Goal: Communication & Community: Answer question/provide support

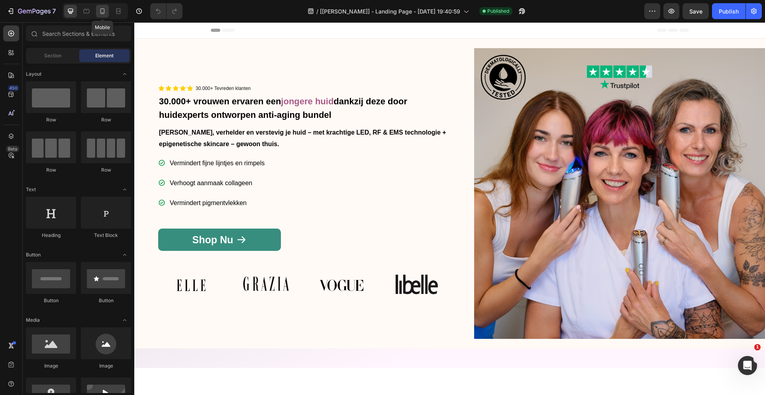
click at [104, 14] on icon at bounding box center [102, 11] width 4 height 6
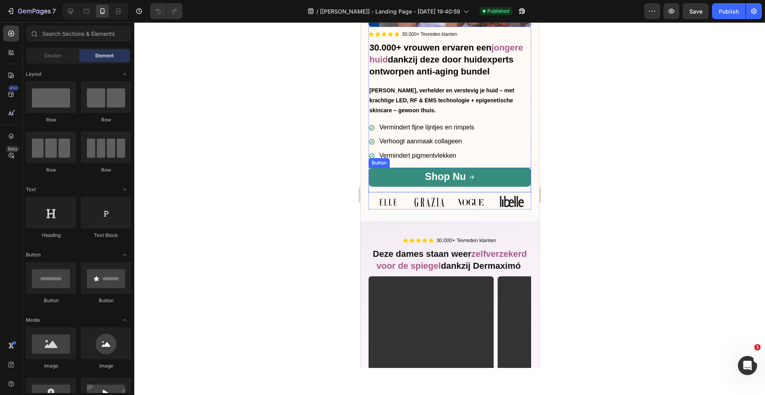
scroll to position [184, 0]
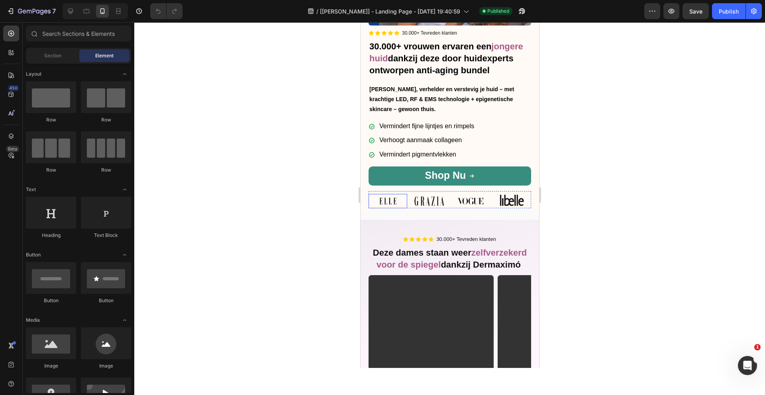
click at [392, 203] on img at bounding box center [387, 201] width 39 height 14
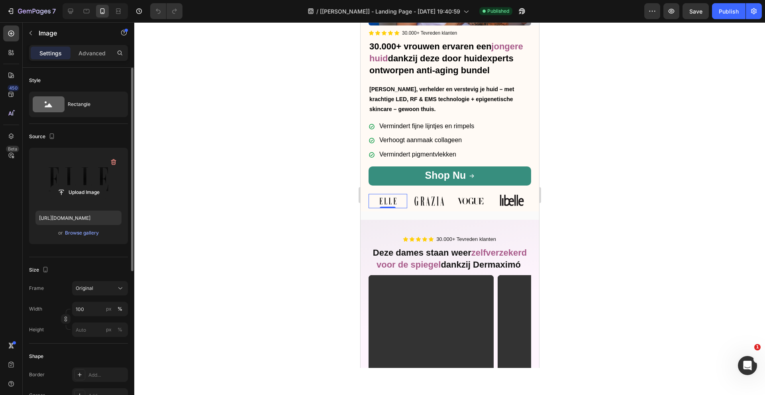
click at [79, 178] on label at bounding box center [78, 179] width 86 height 50
click at [79, 186] on input "file" at bounding box center [78, 193] width 55 height 14
type input "https://cdn.shopify.com/s/files/1/0675/0283/3954/files/gempages_585386867575227…"
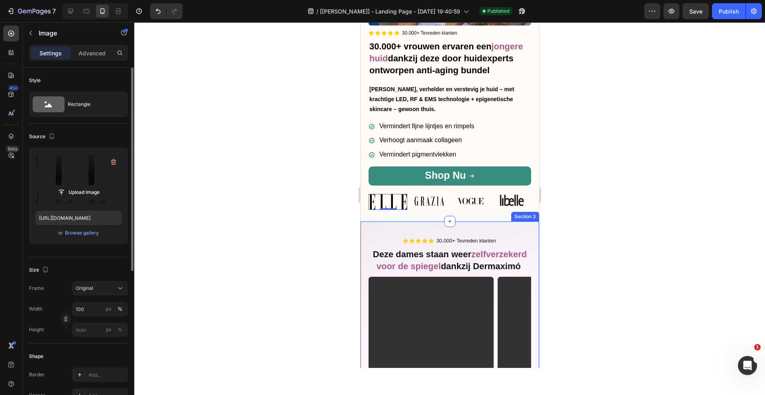
click at [506, 245] on div "Icon Icon Icon Icon Icon Icon List 30.000+ Tevreden klanten Text Block Row Deze…" at bounding box center [449, 391] width 162 height 308
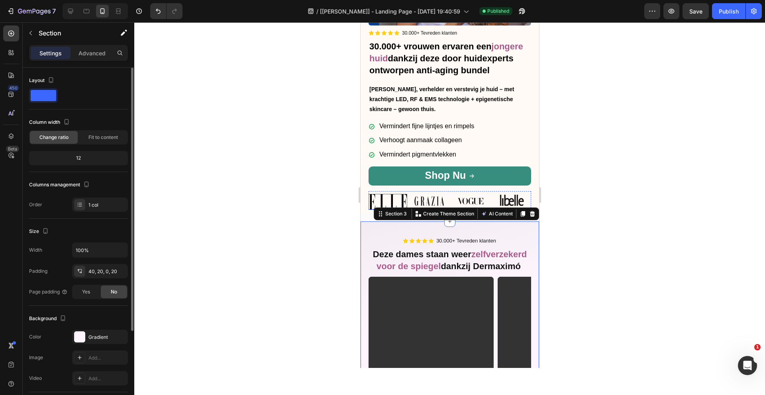
click at [382, 199] on img at bounding box center [387, 202] width 39 height 16
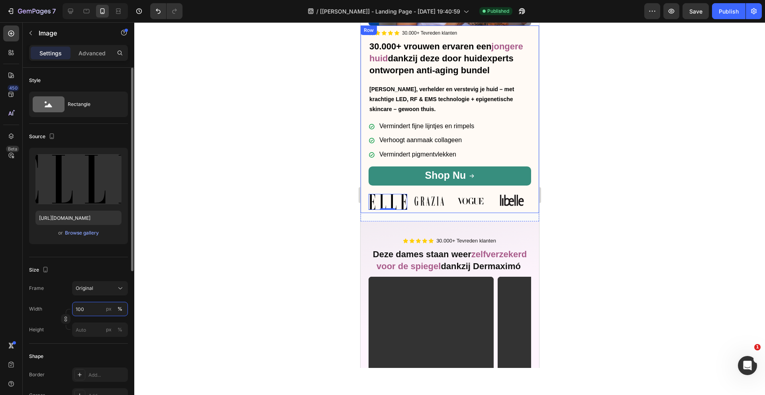
click at [89, 308] on input "100" at bounding box center [100, 309] width 56 height 14
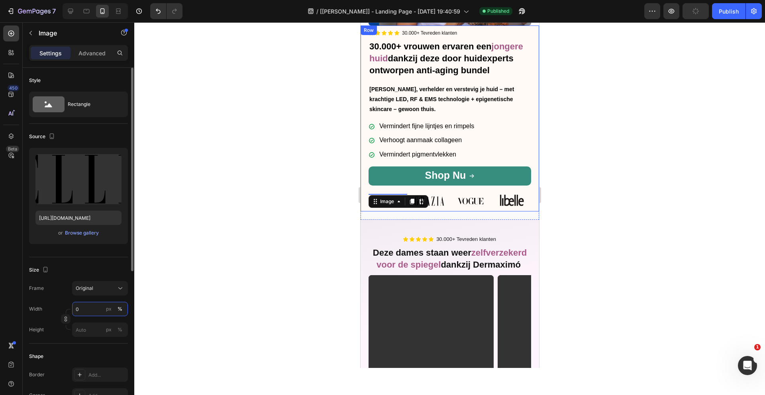
type input "70"
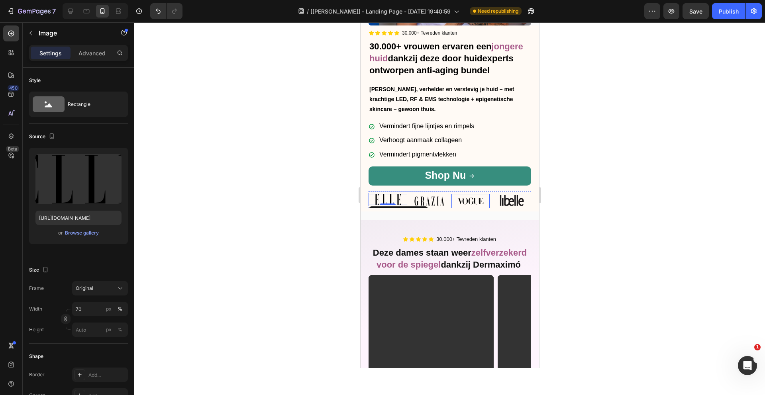
click at [470, 200] on img at bounding box center [470, 201] width 39 height 14
click at [456, 245] on div "Icon Icon Icon Icon Icon Icon List 30.000+ Tevreden klanten Text Block Row Deze…" at bounding box center [449, 390] width 162 height 308
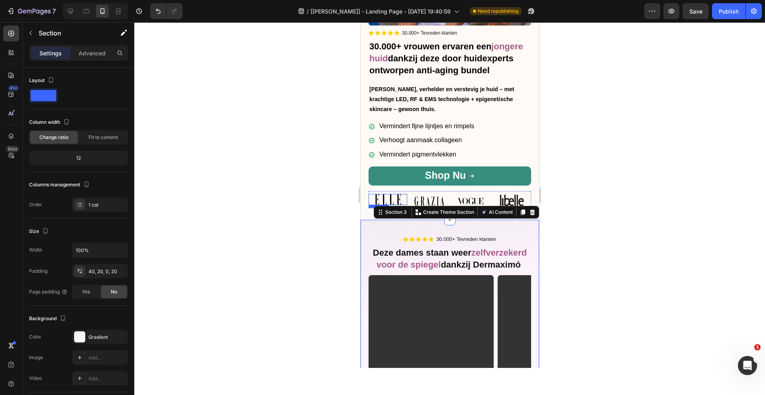
click at [390, 198] on img at bounding box center [387, 199] width 27 height 11
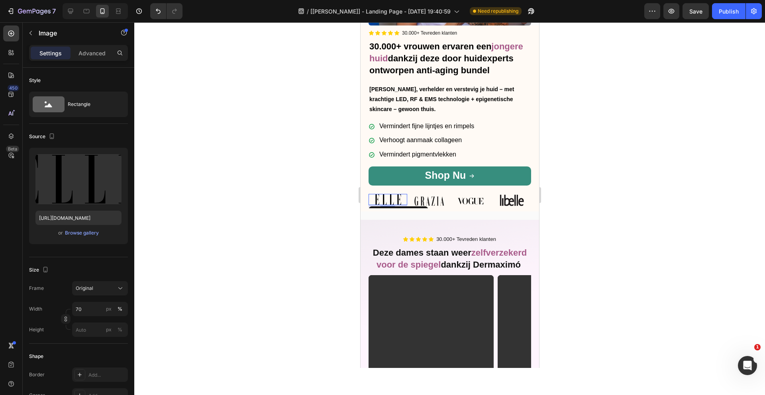
scroll to position [178, 0]
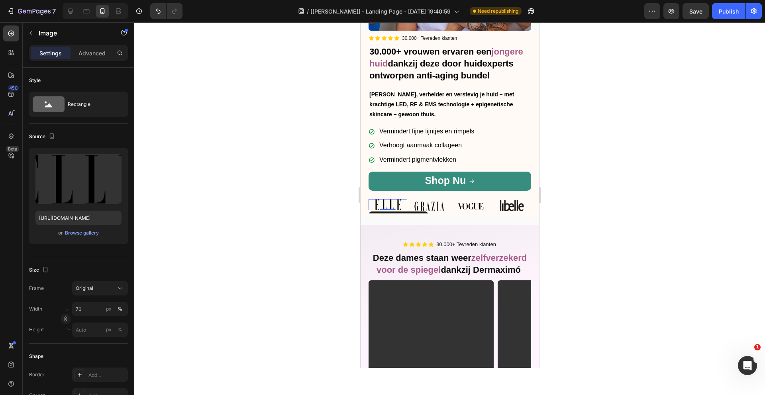
drag, startPoint x: 391, startPoint y: 204, endPoint x: 389, endPoint y: 200, distance: 4.3
click at [389, 200] on div "Image 0" at bounding box center [387, 204] width 39 height 11
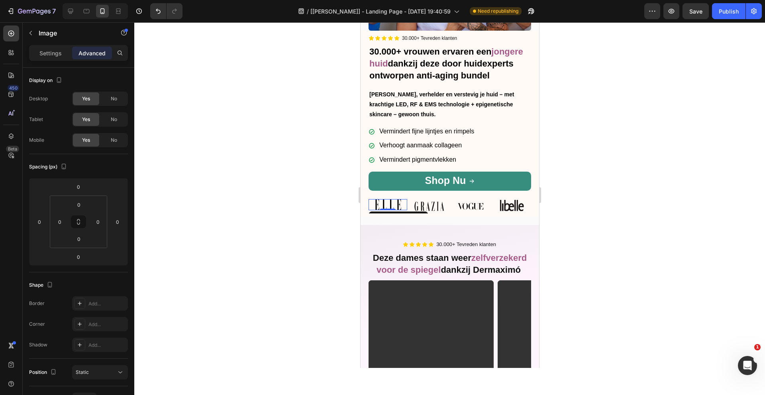
click at [637, 242] on div at bounding box center [449, 208] width 630 height 373
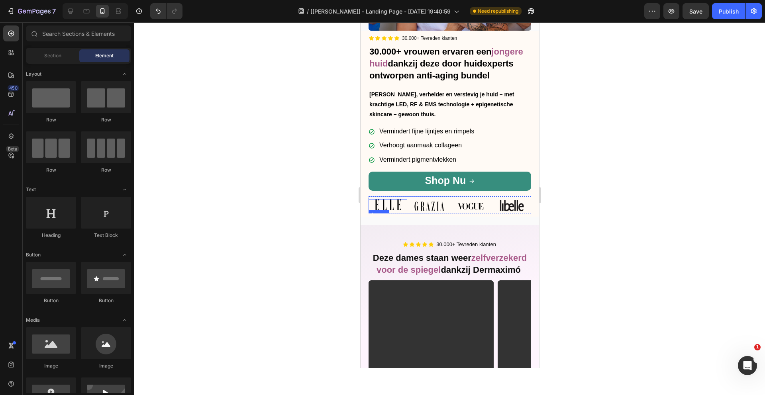
click at [393, 209] on img at bounding box center [387, 204] width 27 height 11
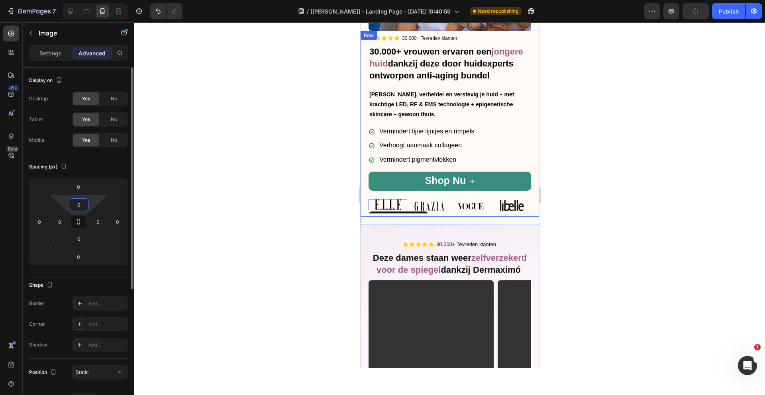
click at [84, 206] on input "0" at bounding box center [79, 205] width 16 height 12
type input "1"
type input "4"
type input "5"
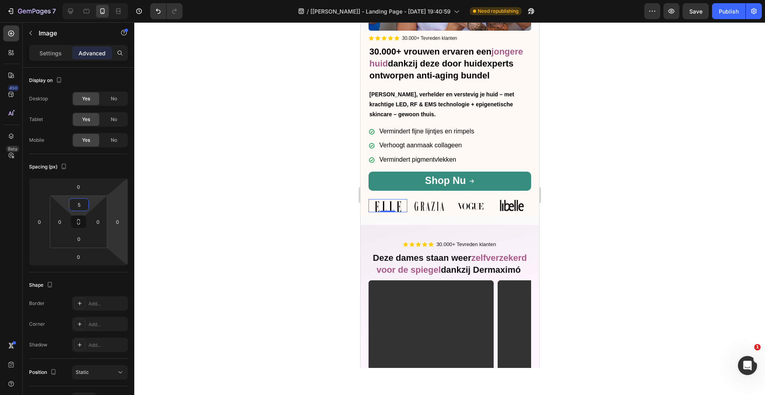
click at [670, 226] on div at bounding box center [449, 208] width 630 height 373
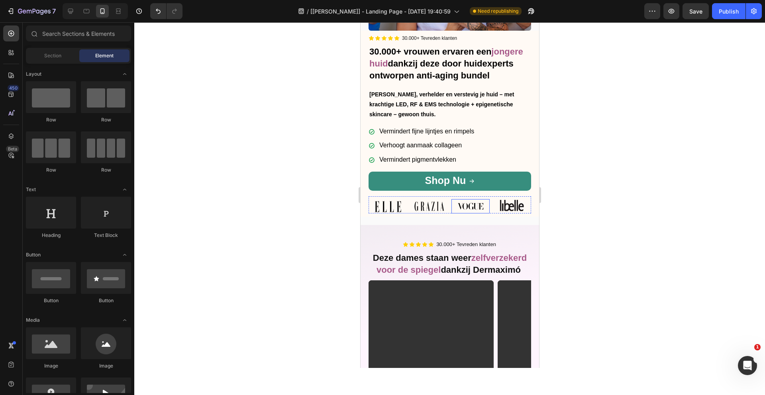
click at [478, 207] on img at bounding box center [470, 206] width 39 height 14
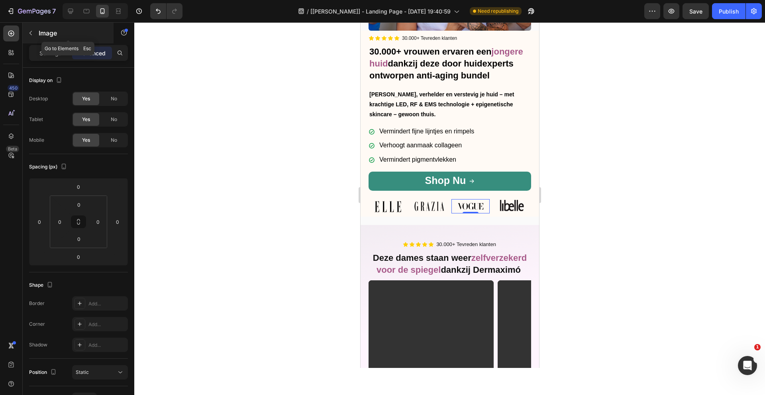
click at [35, 32] on button "button" at bounding box center [30, 33] width 13 height 13
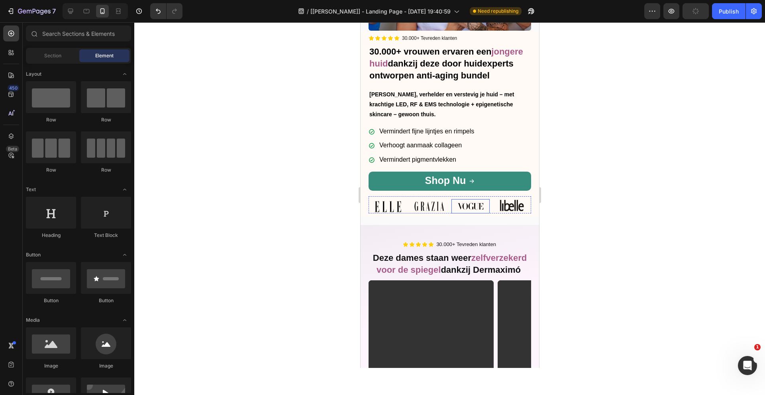
click at [476, 208] on img at bounding box center [470, 206] width 39 height 14
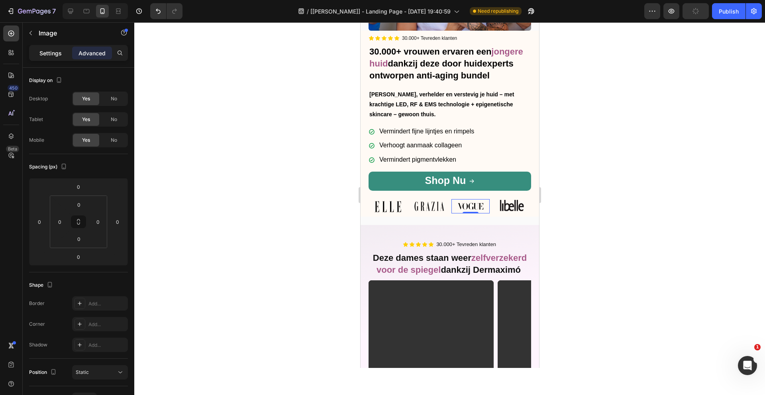
click at [58, 56] on p "Settings" at bounding box center [50, 53] width 22 height 8
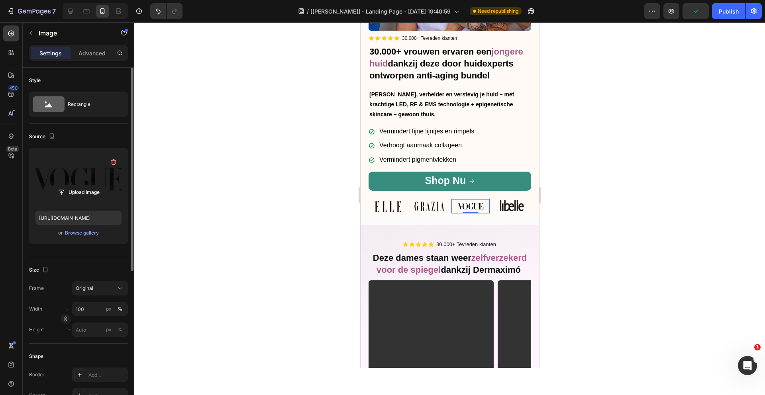
click at [80, 182] on label at bounding box center [78, 179] width 86 height 50
click at [80, 186] on input "file" at bounding box center [78, 193] width 55 height 14
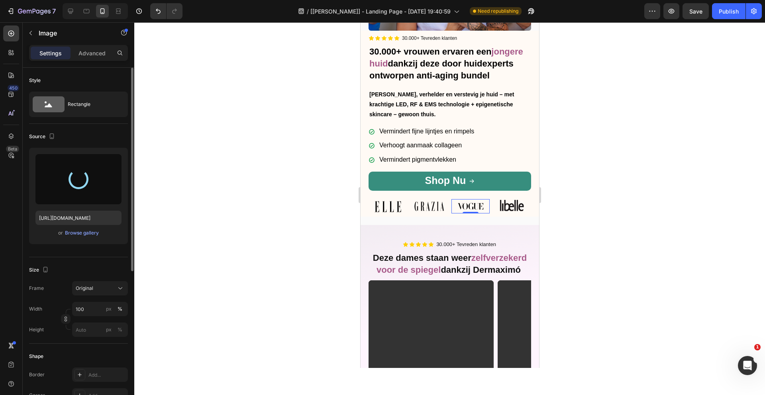
type input "https://cdn.shopify.com/s/files/1/0675/0283/3954/files/gempages_585386867575227…"
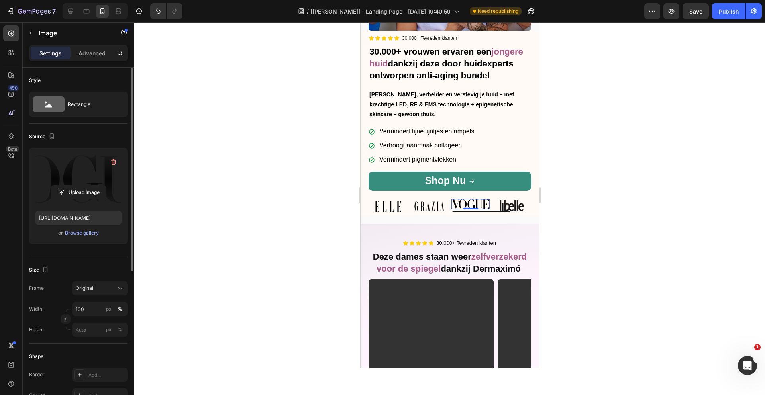
click at [602, 244] on div at bounding box center [449, 208] width 630 height 373
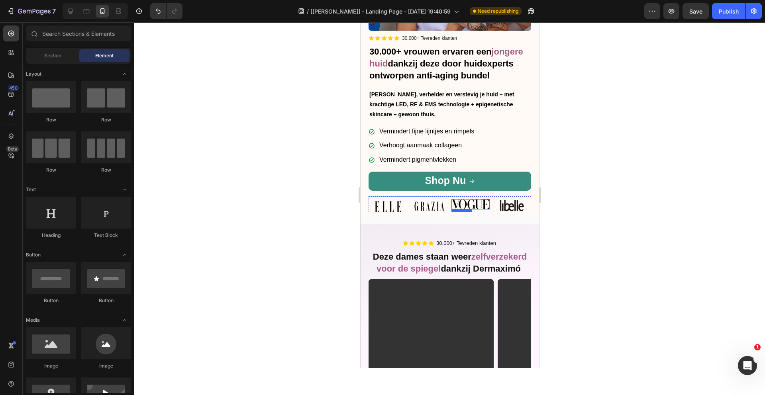
click at [475, 207] on img at bounding box center [470, 204] width 39 height 10
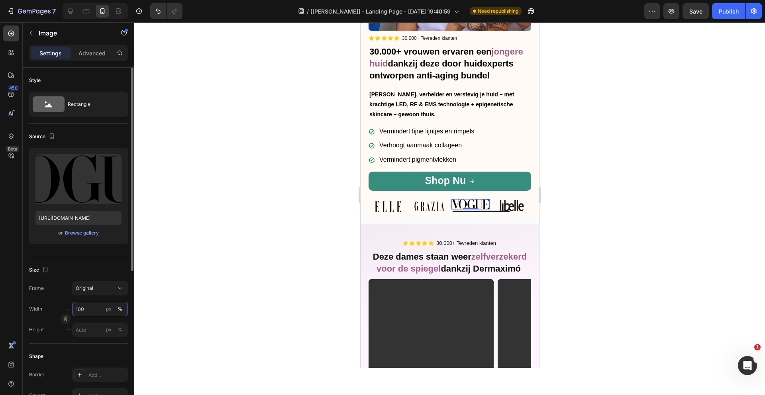
click at [91, 308] on input "100" at bounding box center [100, 309] width 56 height 14
type input "80"
click at [86, 55] on p "Advanced" at bounding box center [91, 53] width 27 height 8
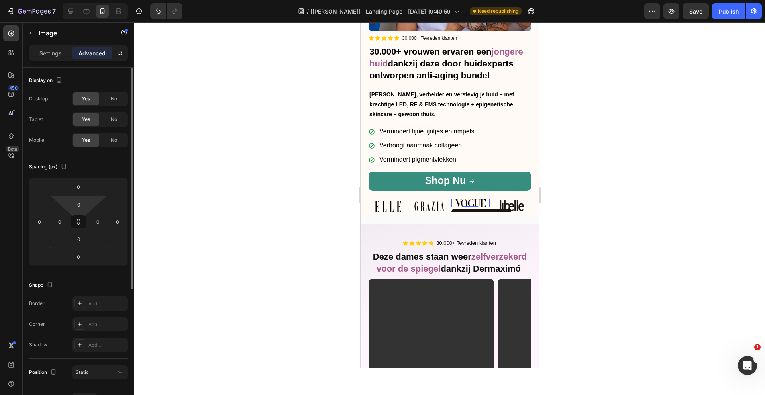
click at [75, 60] on html "7 / [Tina Gp] - Landing Page - Sep 21, 19:40:59 Need republishing Preview Save …" at bounding box center [382, 30] width 765 height 60
click at [84, 207] on input "0" at bounding box center [79, 205] width 16 height 12
type input "5"
type input "8"
click at [671, 164] on div at bounding box center [449, 208] width 630 height 373
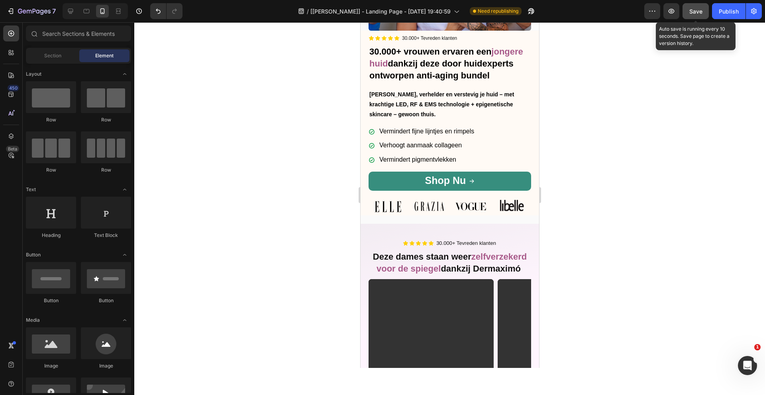
click at [688, 13] on button "Save" at bounding box center [695, 11] width 26 height 16
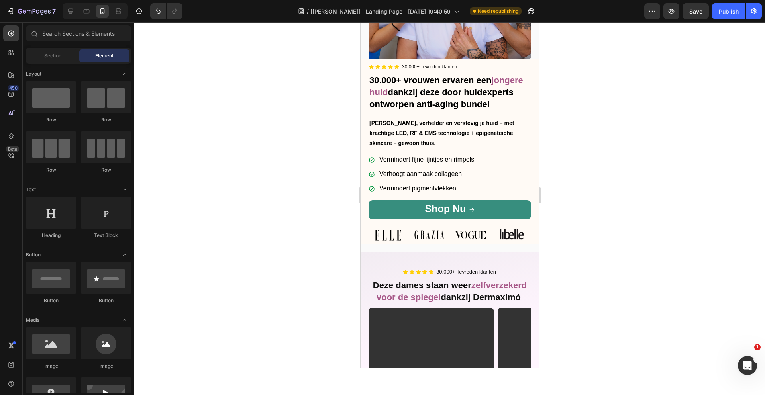
scroll to position [158, 0]
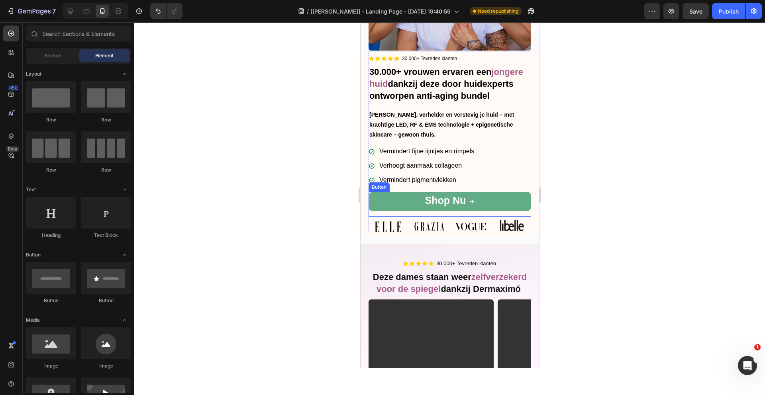
click at [470, 199] on icon at bounding box center [471, 202] width 6 height 6
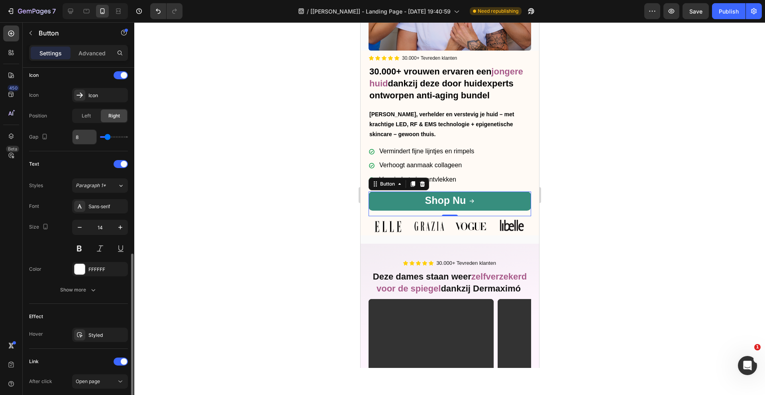
scroll to position [346, 0]
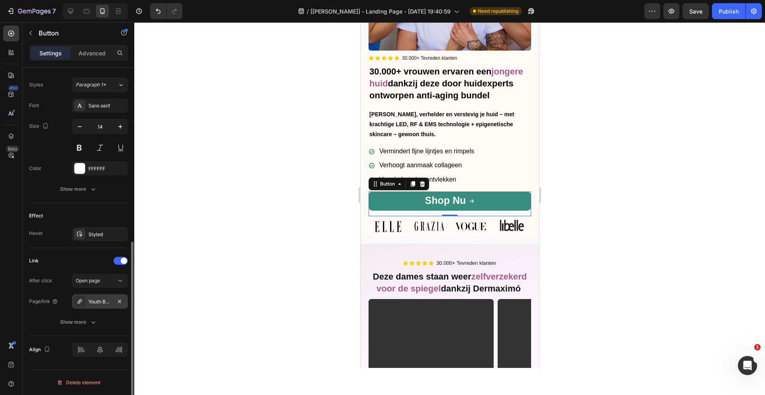
click at [102, 301] on div "Youth Box | Anti-Aging Kit" at bounding box center [99, 301] width 23 height 7
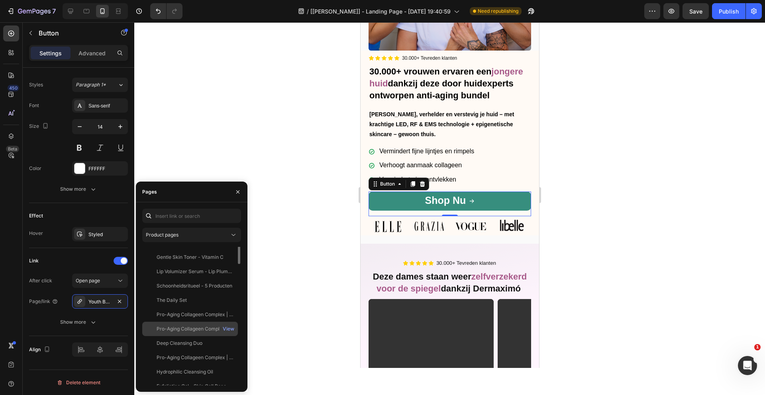
scroll to position [0, 0]
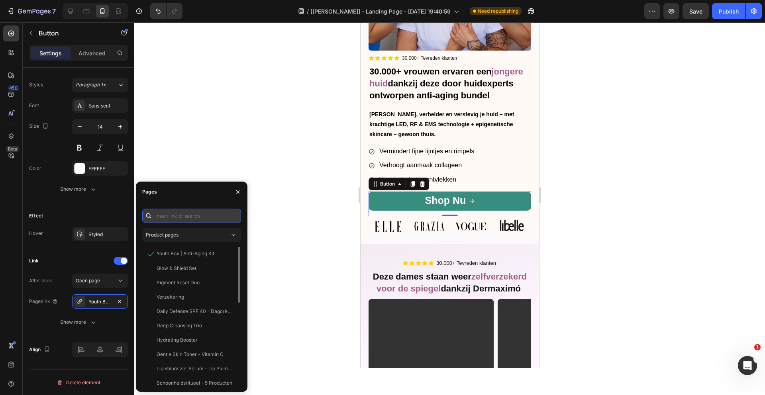
click at [203, 214] on input "text" at bounding box center [191, 216] width 99 height 14
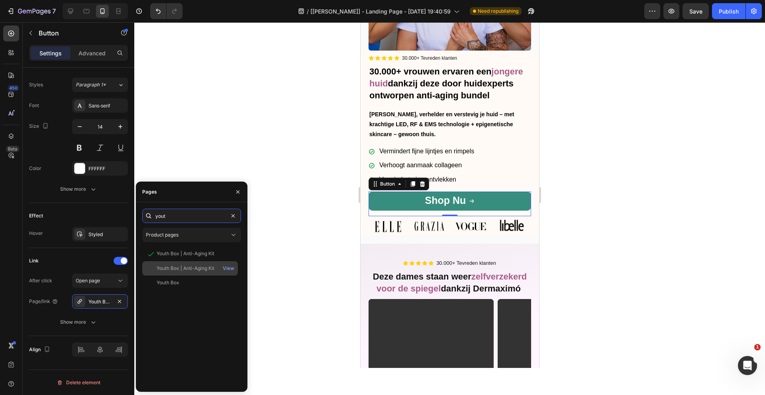
type input "yout"
click at [195, 265] on div "Youth Box | Anti-Aging Kit" at bounding box center [185, 268] width 58 height 7
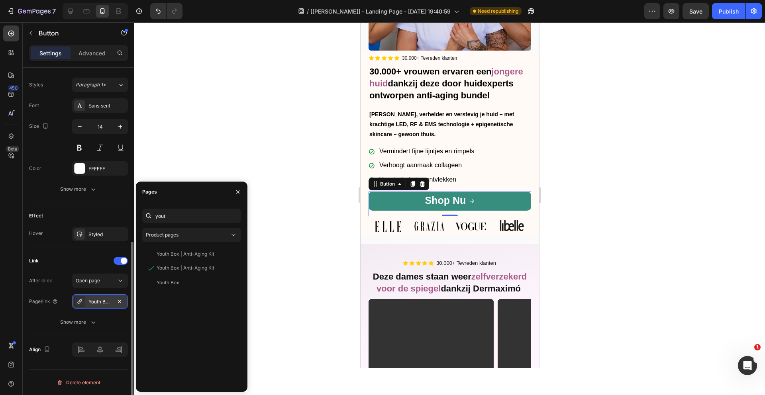
click at [95, 301] on div "Youth Box | Anti-Aging Kit" at bounding box center [99, 301] width 23 height 7
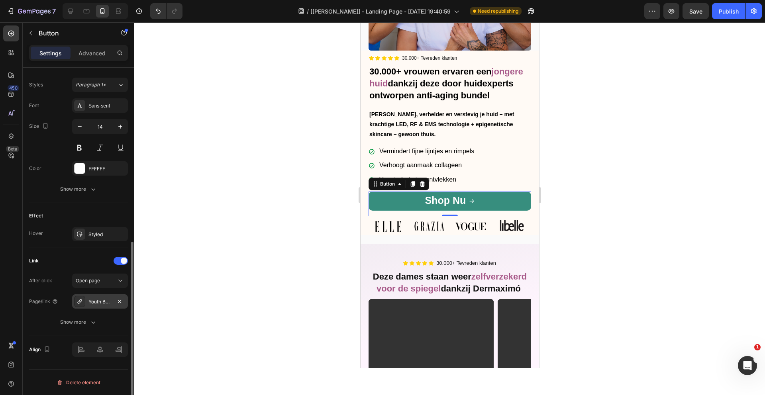
click at [96, 301] on div "Youth Box | Anti-Aging Kit" at bounding box center [99, 301] width 23 height 7
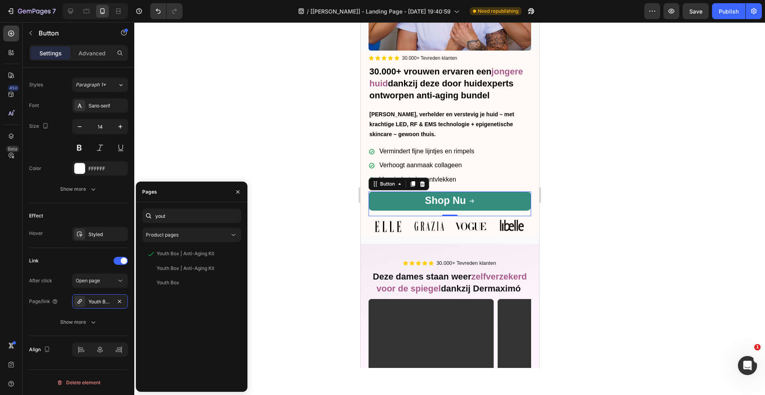
click at [710, 16] on div "Preview Save Publish" at bounding box center [702, 11] width 117 height 16
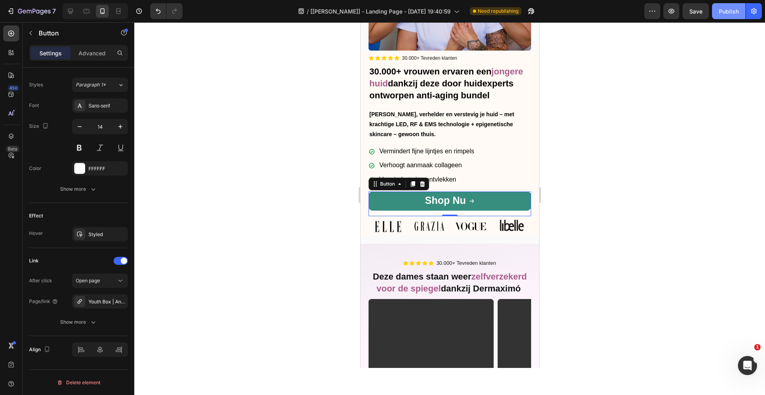
click at [736, 16] on button "Publish" at bounding box center [728, 11] width 33 height 16
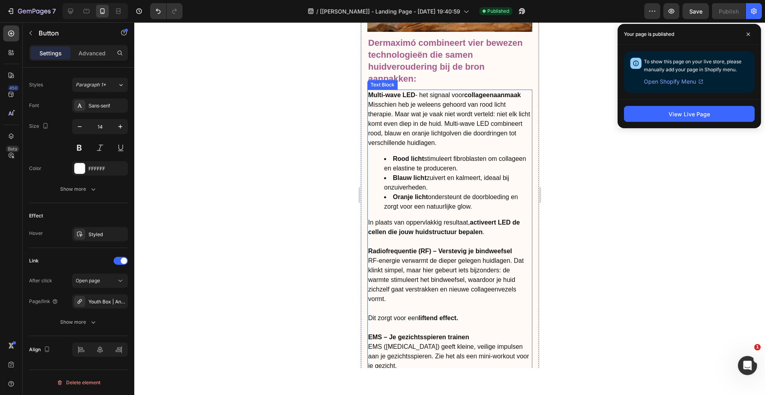
scroll to position [1417, 0]
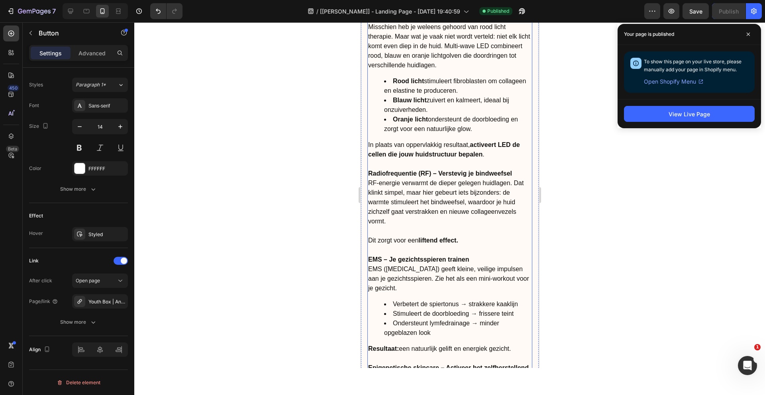
click at [436, 186] on p "RF-energie verwarmt de dieper gelegen huidlagen. Dat klinkt simpel, maar hier g…" at bounding box center [449, 206] width 163 height 57
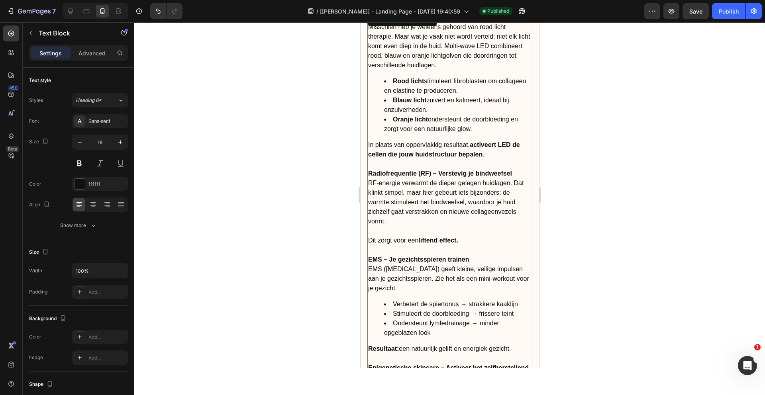
click at [501, 194] on p "RF-energie verwarmt de dieper gelegen huidlagen. Dat klinkt simpel, maar hier g…" at bounding box center [449, 206] width 163 height 57
drag, startPoint x: 501, startPoint y: 194, endPoint x: 514, endPoint y: 184, distance: 16.0
click at [514, 184] on p "RF-energie verwarmt de dieper gelegen huidlagen. Dat klinkt simpel, maar hier g…" at bounding box center [449, 206] width 163 height 57
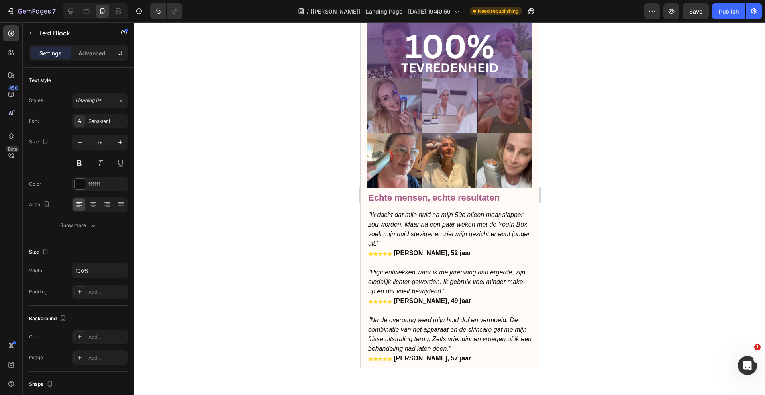
scroll to position [2081, 0]
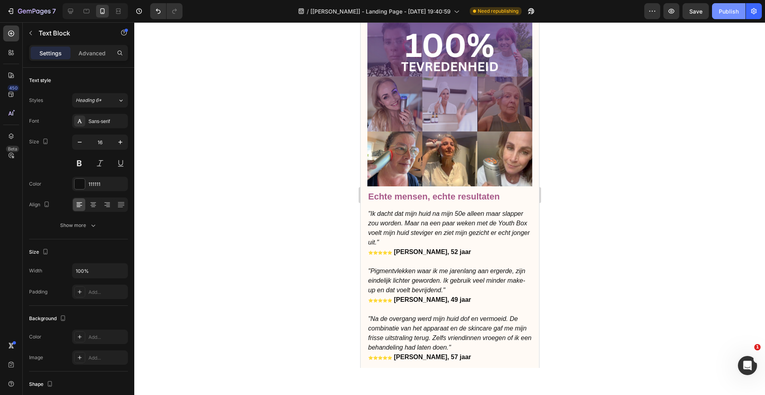
click at [733, 17] on button "Publish" at bounding box center [728, 11] width 33 height 16
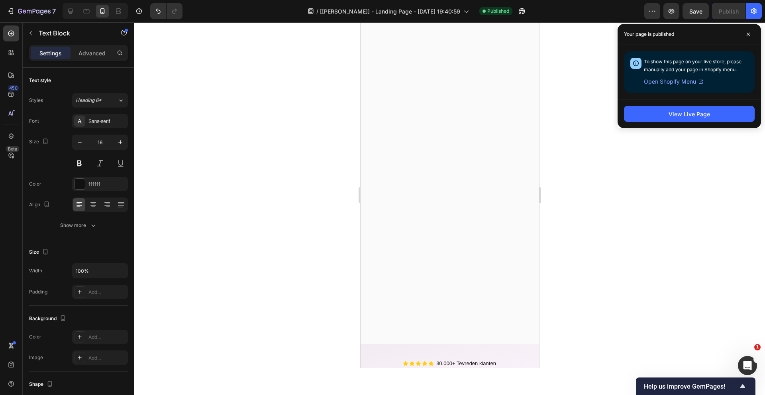
scroll to position [0, 0]
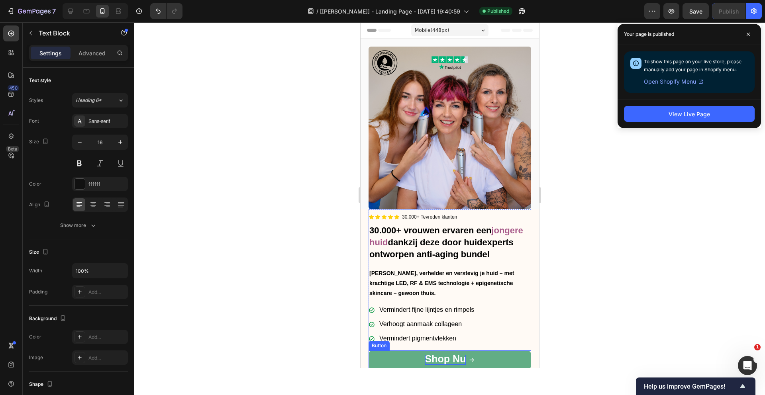
click at [451, 358] on span "Shop Nu" at bounding box center [444, 358] width 41 height 11
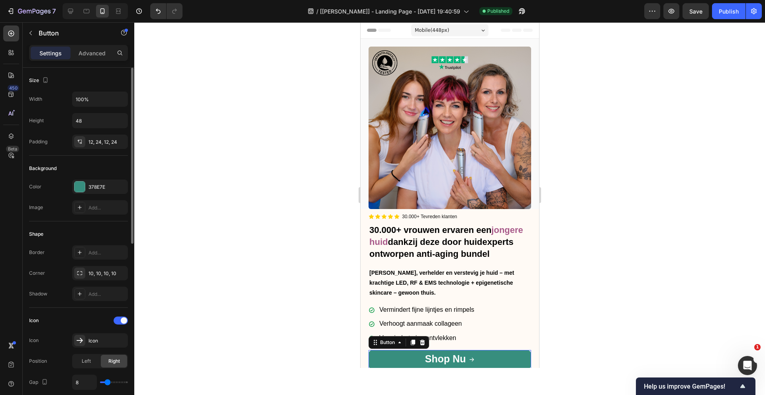
scroll to position [346, 0]
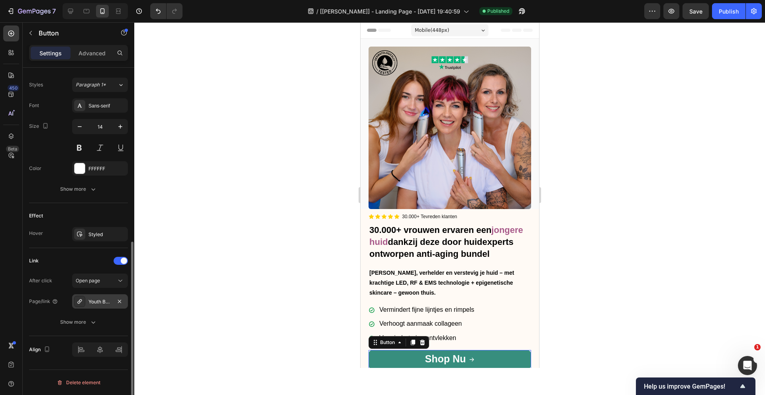
click at [108, 299] on div "Youth Box | Anti-Aging Kit" at bounding box center [99, 301] width 23 height 7
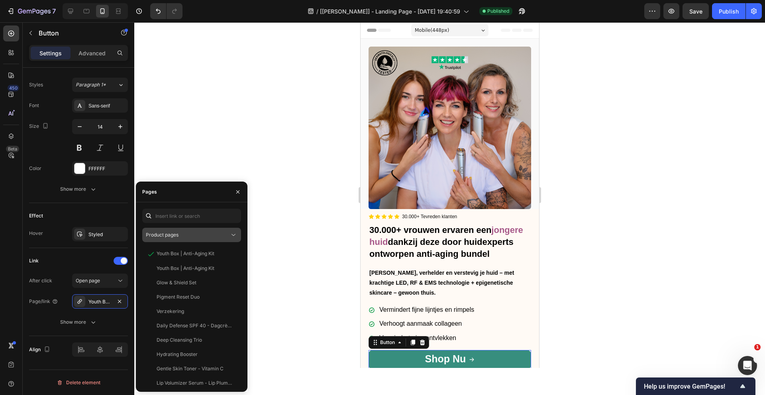
click at [205, 231] on div "Product pages" at bounding box center [188, 234] width 84 height 7
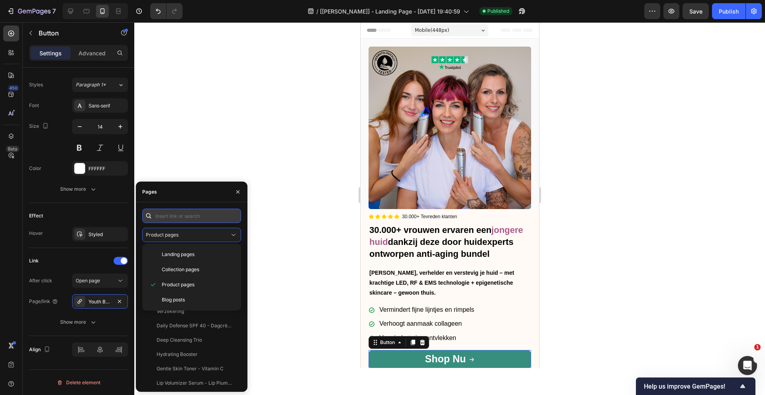
click at [203, 212] on input "text" at bounding box center [191, 216] width 99 height 14
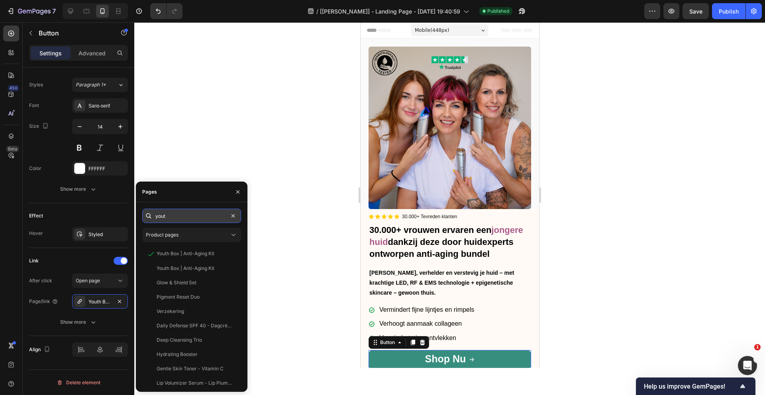
type input "youth"
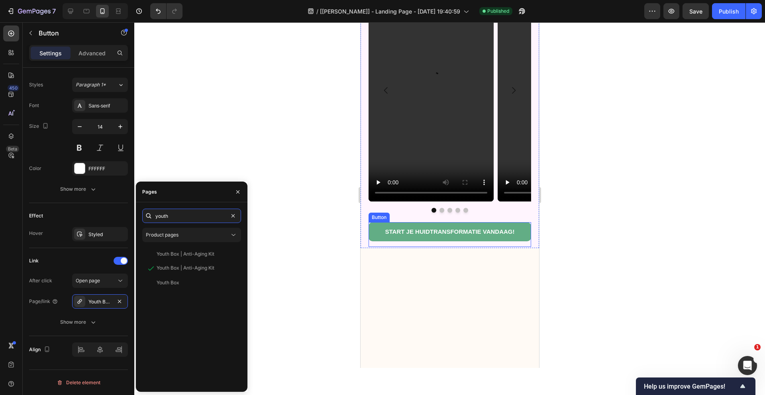
scroll to position [475, 0]
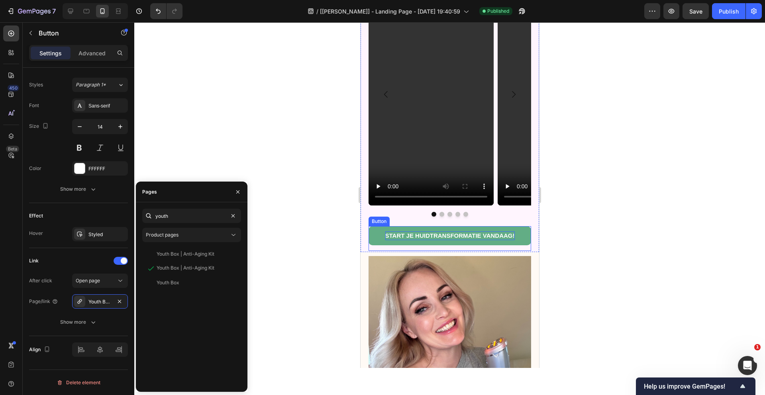
click at [435, 233] on span "START JE HUIDTRANSFORMATIE VANDAAG!" at bounding box center [449, 235] width 129 height 7
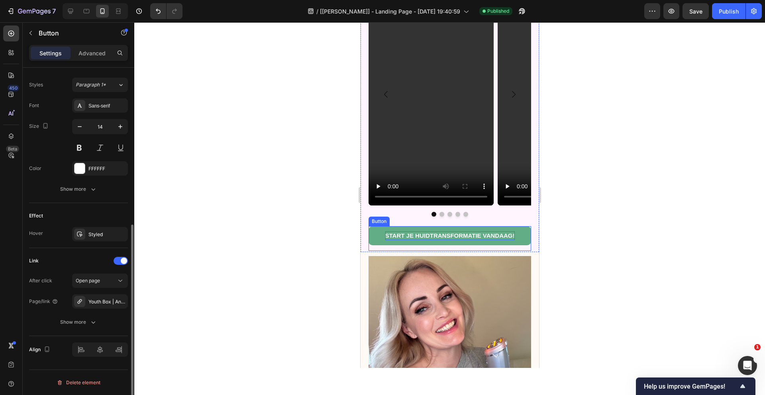
scroll to position [283, 0]
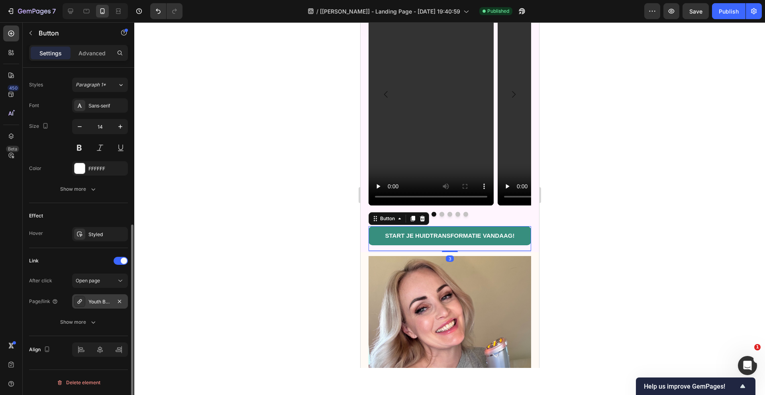
click at [106, 300] on div "Youth Box | Anti-Aging Kit" at bounding box center [99, 301] width 23 height 7
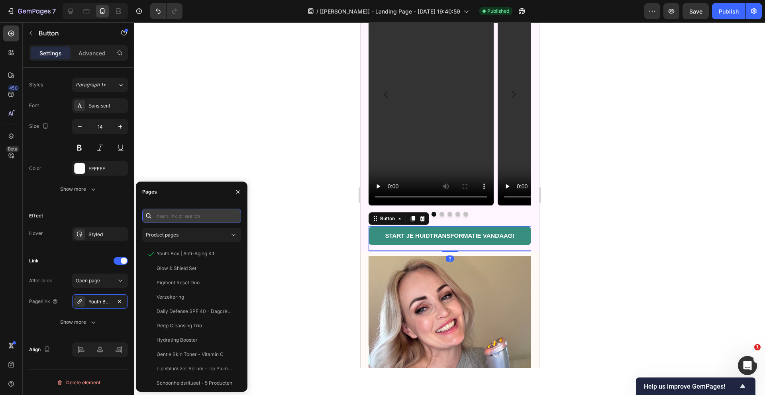
click at [186, 216] on input "text" at bounding box center [191, 216] width 99 height 14
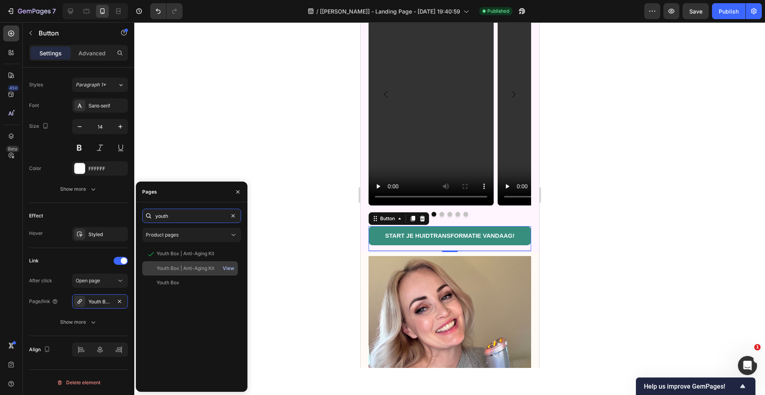
type input "youth"
click at [229, 266] on div "View" at bounding box center [229, 268] width 12 height 7
click at [186, 266] on div "Youth Box | Anti-Aging Kit" at bounding box center [185, 268] width 58 height 7
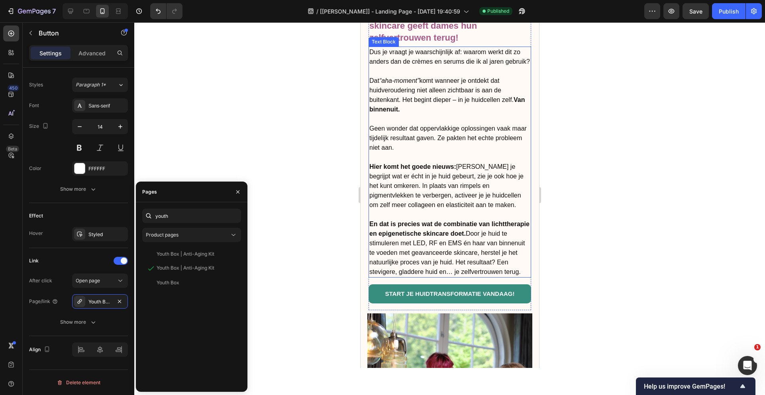
scroll to position [917, 0]
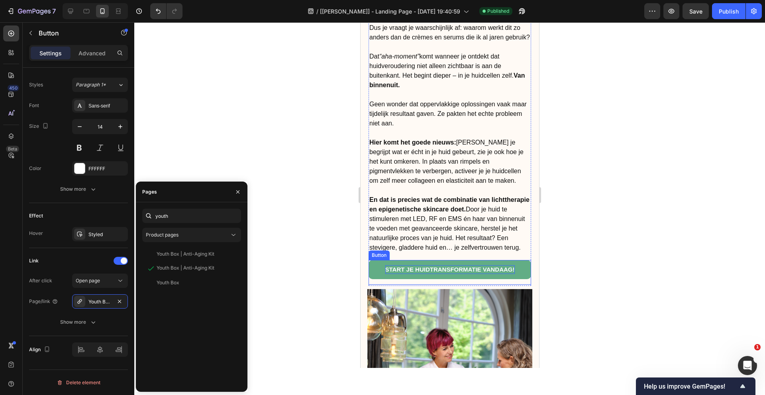
click at [457, 267] on span "START JE HUIDTRANSFORMATIE VANDAAG!" at bounding box center [449, 269] width 129 height 7
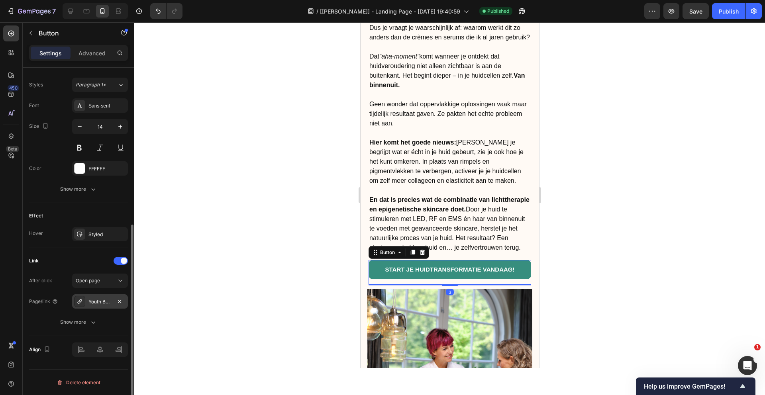
click at [98, 301] on div "Youth Box | Anti-Aging Kit" at bounding box center [99, 301] width 23 height 7
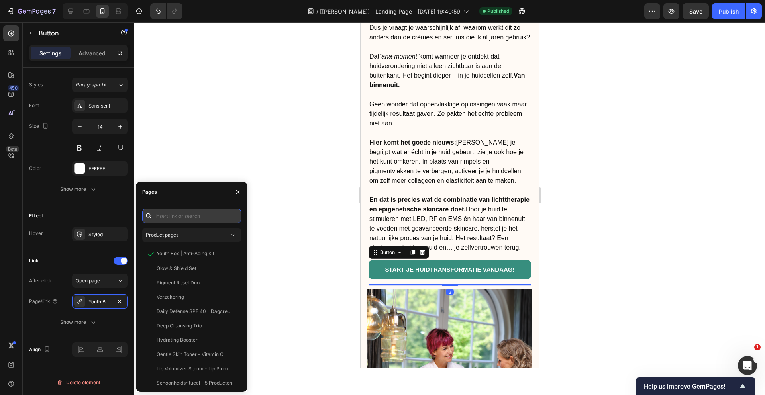
click at [204, 216] on input "text" at bounding box center [191, 216] width 99 height 14
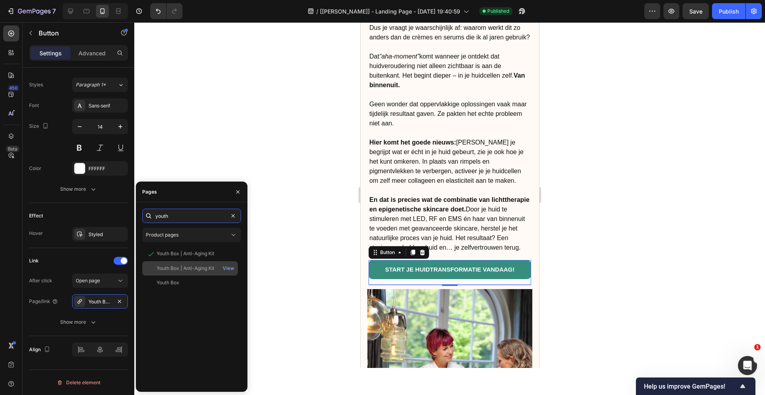
type input "youth"
click at [189, 271] on div "Youth Box | Anti-Aging Kit" at bounding box center [185, 268] width 58 height 7
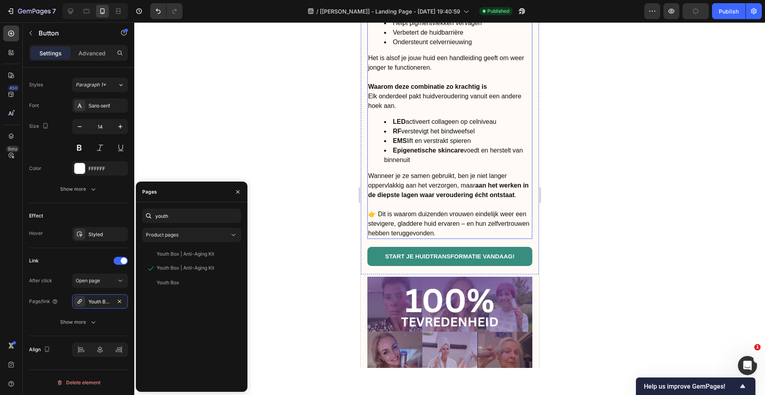
scroll to position [1832, 0]
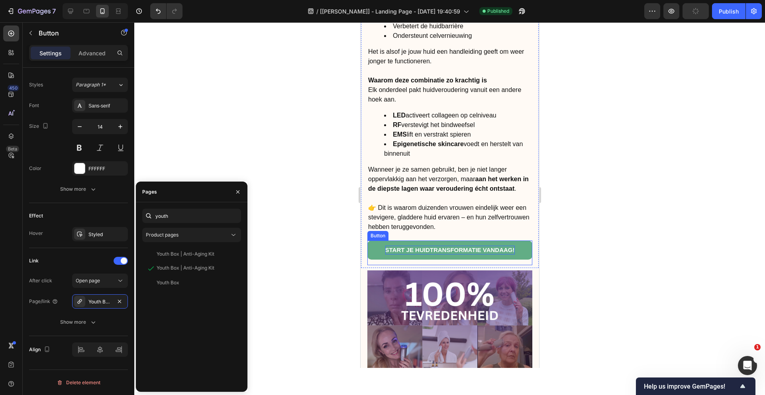
click at [438, 252] on span "START JE HUIDTRANSFORMATIE VANDAAG!" at bounding box center [449, 249] width 129 height 7
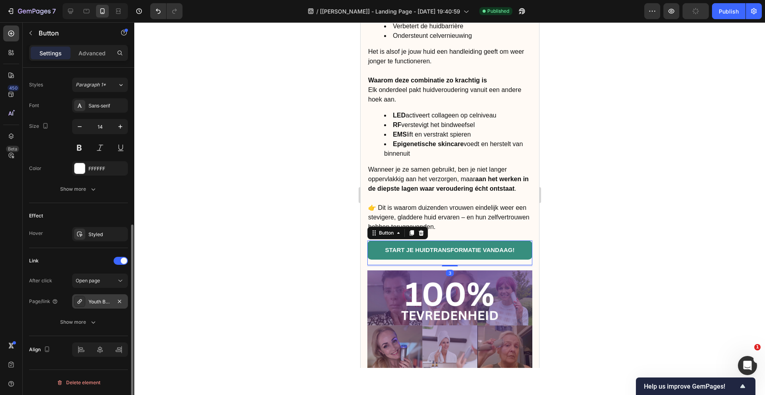
click at [96, 302] on div "Youth Box | Anti-Aging Kit" at bounding box center [99, 301] width 23 height 7
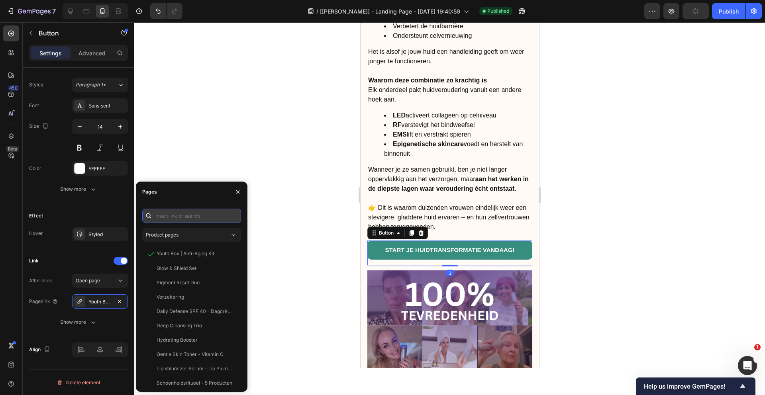
click at [163, 220] on input "text" at bounding box center [191, 216] width 99 height 14
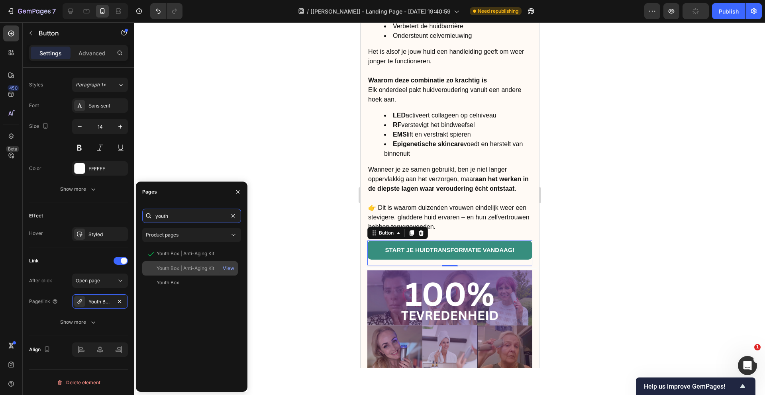
type input "youth"
click at [186, 266] on div "Youth Box | Anti-Aging Kit" at bounding box center [185, 268] width 58 height 7
click at [596, 257] on div at bounding box center [449, 208] width 630 height 373
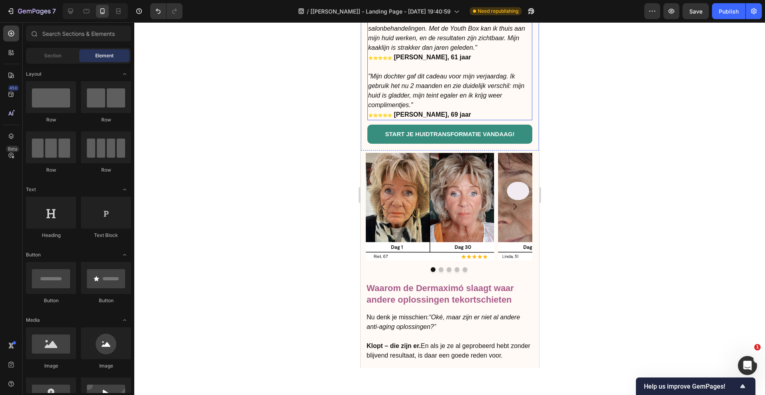
scroll to position [2521, 0]
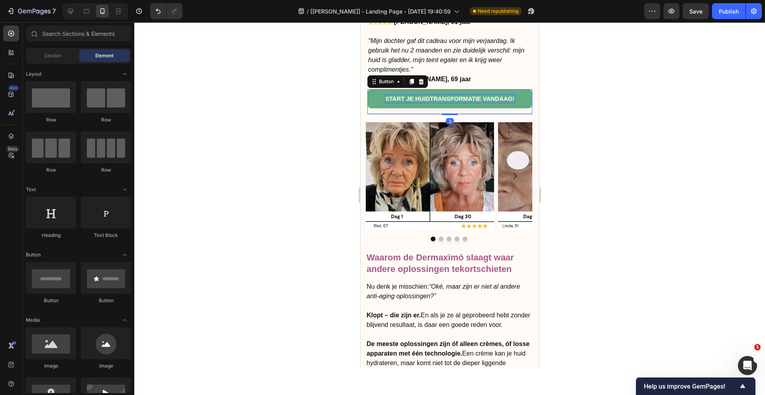
click at [454, 96] on span "START JE HUIDTRANSFORMATIE VANDAAG!" at bounding box center [449, 98] width 129 height 7
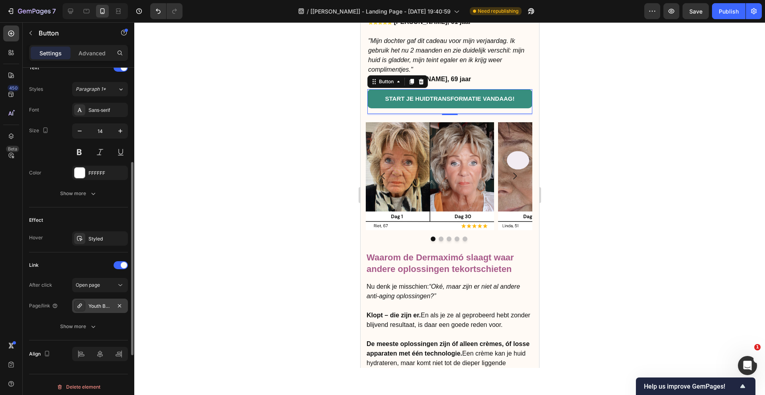
scroll to position [283, 0]
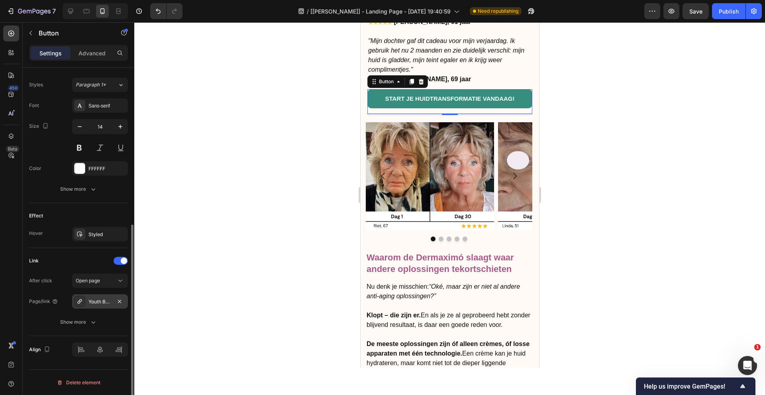
click at [98, 304] on div "Youth Box | Anti-Aging Kit" at bounding box center [99, 301] width 23 height 7
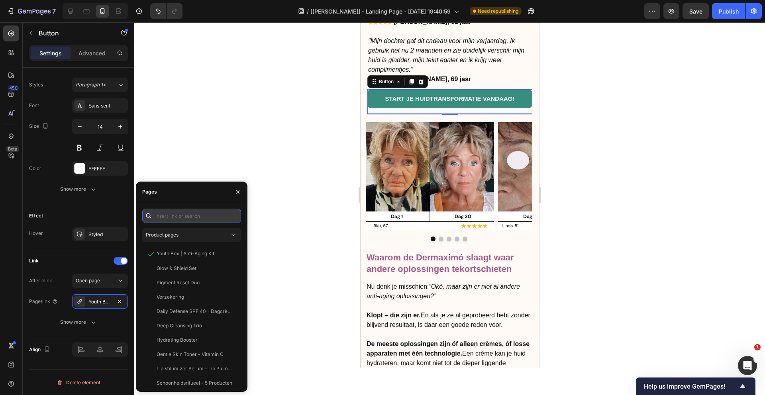
click at [184, 222] on input "text" at bounding box center [191, 216] width 99 height 14
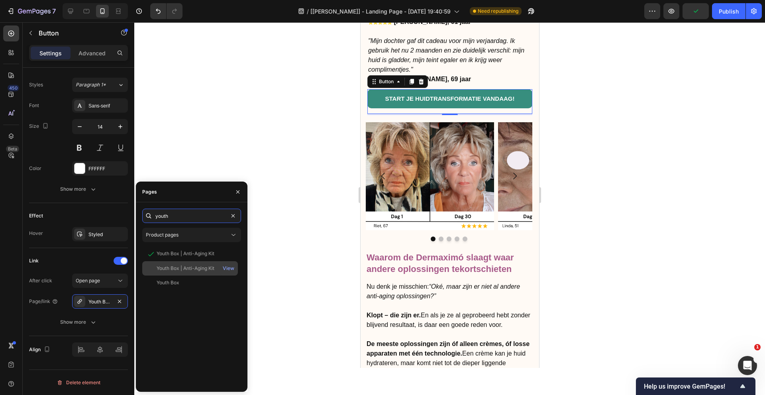
type input "youth"
click at [193, 268] on div "Youth Box | Anti-Aging Kit" at bounding box center [185, 268] width 58 height 7
click at [318, 291] on div at bounding box center [449, 208] width 630 height 373
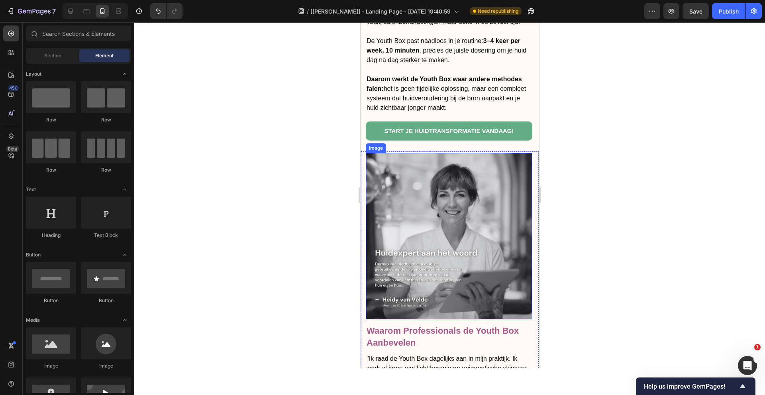
scroll to position [2988, 0]
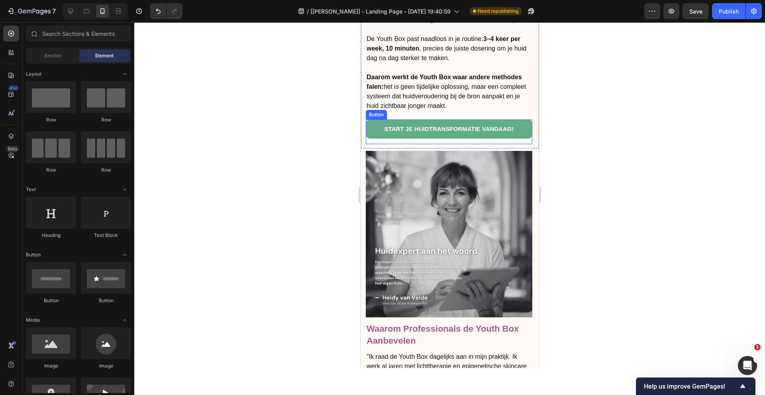
click at [422, 134] on link "START JE HUIDTRANSFORMATIE VANDAAG!" at bounding box center [448, 128] width 166 height 19
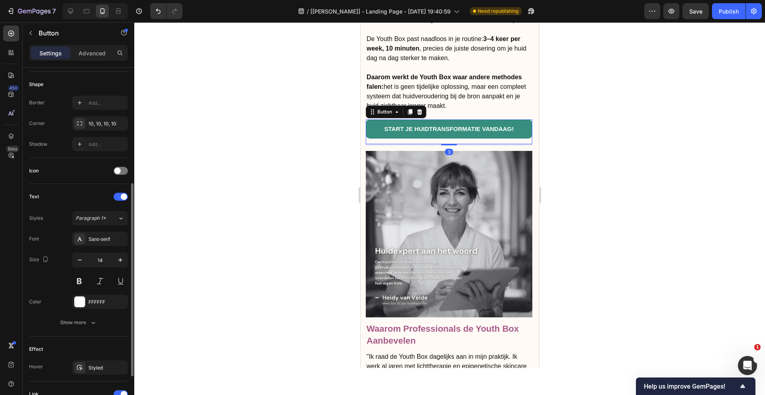
scroll to position [283, 0]
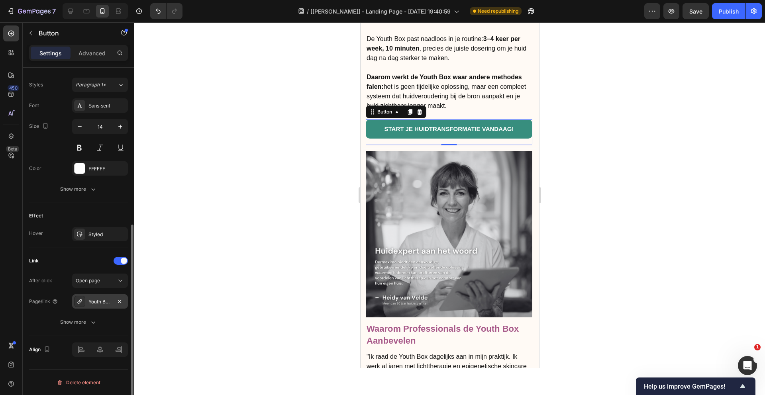
click at [97, 302] on div "Youth Box | Anti-Aging Kit" at bounding box center [99, 301] width 23 height 7
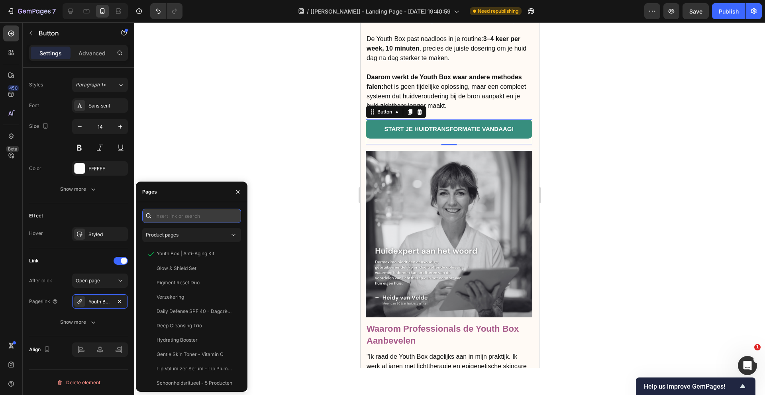
click at [180, 215] on input "text" at bounding box center [191, 216] width 99 height 14
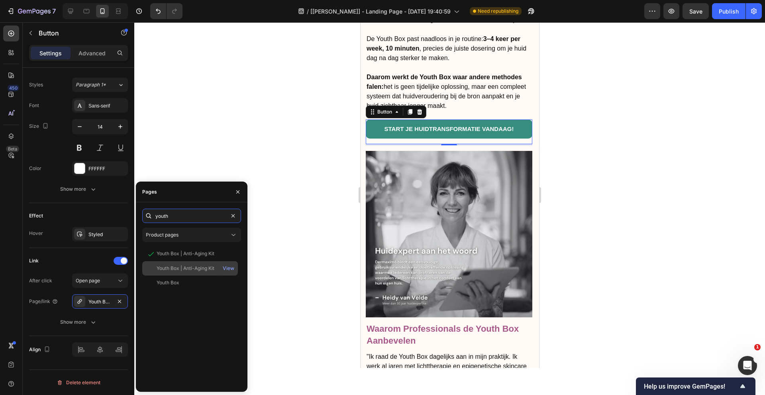
type input "youth"
click at [188, 271] on div "Youth Box | Anti-Aging Kit" at bounding box center [185, 268] width 58 height 7
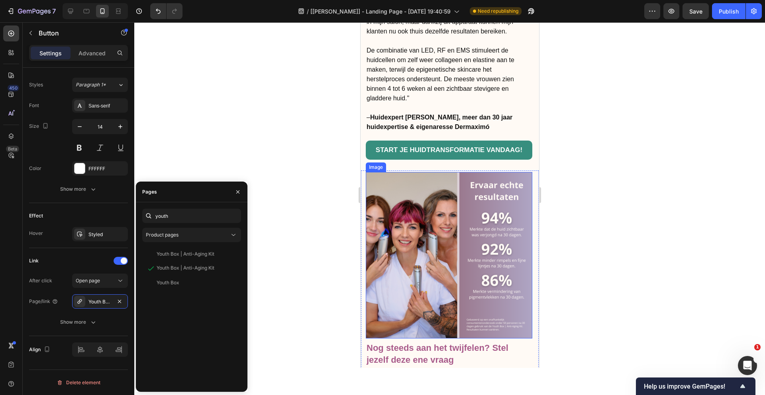
scroll to position [3346, 0]
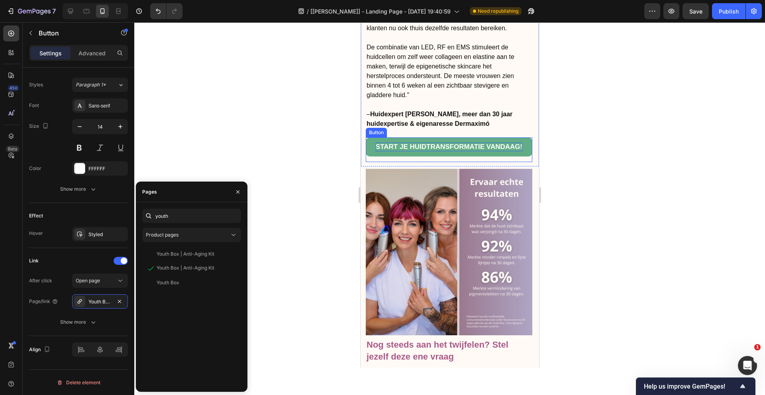
click at [453, 144] on span "START JE HUIDTRANSFORMATIE VANDAAG!" at bounding box center [448, 147] width 147 height 8
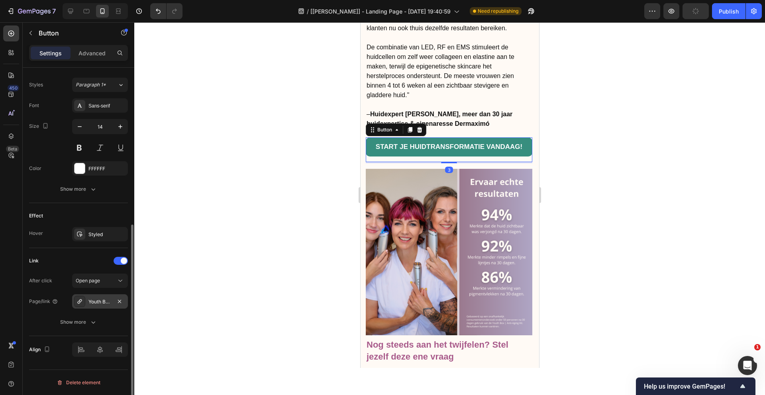
click at [98, 303] on div "Youth Box | Anti-Aging Kit" at bounding box center [99, 301] width 23 height 7
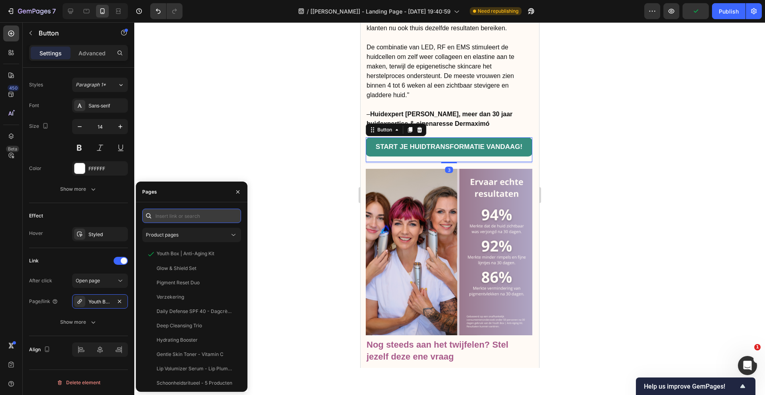
click at [180, 217] on input "text" at bounding box center [191, 216] width 99 height 14
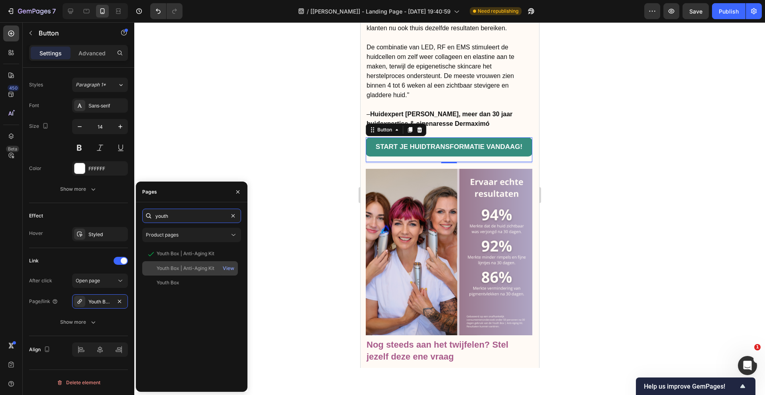
type input "youth"
click at [193, 267] on div "Youth Box | Anti-Aging Kit" at bounding box center [185, 268] width 58 height 7
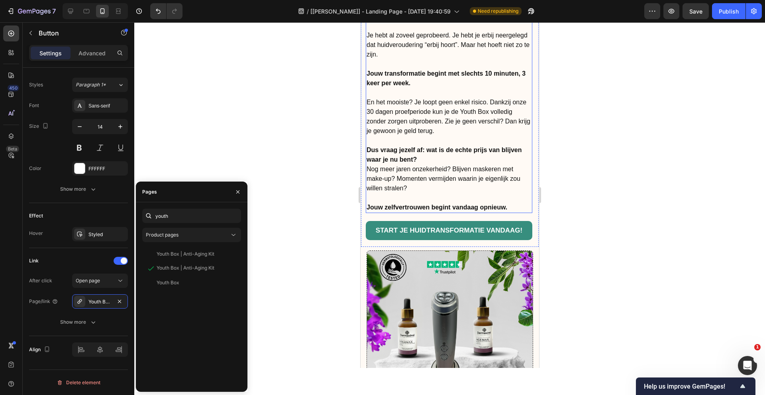
scroll to position [3873, 0]
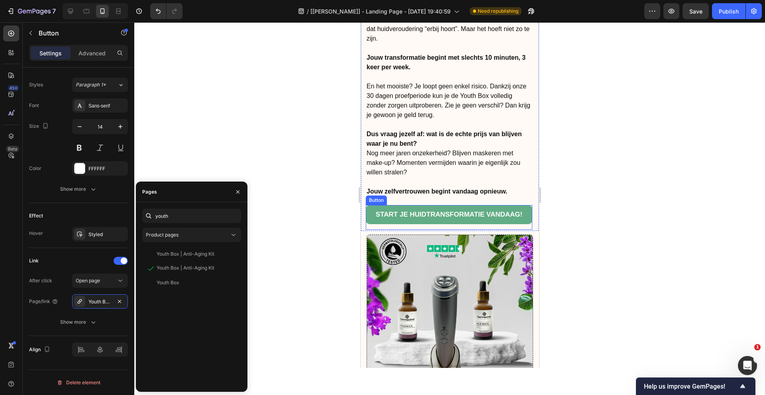
click at [462, 209] on link "START JE HUIDTRANSFORMATIE VANDAAG!" at bounding box center [448, 214] width 166 height 19
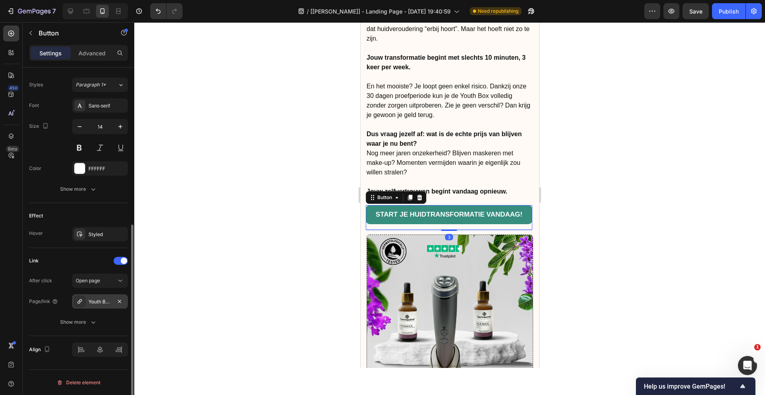
click at [99, 301] on div "Youth Box | Anti-Aging Kit" at bounding box center [99, 301] width 23 height 7
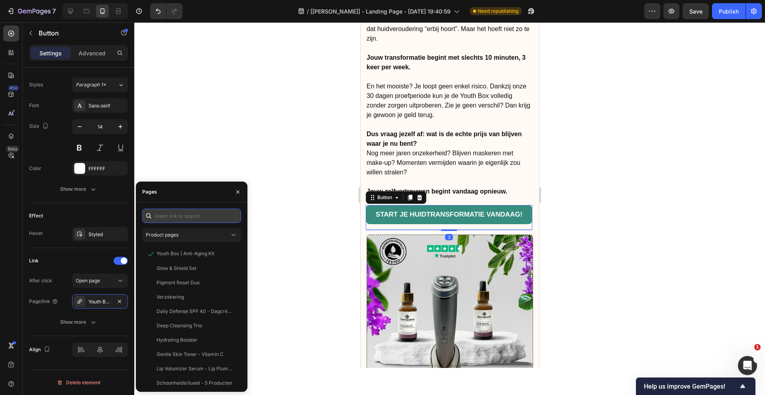
click at [204, 219] on input "text" at bounding box center [191, 216] width 99 height 14
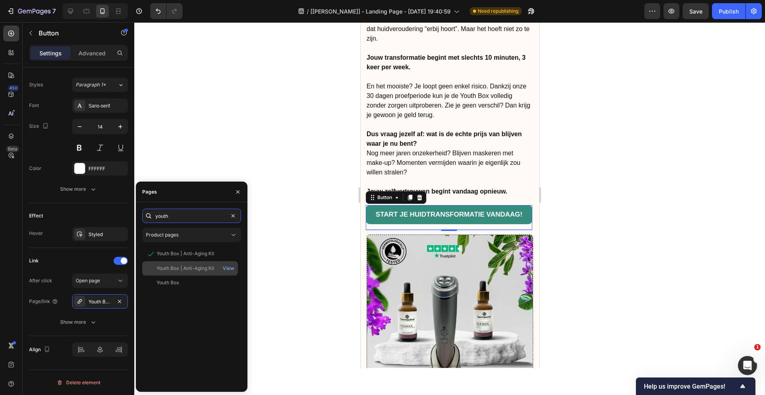
type input "youth"
click at [192, 270] on div "Youth Box | Anti-Aging Kit" at bounding box center [185, 268] width 58 height 7
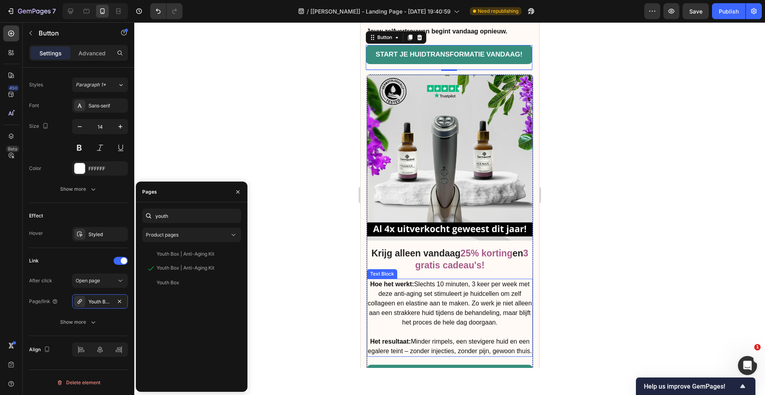
scroll to position [4092, 0]
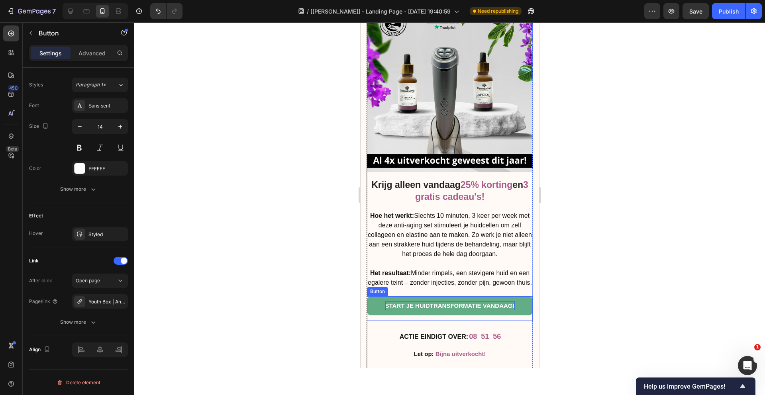
click at [434, 310] on p "START JE HUIDTRANSFORMATIE VANDAAG!" at bounding box center [449, 305] width 129 height 9
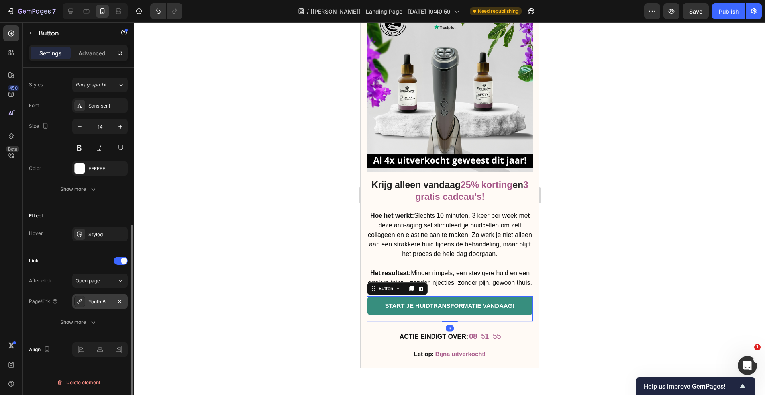
click at [99, 300] on div "Youth Box | Anti-Aging Kit" at bounding box center [99, 301] width 23 height 7
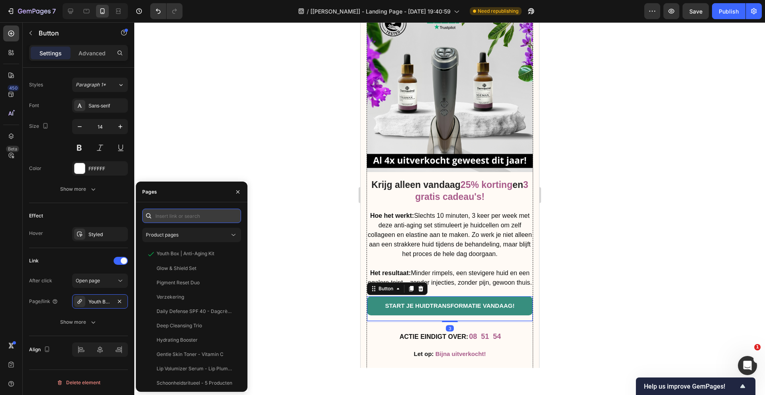
click at [178, 219] on input "text" at bounding box center [191, 216] width 99 height 14
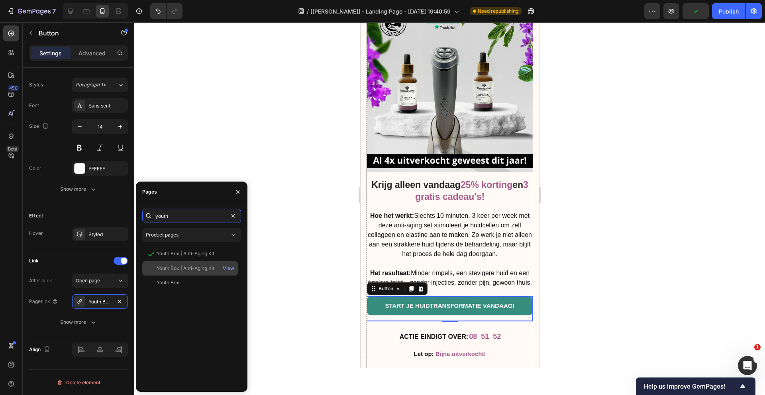
type input "youth"
click at [189, 269] on div "Youth Box | Anti-Aging Kit" at bounding box center [185, 268] width 58 height 7
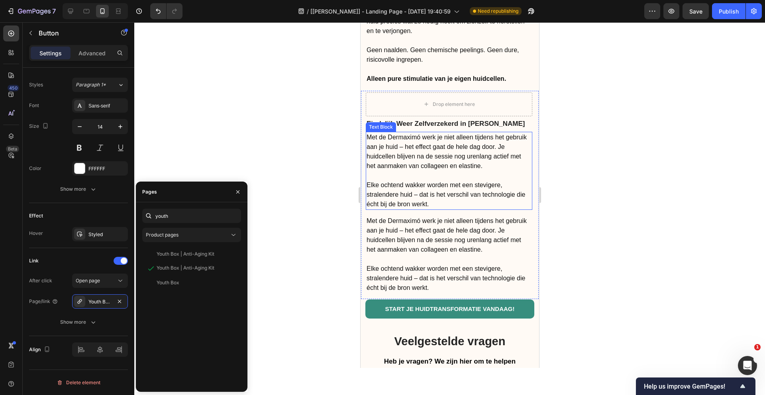
scroll to position [5321, 0]
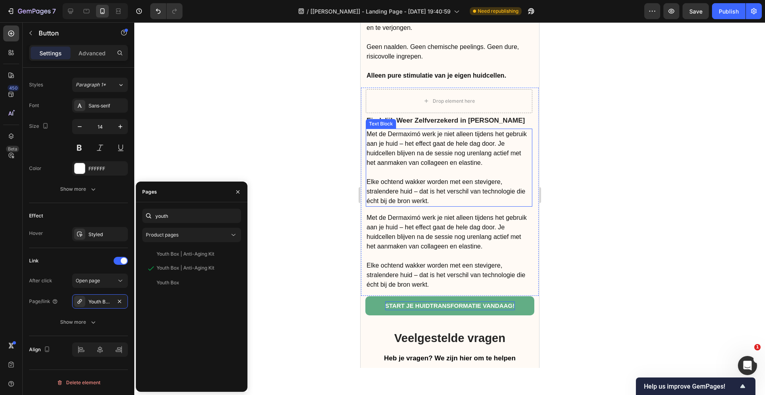
click at [436, 302] on span "START JE HUIDTRANSFORMATIE VANDAAG!" at bounding box center [449, 305] width 129 height 7
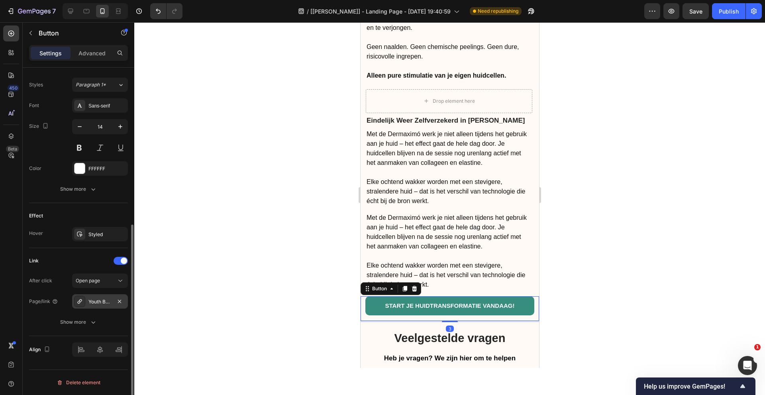
click at [88, 301] on div "Youth Box | Anti-Aging Kit" at bounding box center [100, 301] width 56 height 14
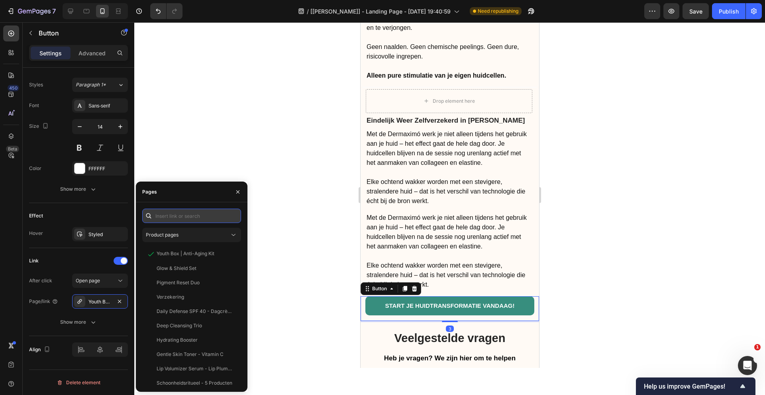
click at [181, 220] on input "text" at bounding box center [191, 216] width 99 height 14
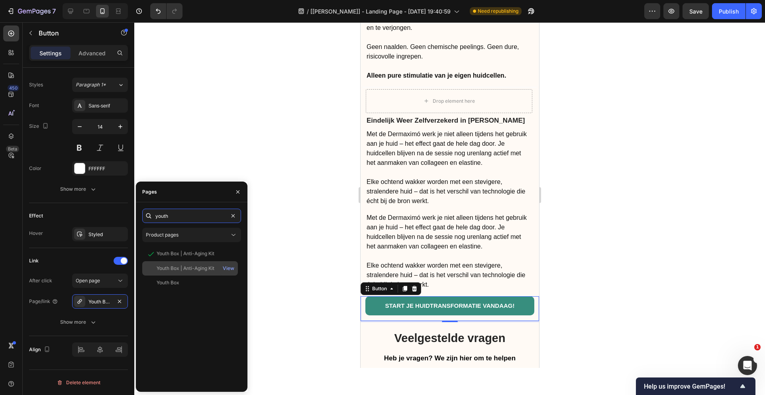
type input "youth"
click at [189, 264] on div "Youth Box | Anti-Aging Kit View" at bounding box center [190, 268] width 96 height 14
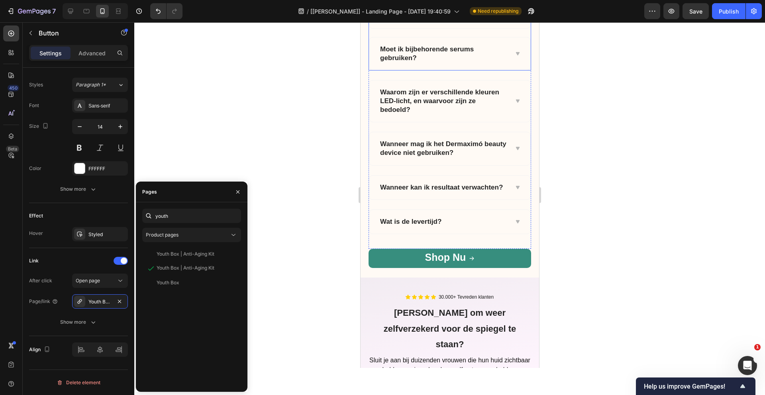
scroll to position [5874, 0]
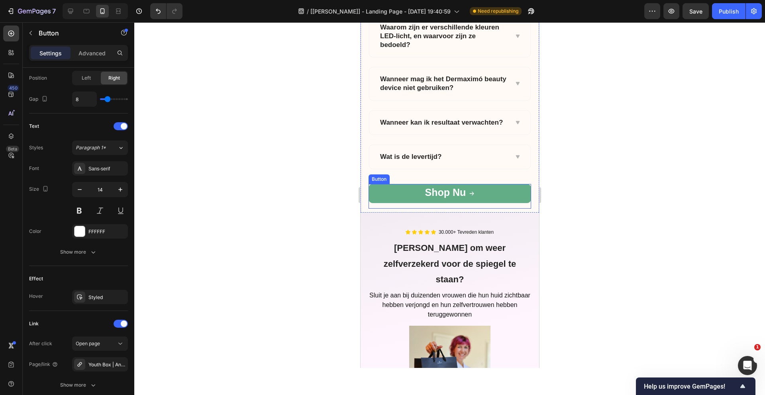
click at [438, 186] on link "Shop Nu" at bounding box center [449, 193] width 162 height 19
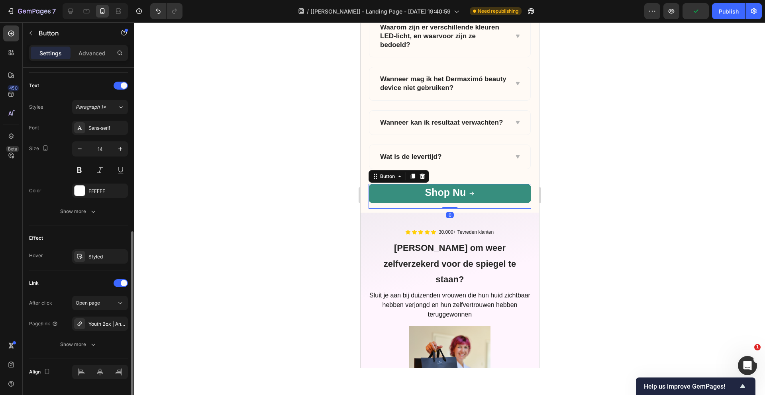
scroll to position [325, 0]
click at [100, 321] on div "Youth Box | Anti-Aging Kit" at bounding box center [99, 323] width 23 height 7
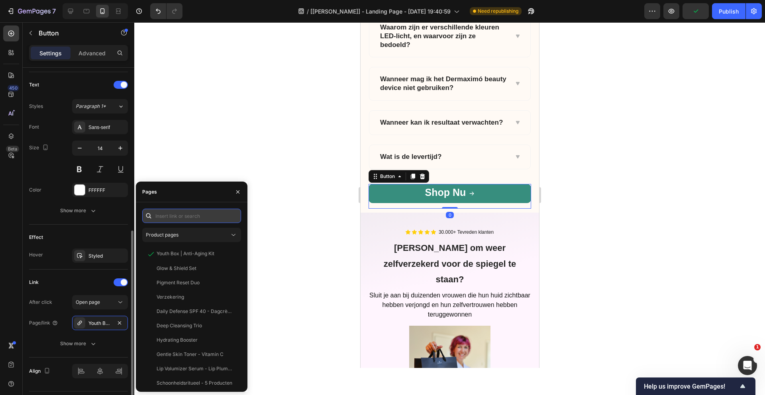
click at [195, 217] on input "text" at bounding box center [191, 216] width 99 height 14
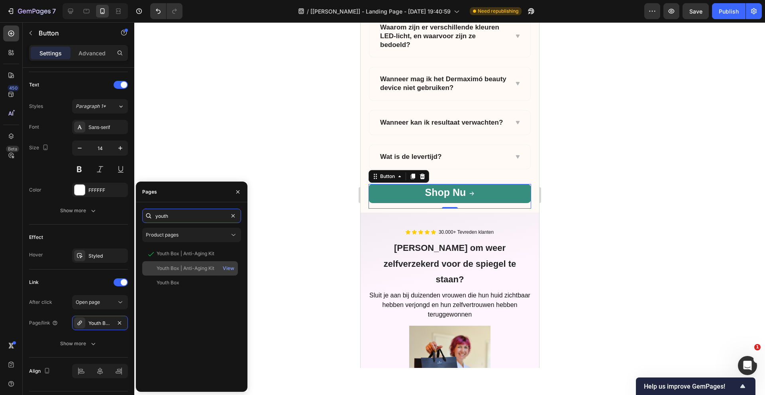
type input "youth"
click at [195, 262] on div "Youth Box | Anti-Aging Kit View" at bounding box center [190, 268] width 96 height 14
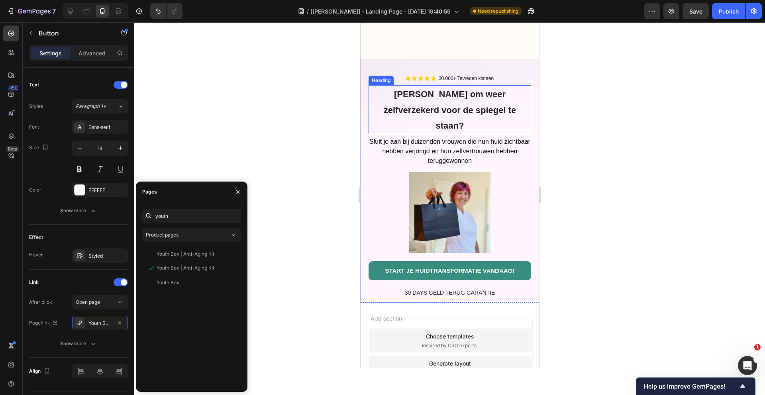
scroll to position [6116, 0]
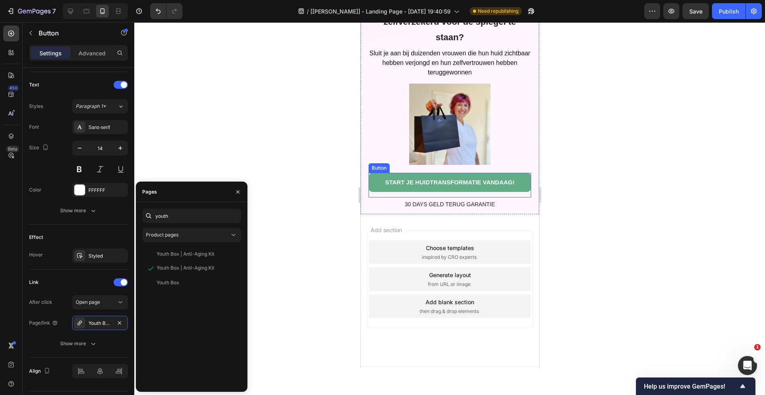
click at [438, 173] on link "START JE HUIDTRANSFORMATIE VANDAAG!" at bounding box center [449, 182] width 162 height 19
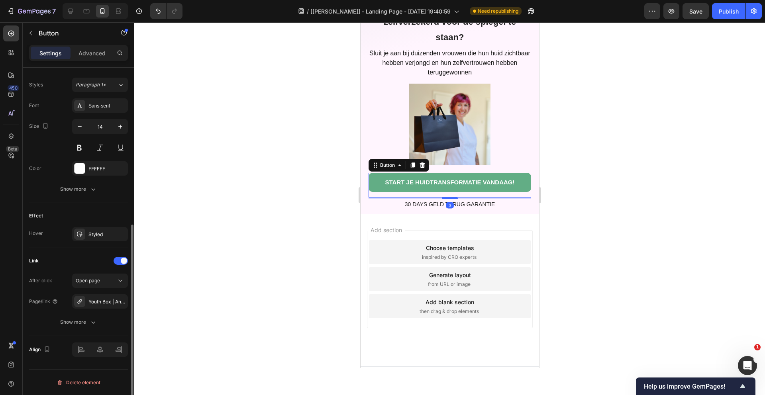
scroll to position [283, 0]
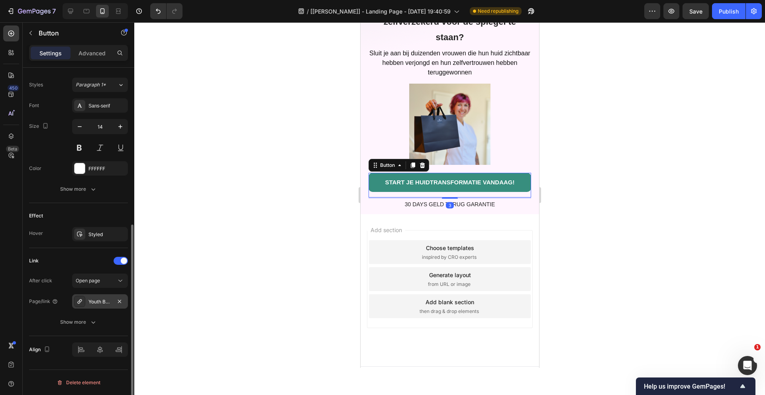
click at [99, 295] on div "Youth Box | Anti-Aging Kit" at bounding box center [100, 301] width 56 height 14
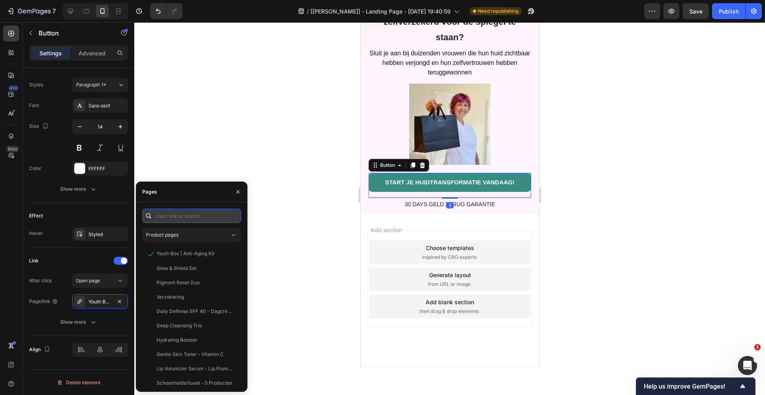
click at [182, 217] on input "text" at bounding box center [191, 216] width 99 height 14
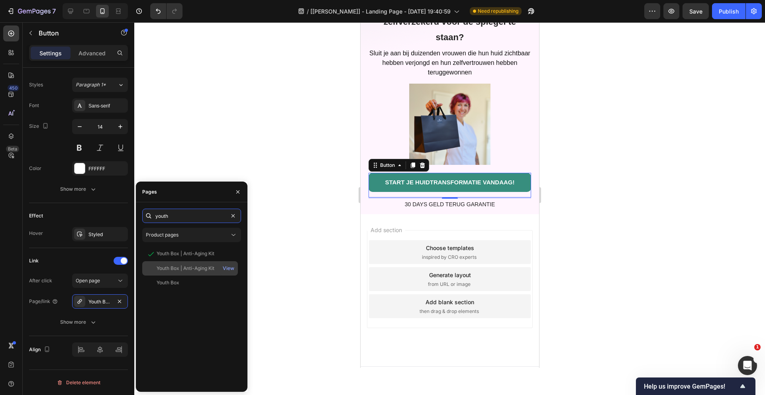
type input "youth"
click at [196, 268] on div "Youth Box | Anti-Aging Kit" at bounding box center [185, 268] width 58 height 7
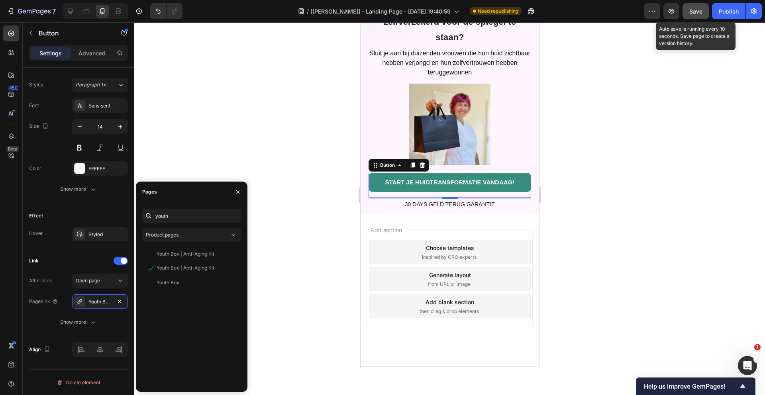
click at [700, 15] on div "Save" at bounding box center [695, 11] width 13 height 8
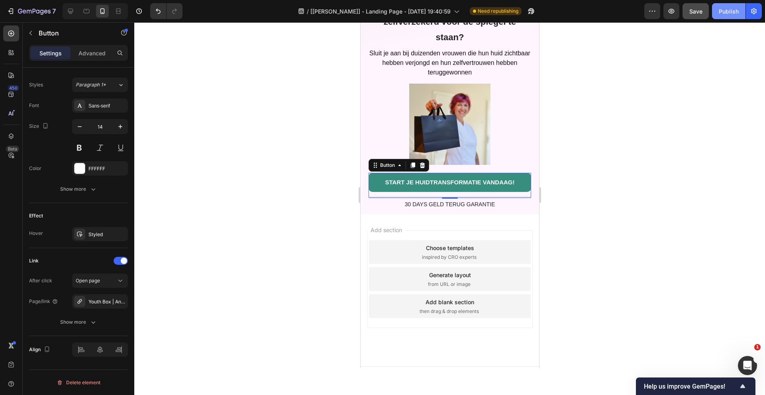
click at [721, 14] on div "Publish" at bounding box center [728, 11] width 20 height 8
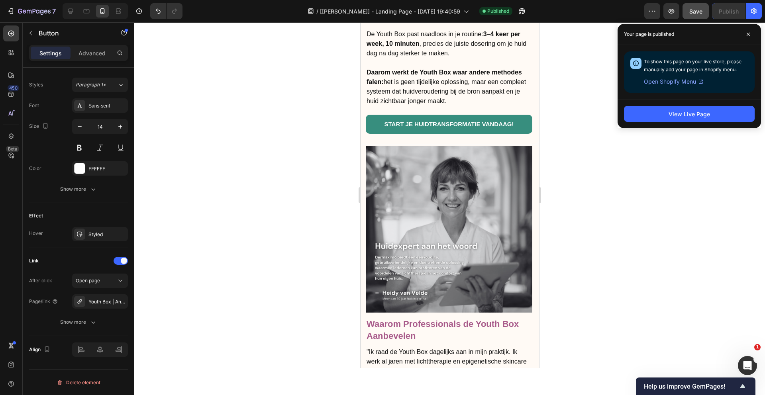
scroll to position [2990, 0]
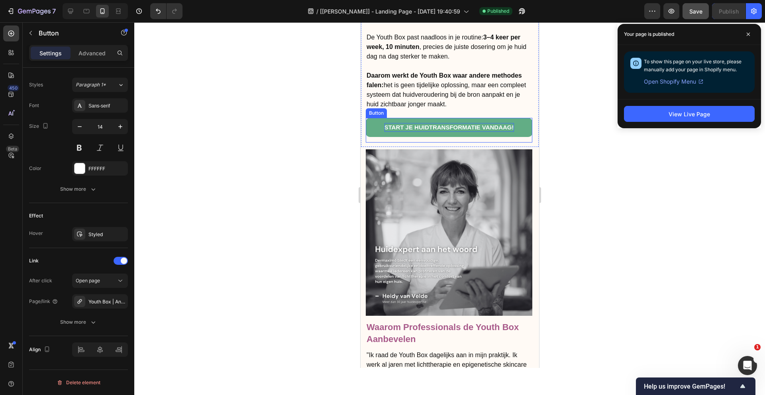
click at [462, 129] on span "START JE HUIDTRANSFORMATIE VANDAAG!" at bounding box center [448, 127] width 129 height 7
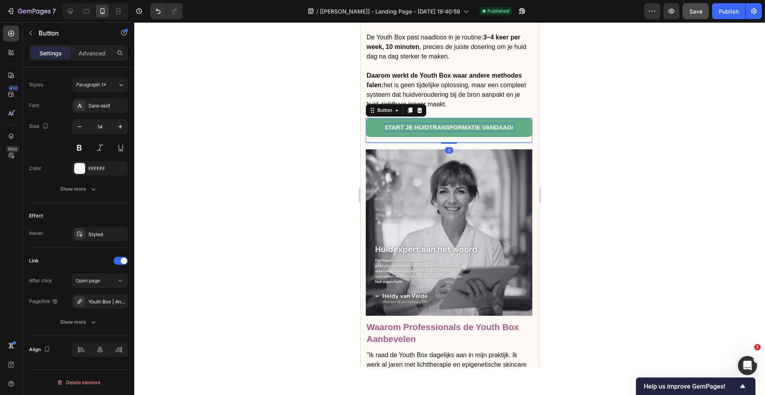
click at [463, 128] on span "START JE HUIDTRANSFORMATIE VANDAAG!" at bounding box center [448, 127] width 129 height 7
drag, startPoint x: 471, startPoint y: 127, endPoint x: 479, endPoint y: 128, distance: 8.8
click at [471, 127] on span "START JE HUIDTRANSFORMATIE VANDAAG!" at bounding box center [448, 127] width 129 height 7
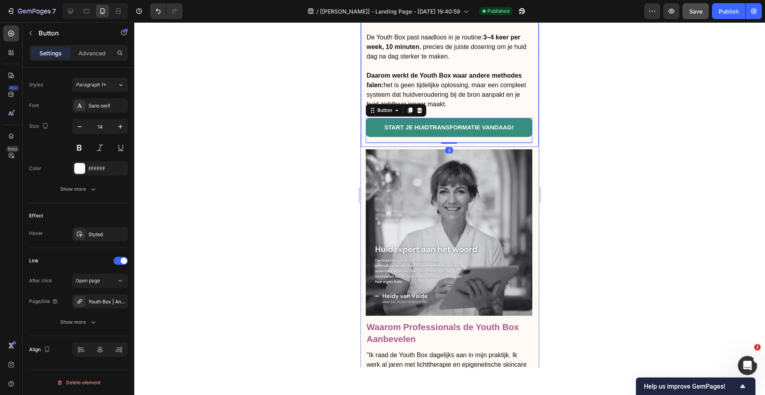
click at [578, 134] on div at bounding box center [449, 208] width 630 height 373
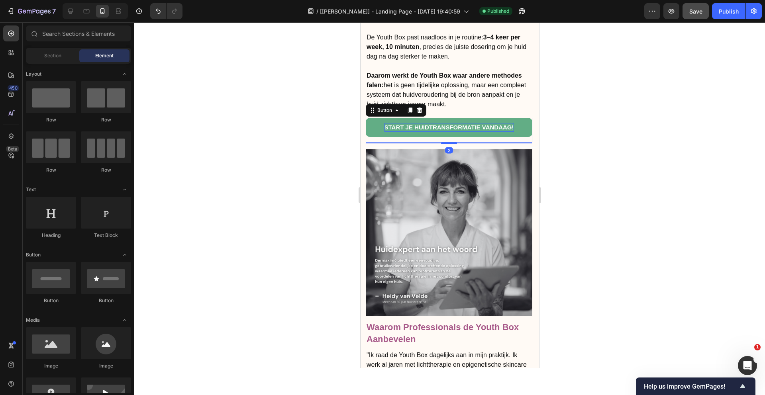
click at [505, 127] on span "START JE HUIDTRANSFORMATIE VANDAAG!" at bounding box center [448, 127] width 129 height 7
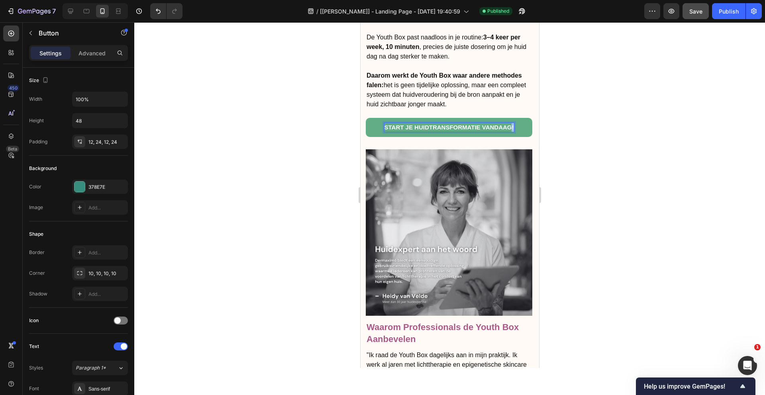
drag, startPoint x: 511, startPoint y: 127, endPoint x: 418, endPoint y: 133, distance: 92.5
click at [418, 133] on link "START JE HUIDTRANSFORMATIE VANDAAG!" at bounding box center [448, 127] width 166 height 19
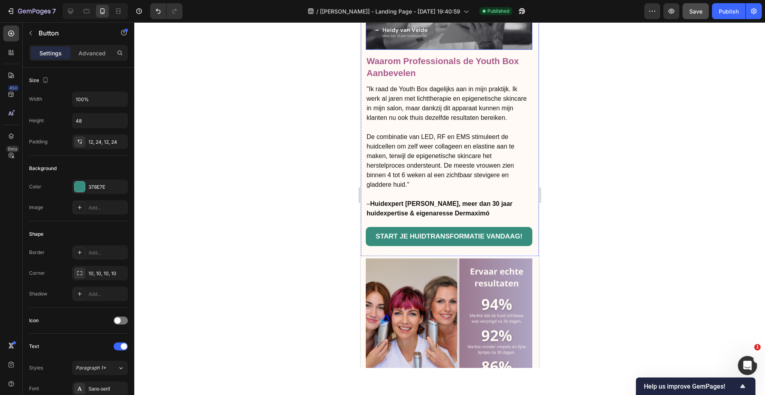
scroll to position [3268, 0]
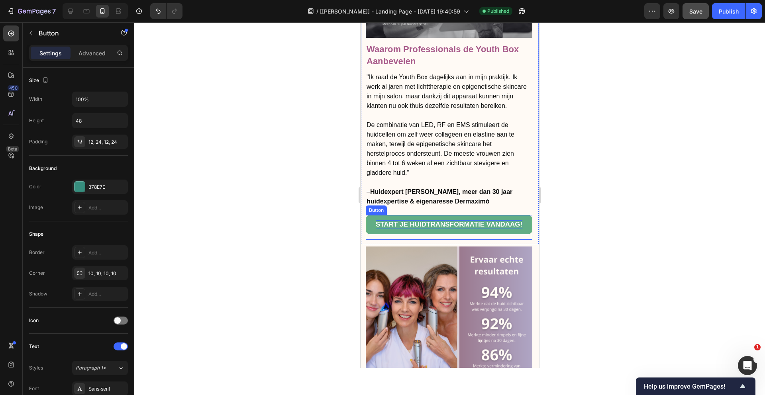
click at [460, 223] on span "START JE HUIDTRANSFORMATIE VANDAAG!" at bounding box center [448, 225] width 147 height 8
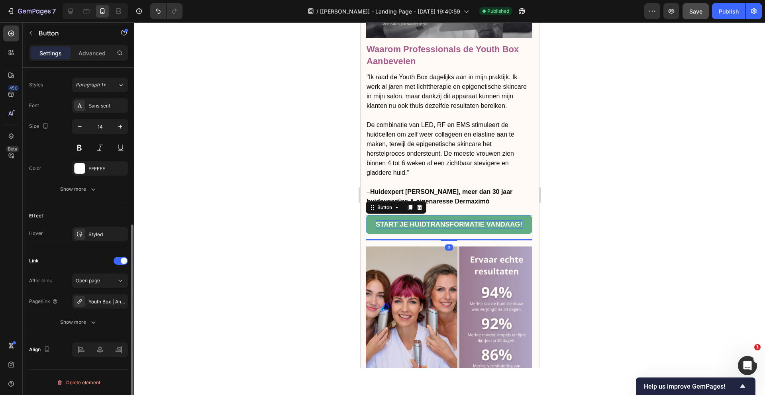
click at [460, 223] on span "START JE HUIDTRANSFORMATIE VANDAAG!" at bounding box center [448, 225] width 147 height 8
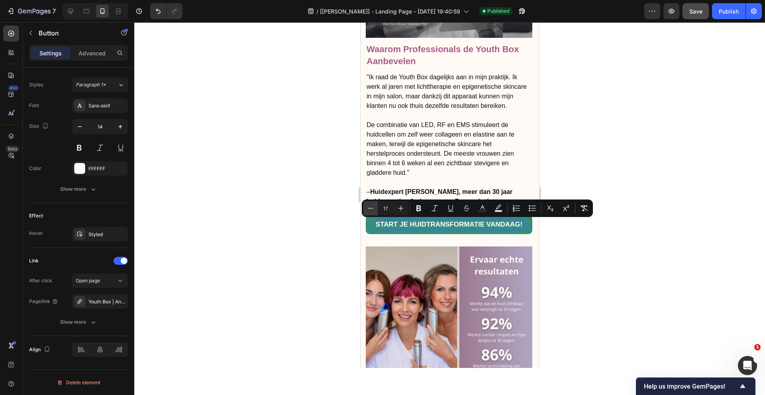
click at [369, 209] on icon "Editor contextual toolbar" at bounding box center [370, 208] width 8 height 8
type input "15"
click at [624, 267] on div at bounding box center [449, 208] width 630 height 373
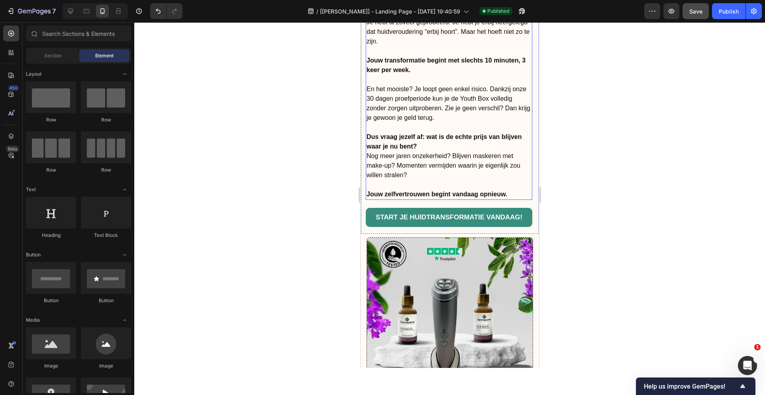
click at [388, 213] on span "START JE HUIDTRANSFORMATIE VANDAAG!" at bounding box center [448, 217] width 147 height 8
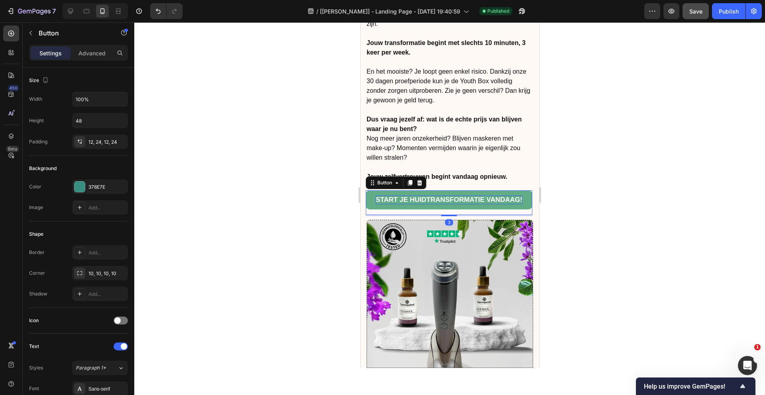
click at [436, 196] on span "START JE HUIDTRANSFORMATIE VANDAAG!" at bounding box center [448, 200] width 147 height 8
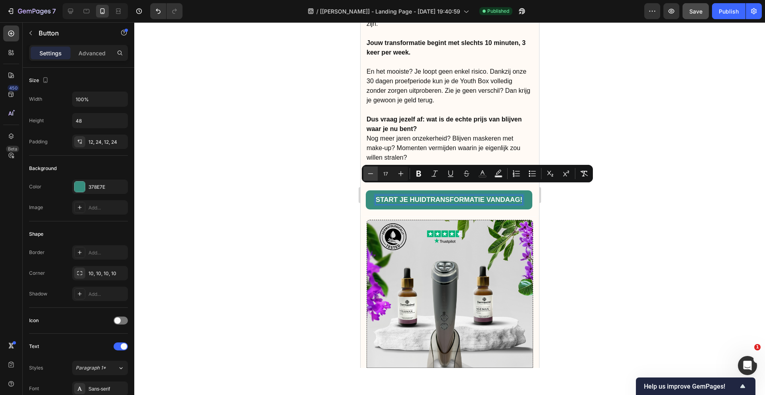
click at [370, 174] on icon "Editor contextual toolbar" at bounding box center [370, 174] width 8 height 8
type input "15"
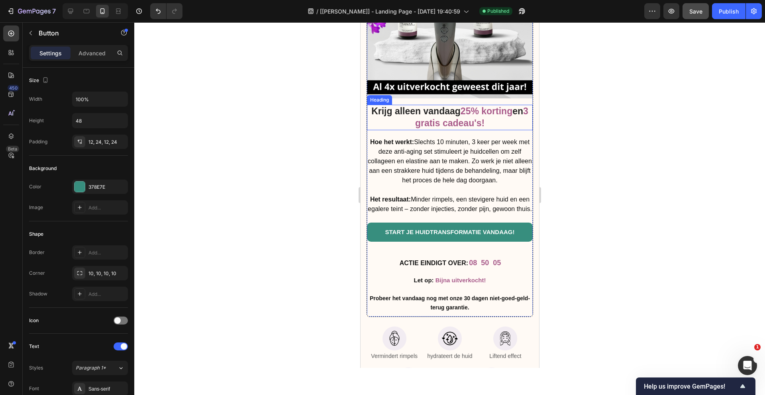
scroll to position [4182, 0]
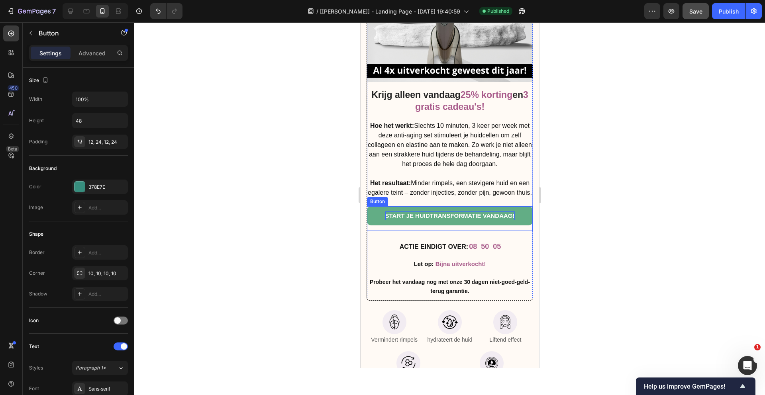
click at [442, 215] on span "START JE HUIDTRANSFORMATIE VANDAAG!" at bounding box center [449, 215] width 129 height 7
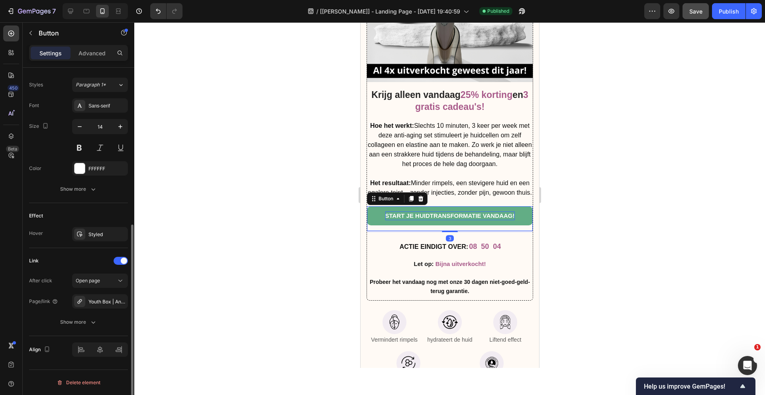
click at [442, 215] on span "START JE HUIDTRANSFORMATIE VANDAAG!" at bounding box center [449, 215] width 129 height 7
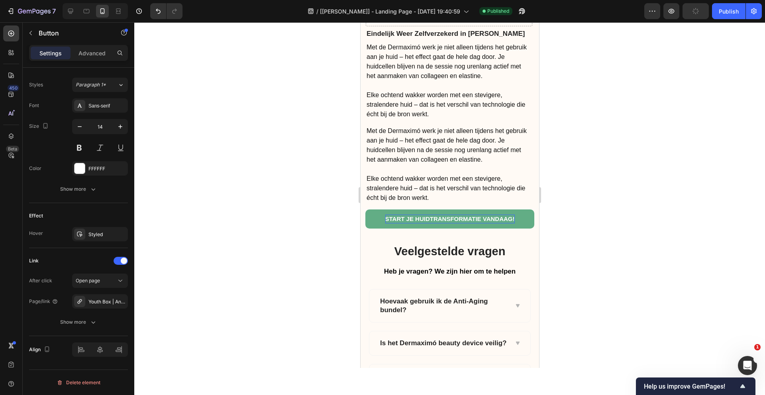
scroll to position [5409, 0]
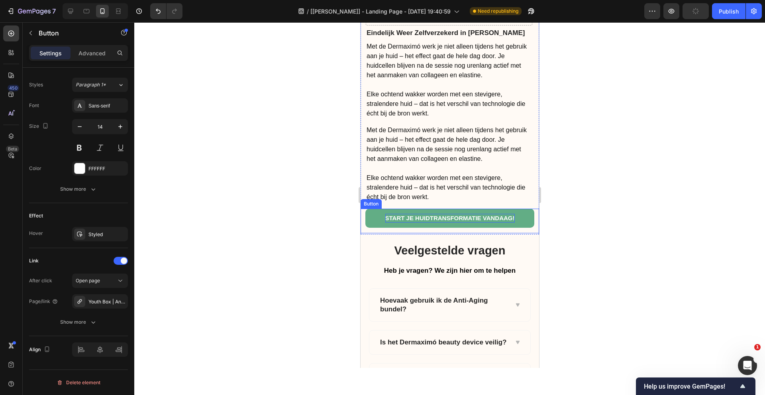
click at [458, 215] on span "START JE HUIDTRANSFORMATIE VANDAAG!" at bounding box center [449, 218] width 129 height 7
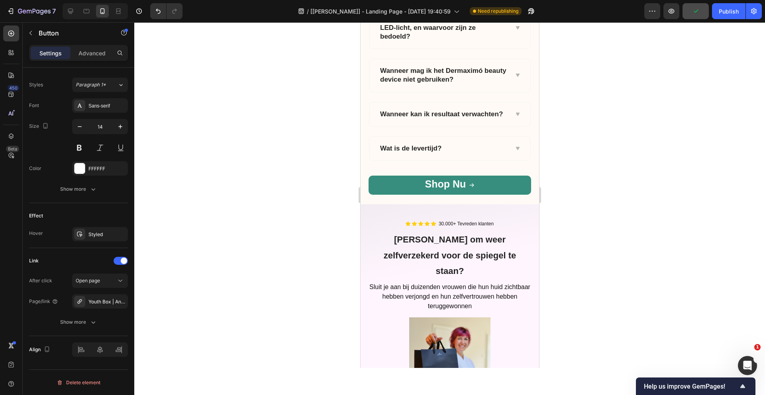
scroll to position [6009, 0]
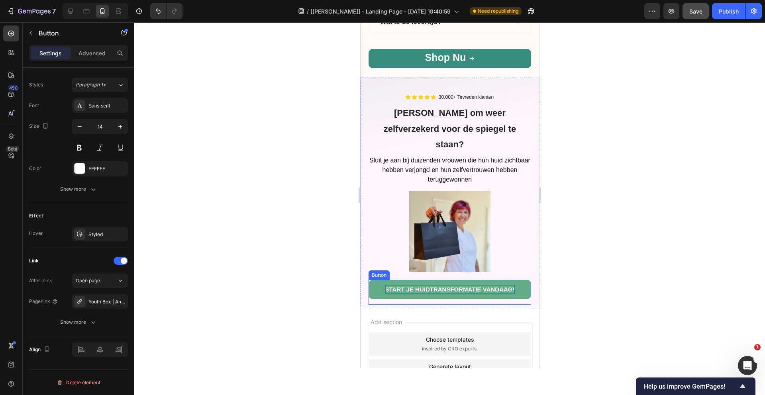
click at [464, 286] on span "START JE HUIDTRANSFORMATIE VANDAAG!" at bounding box center [449, 289] width 129 height 7
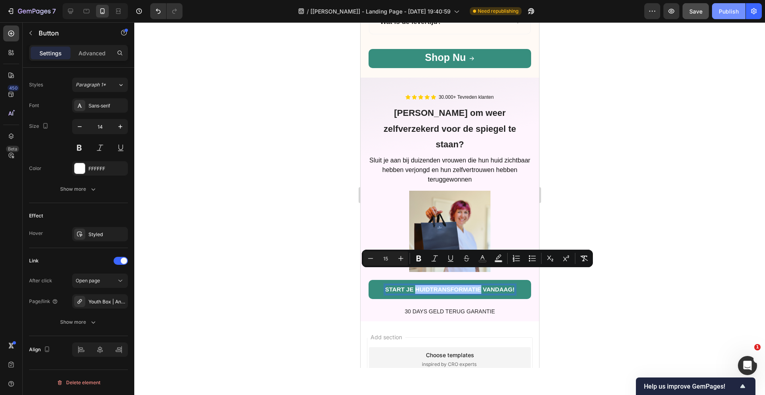
click at [732, 12] on div "Publish" at bounding box center [728, 11] width 20 height 8
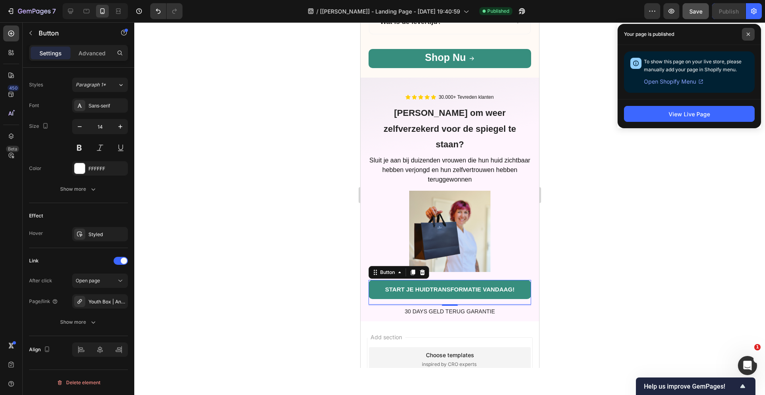
click at [747, 35] on icon at bounding box center [748, 34] width 4 height 4
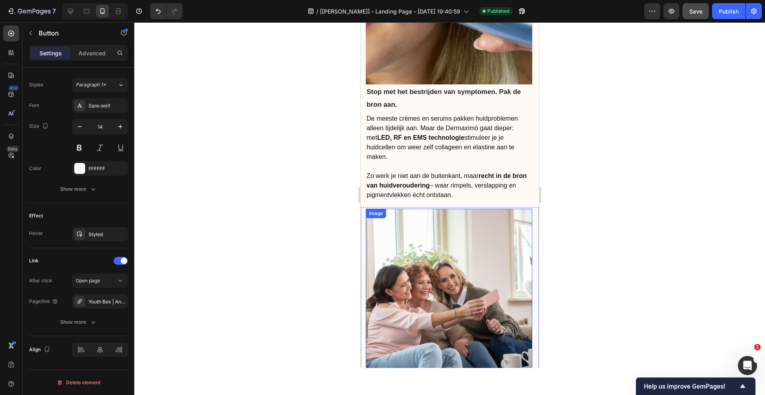
scroll to position [4789, 0]
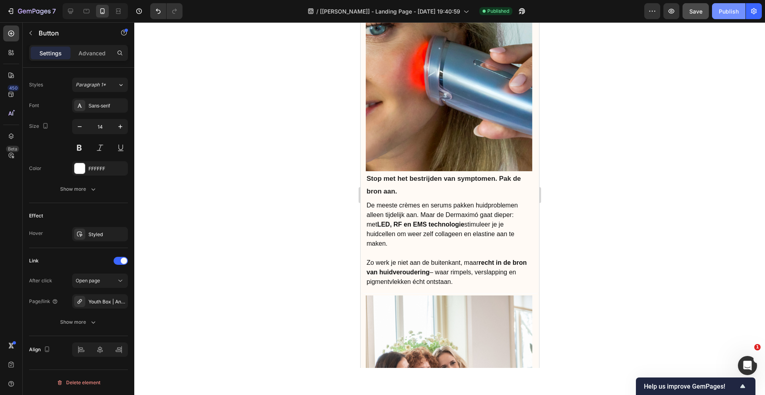
click at [737, 17] on button "Publish" at bounding box center [728, 11] width 33 height 16
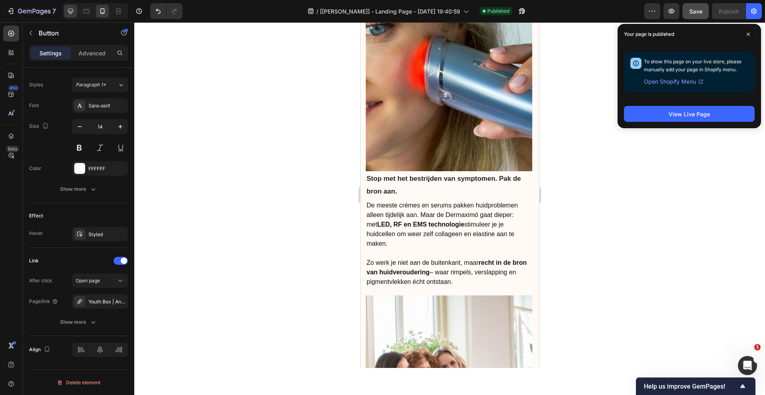
click at [70, 10] on icon at bounding box center [70, 11] width 8 height 8
type input "Auto"
type input "56"
type input "26"
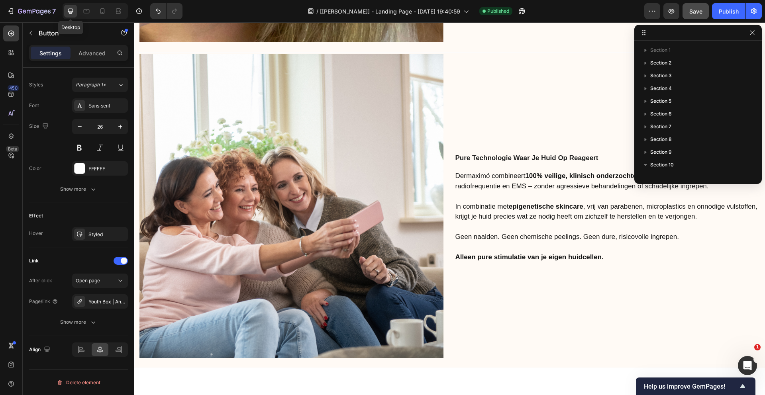
scroll to position [4859, 0]
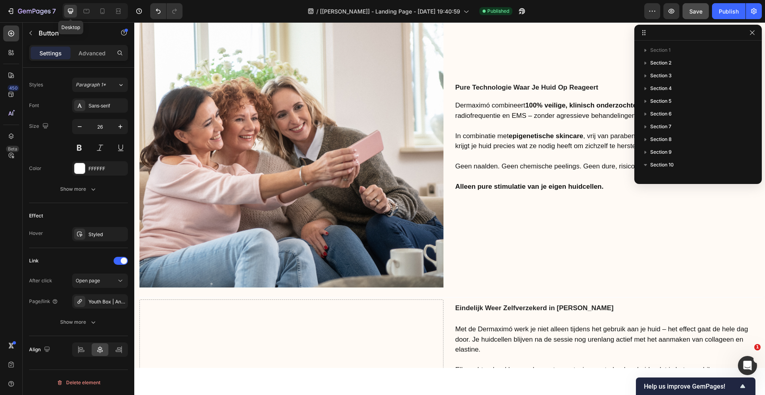
click at [71, 10] on icon at bounding box center [70, 11] width 8 height 8
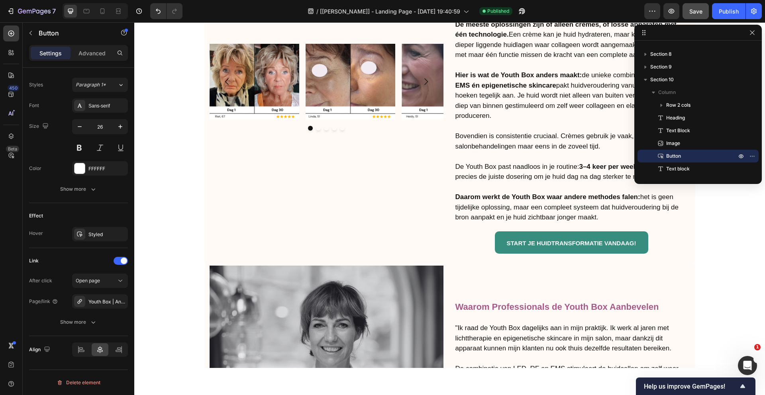
scroll to position [2492, 0]
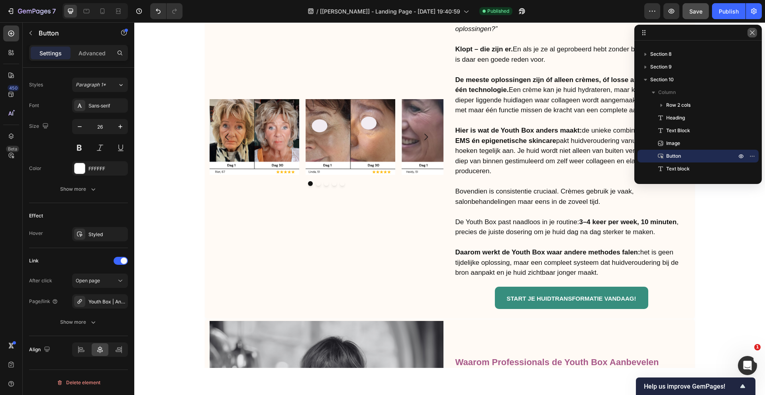
click at [751, 29] on icon "button" at bounding box center [752, 32] width 6 height 6
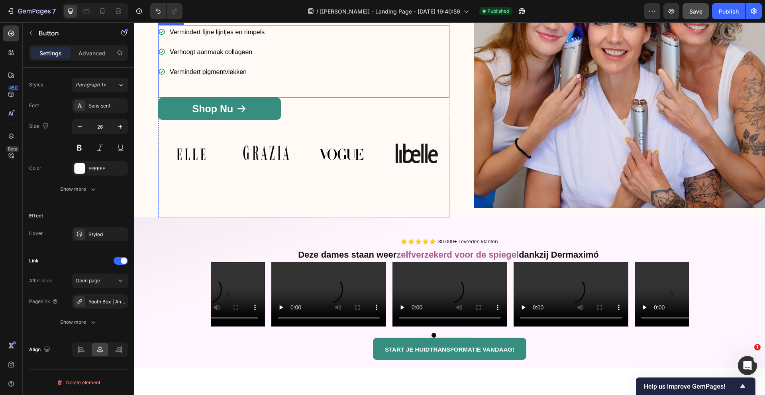
scroll to position [188, 0]
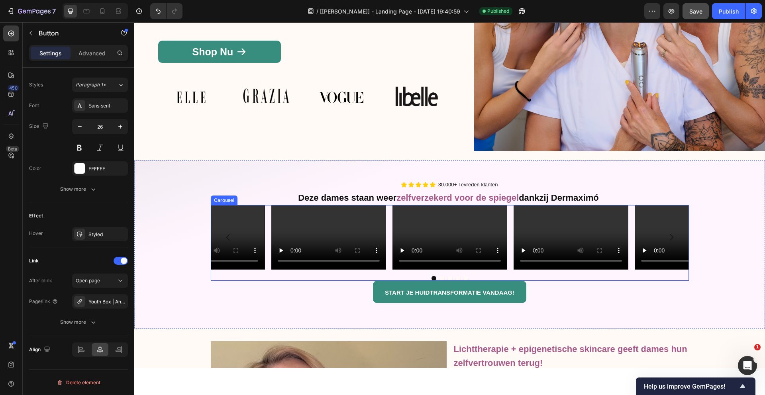
click at [234, 228] on button "Carousel Back Arrow" at bounding box center [228, 237] width 22 height 22
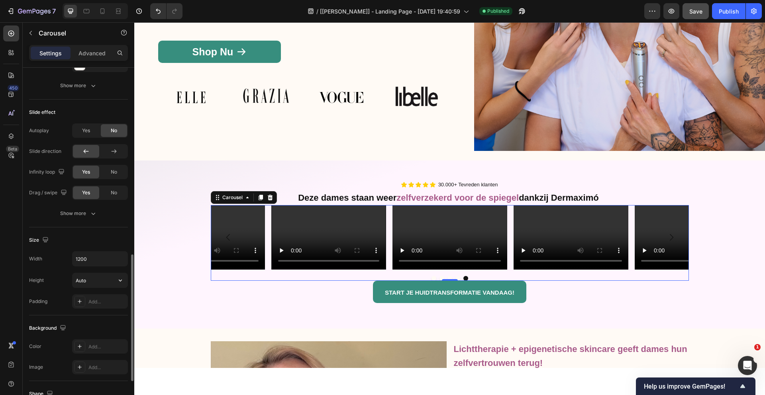
scroll to position [502, 0]
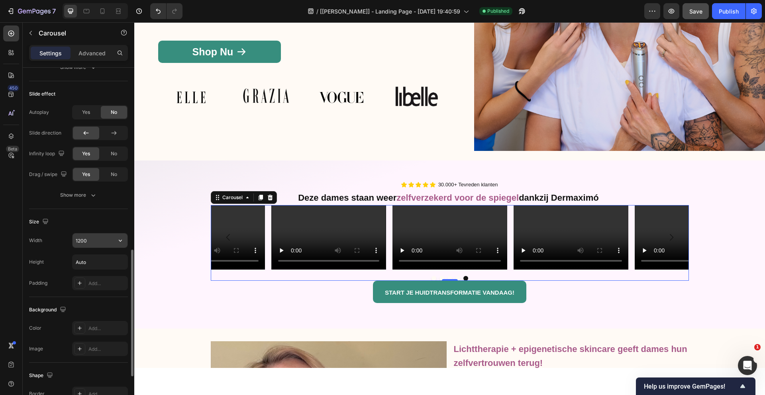
click at [106, 243] on input "1200" at bounding box center [99, 240] width 55 height 14
click at [118, 241] on icon "button" at bounding box center [120, 241] width 8 height 8
click at [89, 272] on p "Full 100%" at bounding box center [97, 275] width 45 height 7
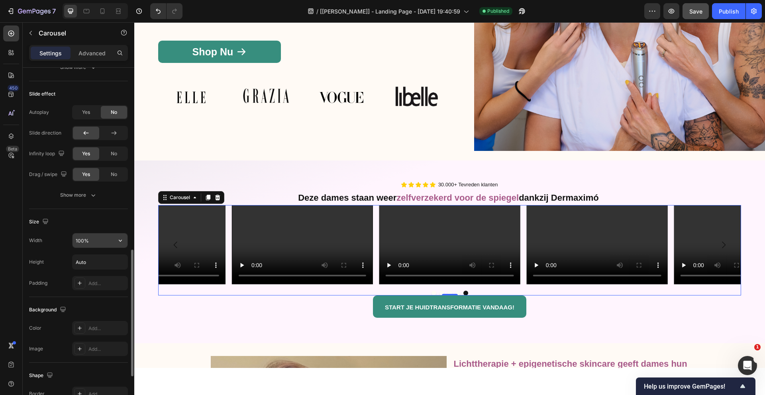
click at [106, 242] on input "100%" at bounding box center [99, 240] width 55 height 14
click at [116, 242] on icon "button" at bounding box center [120, 241] width 8 height 8
click at [57, 245] on div "Width 100%" at bounding box center [78, 240] width 99 height 15
click at [94, 260] on input "Auto" at bounding box center [99, 262] width 55 height 14
click at [120, 266] on icon "button" at bounding box center [120, 262] width 8 height 8
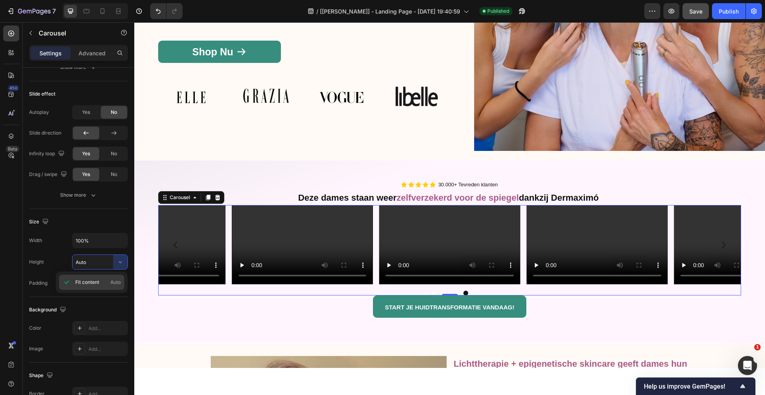
click at [99, 285] on span "Fit content" at bounding box center [87, 282] width 24 height 7
click at [104, 239] on input "100%" at bounding box center [99, 240] width 55 height 14
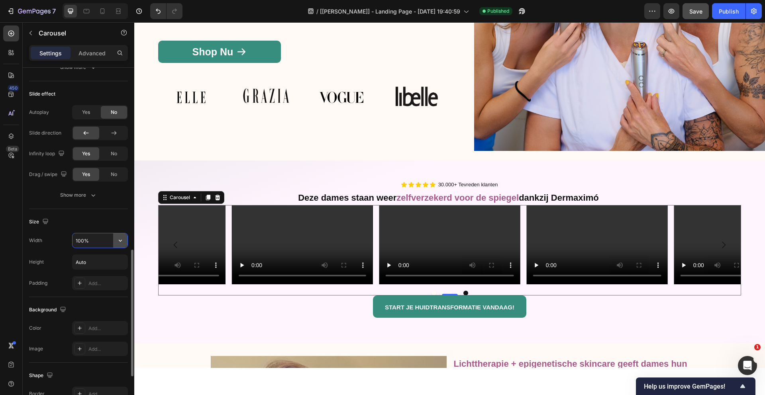
click at [124, 244] on icon "button" at bounding box center [120, 241] width 8 height 8
click at [102, 239] on input "100%" at bounding box center [99, 240] width 55 height 14
drag, startPoint x: 86, startPoint y: 241, endPoint x: 80, endPoint y: 243, distance: 6.3
click at [86, 241] on input "100%" at bounding box center [99, 240] width 55 height 14
click at [80, 243] on input "100%" at bounding box center [99, 240] width 55 height 14
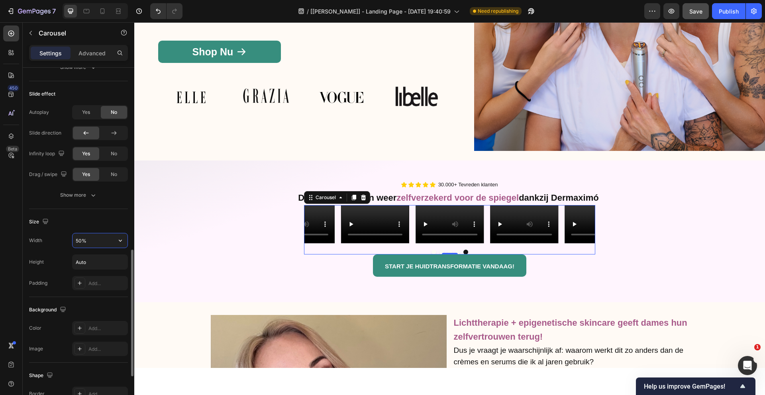
click at [111, 235] on input "50%" at bounding box center [99, 240] width 55 height 14
click at [118, 239] on icon "button" at bounding box center [120, 241] width 8 height 8
click at [92, 272] on p "Full 100%" at bounding box center [97, 275] width 45 height 7
type input "100%"
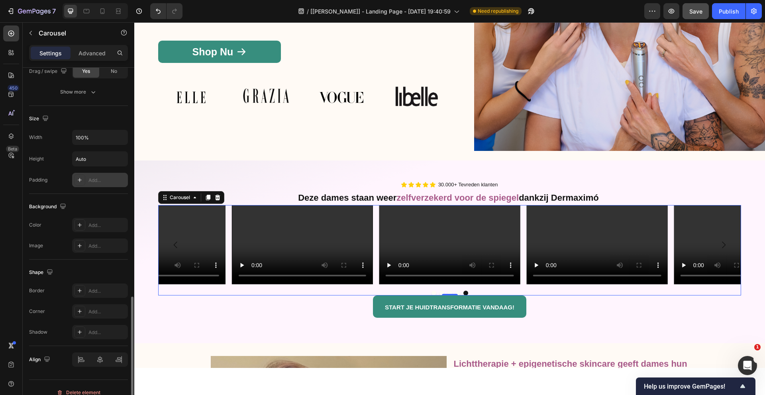
scroll to position [615, 0]
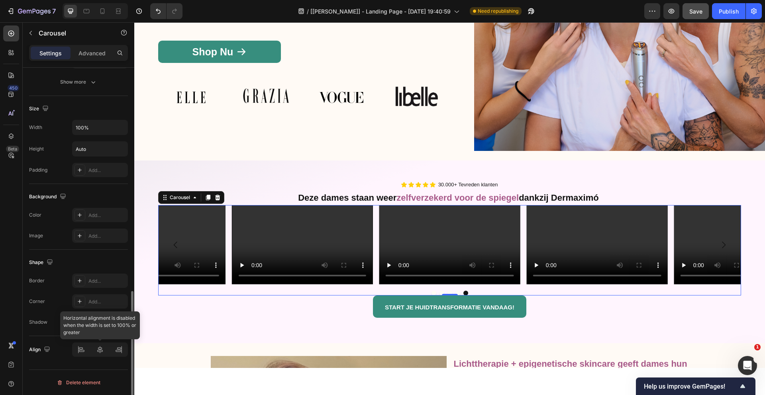
click at [99, 348] on div at bounding box center [100, 349] width 56 height 14
click at [86, 53] on p "Advanced" at bounding box center [91, 53] width 27 height 8
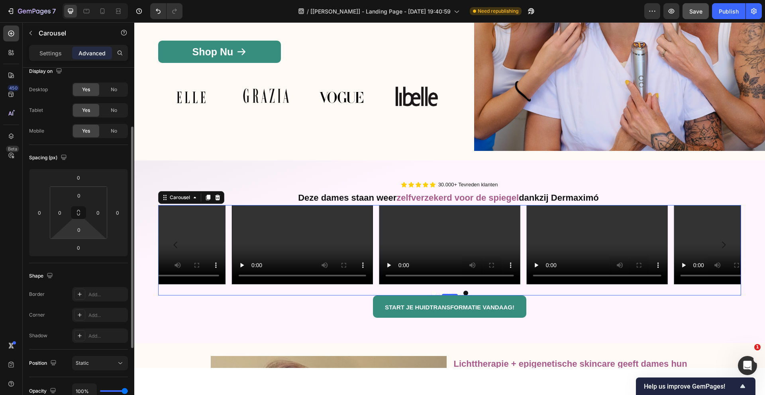
scroll to position [0, 0]
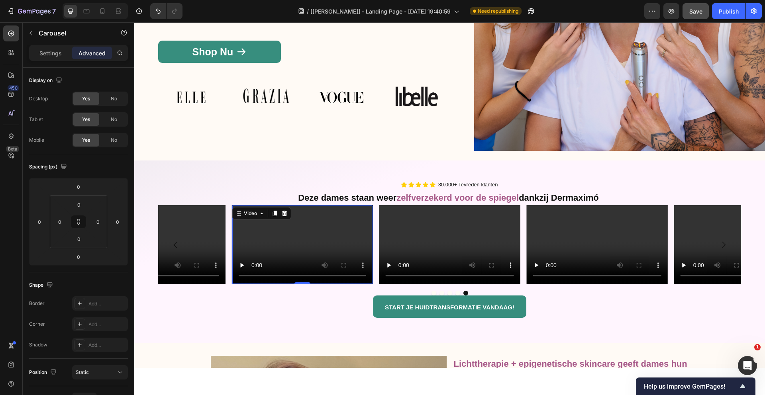
click at [293, 227] on video at bounding box center [302, 244] width 140 height 79
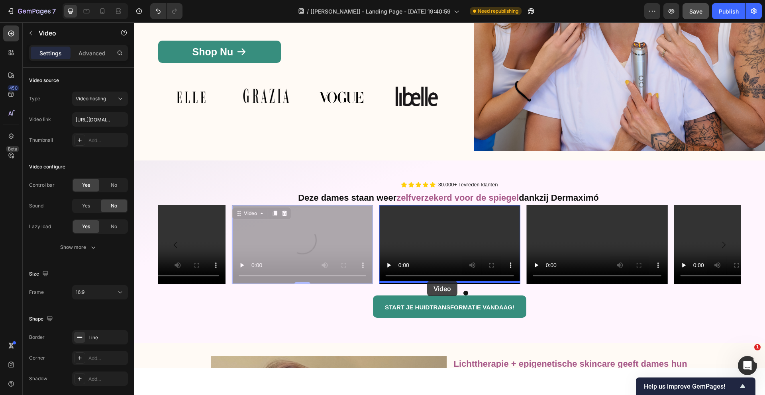
drag, startPoint x: 293, startPoint y: 227, endPoint x: 427, endPoint y: 281, distance: 144.7
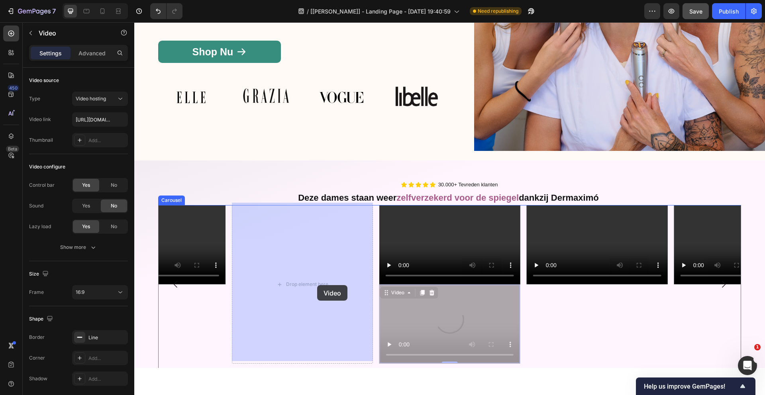
drag, startPoint x: 470, startPoint y: 317, endPoint x: 297, endPoint y: 280, distance: 176.9
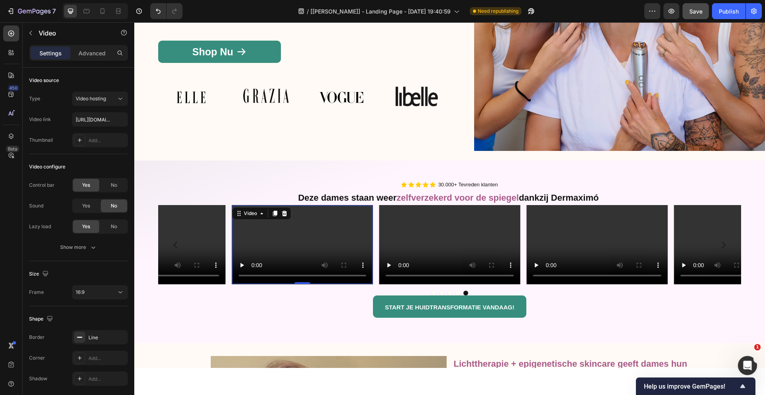
click at [307, 240] on video at bounding box center [302, 244] width 140 height 79
click at [91, 289] on div "16:9" at bounding box center [96, 292] width 41 height 7
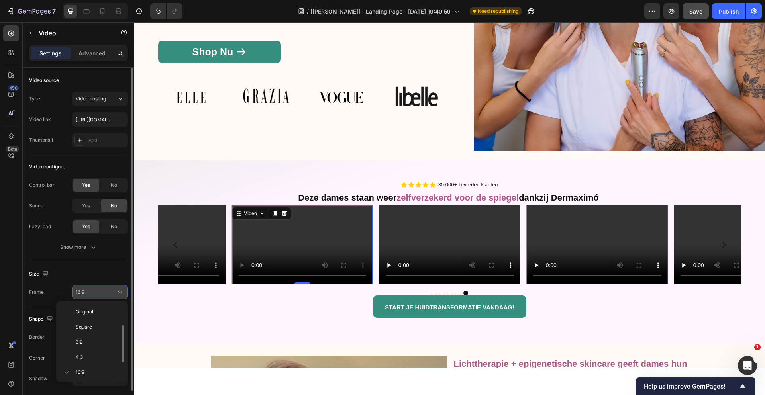
scroll to position [14, 0]
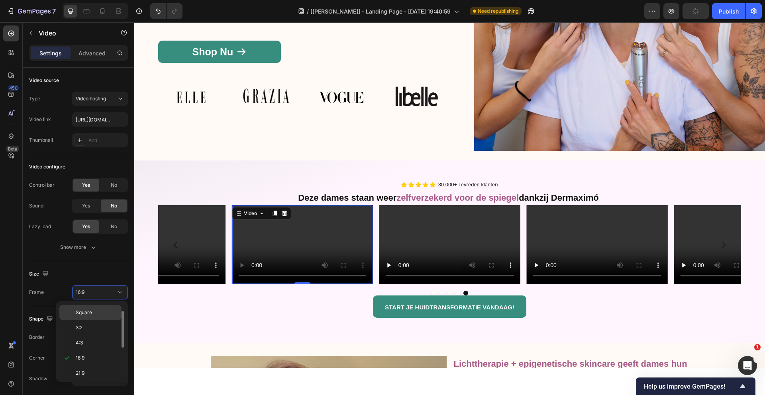
click at [89, 313] on span "Square" at bounding box center [84, 312] width 16 height 7
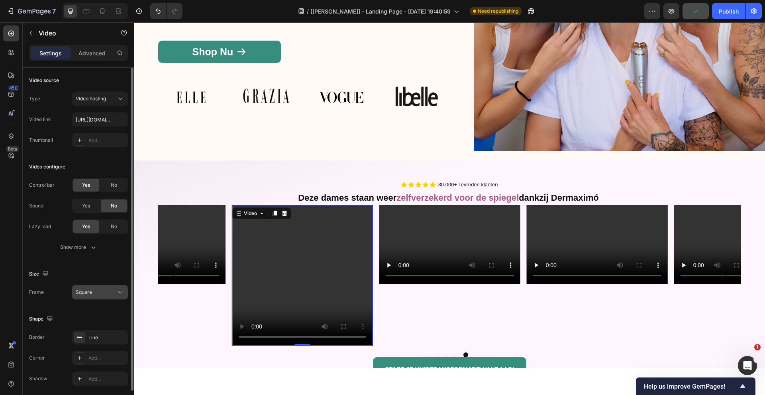
click at [98, 293] on div "Square" at bounding box center [96, 292] width 41 height 7
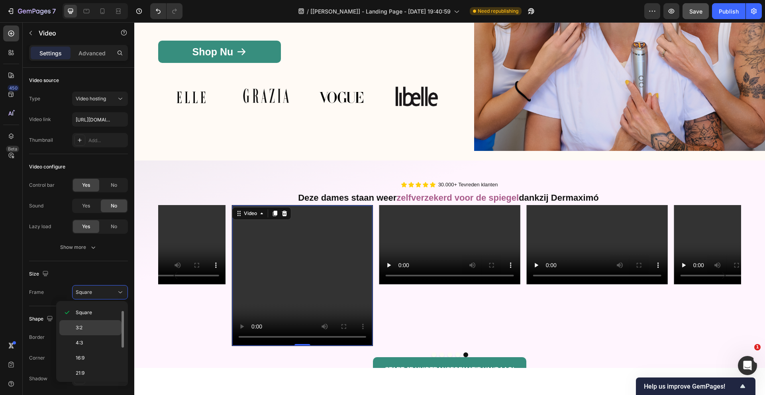
click at [92, 323] on div "3:2" at bounding box center [90, 327] width 62 height 15
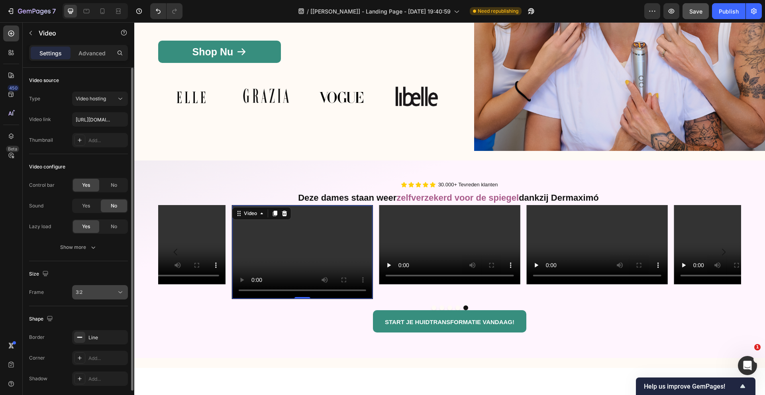
click at [99, 298] on button "3:2" at bounding box center [100, 292] width 56 height 14
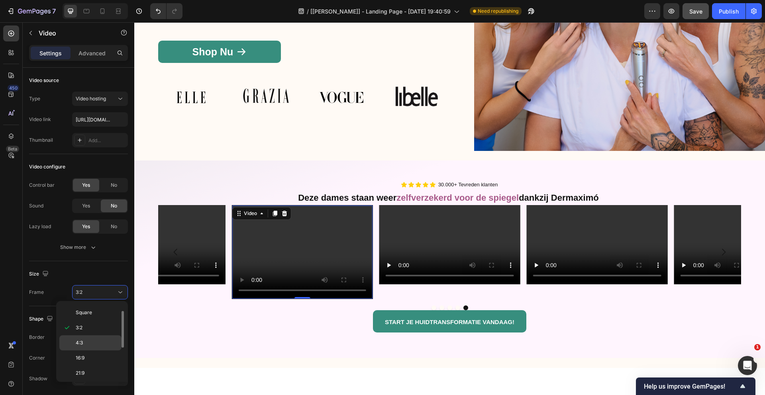
click at [84, 342] on p "4:3" at bounding box center [97, 342] width 42 height 7
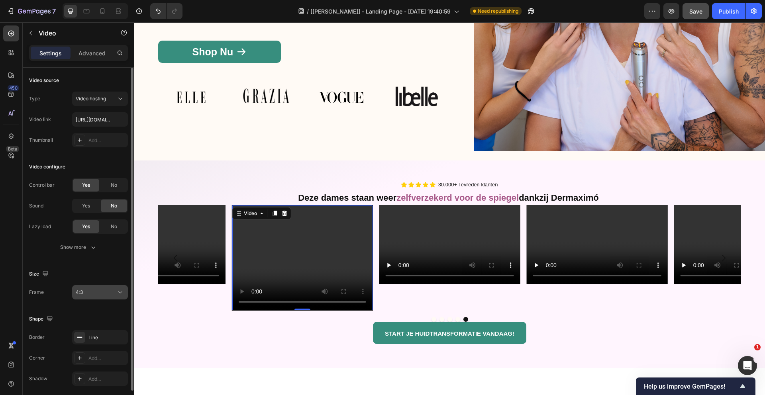
click at [99, 296] on button "4:3" at bounding box center [100, 292] width 56 height 14
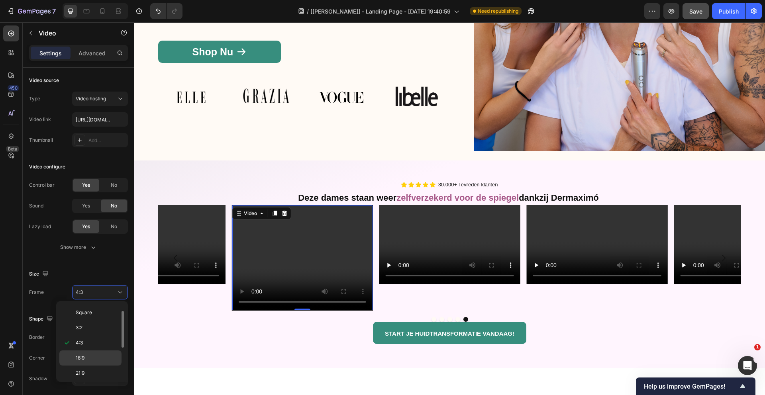
click at [82, 357] on span "16:9" at bounding box center [80, 357] width 9 height 7
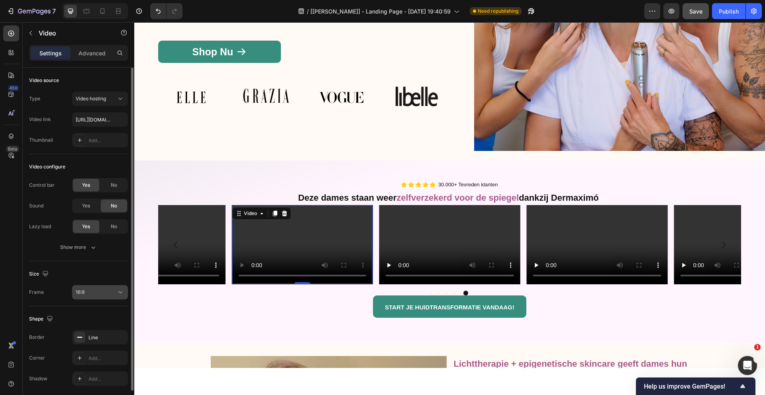
click at [106, 293] on div "16:9" at bounding box center [96, 292] width 41 height 7
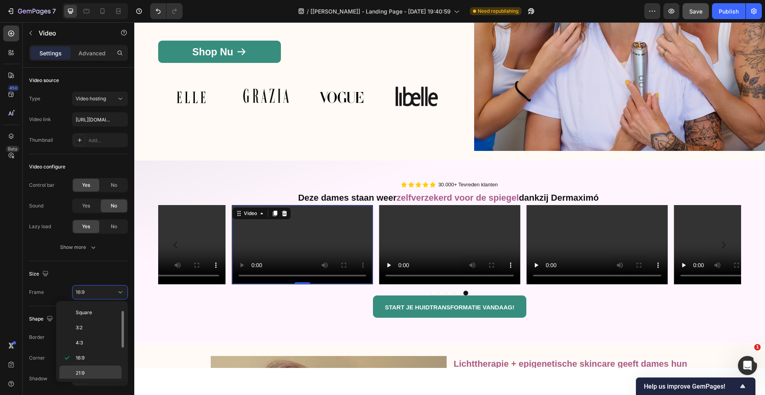
click at [85, 374] on p "21:9" at bounding box center [97, 373] width 42 height 7
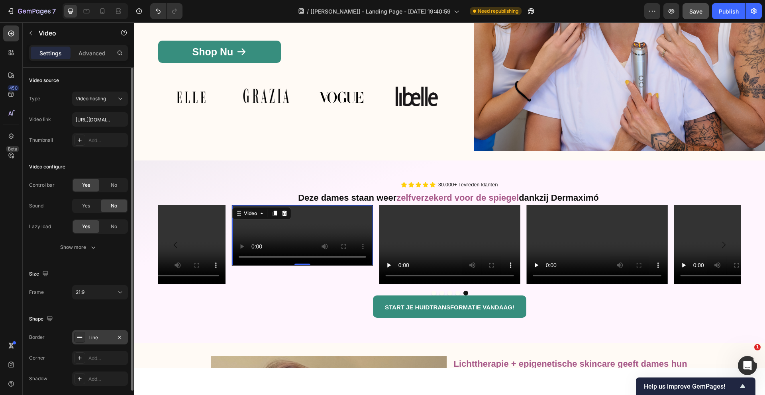
scroll to position [29, 0]
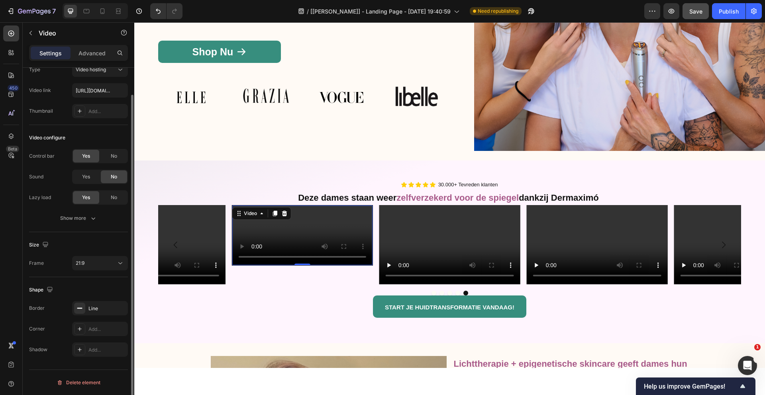
drag, startPoint x: 100, startPoint y: 260, endPoint x: 89, endPoint y: 324, distance: 64.2
click at [100, 260] on div "21:9" at bounding box center [96, 263] width 41 height 7
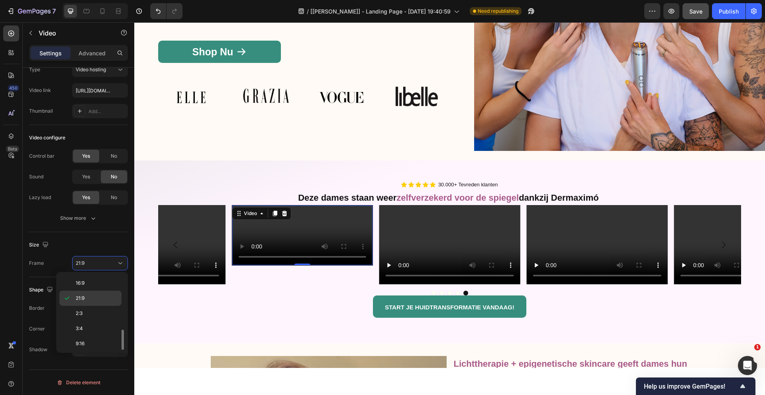
scroll to position [77, 0]
click at [90, 329] on p "9:16" at bounding box center [97, 326] width 42 height 7
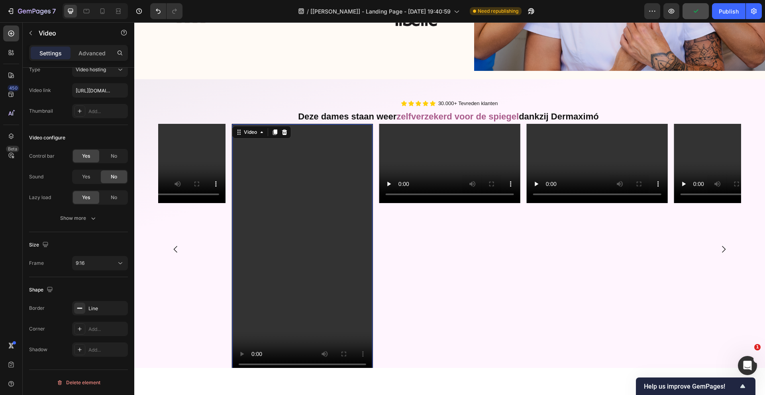
scroll to position [261, 0]
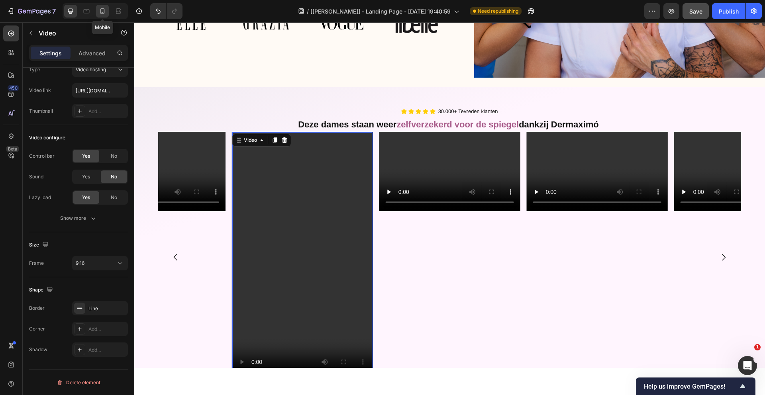
click at [103, 15] on icon at bounding box center [102, 11] width 8 height 8
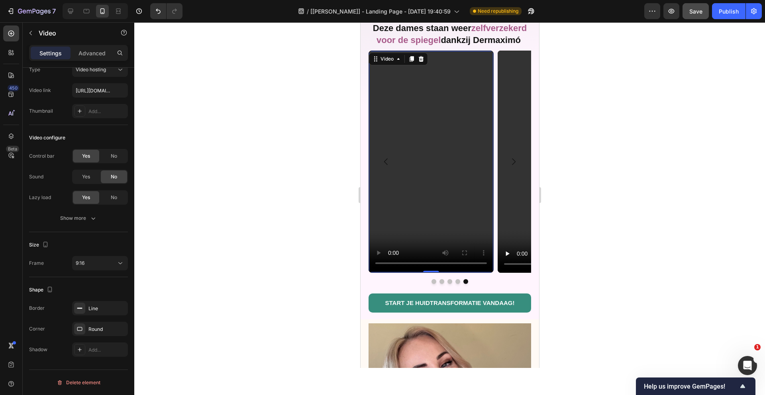
scroll to position [435, 0]
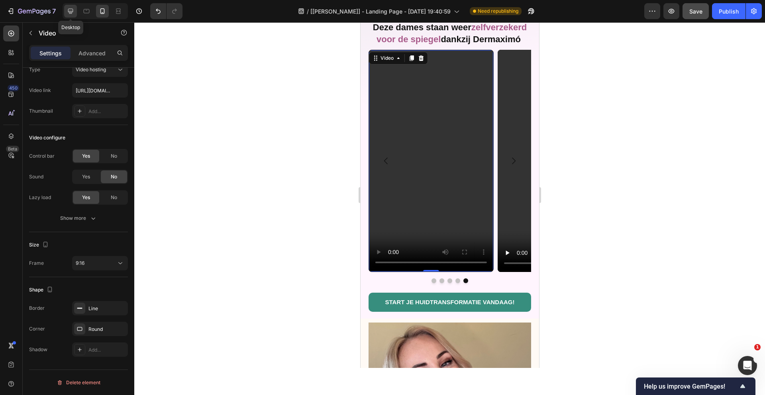
click at [69, 11] on icon at bounding box center [70, 11] width 5 height 5
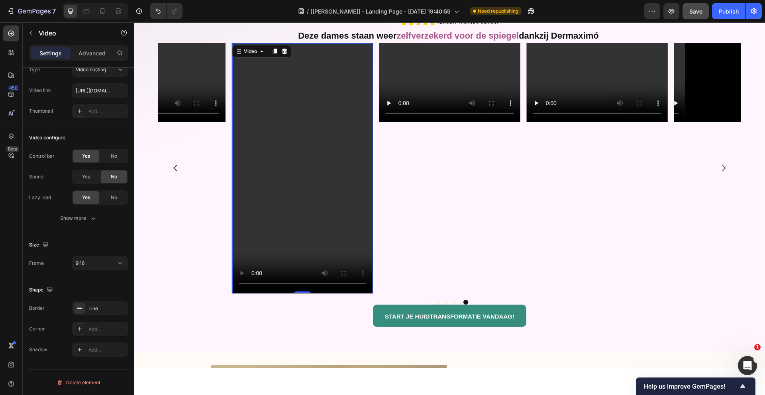
scroll to position [226, 0]
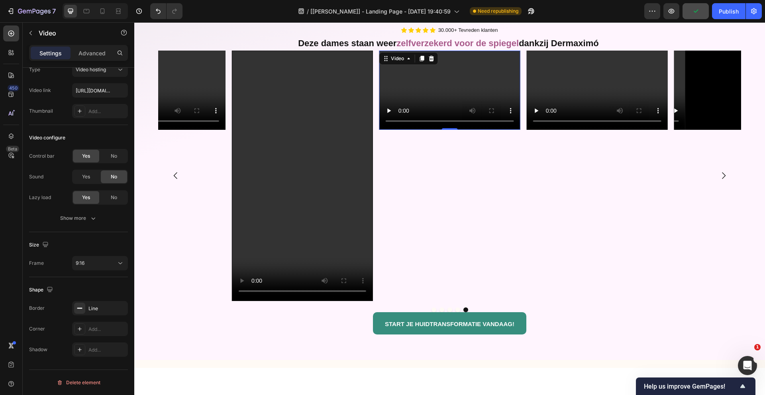
click at [440, 89] on video at bounding box center [449, 90] width 141 height 79
click at [86, 268] on button "16:9" at bounding box center [100, 263] width 56 height 14
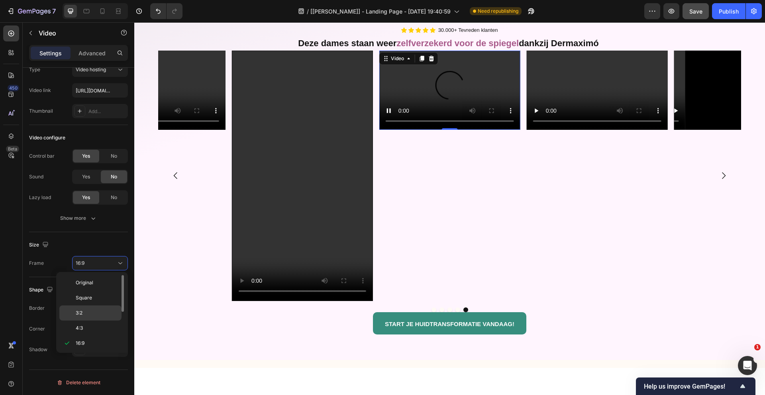
scroll to position [77, 0]
drag, startPoint x: 94, startPoint y: 329, endPoint x: 51, endPoint y: 278, distance: 66.1
click at [94, 329] on p "9:16" at bounding box center [97, 326] width 42 height 7
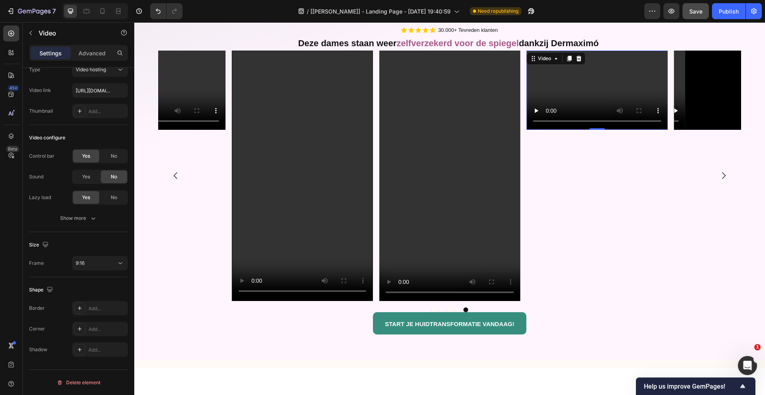
click at [594, 83] on video at bounding box center [596, 90] width 141 height 79
click at [98, 260] on div "16:9" at bounding box center [96, 263] width 41 height 7
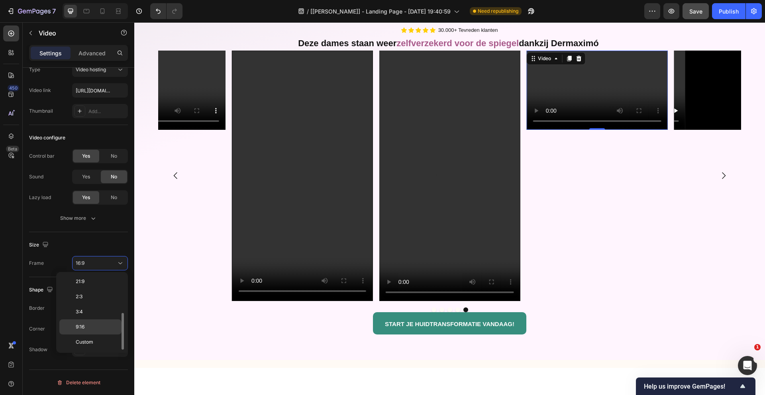
click at [88, 328] on p "9:16" at bounding box center [97, 326] width 42 height 7
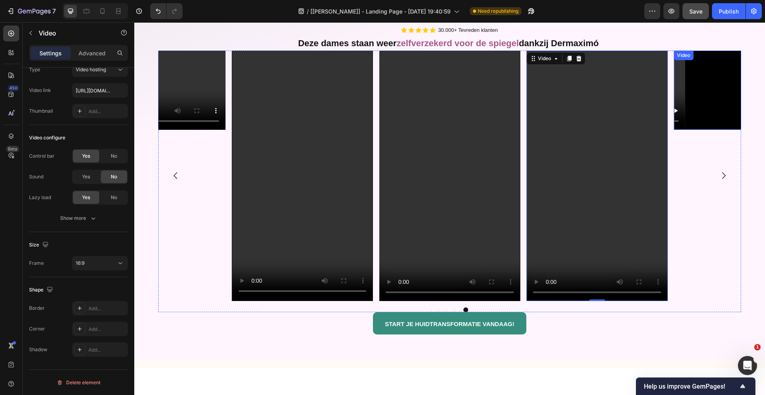
click at [732, 94] on video at bounding box center [743, 90] width 141 height 79
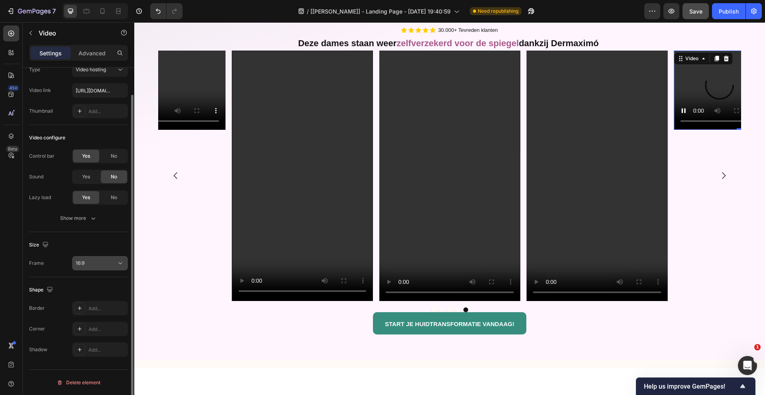
click at [103, 256] on div "Size Frame 16:9" at bounding box center [78, 254] width 99 height 45
click at [105, 256] on button "16:9" at bounding box center [100, 263] width 56 height 14
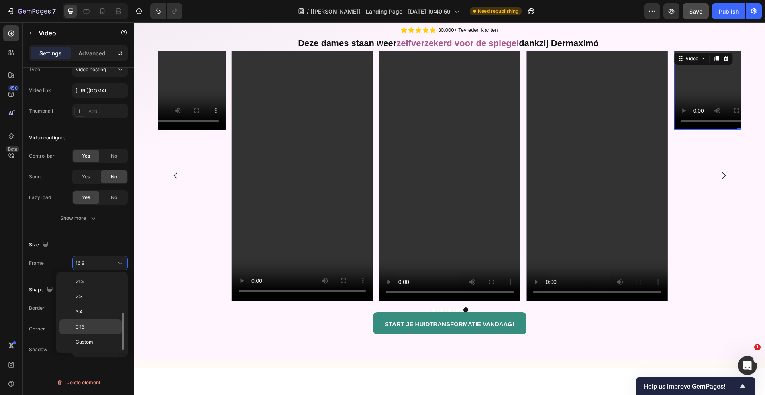
click at [87, 322] on div "9:16" at bounding box center [90, 326] width 62 height 15
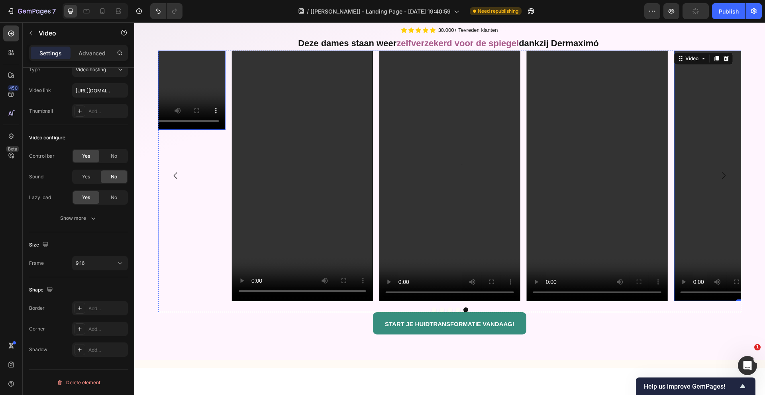
click at [207, 78] on video at bounding box center [154, 90] width 141 height 79
click at [203, 78] on video at bounding box center [154, 90] width 141 height 79
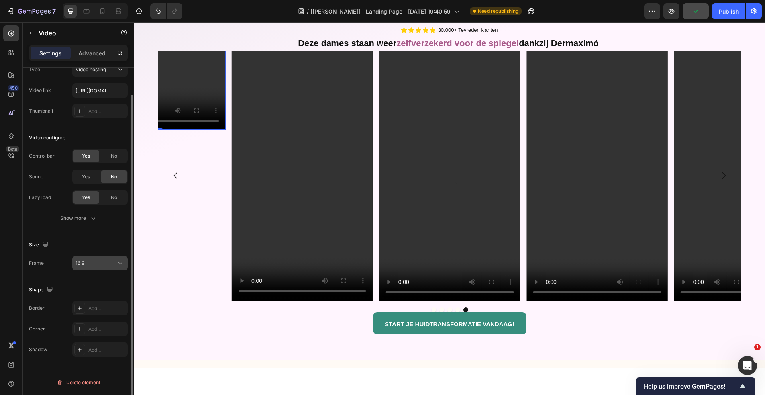
click at [90, 260] on div "16:9" at bounding box center [96, 263] width 41 height 7
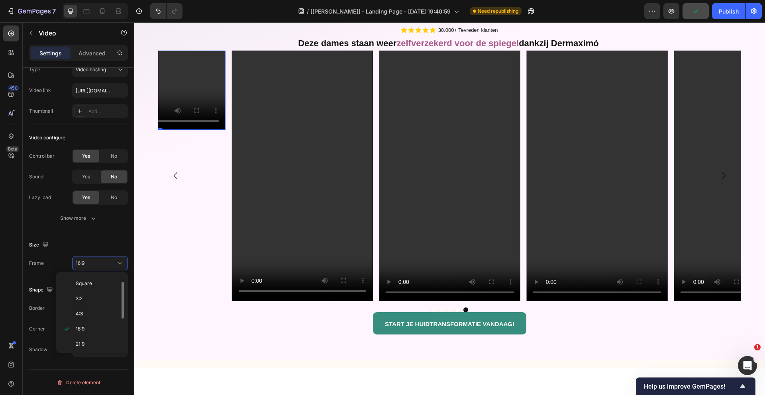
click at [90, 336] on div "Original Square 3:2 4:3 16:9 21:9 2:3 3:4 9:16 Custom" at bounding box center [91, 312] width 65 height 74
click at [95, 322] on div "9:16" at bounding box center [90, 326] width 62 height 15
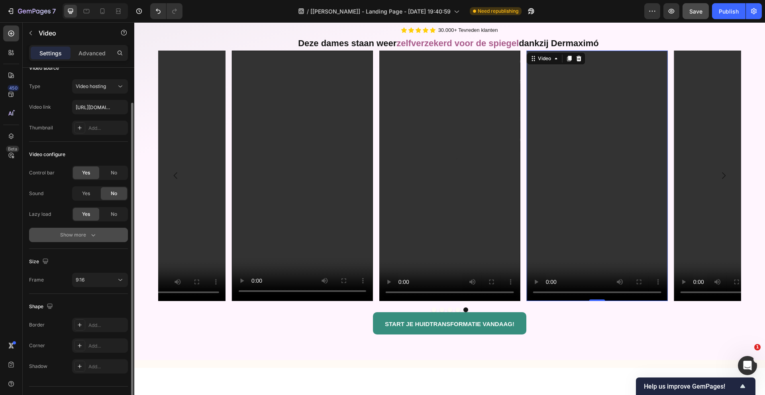
scroll to position [29, 0]
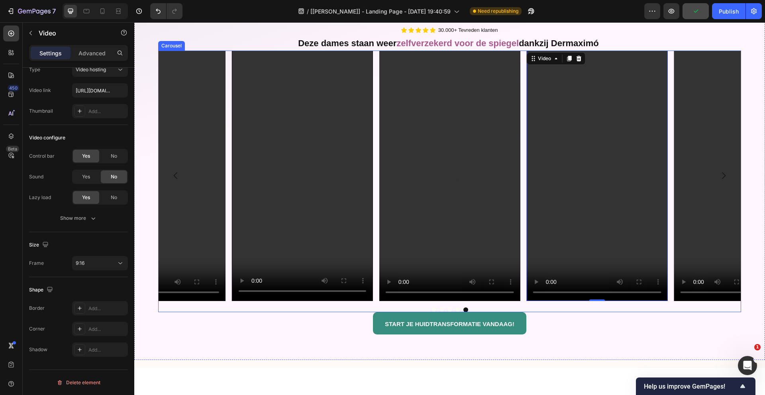
click at [634, 311] on div at bounding box center [449, 309] width 583 height 5
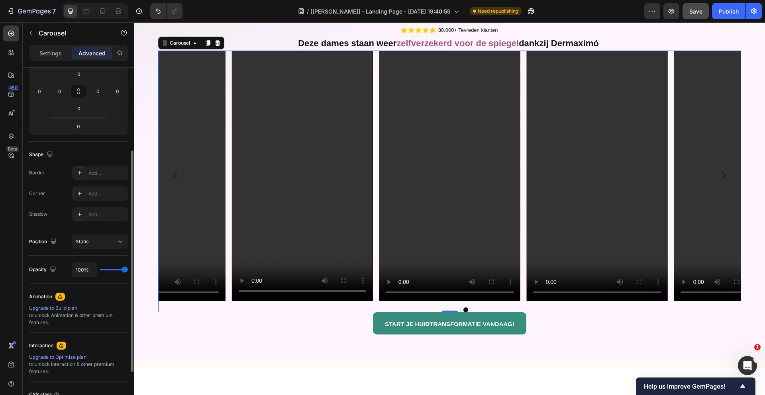
scroll to position [0, 0]
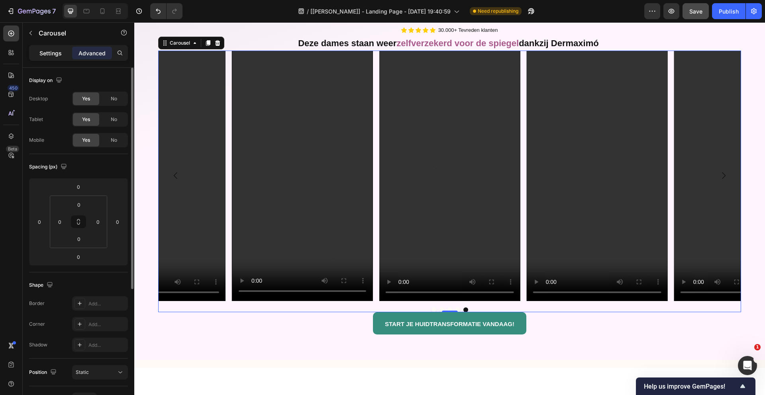
click at [49, 58] on div "Settings" at bounding box center [51, 53] width 40 height 13
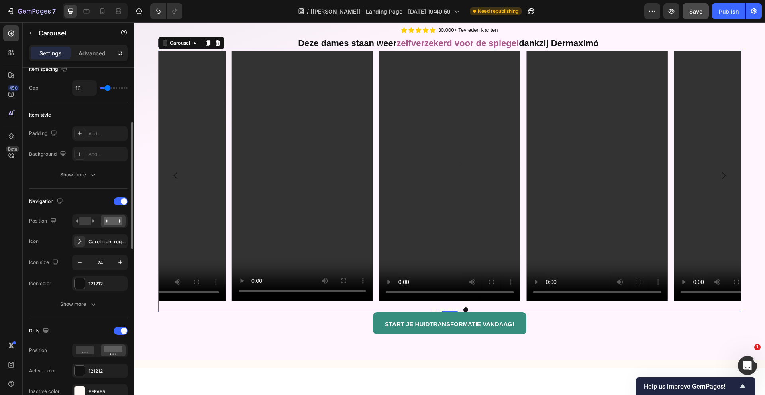
scroll to position [160, 0]
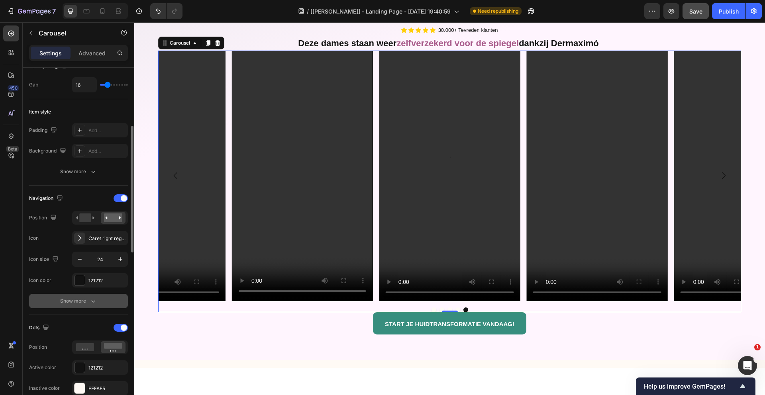
drag, startPoint x: 90, startPoint y: 292, endPoint x: 83, endPoint y: 299, distance: 10.4
click at [90, 292] on div "Navigation Position Icon Caret right regular Icon size 24 Icon color 121212 Sho…" at bounding box center [78, 250] width 99 height 116
click at [82, 301] on div "Show more" at bounding box center [78, 301] width 37 height 8
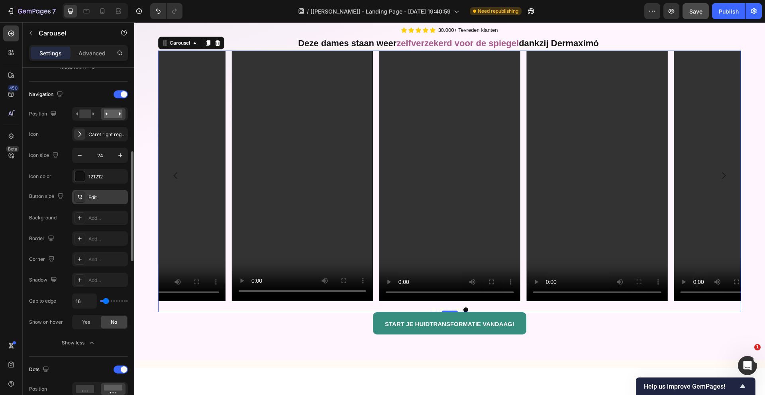
scroll to position [265, 0]
click at [85, 323] on span "Yes" at bounding box center [86, 321] width 8 height 7
click at [111, 323] on span "No" at bounding box center [114, 321] width 6 height 7
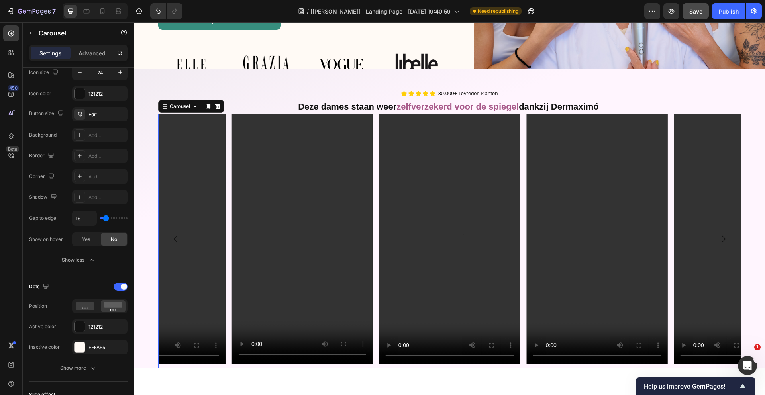
scroll to position [162, 0]
click at [726, 238] on div "Video" at bounding box center [743, 239] width 141 height 250
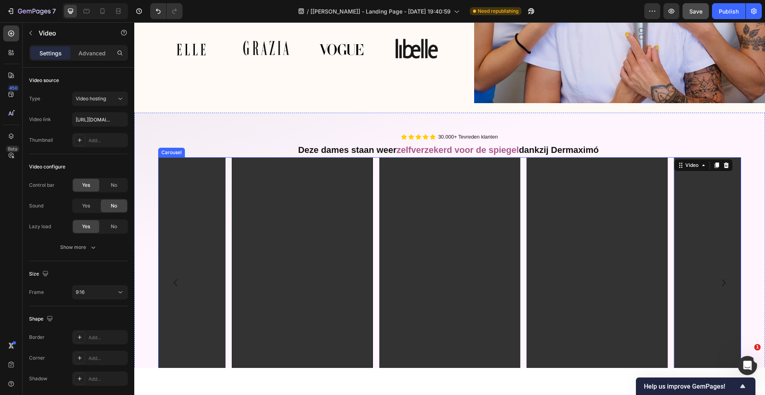
scroll to position [237, 0]
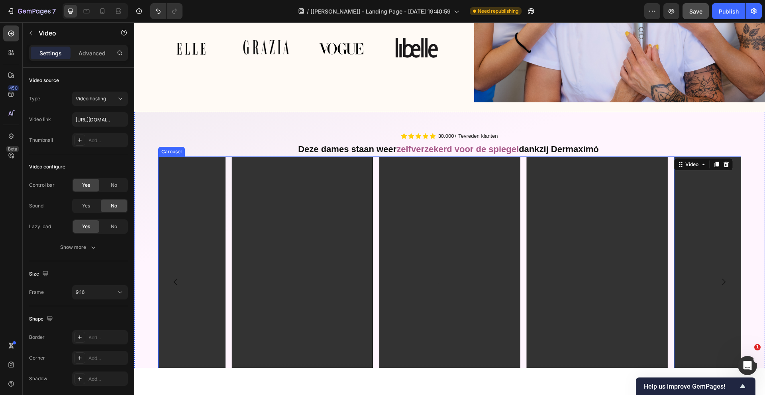
click at [723, 280] on icon "Carousel Next Arrow" at bounding box center [723, 282] width 10 height 10
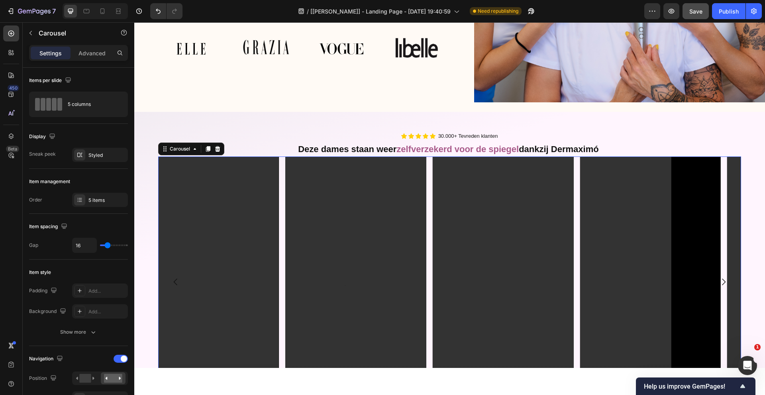
click at [723, 280] on icon "Carousel Next Arrow" at bounding box center [723, 282] width 10 height 10
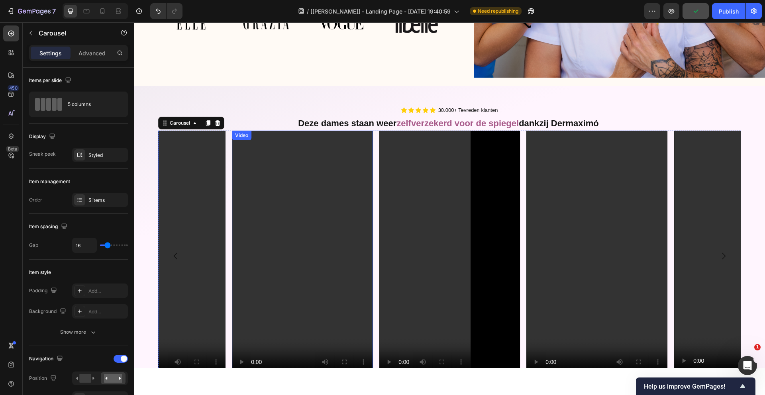
scroll to position [219, 0]
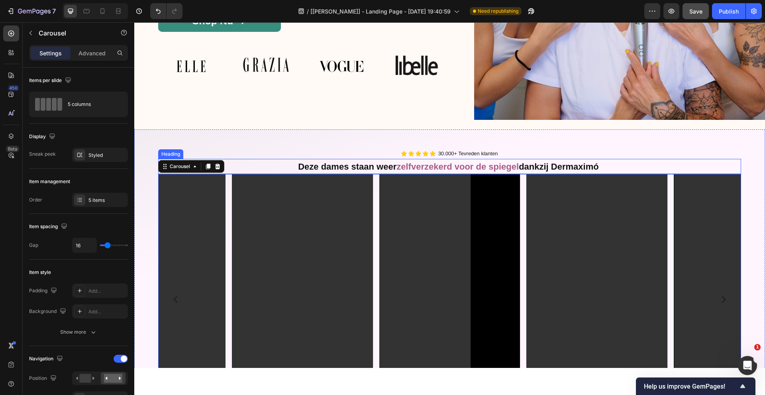
click at [512, 163] on strong "zelfverzekerd voor de spiegel" at bounding box center [457, 167] width 122 height 10
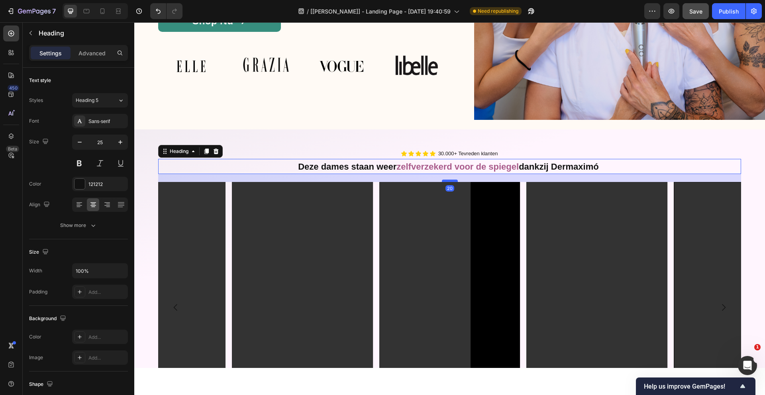
drag, startPoint x: 450, startPoint y: 170, endPoint x: 452, endPoint y: 178, distance: 7.8
click at [452, 180] on div at bounding box center [450, 181] width 16 height 2
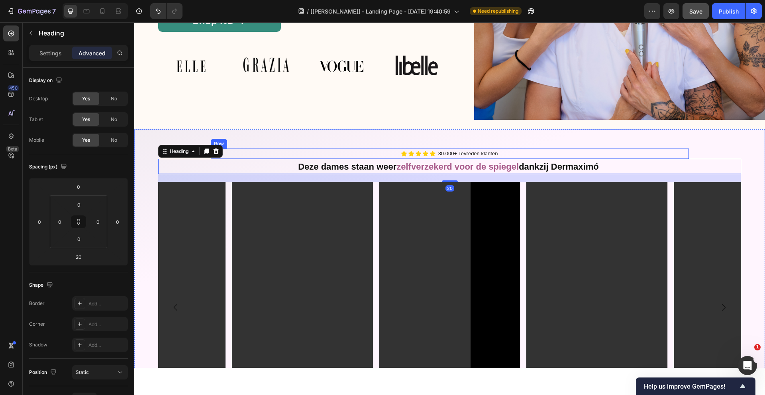
click at [520, 149] on div "Icon Icon Icon Icon Icon Icon List 30.000+ Tevreden klanten Text Block Row" at bounding box center [450, 154] width 478 height 10
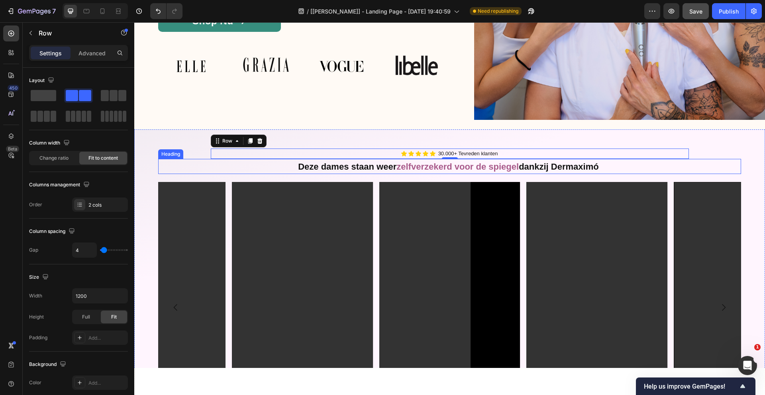
click at [397, 164] on strong "zelfverzekerd voor de spiegel" at bounding box center [457, 167] width 122 height 10
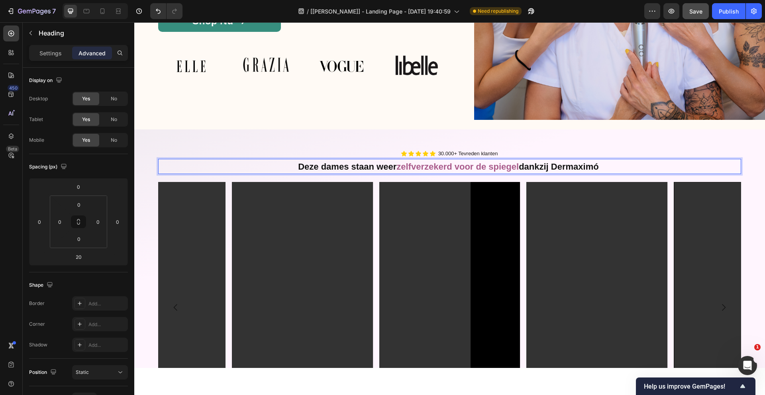
click at [398, 165] on strong "zelfverzekerd voor de spiegel" at bounding box center [457, 167] width 122 height 10
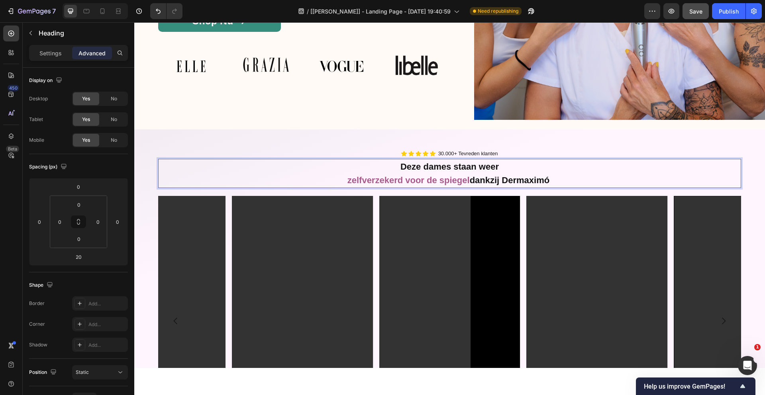
click at [476, 163] on strong "Deze dames staan weer" at bounding box center [449, 167] width 98 height 10
click at [473, 165] on strong "Deze dames staan weer" at bounding box center [449, 167] width 98 height 10
click at [477, 165] on strong "Deze dames staan weer" at bounding box center [449, 167] width 98 height 10
click at [402, 167] on strong "naDeze dames staan dweer" at bounding box center [449, 167] width 114 height 10
click at [467, 164] on strong "Deze dames staan dweer" at bounding box center [449, 167] width 104 height 10
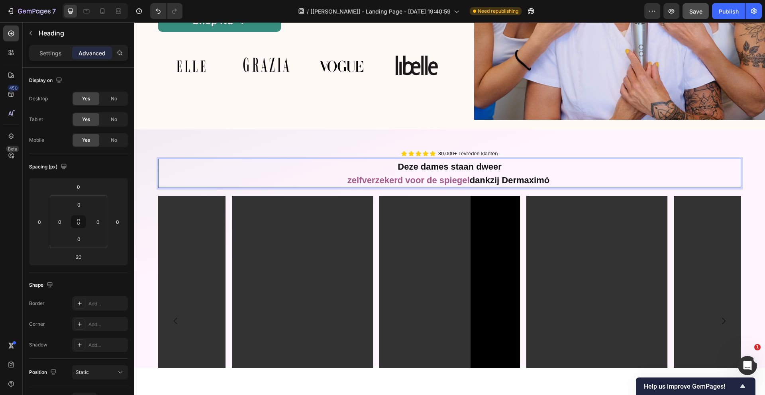
click at [471, 164] on strong "Deze dames staan dweer" at bounding box center [449, 167] width 104 height 10
click at [480, 166] on strong "Deze dames staan dweer" at bounding box center [449, 167] width 106 height 10
click at [478, 166] on strong "Deze dames staan dweer" at bounding box center [449, 167] width 106 height 10
click at [480, 166] on strong "Deze dames staan dweer" at bounding box center [449, 167] width 104 height 10
click at [483, 166] on strong "Deze dames staan daweer" at bounding box center [450, 167] width 152 height 10
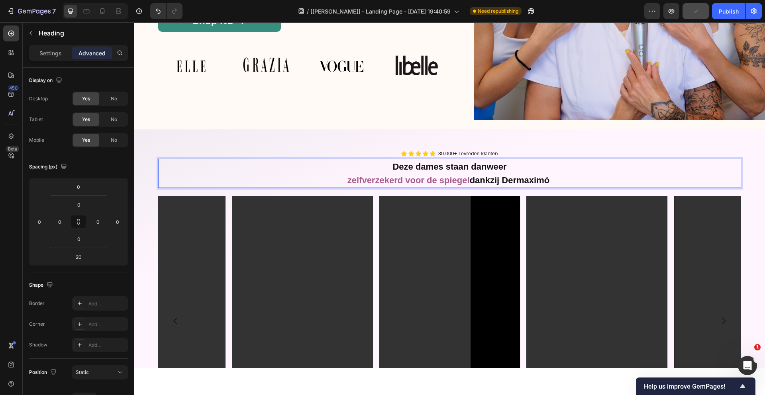
click at [486, 168] on strong "Deze dames staan danweer" at bounding box center [449, 167] width 114 height 10
click at [534, 177] on strong "dankzij Dermaximó" at bounding box center [509, 180] width 80 height 10
drag, startPoint x: 514, startPoint y: 173, endPoint x: 472, endPoint y: 175, distance: 41.9
click at [472, 175] on p "Deze dames staan dankweer zelfverzekerd voor de spiegel dankzij Dermaximó" at bounding box center [449, 173] width 581 height 27
copy span "dankzij Dermaximó"
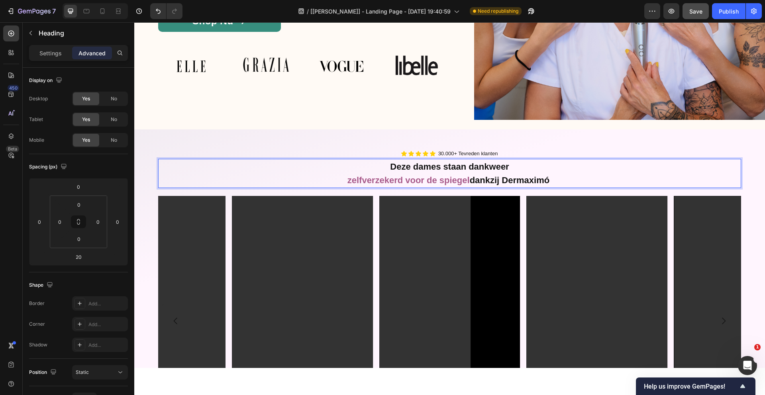
click at [486, 166] on strong "Deze dames staan dankweer" at bounding box center [449, 167] width 119 height 10
drag, startPoint x: 479, startPoint y: 165, endPoint x: 469, endPoint y: 165, distance: 10.4
click at [469, 165] on strong "Deze dames staan dankweer" at bounding box center [449, 167] width 119 height 10
drag, startPoint x: 555, startPoint y: 180, endPoint x: 467, endPoint y: 179, distance: 88.0
click at [467, 179] on p "Deze dames staan dankzij Dermaximó weer zelfverzekerd voor de spiegel dankzij D…" at bounding box center [449, 173] width 581 height 27
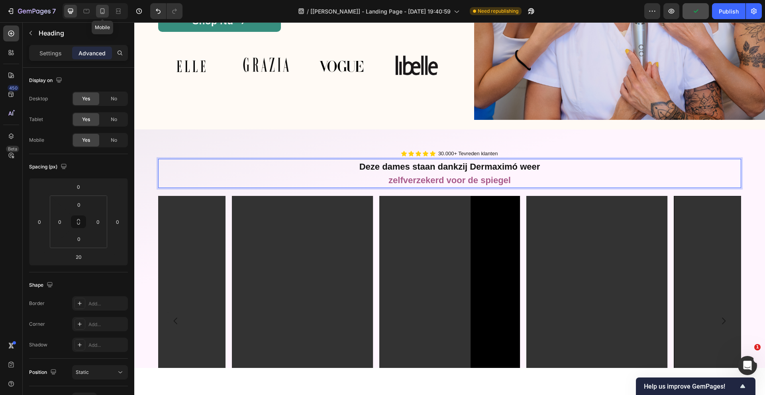
click at [101, 13] on icon at bounding box center [102, 11] width 4 height 6
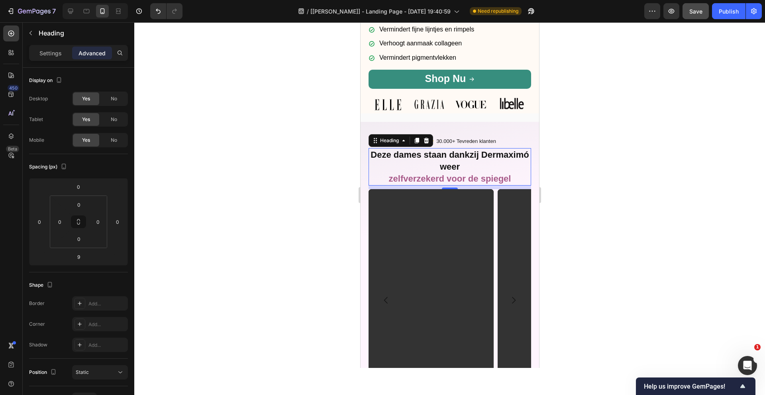
scroll to position [278, 0]
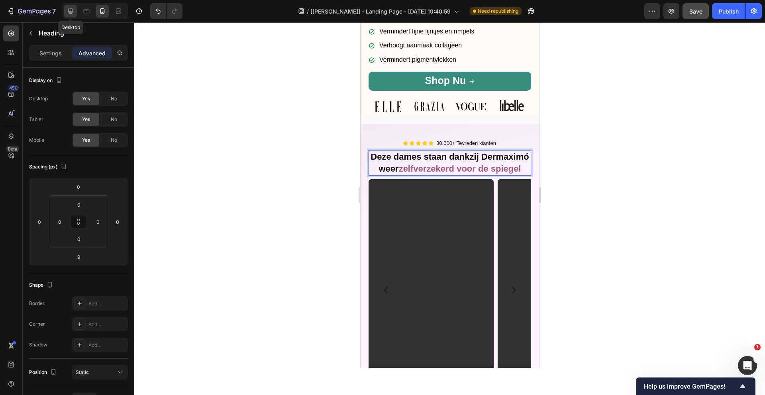
click at [73, 15] on icon at bounding box center [70, 11] width 8 height 8
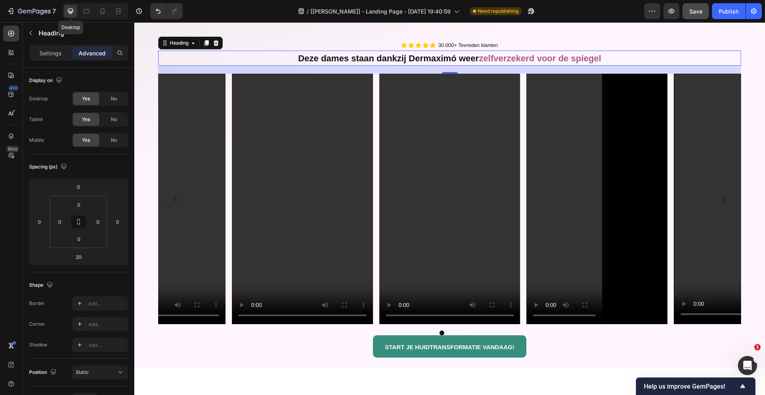
scroll to position [326, 0]
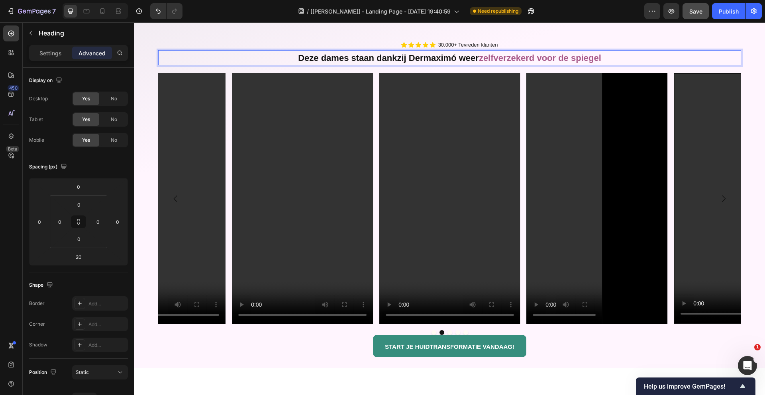
click at [475, 58] on strong "weer" at bounding box center [469, 58] width 20 height 10
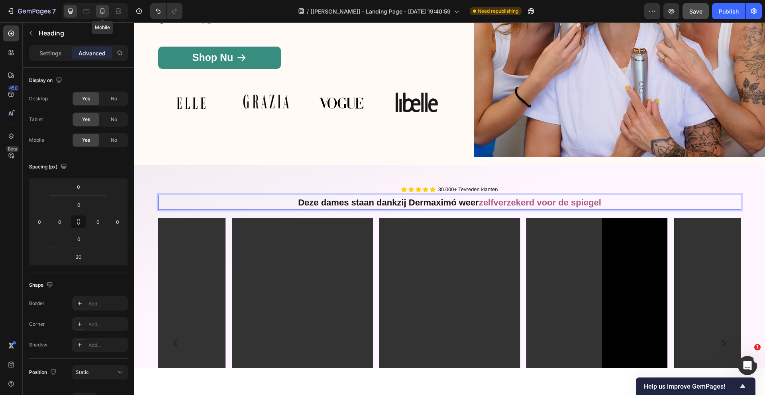
click at [102, 10] on icon at bounding box center [102, 11] width 8 height 8
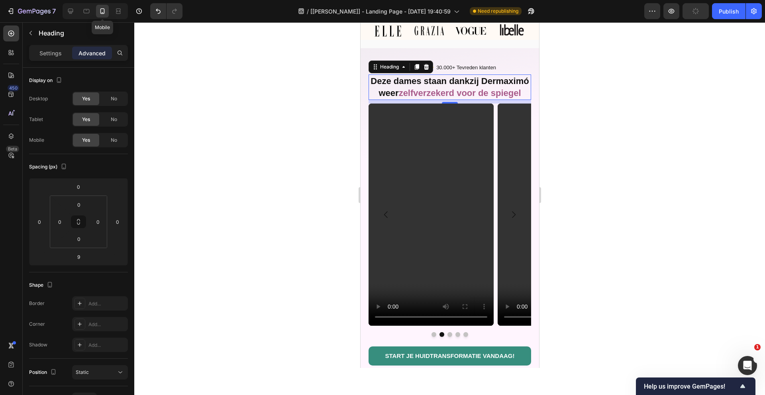
scroll to position [390, 0]
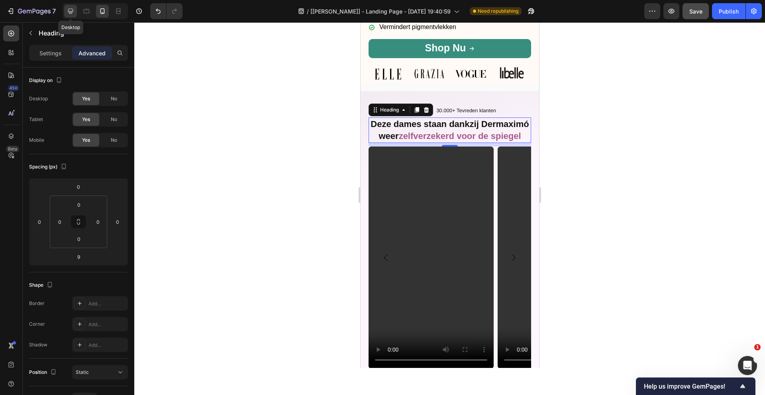
click at [74, 12] on icon at bounding box center [70, 11] width 8 height 8
type input "20"
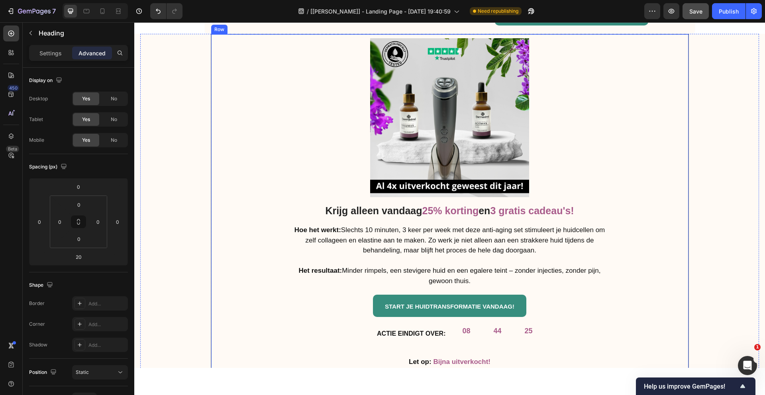
scroll to position [3066, 0]
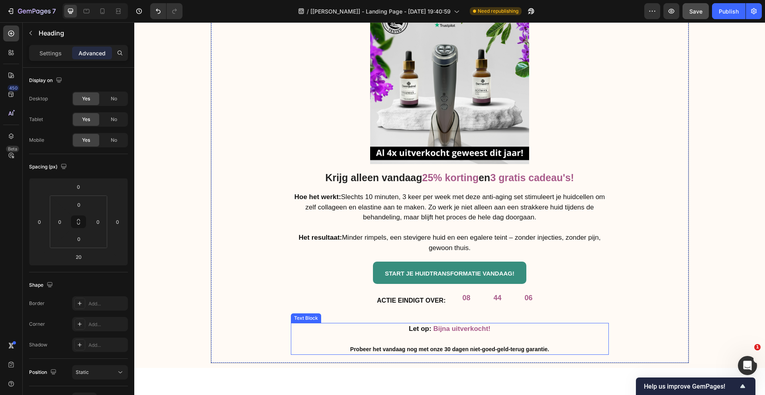
click at [444, 339] on p "Let op: Bijna uitverkocht! Probeer het vandaag nog met onze 30 dagen niet-goed-…" at bounding box center [449, 339] width 199 height 31
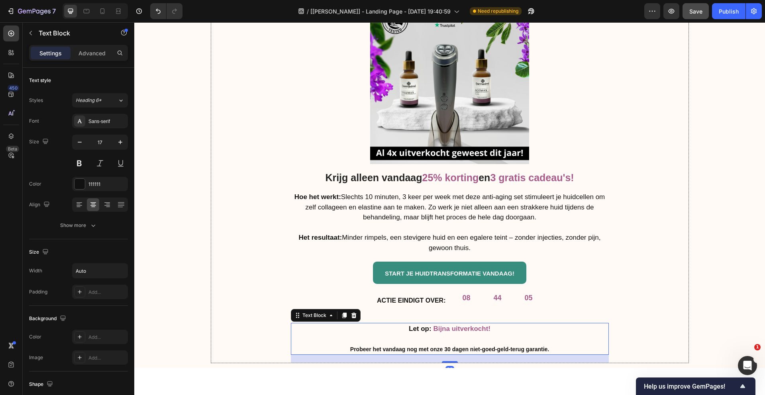
click at [444, 339] on p "Let op: Bijna uitverkocht! Probeer het vandaag nog met onze 30 dagen niet-goed-…" at bounding box center [449, 339] width 199 height 31
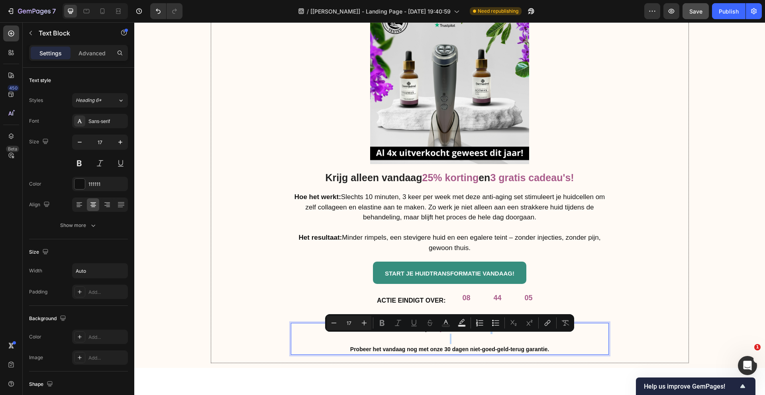
click at [456, 339] on p "Let op: Bijna uitverkocht! Probeer het vandaag nog met onze 30 dagen niet-goed-…" at bounding box center [449, 339] width 199 height 31
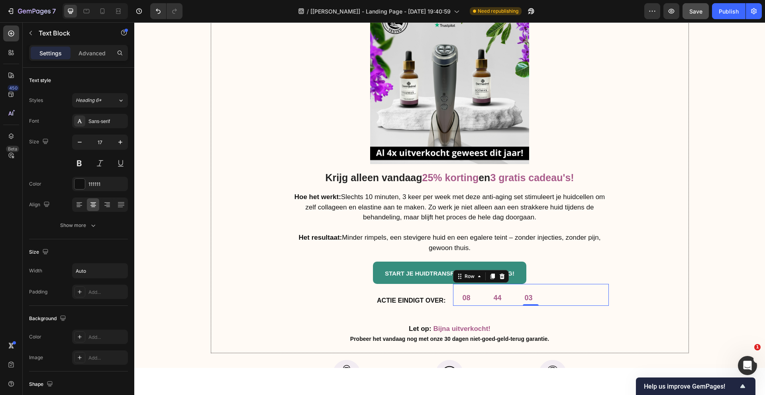
click at [606, 305] on div "08 44 03 Countdown Timer Row 0" at bounding box center [531, 295] width 156 height 22
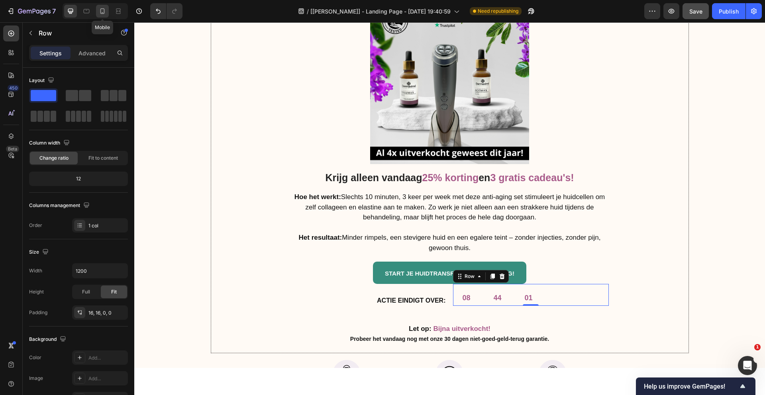
click at [98, 13] on div at bounding box center [102, 11] width 13 height 13
type input "100%"
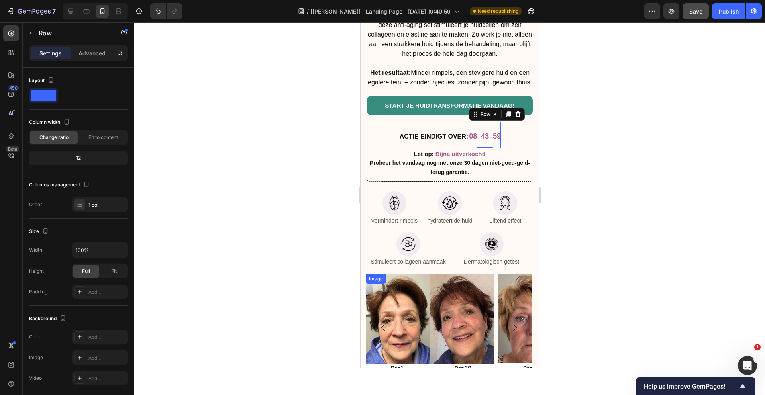
scroll to position [3543, 0]
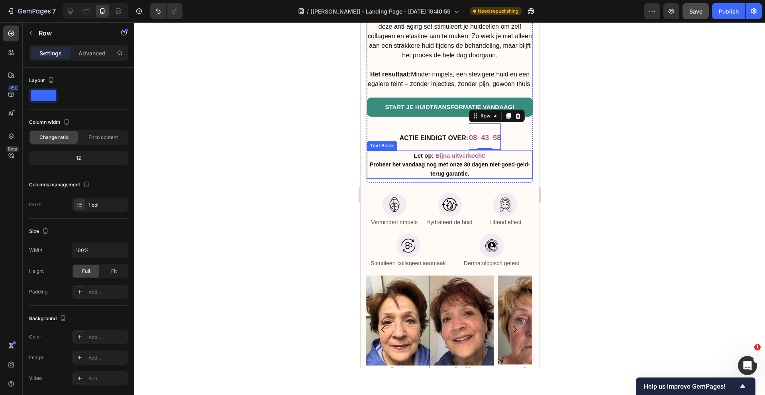
click at [488, 155] on p "Let op: Bijna uitverkocht! Probeer het vandaag nog met onze 30 dagen niet-goed-…" at bounding box center [449, 164] width 164 height 27
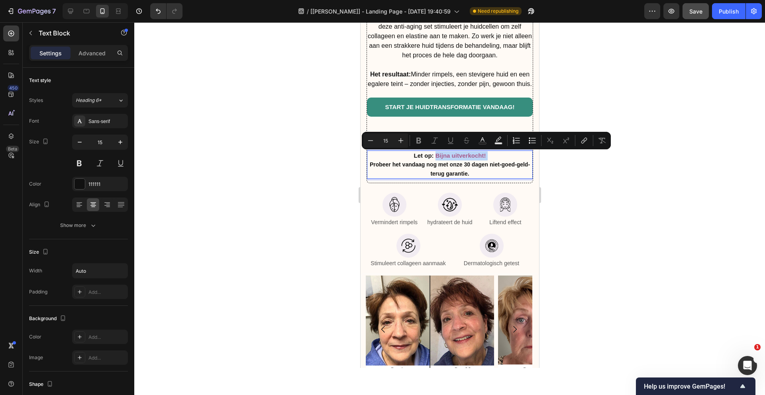
click at [489, 155] on p "Let op: Bijna uitverkocht! Probeer het vandaag nog met onze 30 dagen niet-goed-…" at bounding box center [449, 164] width 164 height 27
click at [491, 155] on p "Let op: Bijna uitverkocht! Probeer het vandaag nog met onze 30 dagen niet-goed-…" at bounding box center [449, 164] width 164 height 27
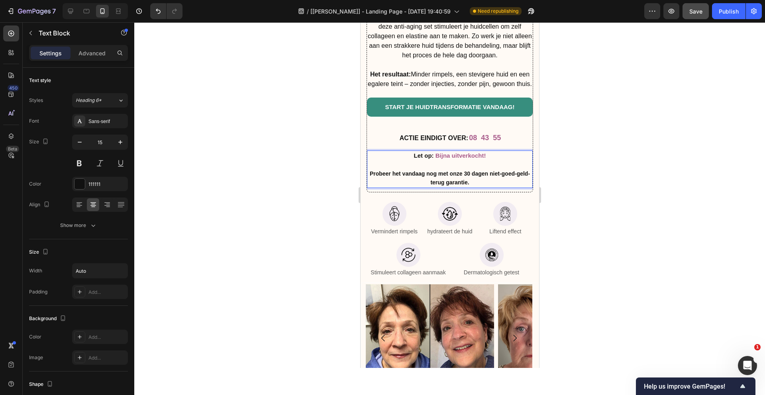
click at [581, 141] on div at bounding box center [449, 208] width 630 height 373
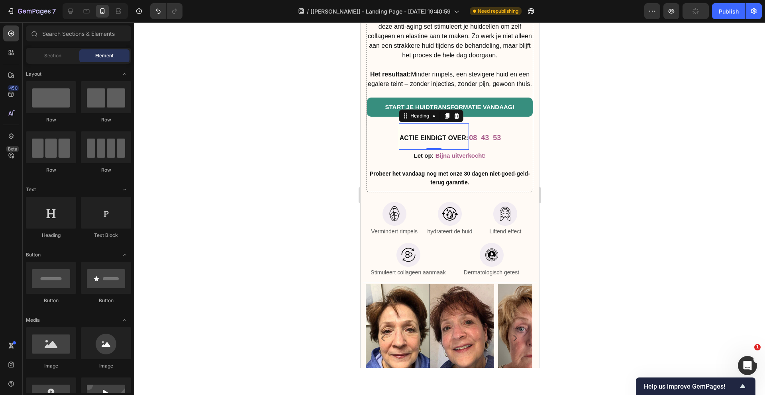
click at [450, 128] on h2 "ACTIE EINDIGT OVER:" at bounding box center [433, 136] width 70 height 26
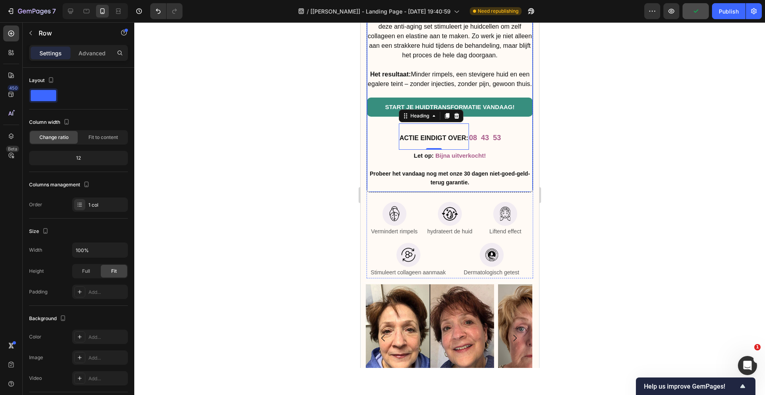
click at [472, 122] on div "START JE HUIDTRANSFORMATIE VANDAAG! Button" at bounding box center [449, 111] width 166 height 26
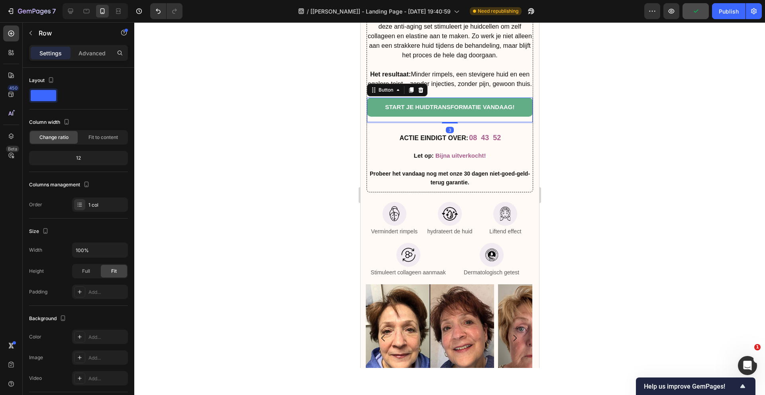
click at [460, 115] on link "START JE HUIDTRANSFORMATIE VANDAAG!" at bounding box center [449, 107] width 166 height 19
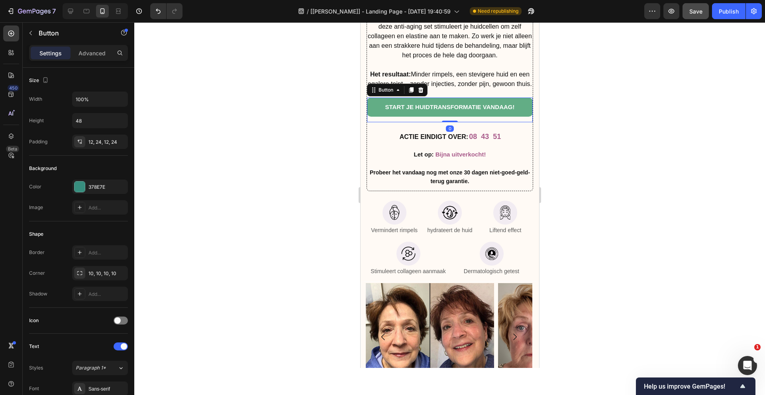
drag, startPoint x: 450, startPoint y: 123, endPoint x: 451, endPoint y: 114, distance: 8.8
click at [451, 114] on div "START JE HUIDTRANSFORMATIE VANDAAG! Button 0" at bounding box center [449, 110] width 166 height 25
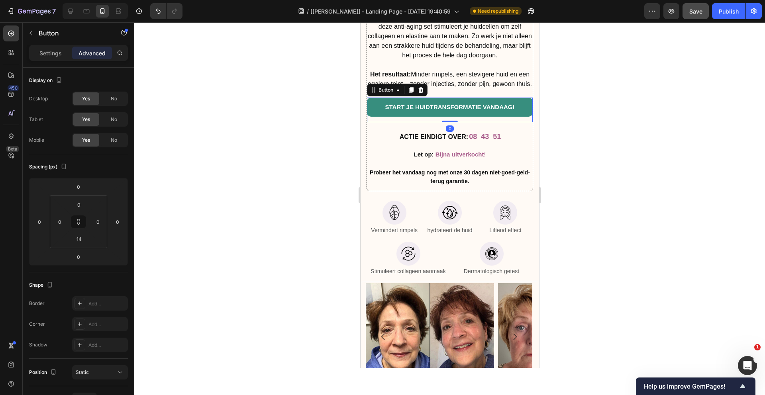
click at [600, 135] on div at bounding box center [449, 208] width 630 height 373
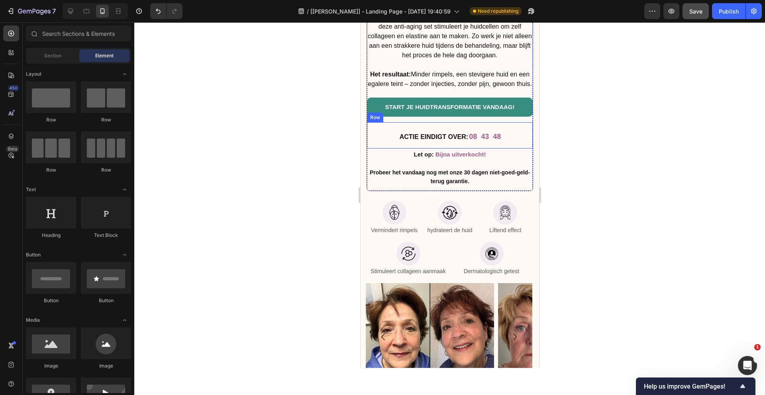
click at [383, 137] on div "ACTIE EINDIGT OVER: Heading 08 43 48 Countdown Timer Row Row" at bounding box center [449, 135] width 166 height 26
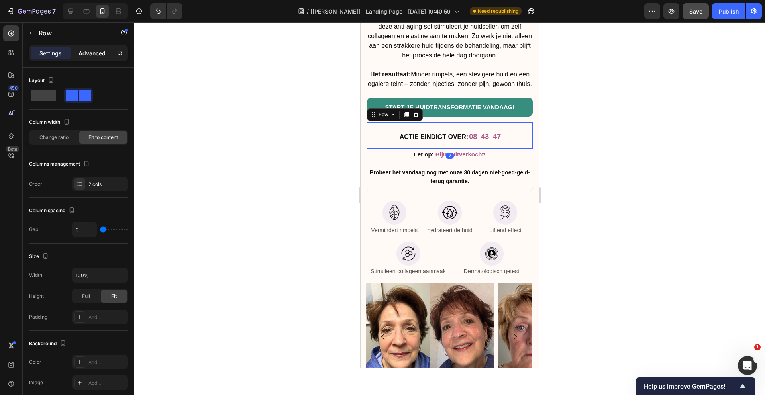
click at [94, 47] on div "Advanced" at bounding box center [92, 53] width 40 height 13
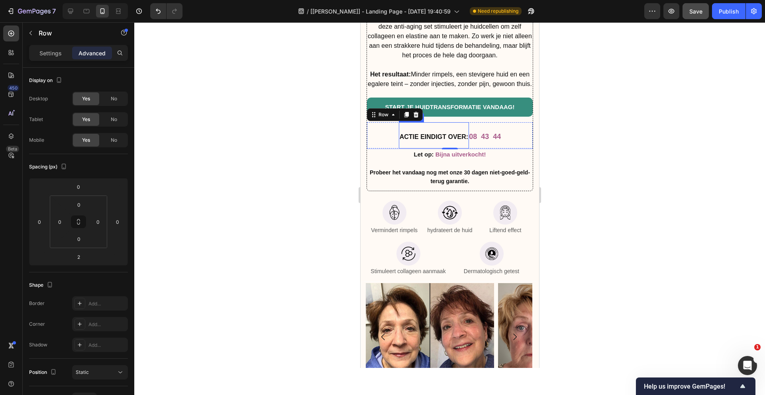
click at [456, 137] on strong "ACTIE EINDIGT OVER:" at bounding box center [433, 136] width 68 height 7
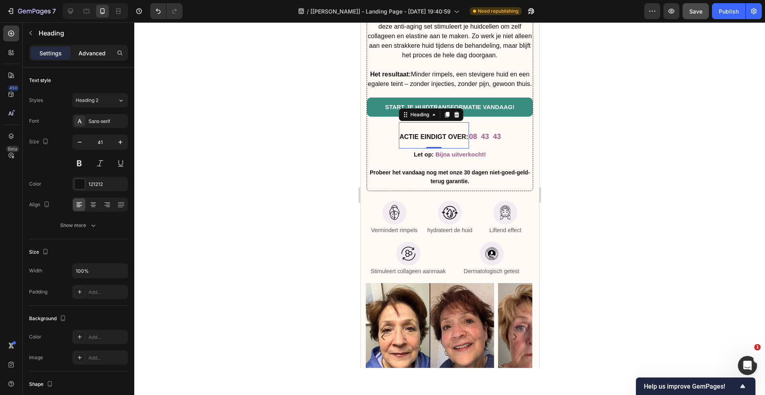
click at [101, 55] on p "Advanced" at bounding box center [91, 53] width 27 height 8
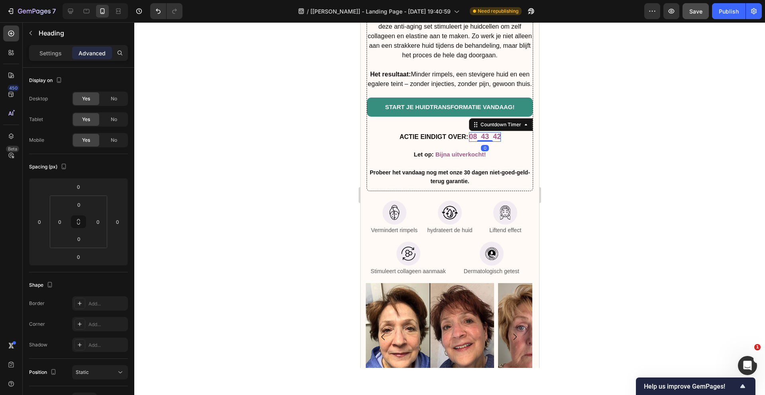
click at [479, 141] on div "08 43 42 Countdown Timer 0" at bounding box center [484, 136] width 32 height 9
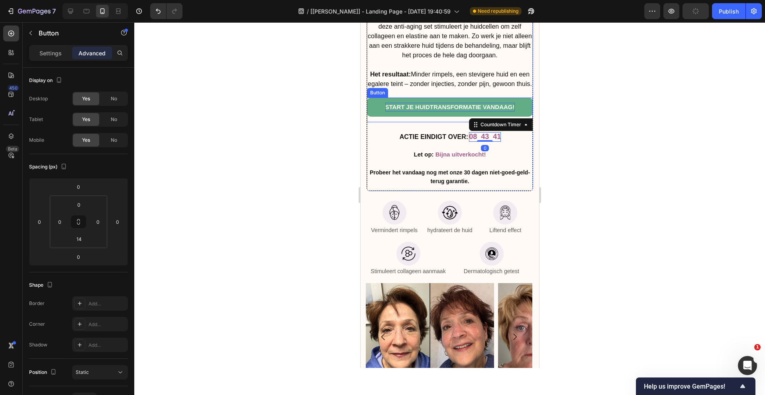
click at [431, 110] on p "START JE HUIDTRANSFORMATIE VANDAAG!" at bounding box center [449, 107] width 129 height 9
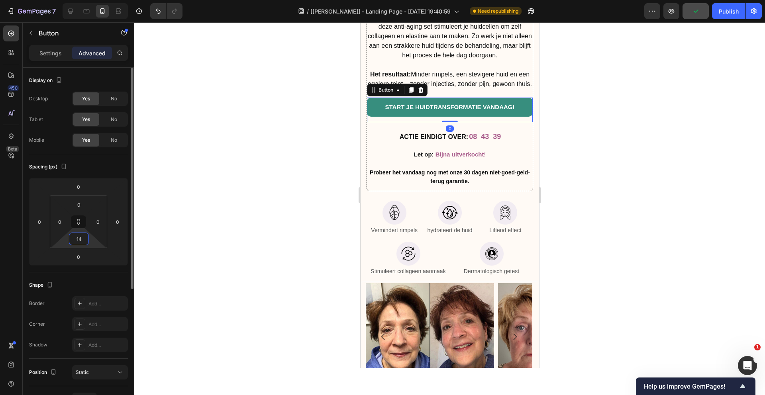
click at [83, 236] on input "14" at bounding box center [79, 239] width 16 height 12
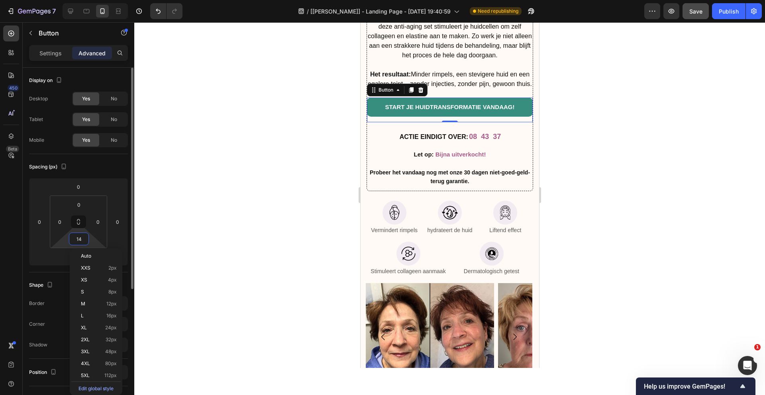
type input "1"
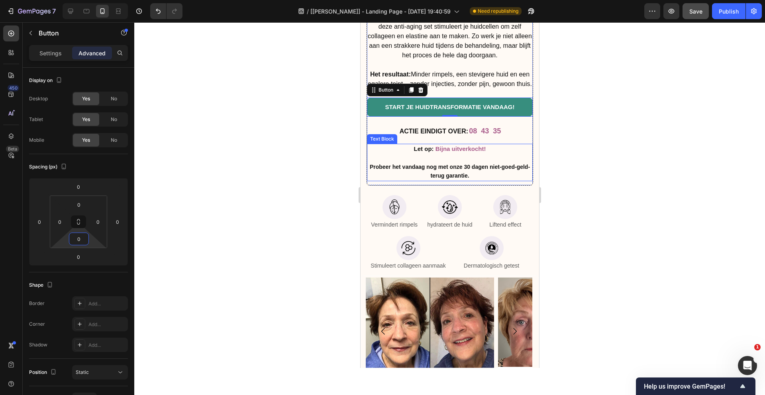
click at [620, 178] on div at bounding box center [449, 208] width 630 height 373
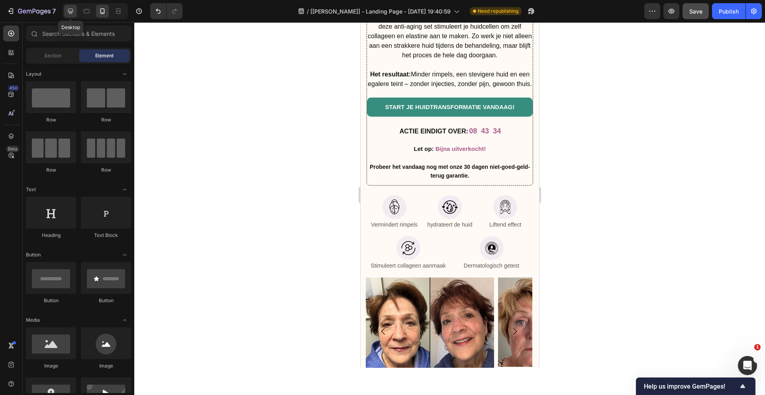
click at [67, 7] on icon at bounding box center [70, 11] width 8 height 8
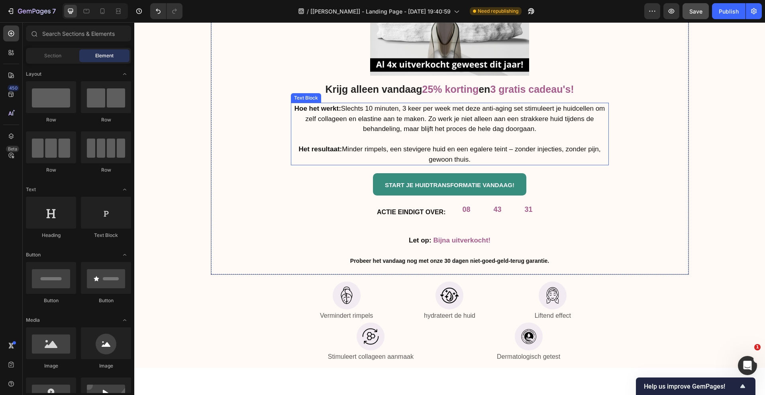
scroll to position [3199, 0]
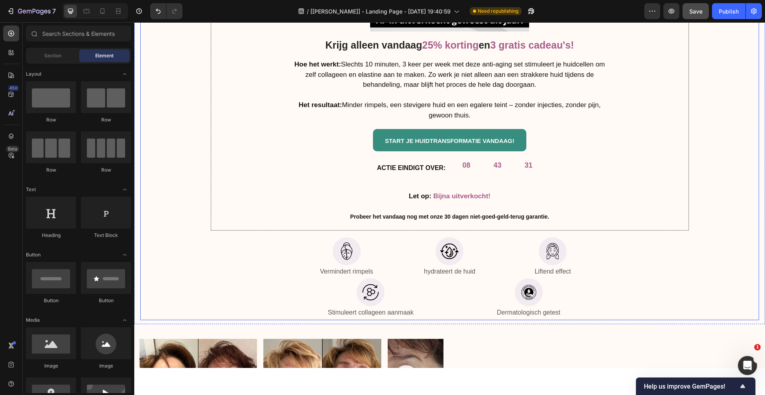
click at [667, 262] on div "Image Krijg alleen vandaag 25% korting en 3 gratis cadeau's! Heading Hoe het we…" at bounding box center [449, 94] width 618 height 452
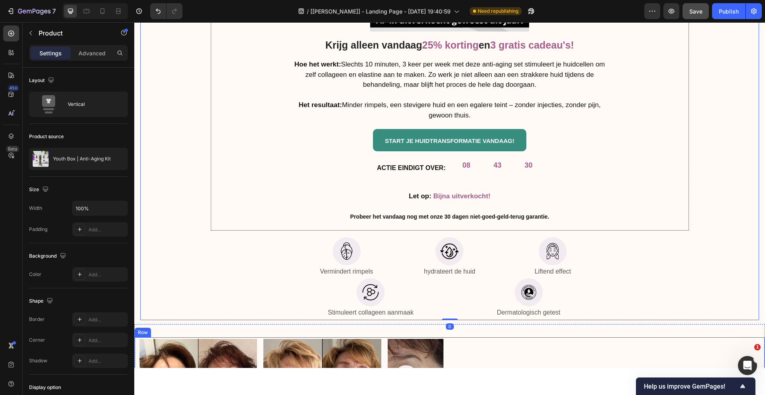
click at [579, 345] on div "Denk je dat je huidige crème of behandeling genoeg is? 30.000+ vrouwen stapten …" at bounding box center [606, 398] width 304 height 118
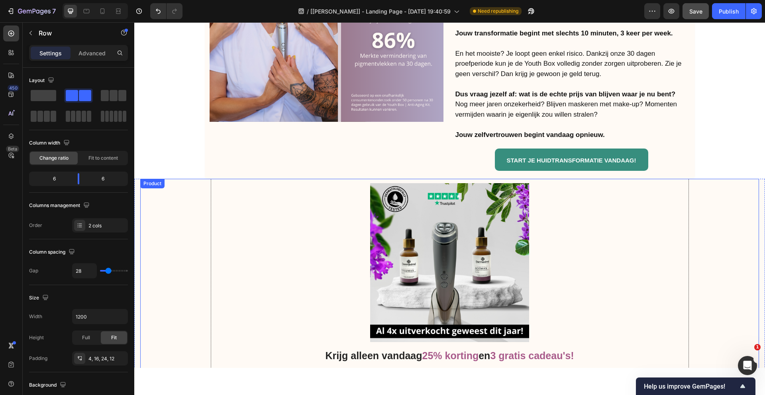
scroll to position [2726, 0]
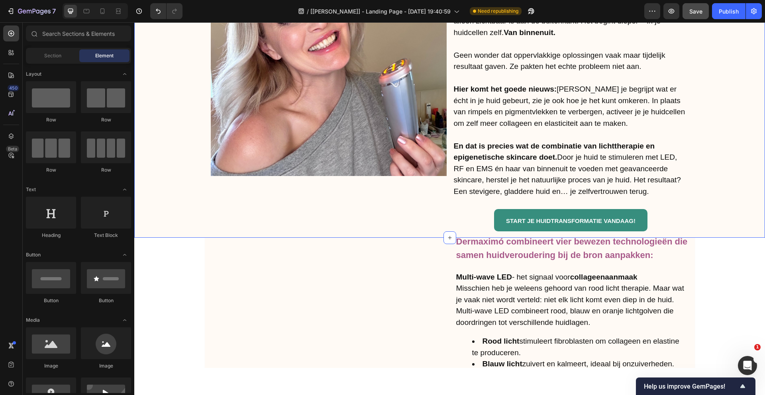
scroll to position [799, 0]
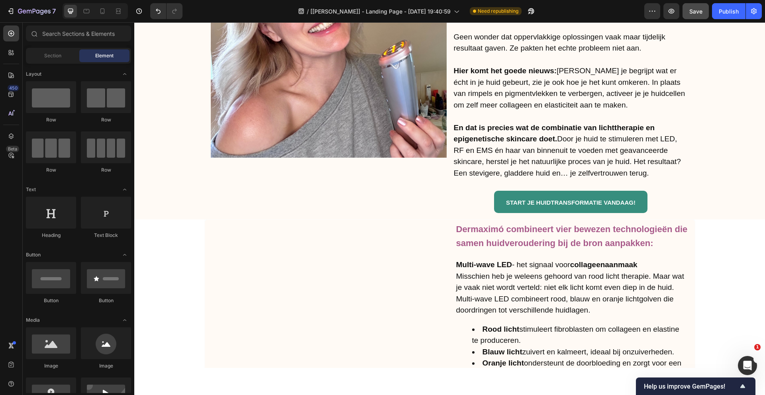
click at [702, 6] on button "Save" at bounding box center [695, 11] width 26 height 16
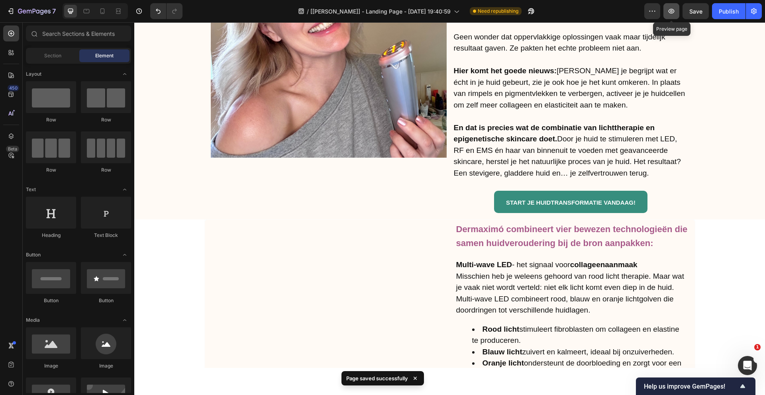
click at [667, 12] on icon "button" at bounding box center [671, 11] width 8 height 8
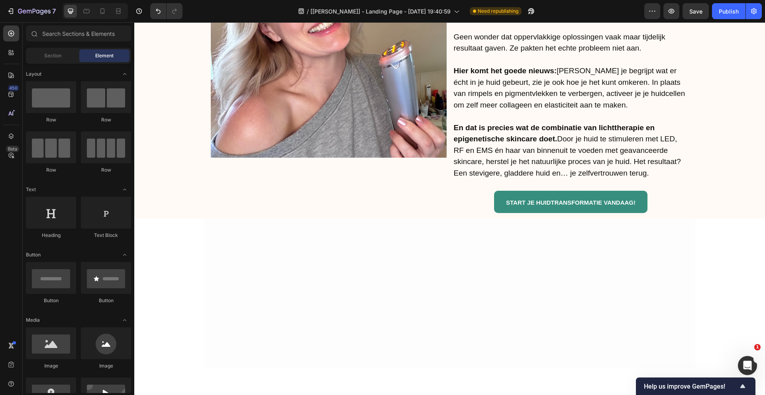
scroll to position [0, 0]
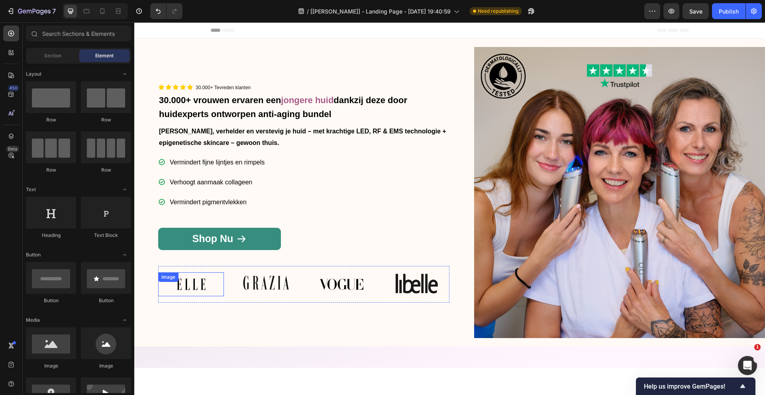
click at [189, 284] on img at bounding box center [191, 284] width 66 height 24
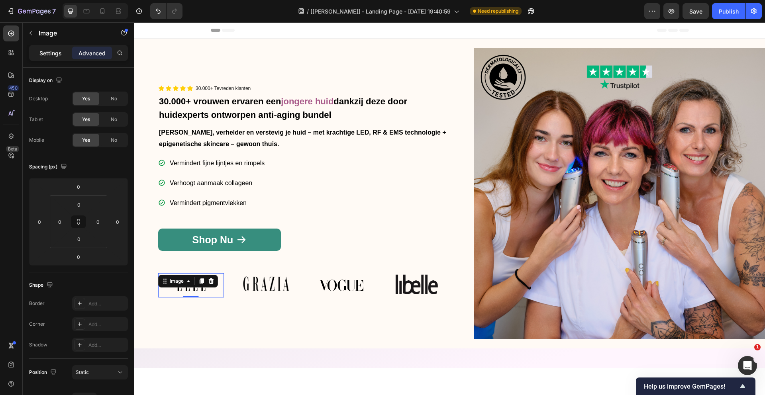
click at [50, 55] on p "Settings" at bounding box center [50, 53] width 22 height 8
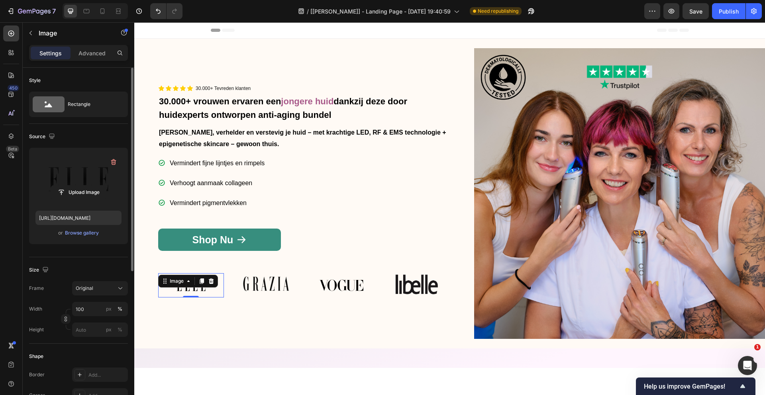
click at [80, 178] on label at bounding box center [78, 179] width 86 height 50
click at [80, 186] on input "file" at bounding box center [78, 193] width 55 height 14
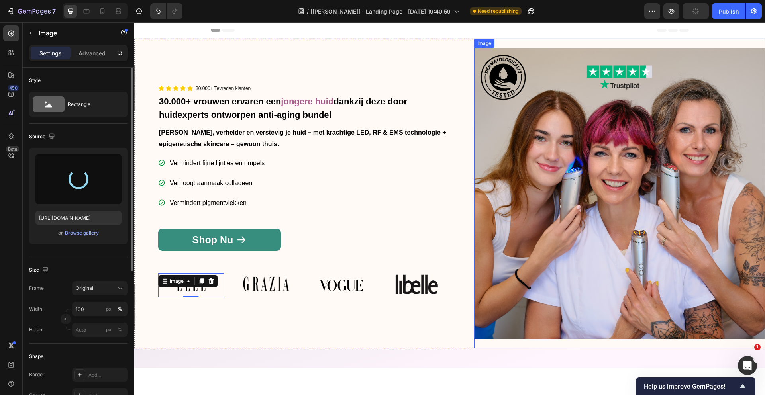
type input "https://cdn.shopify.com/s/files/1/0675/0283/3954/files/gempages_585386867575227…"
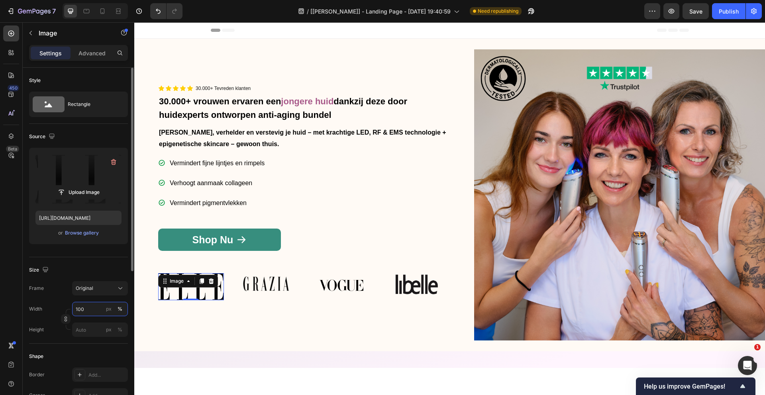
click at [88, 309] on input "100" at bounding box center [100, 309] width 56 height 14
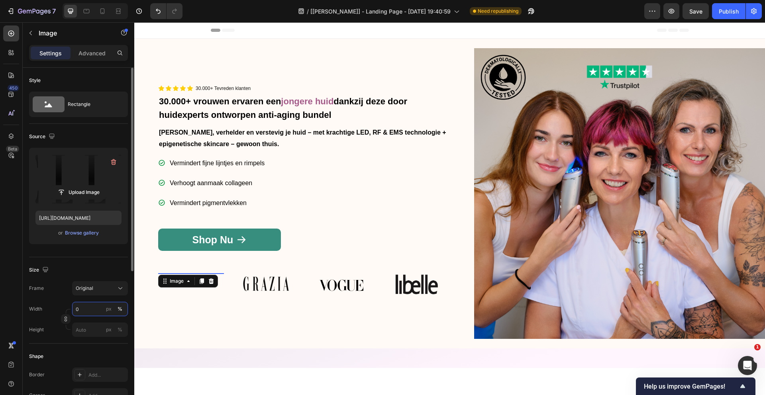
type input "70"
click at [329, 295] on div "Image 0 Image Image Image Carousel" at bounding box center [303, 285] width 291 height 37
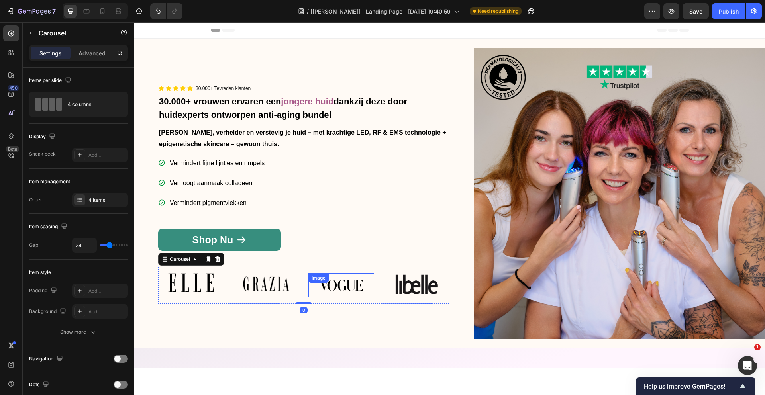
click at [348, 285] on div "Image" at bounding box center [341, 285] width 66 height 24
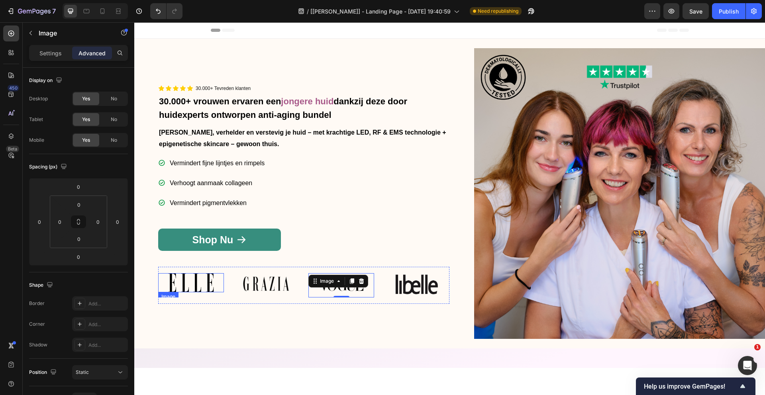
click at [197, 282] on img at bounding box center [191, 282] width 46 height 19
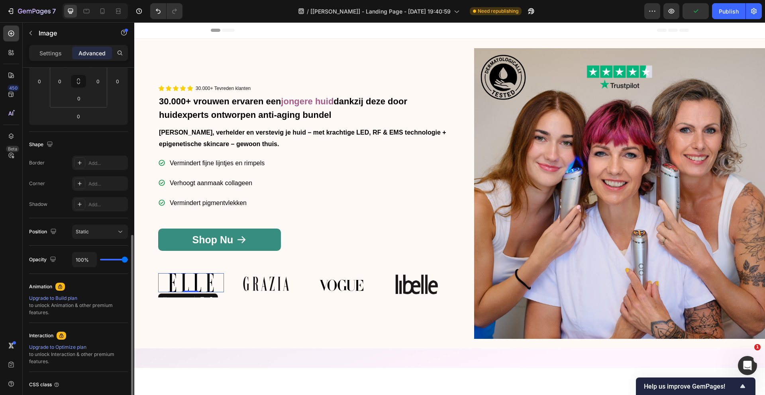
scroll to position [203, 0]
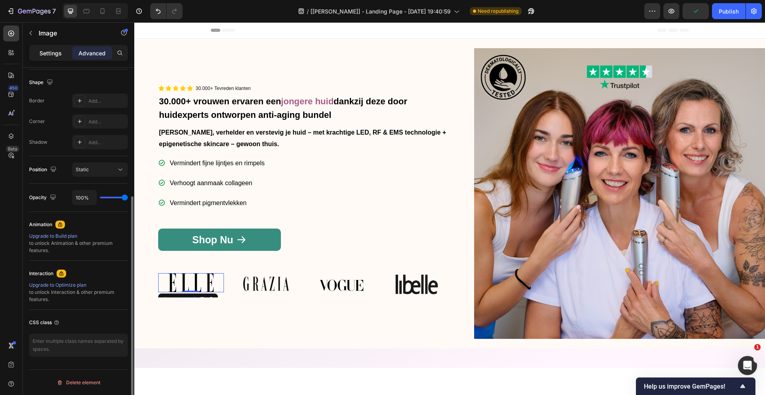
click at [50, 57] on div "Settings" at bounding box center [51, 53] width 40 height 13
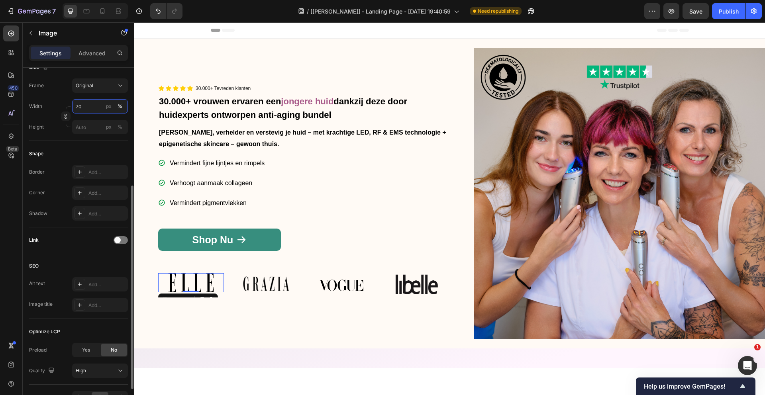
click at [83, 104] on input "70" at bounding box center [100, 106] width 56 height 14
type input "60"
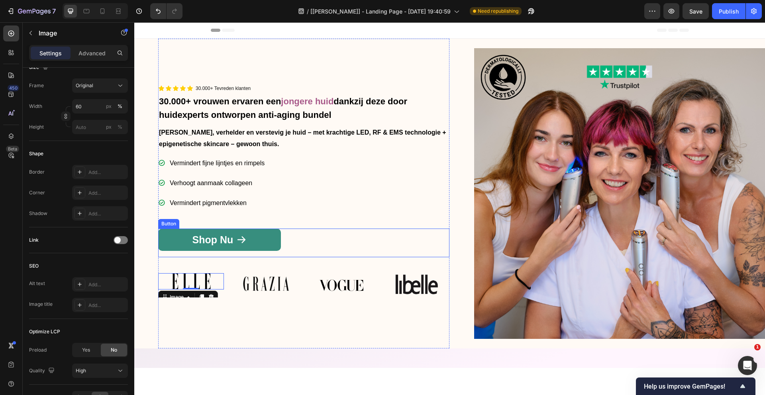
click at [282, 278] on img at bounding box center [266, 283] width 46 height 14
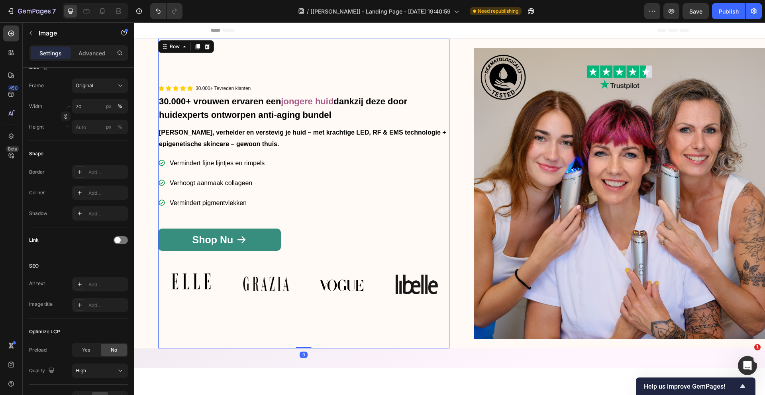
click at [315, 312] on div "Icon Icon Icon Icon Icon Icon List 30.000+ Tevreden klanten Text Block Row 30.0…" at bounding box center [303, 194] width 291 height 310
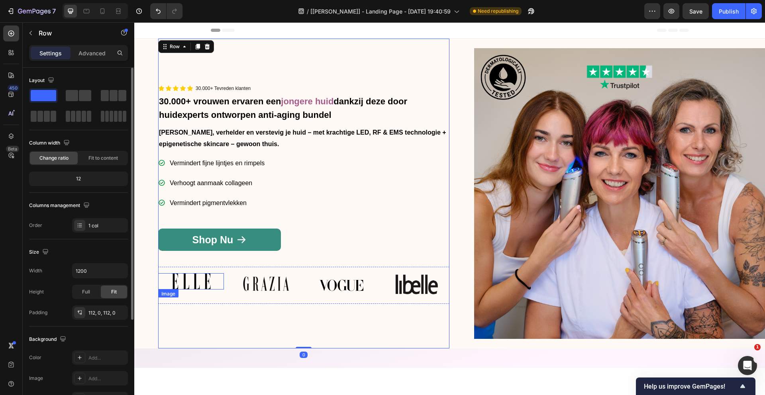
click at [201, 277] on img at bounding box center [190, 281] width 39 height 16
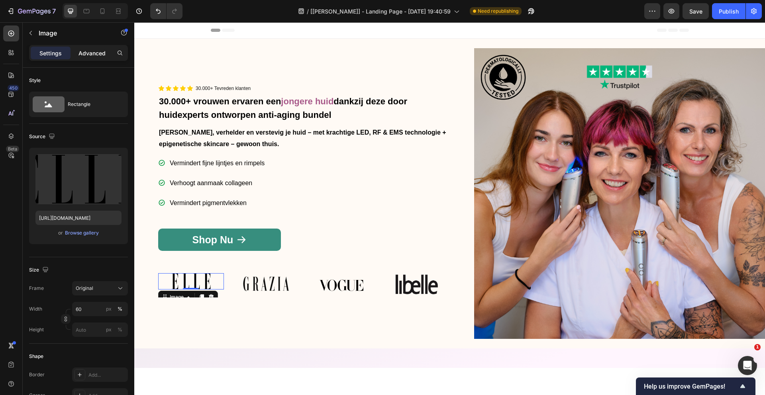
click at [95, 51] on p "Advanced" at bounding box center [91, 53] width 27 height 8
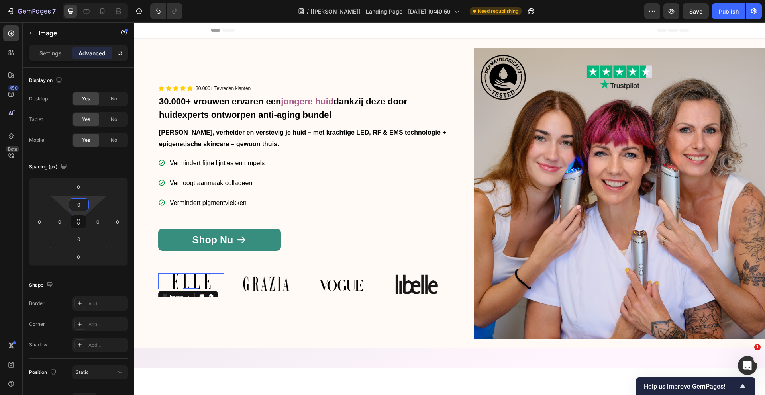
click at [79, 201] on input "0" at bounding box center [79, 205] width 16 height 12
type input "4"
click at [312, 291] on img at bounding box center [341, 285] width 66 height 24
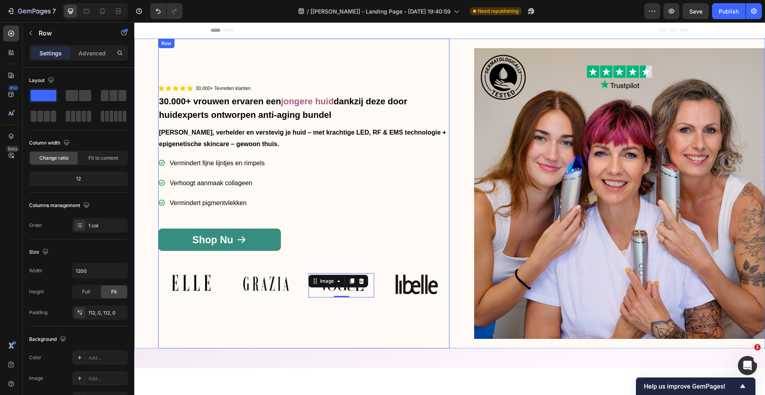
click at [308, 320] on div "Icon Icon Icon Icon Icon Icon List 30.000+ Tevreden klanten Text Block Row 30.0…" at bounding box center [303, 194] width 291 height 310
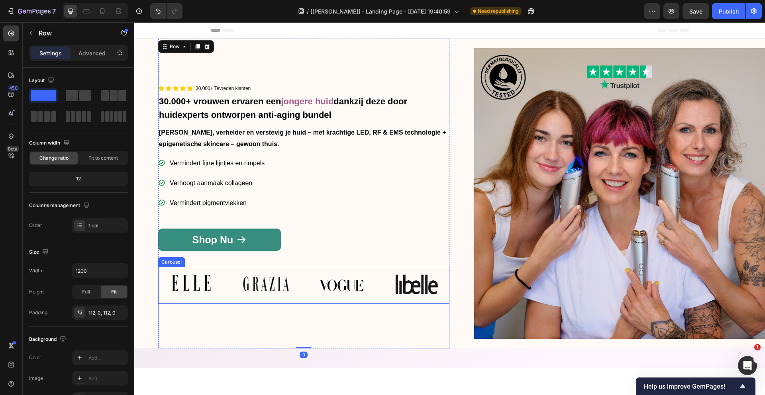
click at [196, 283] on img at bounding box center [190, 283] width 39 height 16
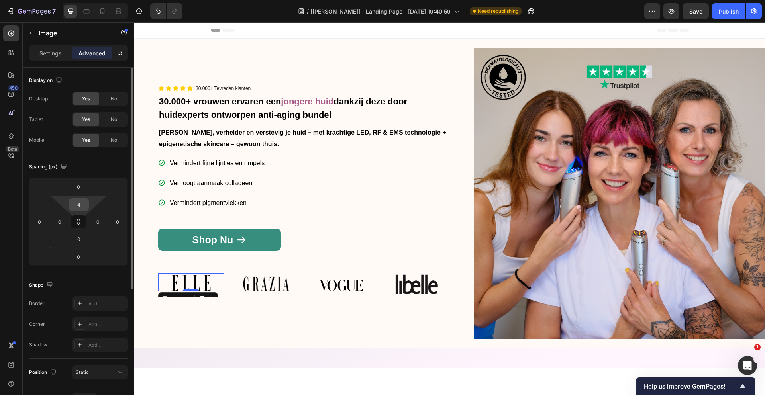
click at [78, 208] on input "4" at bounding box center [79, 205] width 16 height 12
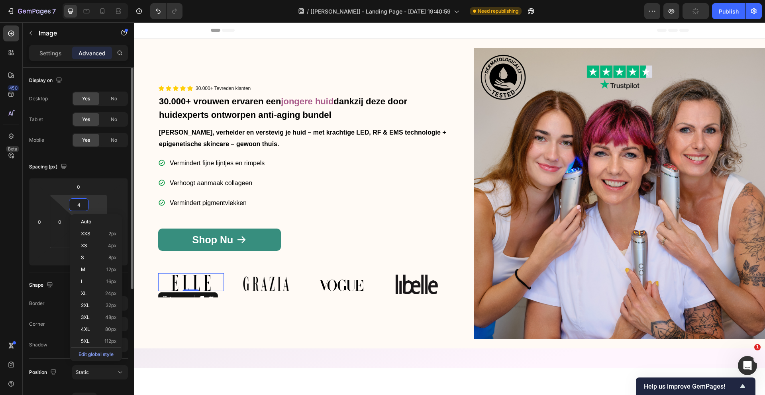
type input "5"
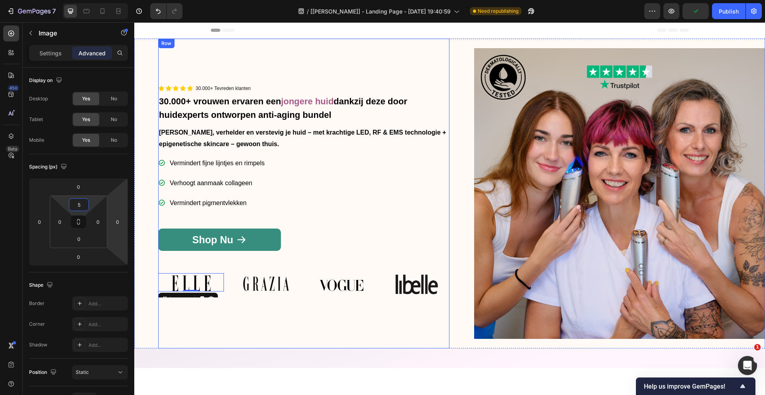
click at [264, 311] on div "Icon Icon Icon Icon Icon Icon List 30.000+ Tevreden klanten Text Block Row 30.0…" at bounding box center [303, 194] width 291 height 310
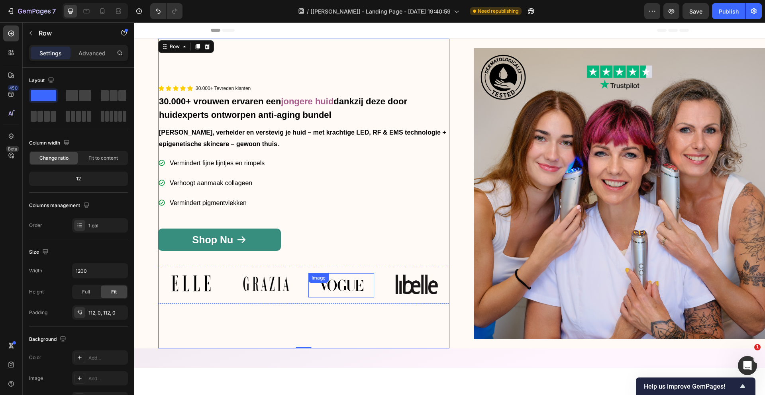
click at [347, 288] on img at bounding box center [341, 285] width 66 height 24
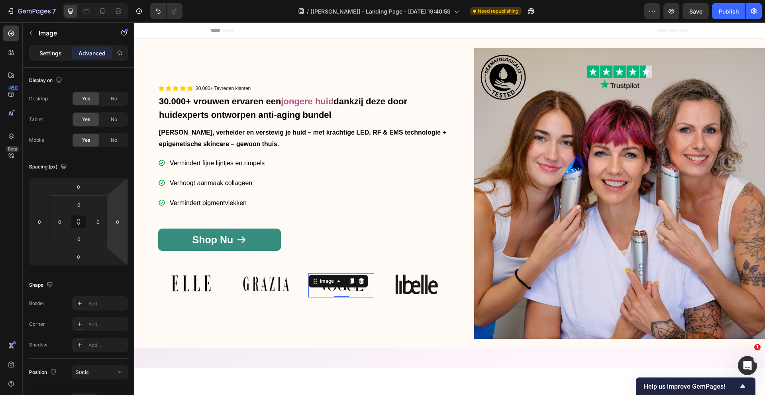
click at [39, 50] on div "Settings" at bounding box center [51, 53] width 40 height 13
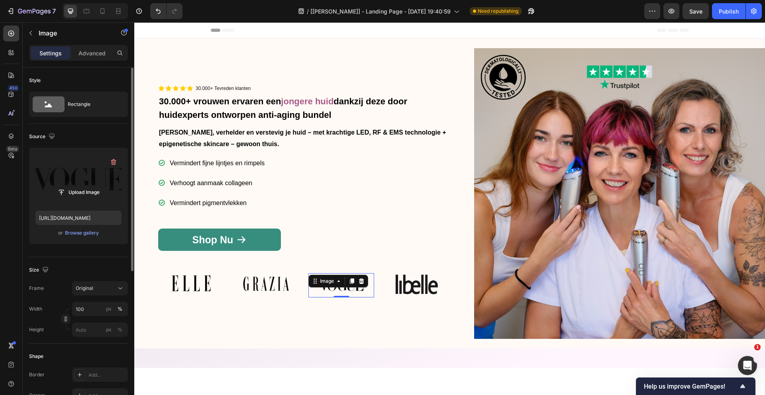
click at [63, 181] on label at bounding box center [78, 179] width 86 height 50
click at [63, 186] on input "file" at bounding box center [78, 193] width 55 height 14
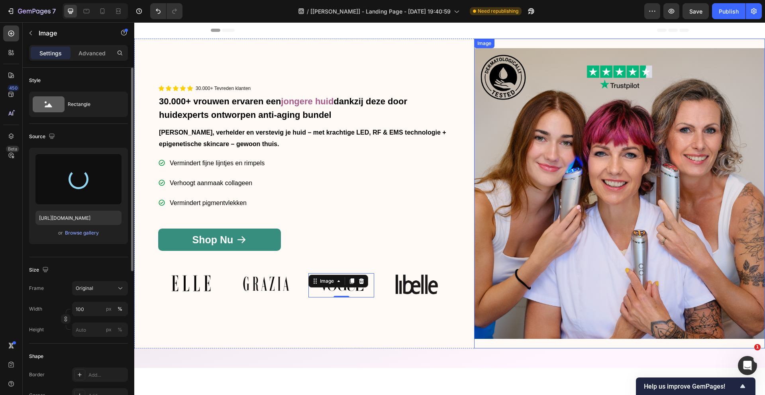
type input "https://cdn.shopify.com/s/files/1/0675/0283/3954/files/gempages_585386867575227…"
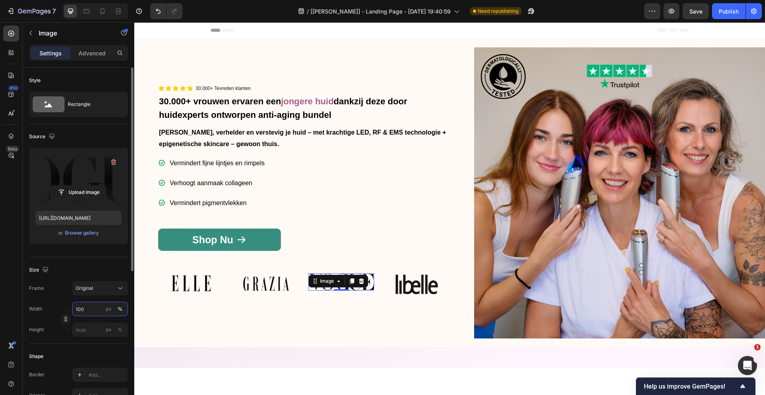
click at [89, 307] on input "100" at bounding box center [100, 309] width 56 height 14
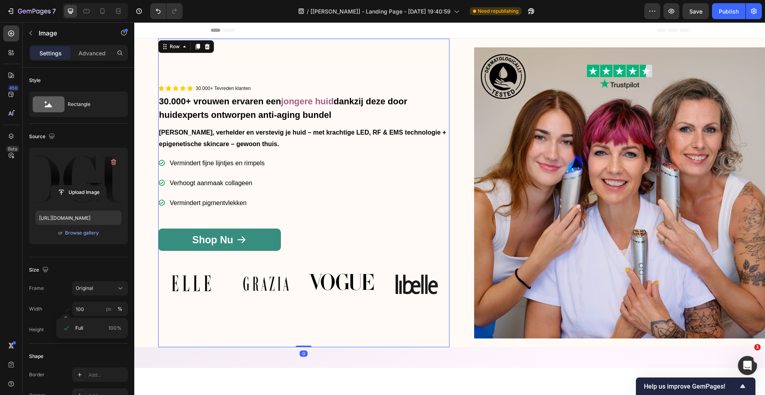
click at [285, 255] on div "Shop Nu Button" at bounding box center [303, 248] width 291 height 38
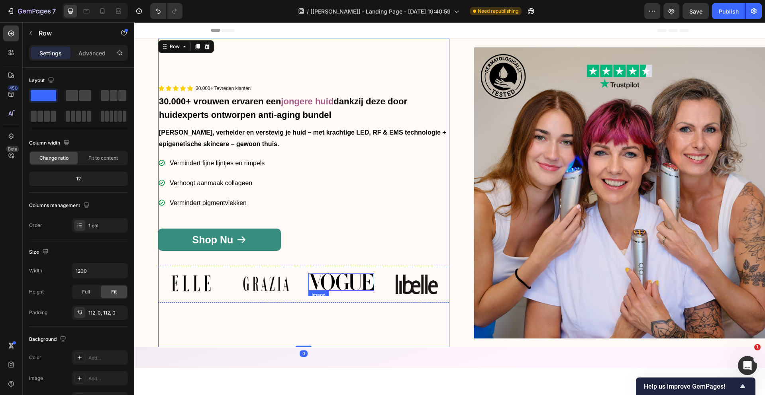
click at [344, 286] on div "Image" at bounding box center [341, 282] width 66 height 18
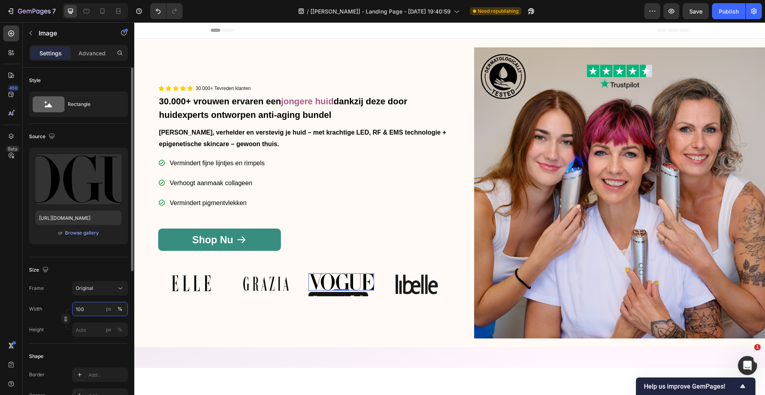
click at [84, 311] on input "100" at bounding box center [100, 309] width 56 height 14
type input "70"
click at [98, 50] on p "Advanced" at bounding box center [91, 53] width 27 height 8
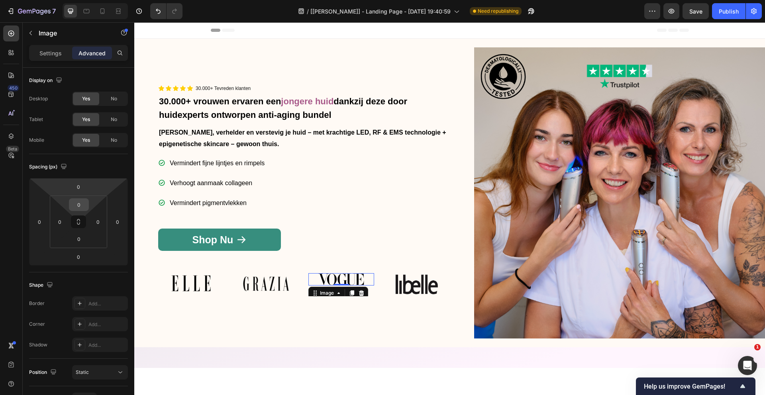
click at [84, 201] on input "0" at bounding box center [79, 205] width 16 height 12
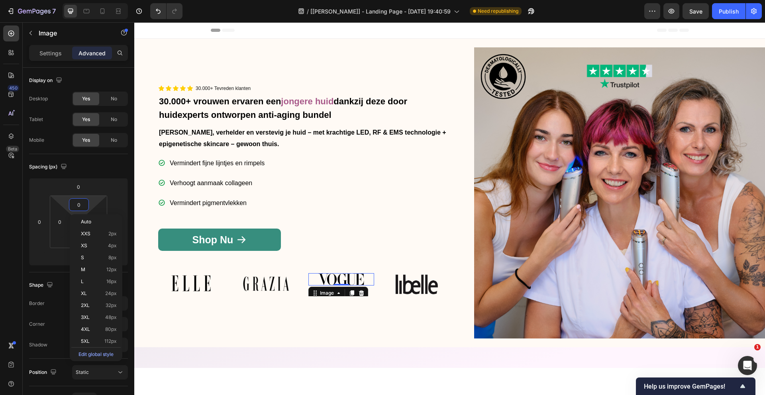
type input "3"
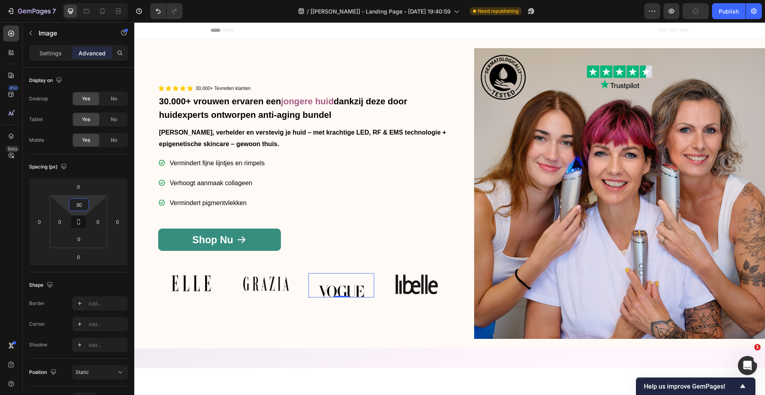
type input "3"
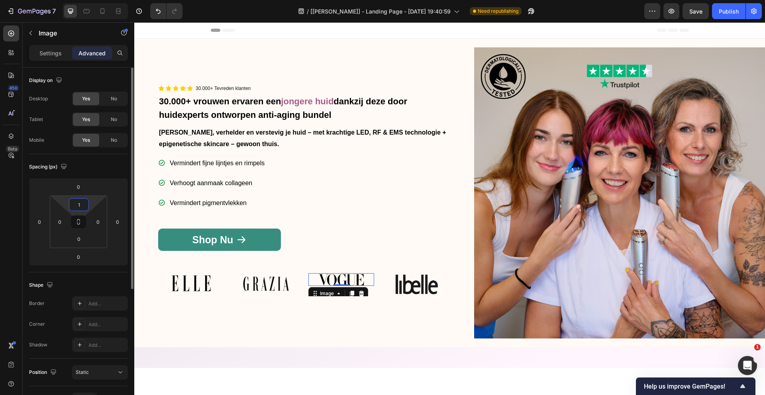
type input "15"
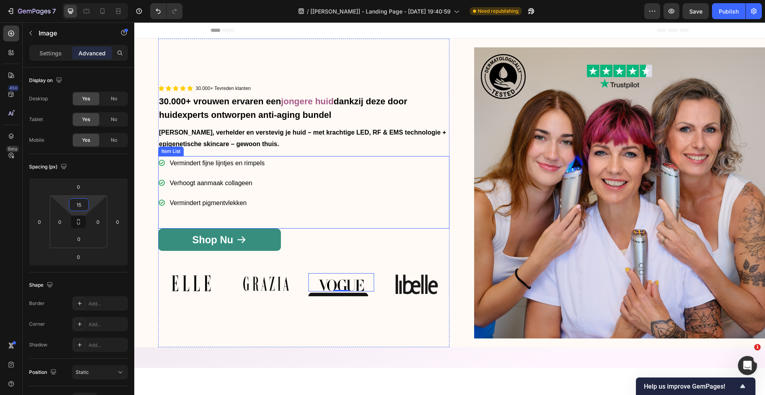
click at [412, 241] on div "Shop Nu Button" at bounding box center [303, 243] width 291 height 29
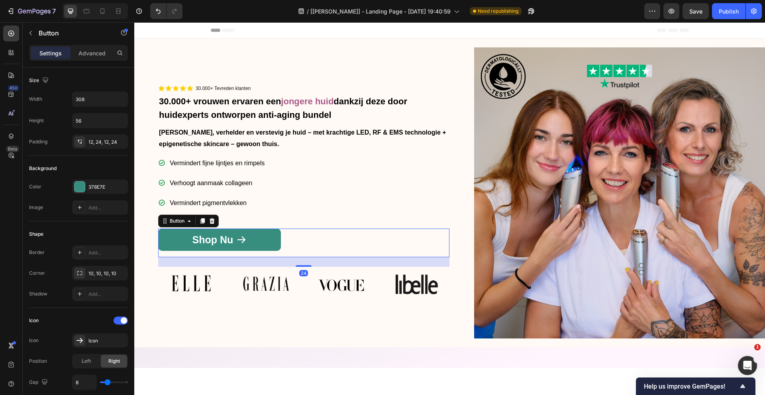
click at [355, 187] on div "Vermindert fijne lijntjes en rimpels Verhoogt aanmaak collageen Vermindert pigm…" at bounding box center [303, 192] width 291 height 72
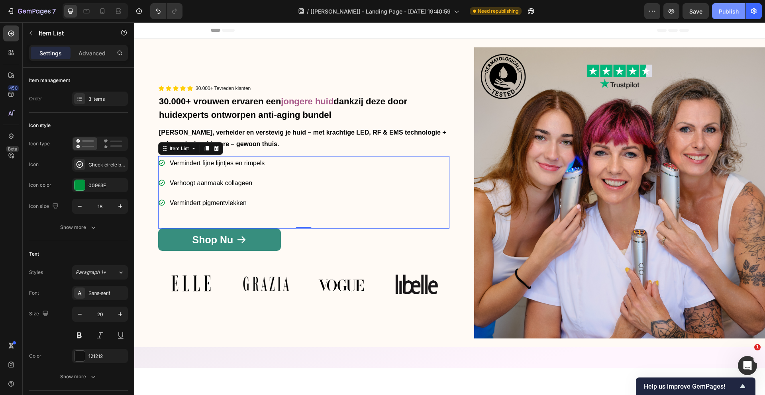
click at [733, 12] on div "Publish" at bounding box center [728, 11] width 20 height 8
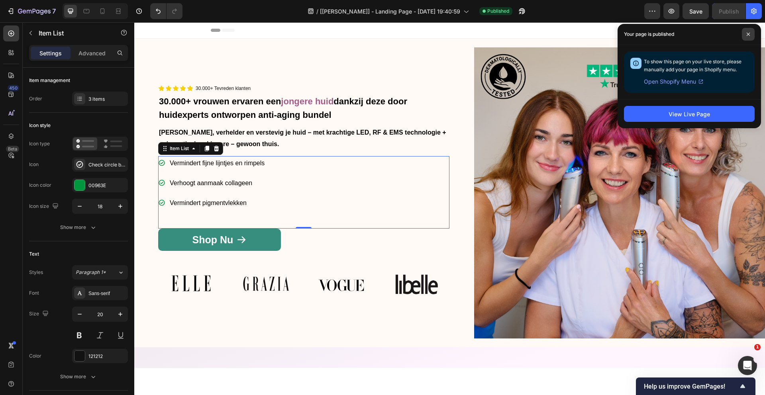
click at [752, 38] on span at bounding box center [747, 34] width 13 height 13
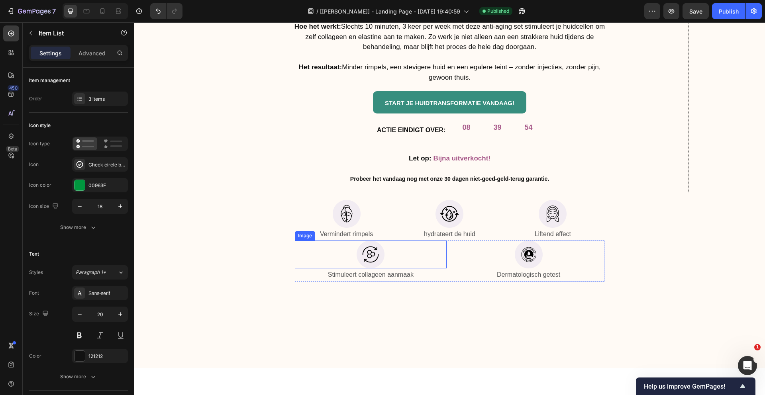
scroll to position [3102, 0]
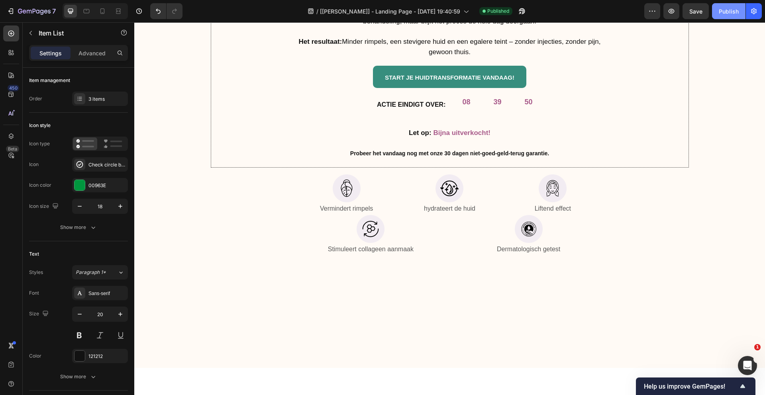
click at [722, 11] on div "Publish" at bounding box center [728, 11] width 20 height 8
click at [670, 12] on icon "button" at bounding box center [671, 11] width 8 height 8
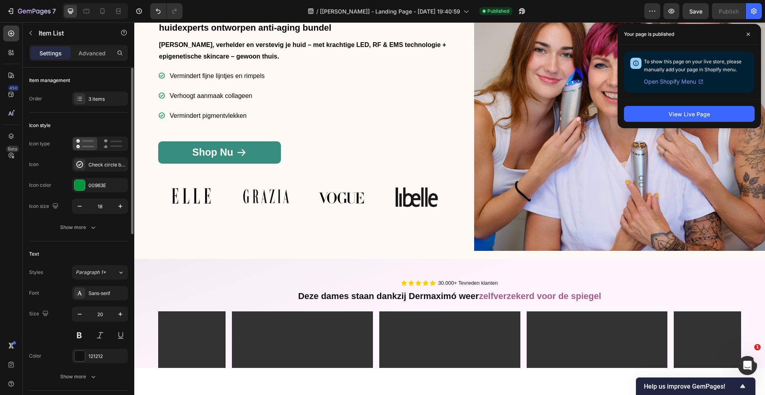
scroll to position [102, 0]
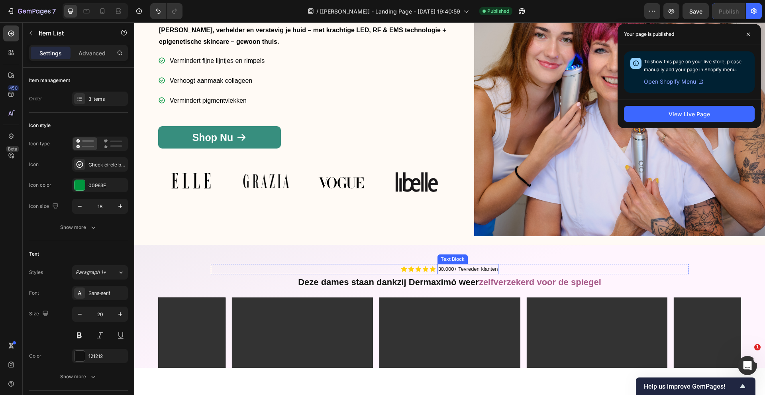
click at [497, 266] on span "30.000+ Tevreden klanten" at bounding box center [468, 269] width 60 height 6
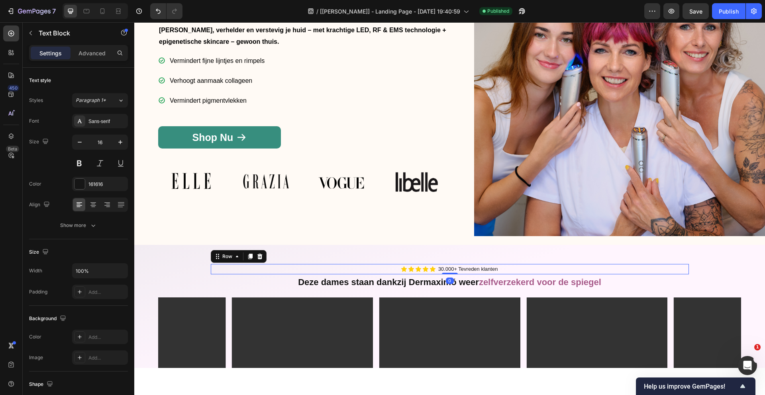
click at [512, 264] on div "Icon Icon Icon Icon Icon Icon List 30.000+ Tevreden klanten Text Block Row 0" at bounding box center [450, 269] width 478 height 10
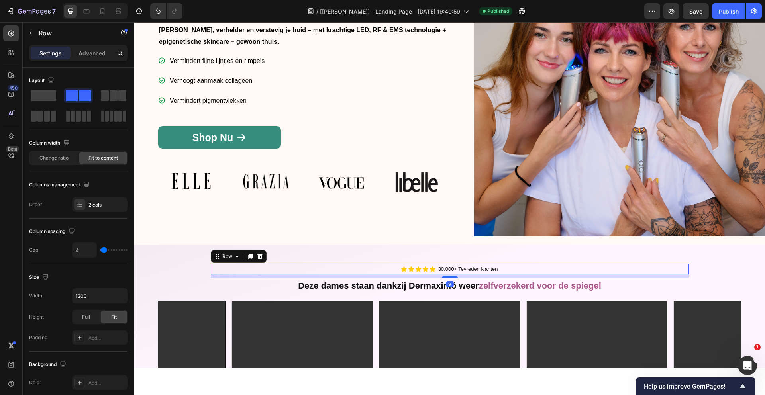
drag, startPoint x: 454, startPoint y: 274, endPoint x: 487, endPoint y: 281, distance: 33.0
click at [454, 276] on div at bounding box center [450, 277] width 16 height 2
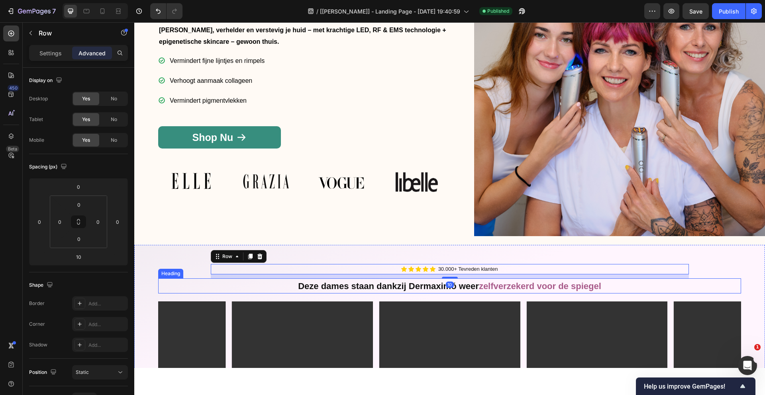
click at [532, 281] on strong "zelfverzekerd voor de spiegel" at bounding box center [540, 286] width 122 height 10
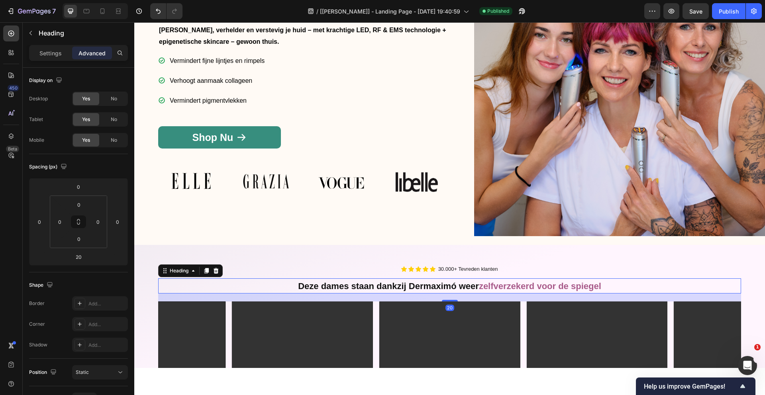
click at [608, 286] on h2 "Deze dames staan dankzij Dermaximó weer zelfverzekerd voor de spiegel" at bounding box center [449, 286] width 583 height 16
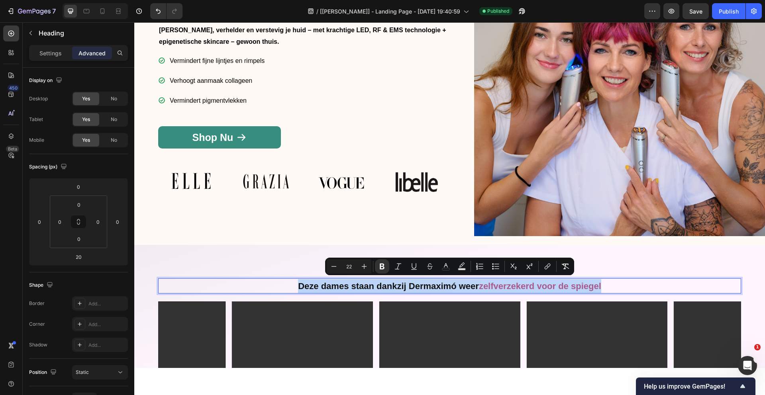
drag, startPoint x: 586, startPoint y: 282, endPoint x: 291, endPoint y: 288, distance: 294.7
click at [291, 288] on p "Deze dames staan dankzij Dermaximó weer zelfverzekerd voor de spiegel" at bounding box center [449, 286] width 581 height 14
click at [365, 266] on icon "Editor contextual toolbar" at bounding box center [364, 266] width 8 height 8
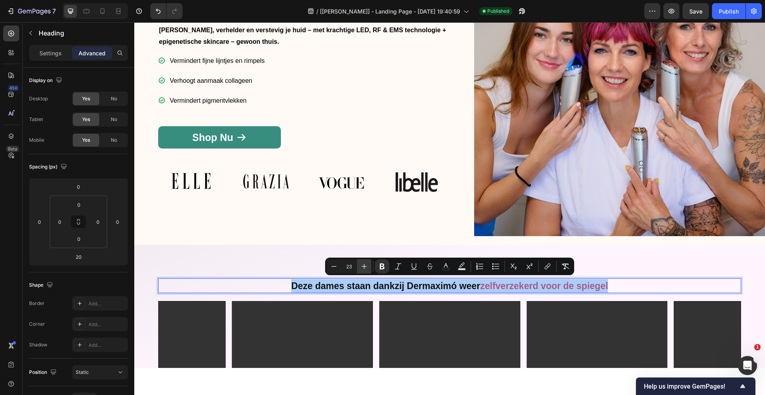
click at [365, 266] on icon "Editor contextual toolbar" at bounding box center [364, 266] width 8 height 8
type input "25"
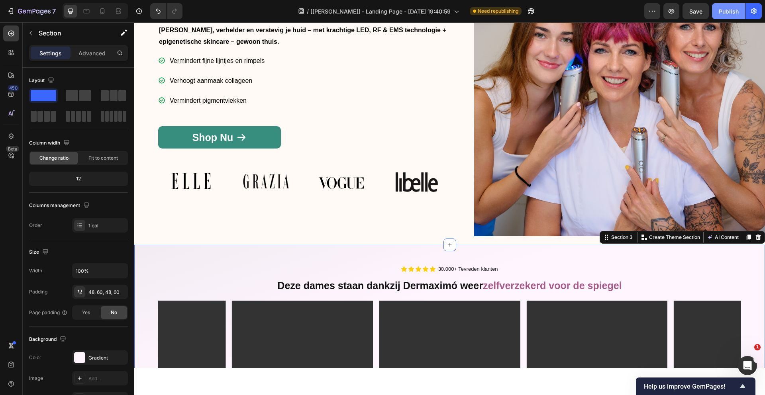
click at [728, 13] on div "Publish" at bounding box center [728, 11] width 20 height 8
click at [744, 361] on icon "Open Intercom Messenger" at bounding box center [745, 364] width 13 height 13
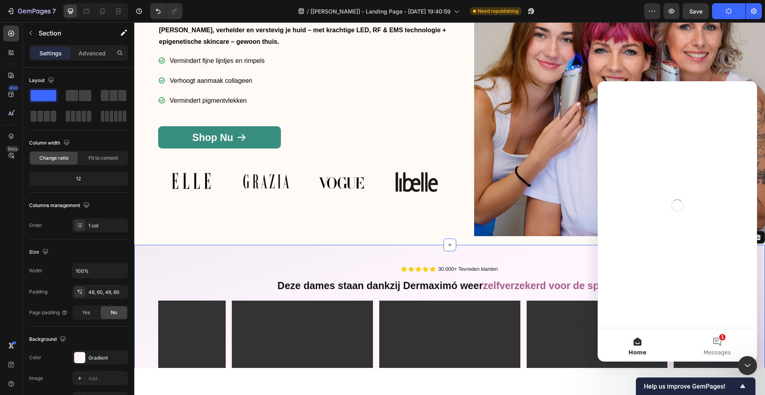
scroll to position [0, 0]
click at [715, 338] on button "1 Messages" at bounding box center [717, 346] width 80 height 32
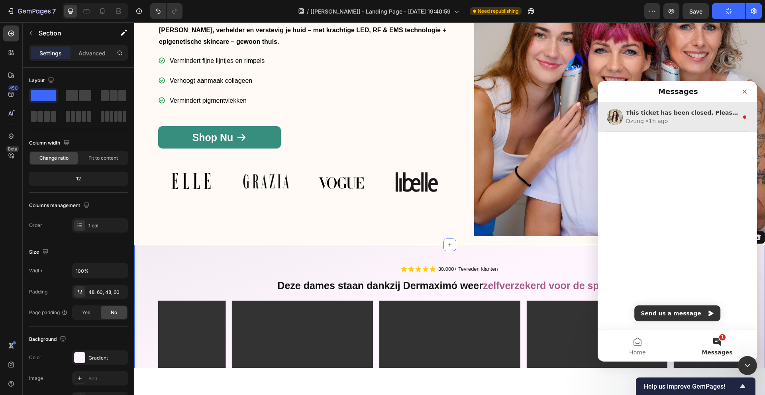
click at [696, 129] on div "This ticket has been closed. Please feel free to open a new conversation if you…" at bounding box center [676, 116] width 159 height 29
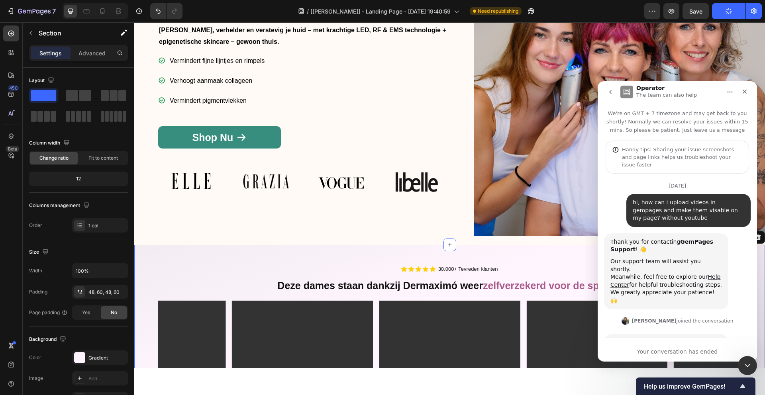
scroll to position [83, 0]
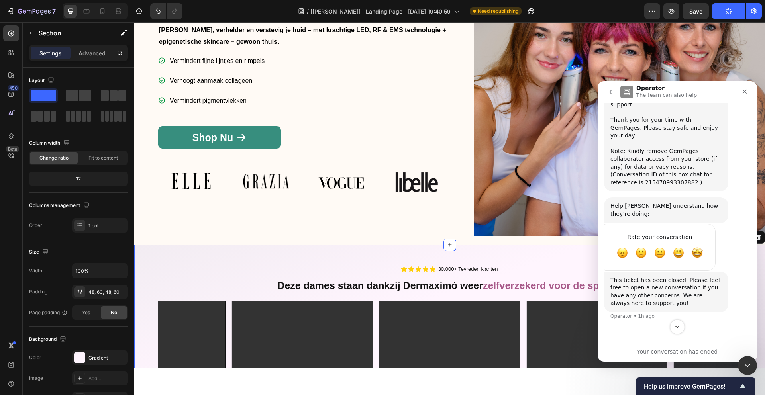
click at [681, 329] on button "Scroll to bottom" at bounding box center [676, 326] width 15 height 15
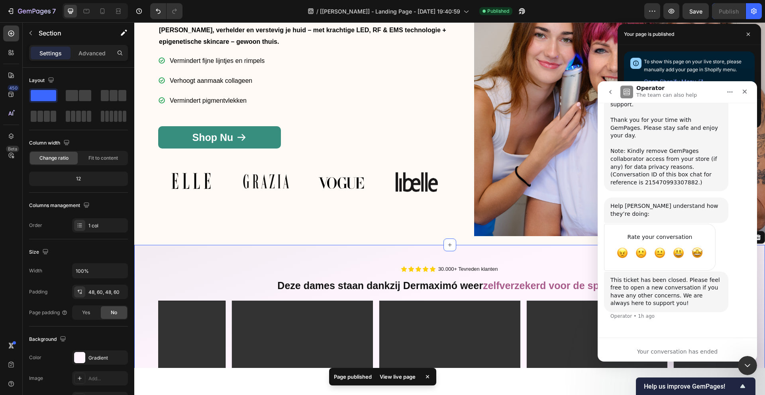
scroll to position [4718, 0]
click at [654, 348] on div "Your conversation has ended" at bounding box center [676, 352] width 159 height 8
click at [741, 366] on icon "Close Intercom Messenger" at bounding box center [746, 365] width 10 height 10
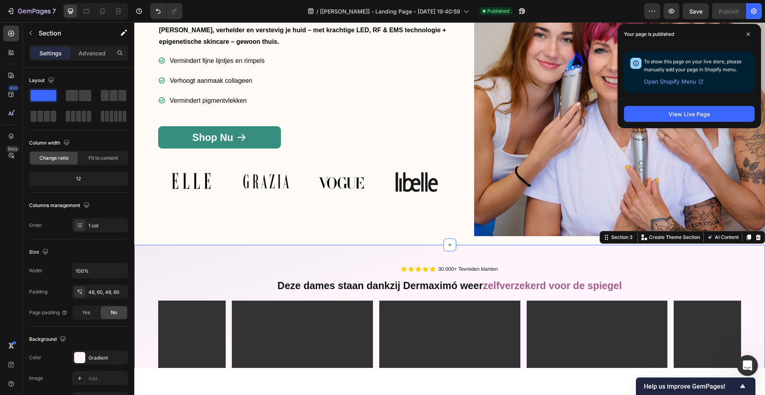
scroll to position [4582, 0]
click at [741, 366] on icon "Open Intercom Messenger" at bounding box center [745, 364] width 13 height 13
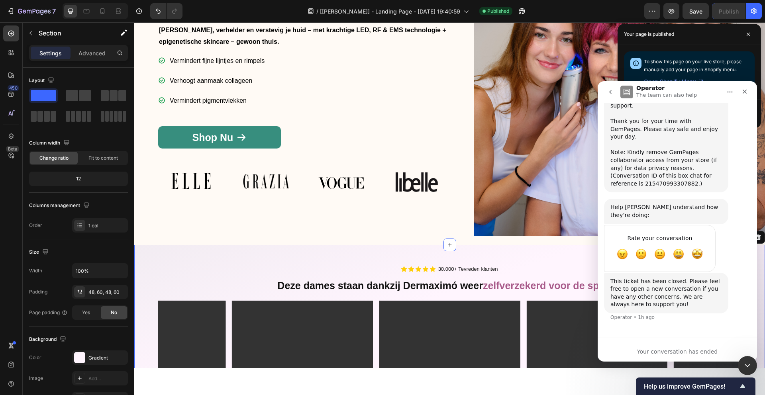
scroll to position [4718, 0]
click at [613, 89] on icon "go back" at bounding box center [610, 92] width 6 height 6
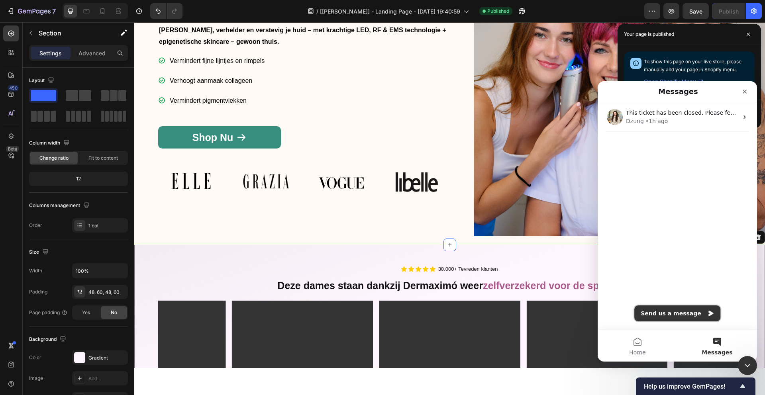
click at [690, 318] on button "Send us a message" at bounding box center [677, 313] width 86 height 16
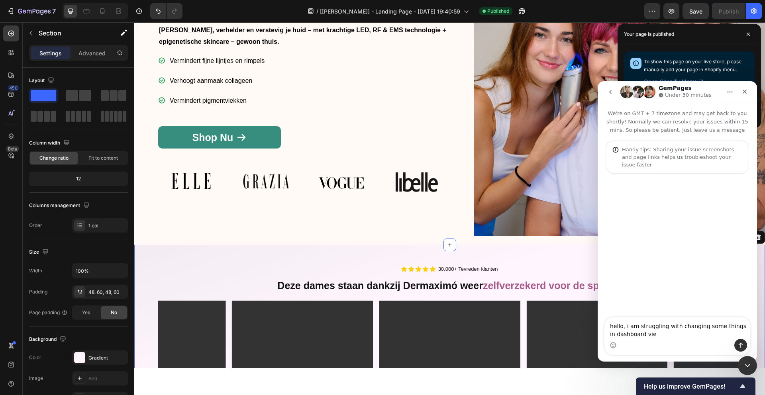
type textarea "hello, i am struggling with changing some things in dashboard view"
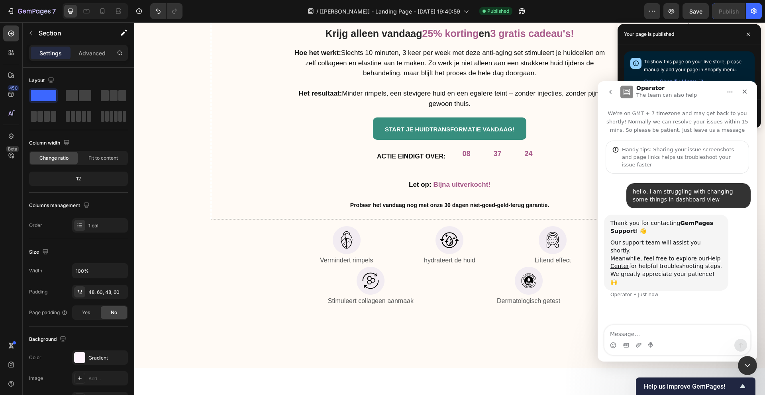
scroll to position [3052, 0]
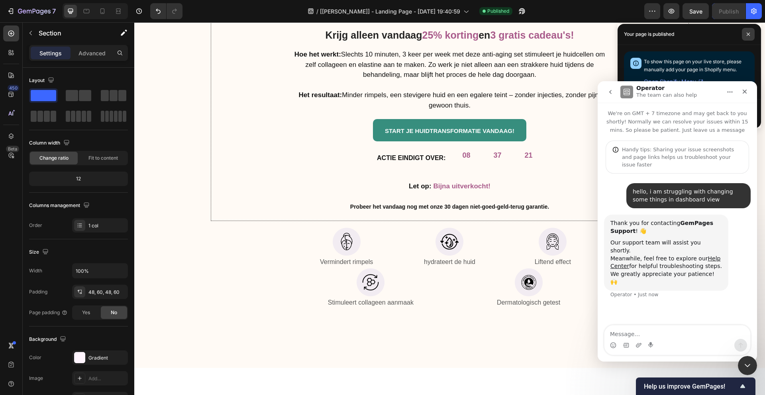
click at [745, 35] on span at bounding box center [747, 34] width 13 height 13
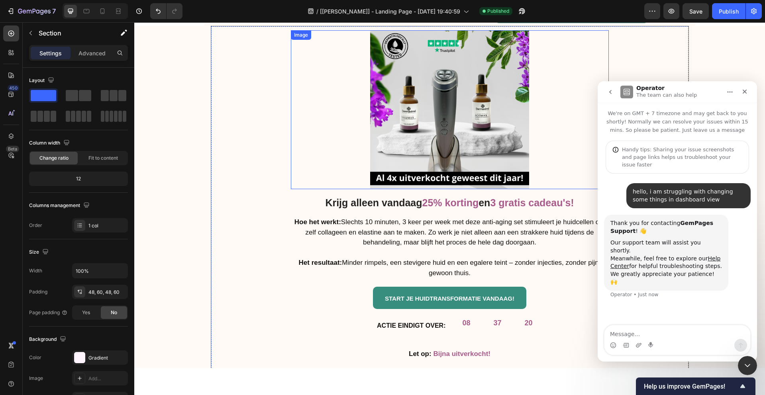
scroll to position [3021, 0]
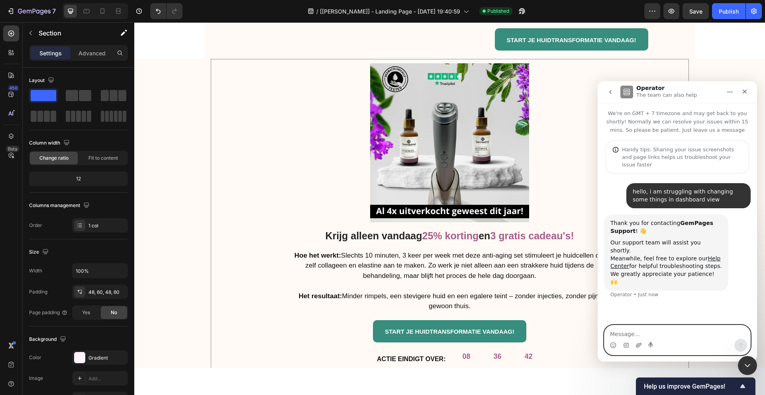
click at [638, 345] on icon "Upload attachment" at bounding box center [638, 345] width 6 height 6
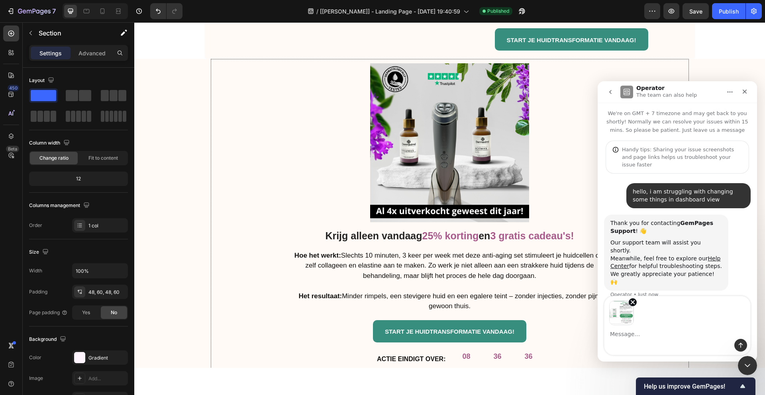
click at [643, 330] on textarea "Message…" at bounding box center [677, 332] width 146 height 14
type textarea "i want this"
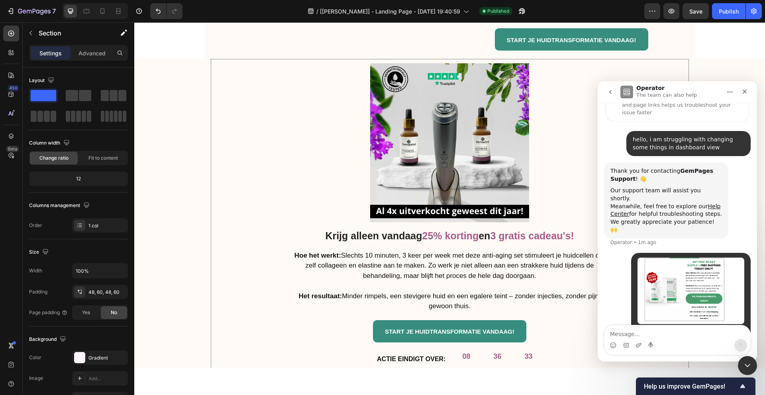
scroll to position [53, 0]
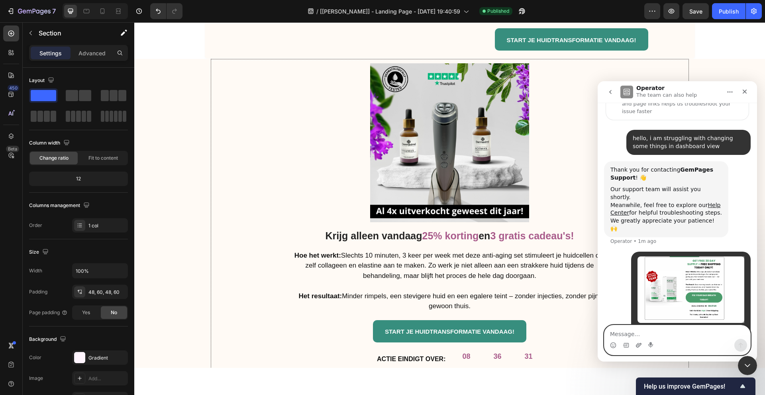
click at [640, 343] on icon "Upload attachment" at bounding box center [639, 345] width 6 height 4
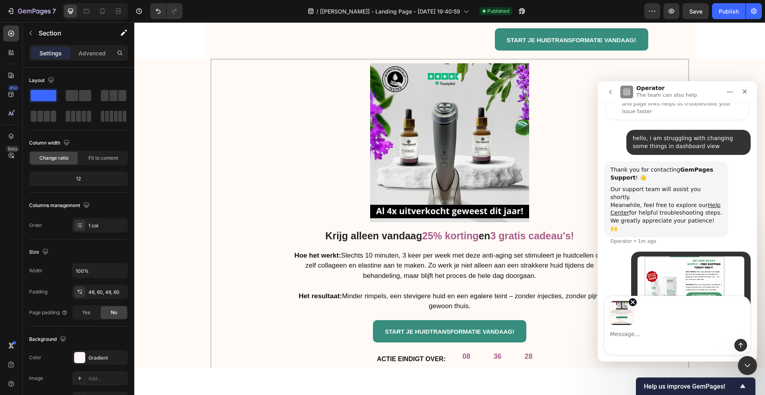
scroll to position [82, 0]
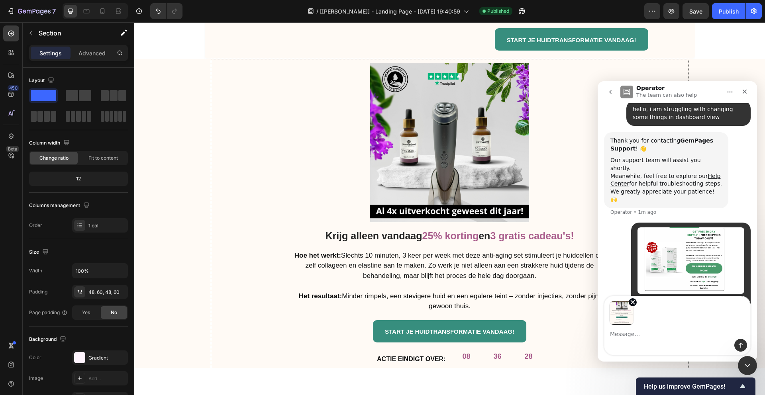
click at [645, 336] on textarea "Message…" at bounding box center [677, 332] width 146 height 14
type textarea "But i got this"
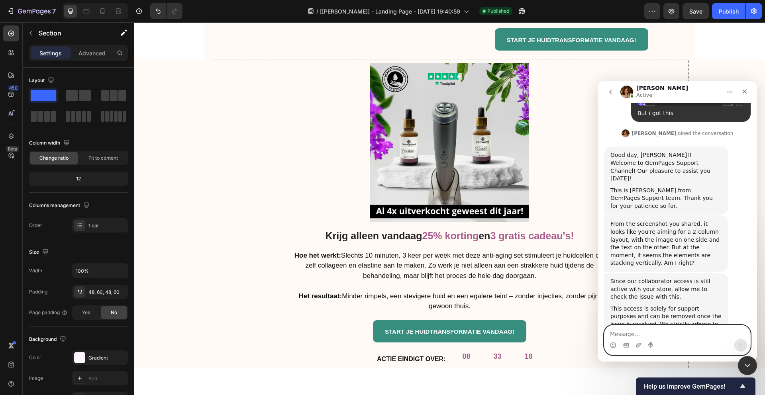
scroll to position [348, 0]
click at [695, 219] on div "From the screenshot you shared, it looks like you're aiming for a 2-column layo…" at bounding box center [665, 242] width 111 height 47
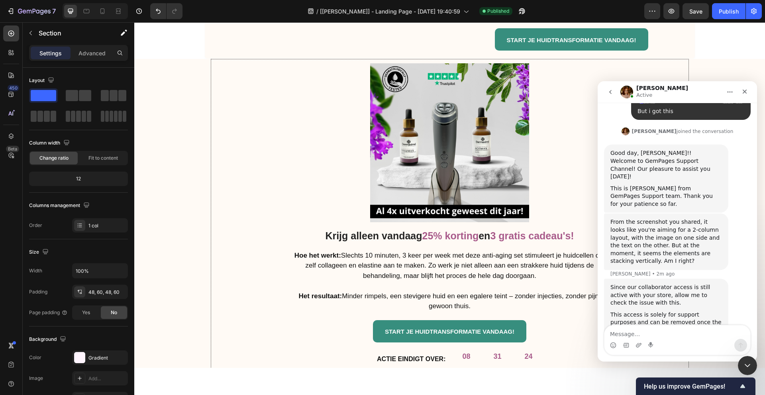
scroll to position [356, 0]
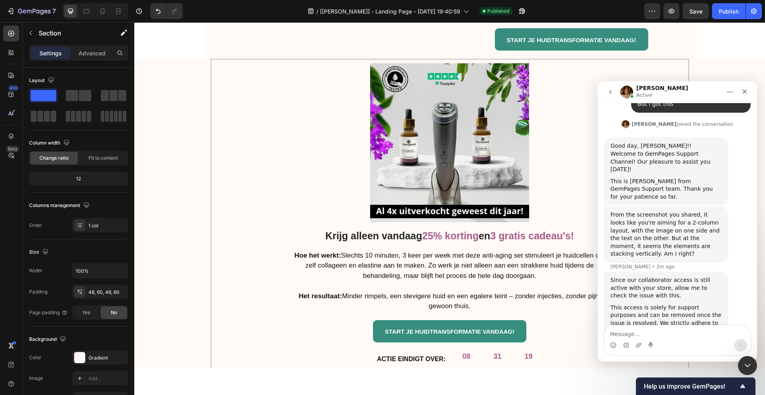
click at [683, 339] on div "Intercom messenger" at bounding box center [677, 345] width 146 height 13
click at [675, 341] on div "Intercom messenger" at bounding box center [677, 345] width 146 height 13
click at [628, 334] on textarea "Message…" at bounding box center [677, 332] width 146 height 14
type textarea "ok you can check, thankyou"
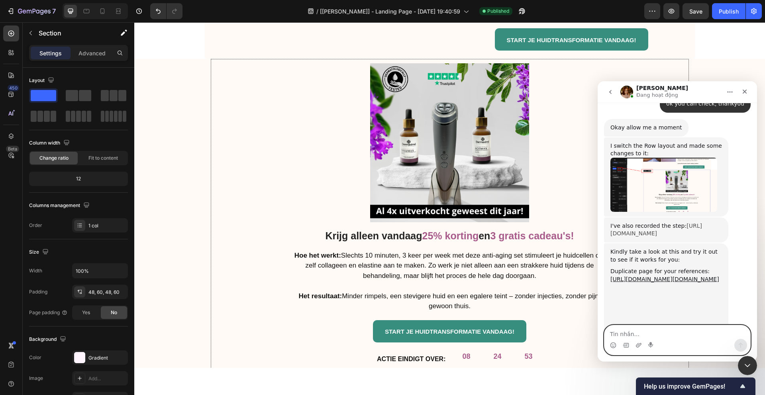
scroll to position [604, 0]
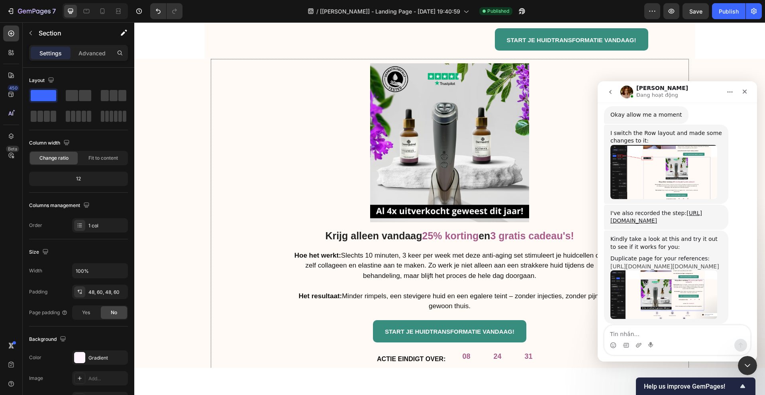
click at [647, 263] on link "[URL][DOMAIN_NAME][DOMAIN_NAME]" at bounding box center [664, 266] width 109 height 6
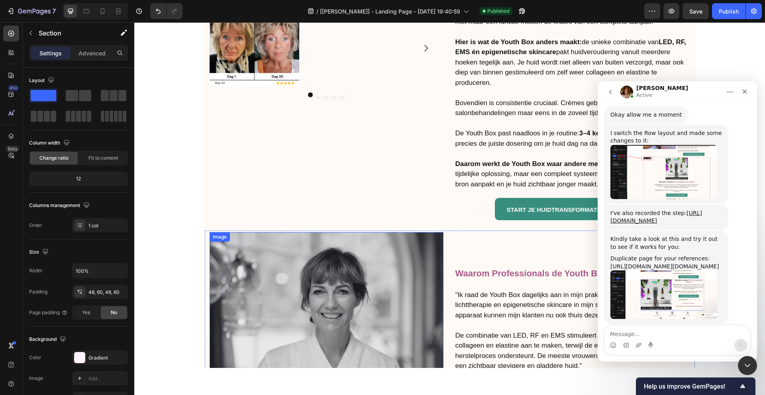
scroll to position [2046, 0]
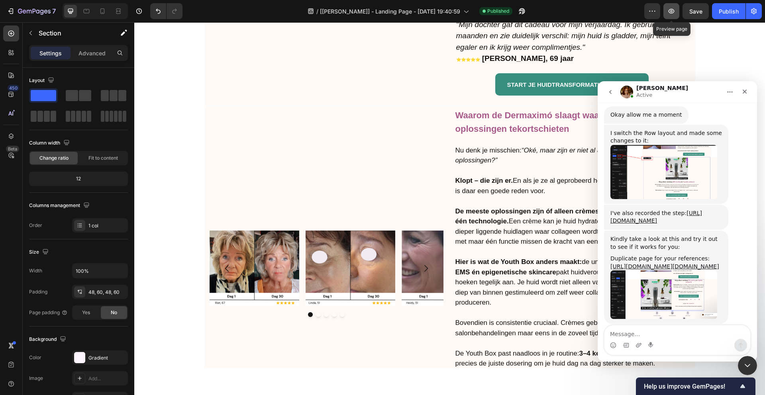
click at [669, 9] on icon "button" at bounding box center [671, 11] width 8 height 8
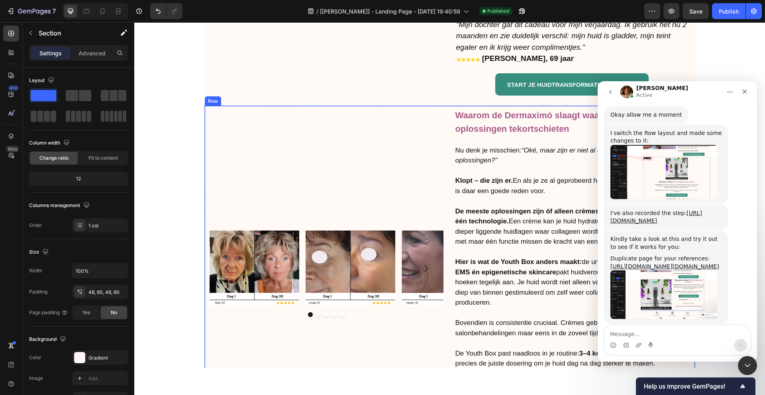
click at [283, 111] on div "Image Row Image Image Image Image Carousel" at bounding box center [326, 274] width 234 height 333
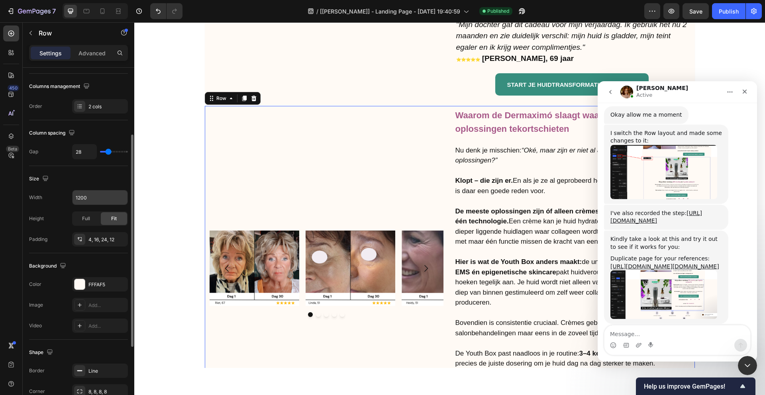
scroll to position [121, 0]
click at [92, 196] on input "1200" at bounding box center [99, 195] width 55 height 14
click at [117, 196] on icon "button" at bounding box center [120, 196] width 8 height 8
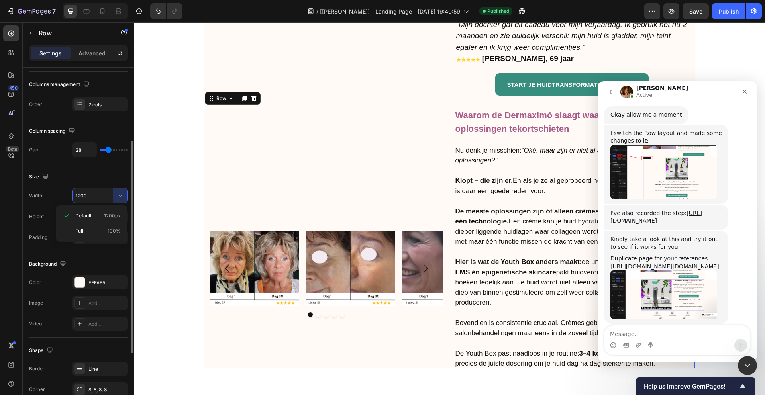
click at [98, 226] on div "Full 100%" at bounding box center [91, 230] width 65 height 15
click at [91, 212] on div "Full" at bounding box center [86, 216] width 26 height 13
click at [110, 214] on div "Fit" at bounding box center [114, 216] width 26 height 13
click at [98, 199] on input "100%" at bounding box center [99, 195] width 55 height 14
click at [121, 197] on icon "button" at bounding box center [120, 196] width 8 height 8
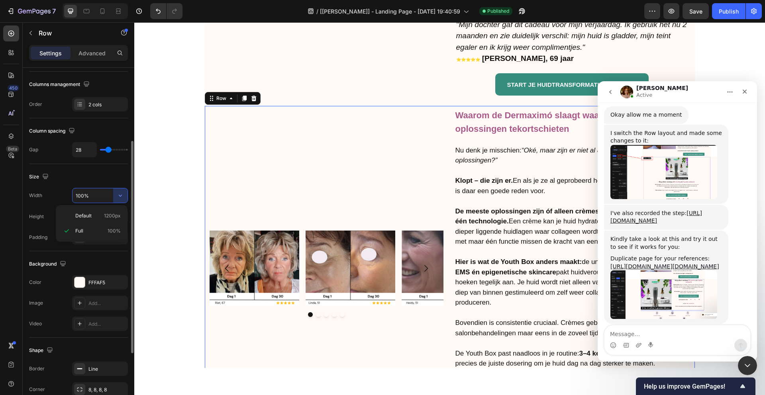
click at [91, 215] on span "Default" at bounding box center [83, 215] width 16 height 7
type input "1200"
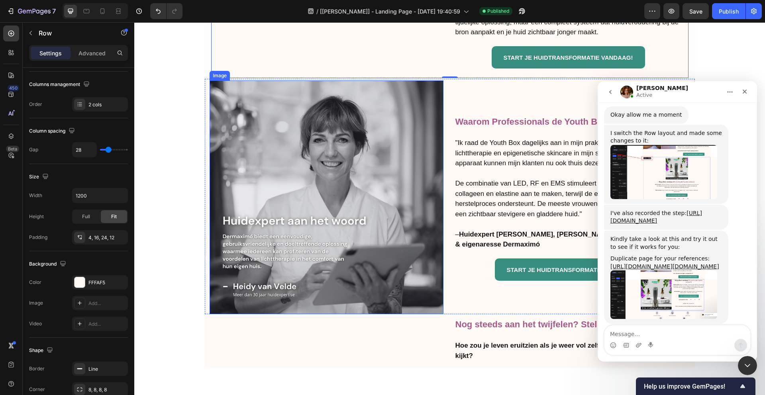
scroll to position [2401, 0]
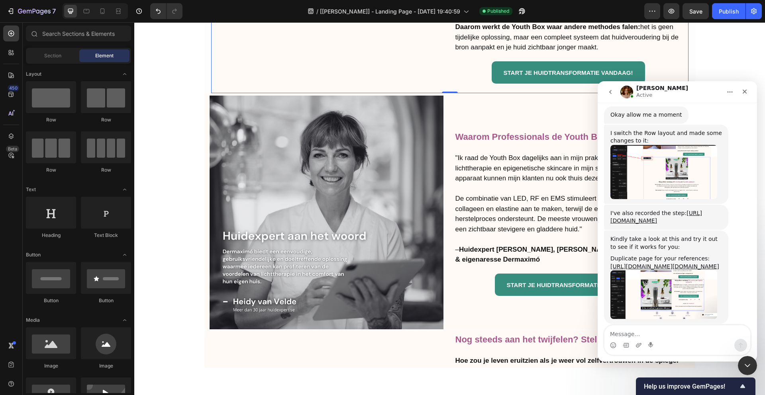
click at [189, 178] on div "Image Section 1 Image Row Image Image Image Image Carousel Waarom de Dermaximó …" at bounding box center [449, 228] width 630 height 5181
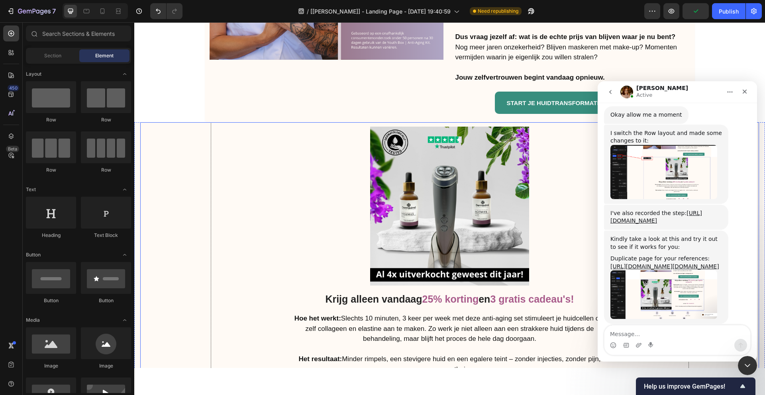
scroll to position [2942, 0]
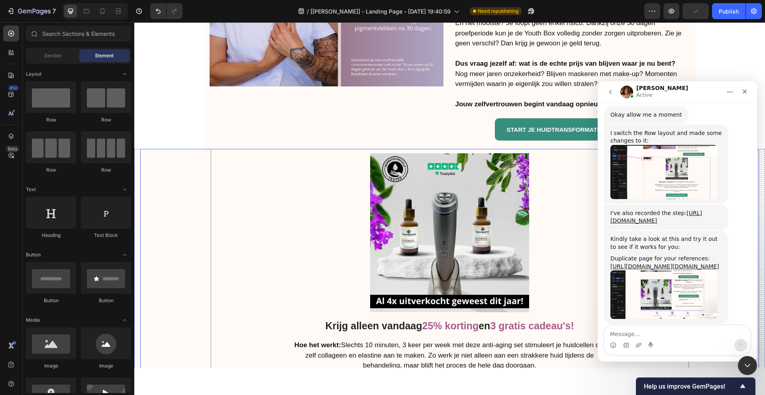
click at [188, 161] on div "Image Krijg alleen vandaag 25% korting en 3 gratis cadeau's! Heading Hoe het we…" at bounding box center [449, 375] width 618 height 452
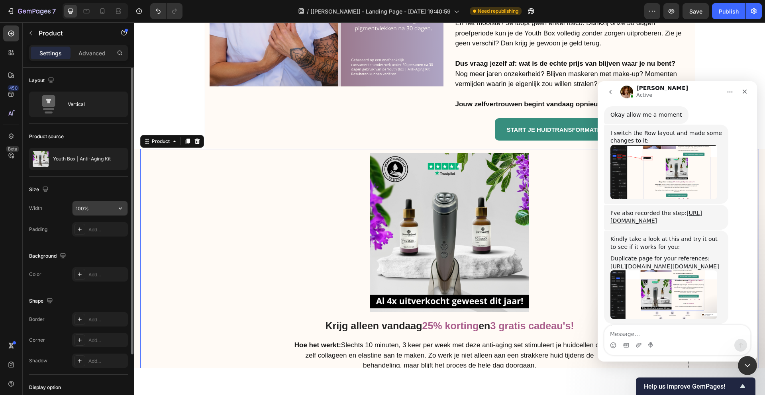
click at [96, 204] on input "100%" at bounding box center [99, 208] width 55 height 14
click at [119, 210] on icon "button" at bounding box center [120, 208] width 8 height 8
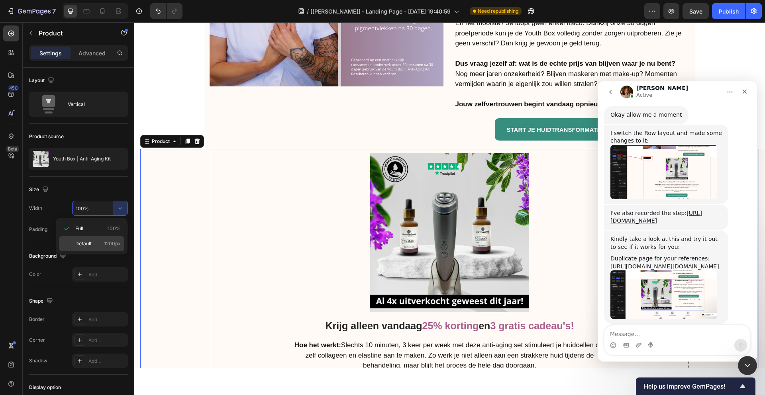
click at [92, 240] on p "Default 1200px" at bounding box center [97, 243] width 45 height 7
type input "1200"
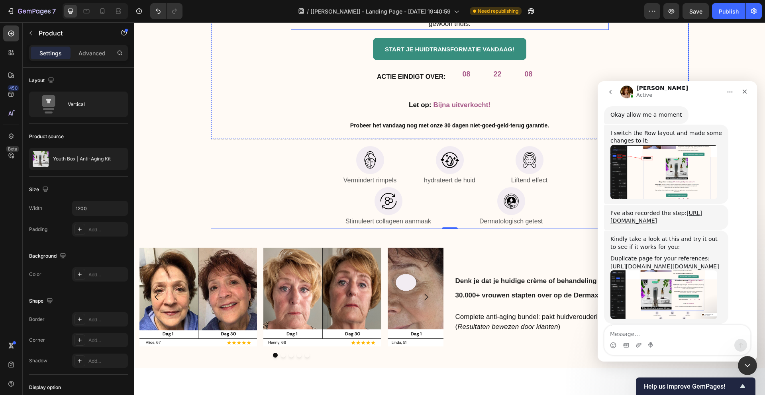
scroll to position [3305, 0]
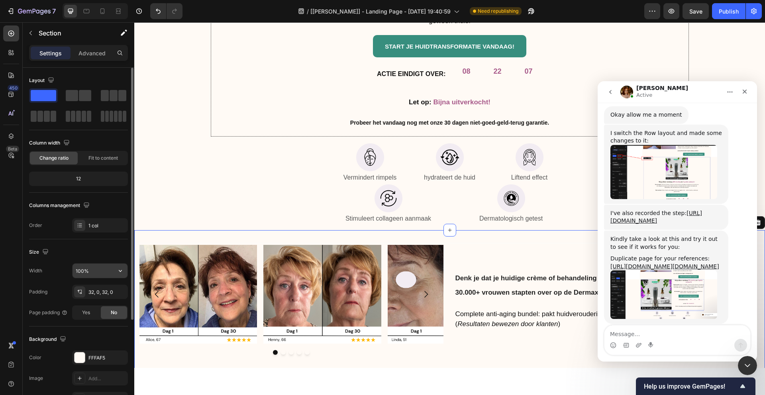
click at [90, 270] on input "100%" at bounding box center [99, 271] width 55 height 14
click at [124, 273] on button "button" at bounding box center [120, 271] width 14 height 14
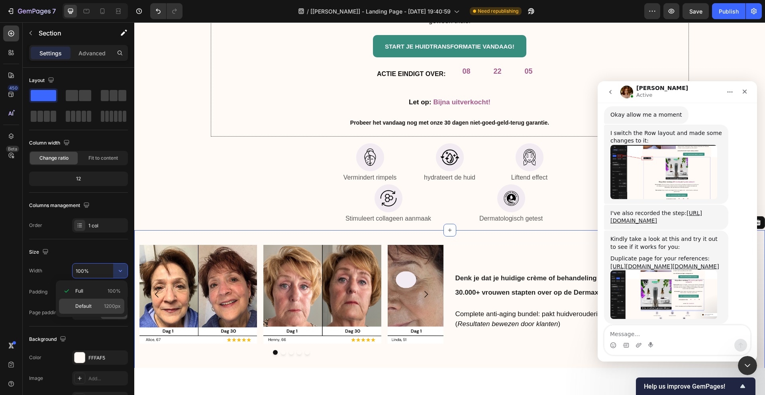
click at [102, 301] on div "Default 1200px" at bounding box center [91, 306] width 65 height 15
type input "1200"
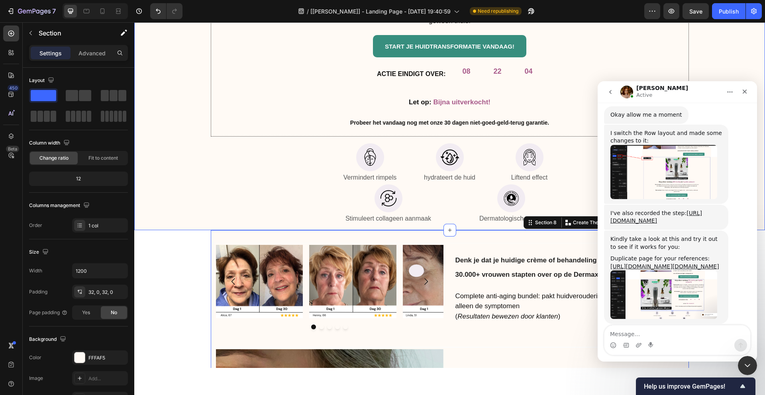
click at [201, 158] on div "Image Krijg alleen vandaag 25% korting en 3 gratis cadeau's! Heading Hoe het we…" at bounding box center [449, 0] width 618 height 452
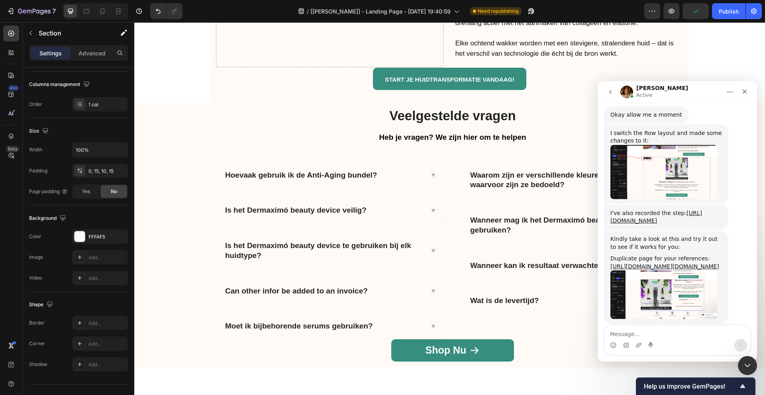
scroll to position [4224, 0]
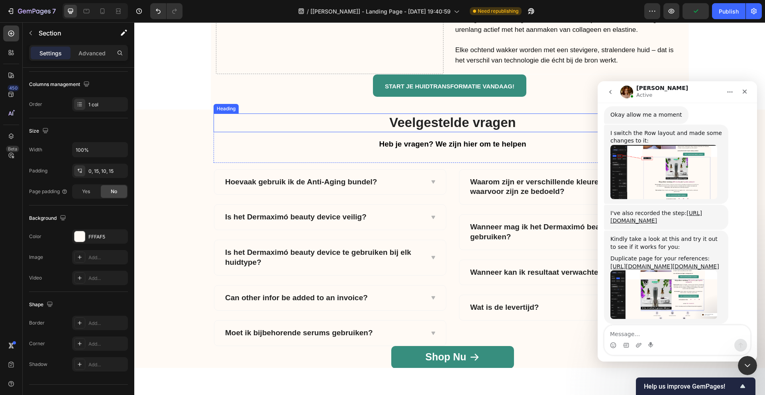
click at [222, 115] on h2 "Veelgestelde vragen" at bounding box center [452, 122] width 478 height 19
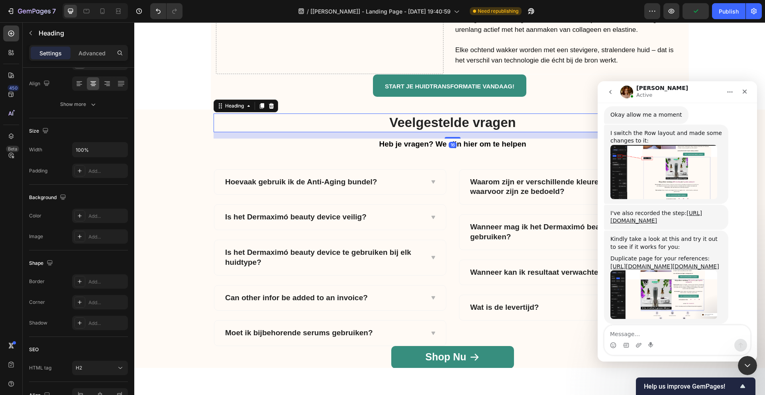
scroll to position [0, 0]
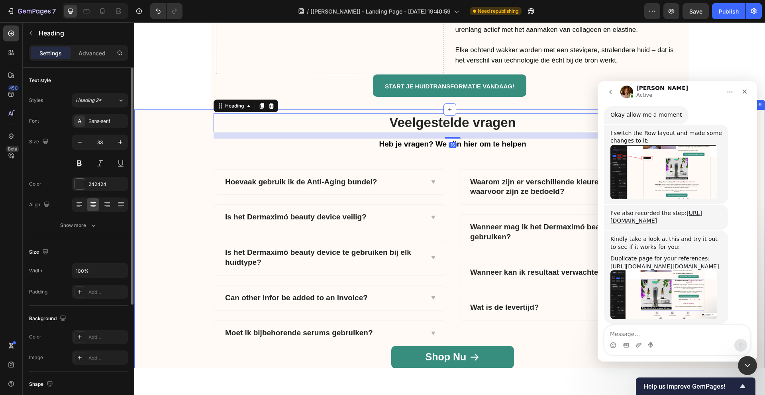
click at [179, 113] on div "Veelgestelde vragen Heading 16 Heb je vragen? We zijn hier om te helpen Text bl…" at bounding box center [452, 245] width 624 height 264
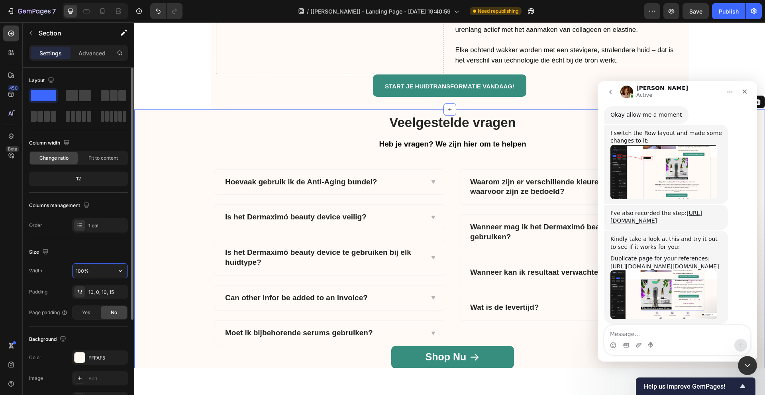
click at [101, 276] on input "100%" at bounding box center [99, 271] width 55 height 14
drag, startPoint x: 111, startPoint y: 267, endPoint x: 117, endPoint y: 268, distance: 5.7
click at [111, 267] on input "100%" at bounding box center [99, 271] width 55 height 14
click at [119, 268] on icon "button" at bounding box center [120, 271] width 8 height 8
click at [96, 305] on p "Default 1200px" at bounding box center [97, 306] width 45 height 7
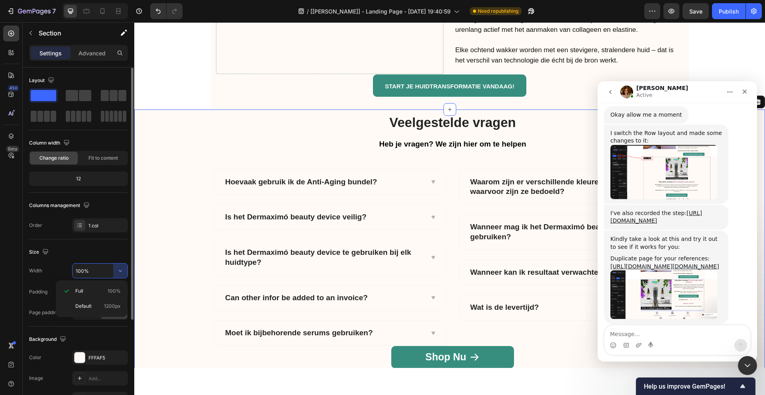
type input "1200"
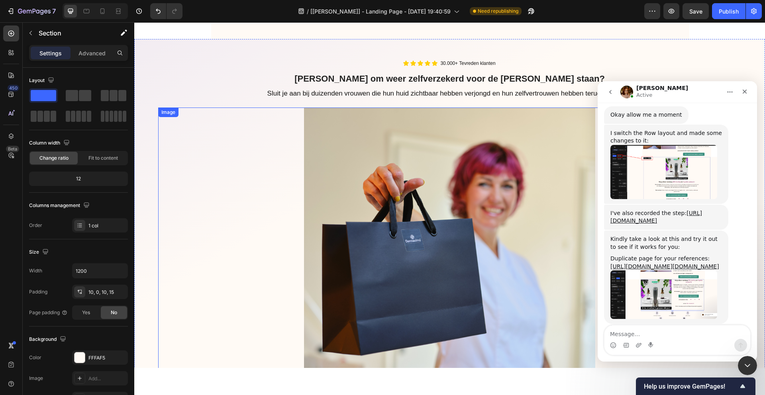
scroll to position [4531, 0]
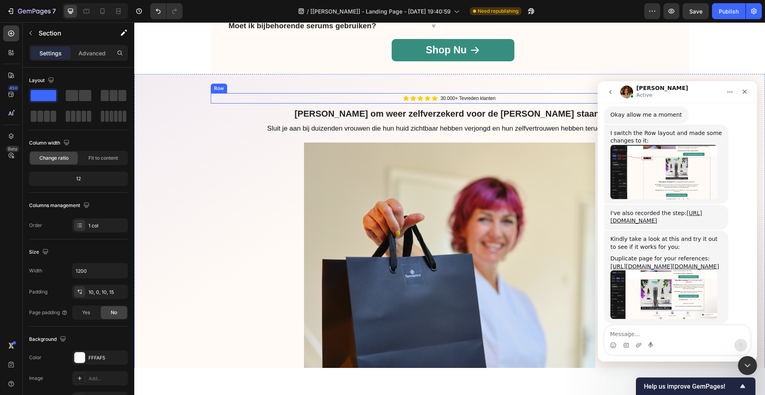
click at [269, 96] on div "Icon Icon Icon Icon Icon Icon List 30.000+ Tevreden klanten Text Block Row" at bounding box center [450, 98] width 478 height 10
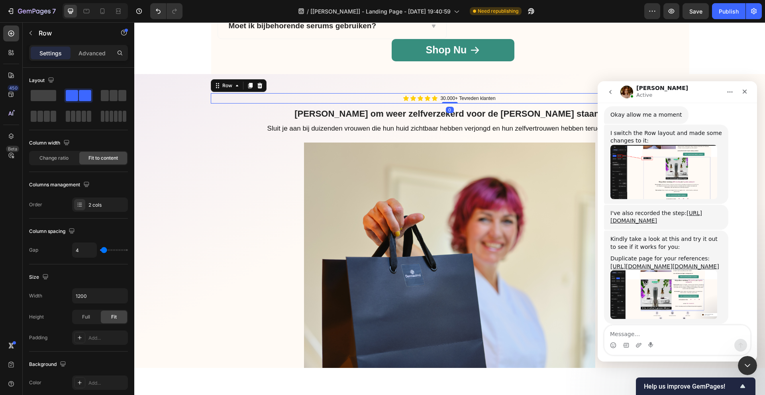
click at [205, 89] on div "Icon Icon Icon Icon Icon Icon List 30.000+ Tevreden klanten Text Block Row 0 Kl…" at bounding box center [449, 286] width 630 height 425
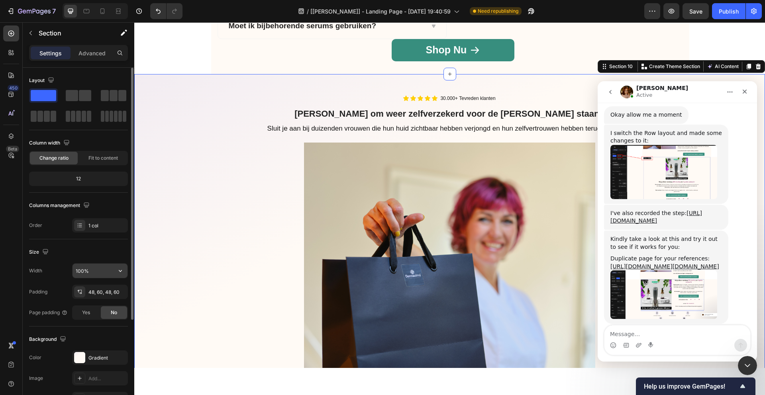
click at [99, 275] on input "100%" at bounding box center [99, 271] width 55 height 14
click at [122, 273] on icon "button" at bounding box center [120, 271] width 8 height 8
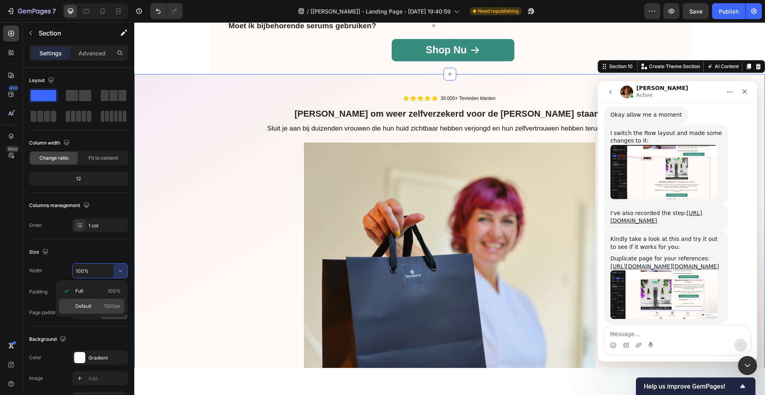
click at [94, 308] on p "Default 1200px" at bounding box center [97, 306] width 45 height 7
type input "1200"
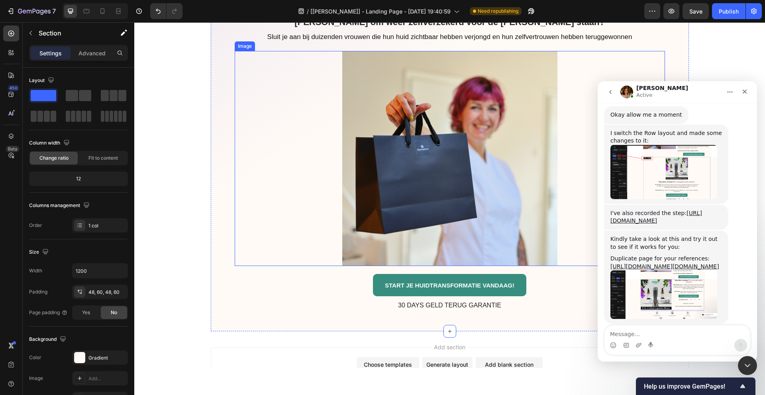
scroll to position [4701, 0]
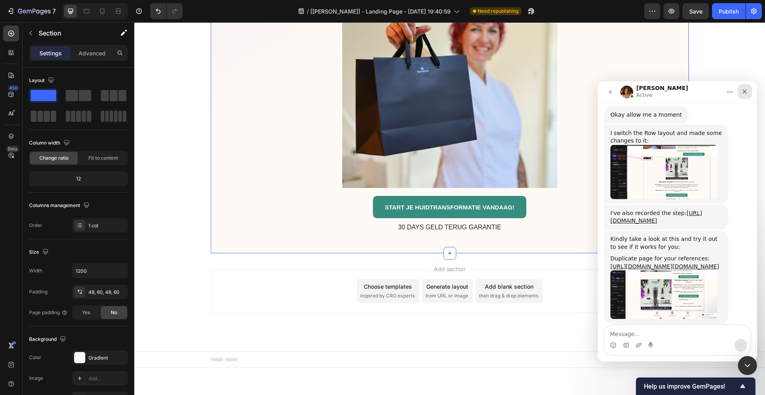
click at [747, 90] on icon "Close" at bounding box center [744, 91] width 6 height 6
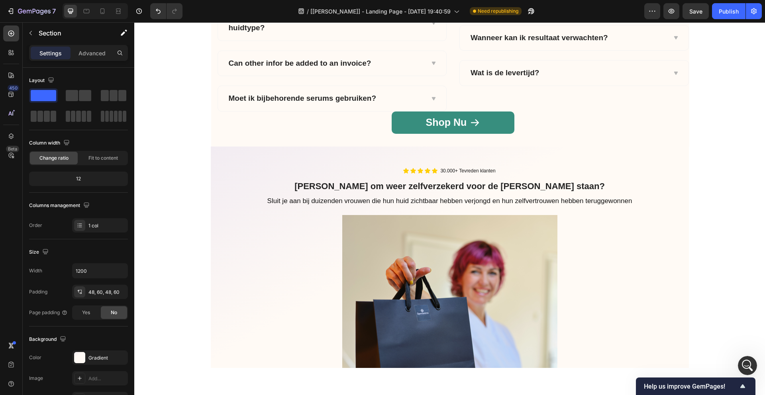
scroll to position [4461, 0]
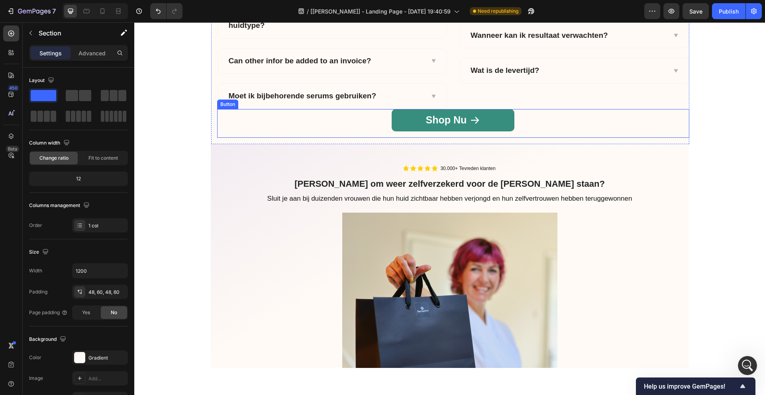
click at [526, 117] on div "Shop Nu Button" at bounding box center [453, 123] width 472 height 29
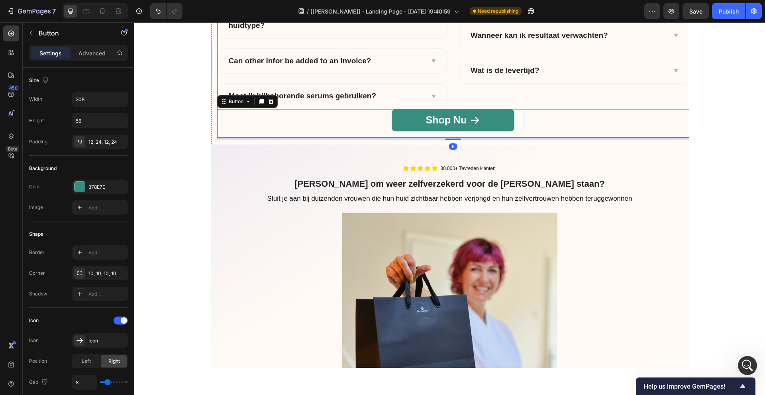
click at [463, 100] on div "Waarom zijn er verschillende kleuren LED-licht, en waarvoor zijn ze bedoeld? Wa…" at bounding box center [574, 20] width 230 height 177
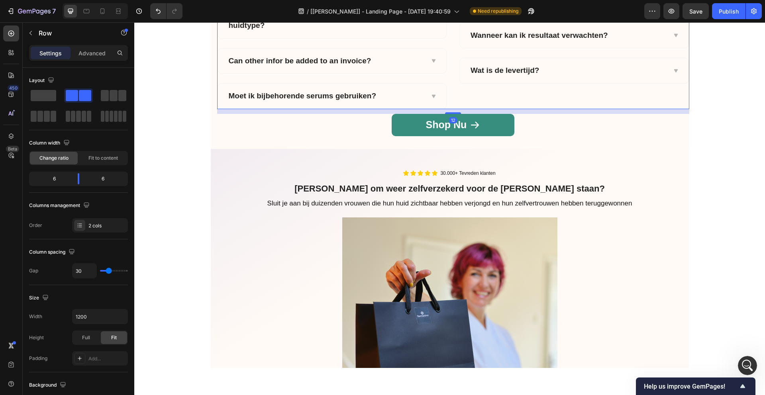
drag, startPoint x: 451, startPoint y: 111, endPoint x: 628, endPoint y: 144, distance: 180.2
click at [450, 113] on div at bounding box center [453, 113] width 16 height 2
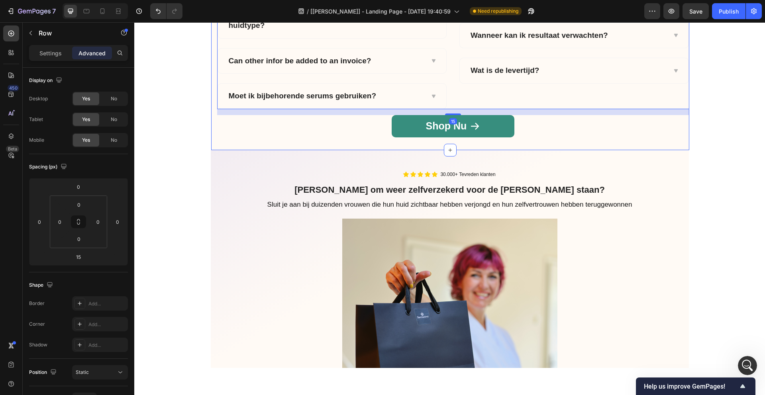
click at [657, 145] on div "Shop Nu Button" at bounding box center [453, 130] width 472 height 31
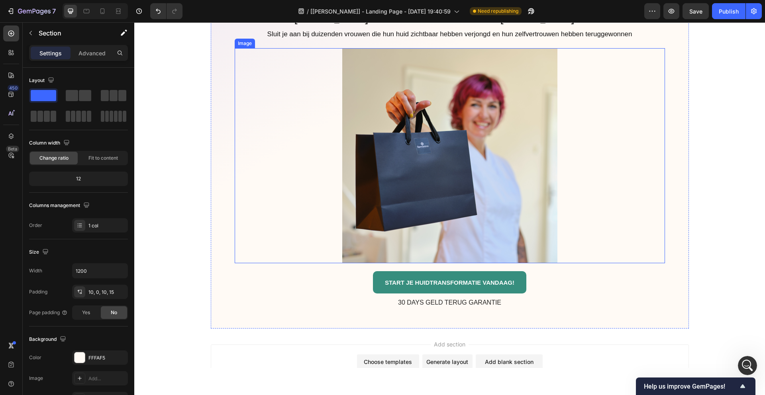
scroll to position [4484, 0]
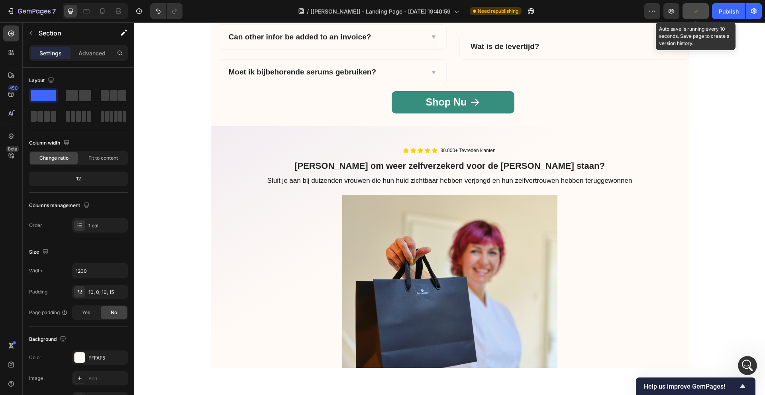
click at [703, 13] on button "button" at bounding box center [695, 11] width 26 height 16
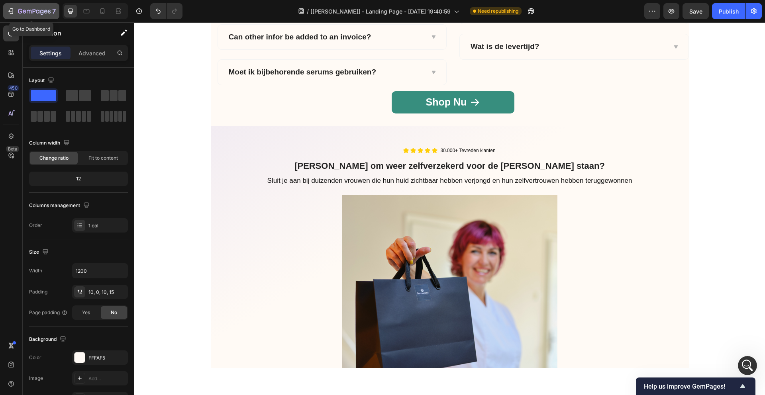
click at [15, 10] on div "7" at bounding box center [31, 11] width 49 height 10
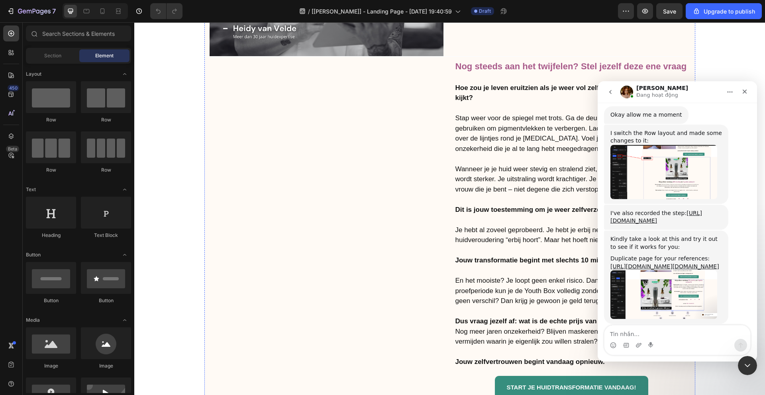
scroll to position [2801, 0]
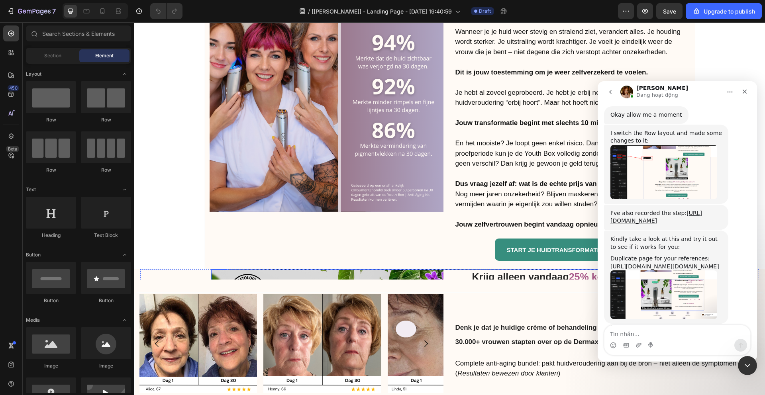
click at [448, 279] on div "Krijg alleen vandaag 25% korting en 3 gratis cadeau's! Heading Hoe het werkt: S…" at bounding box center [450, 385] width 478 height 233
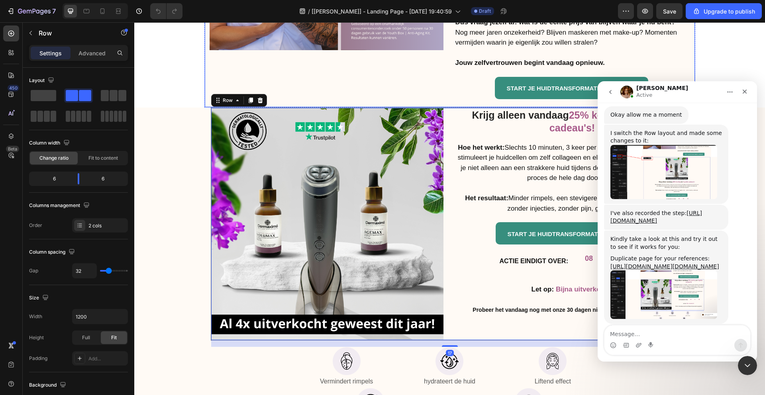
scroll to position [3022, 0]
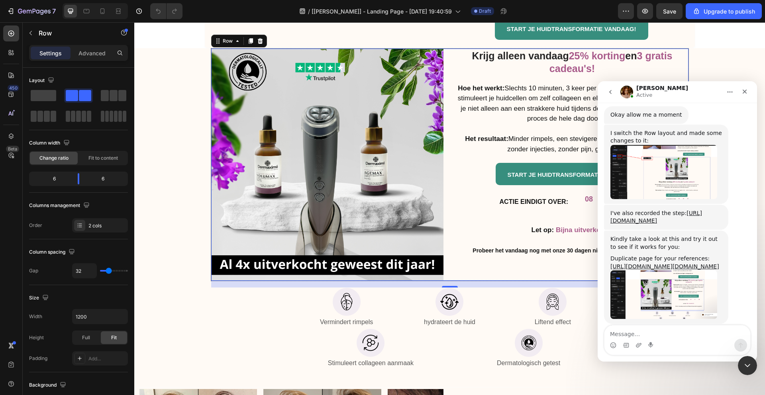
click at [450, 190] on div "Krijg alleen vandaag 25% korting en 3 gratis cadeau's! Heading Hoe het werkt: S…" at bounding box center [450, 164] width 478 height 233
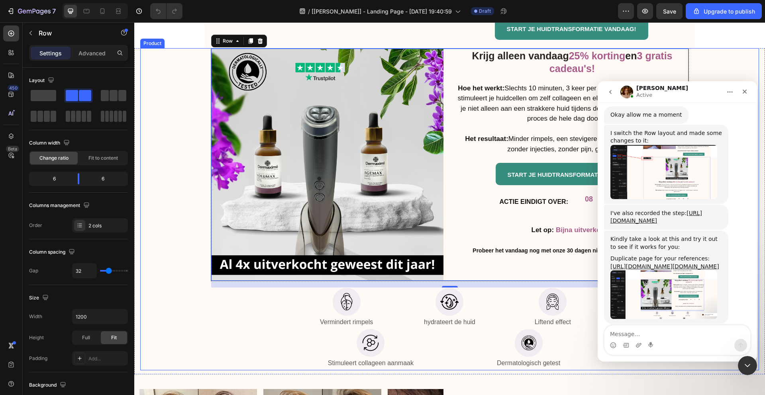
click at [256, 322] on div "Krijg alleen vandaag 25% korting en 3 gratis cadeau's! Heading Hoe het werkt: S…" at bounding box center [449, 209] width 618 height 323
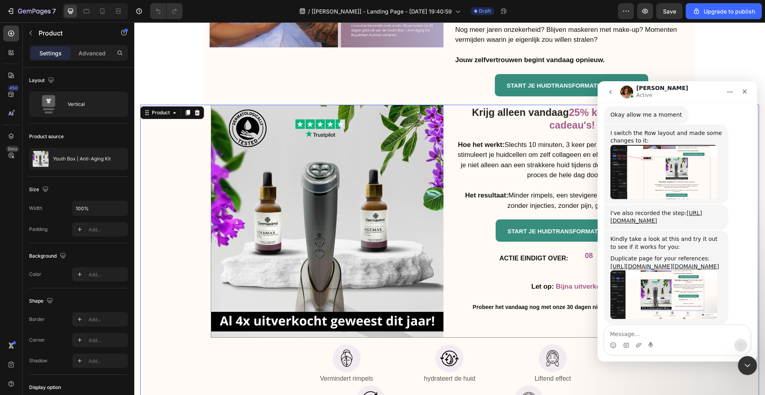
scroll to position [2953, 0]
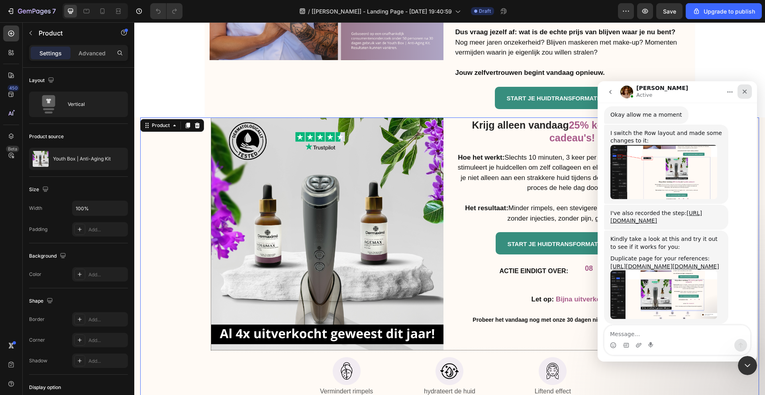
click at [744, 91] on icon "Close" at bounding box center [744, 92] width 4 height 4
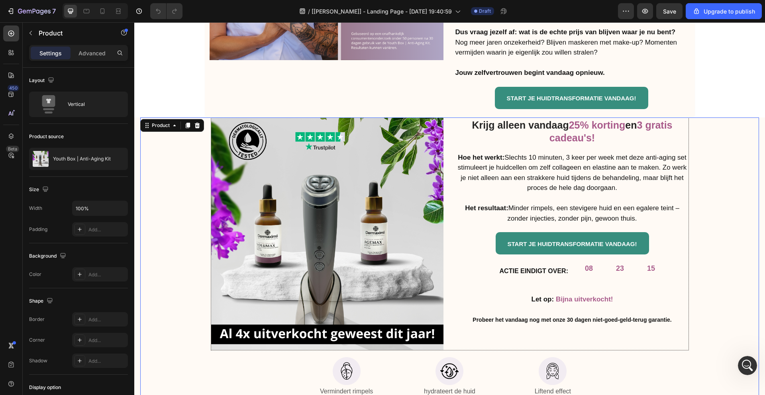
scroll to position [628, 0]
click at [104, 13] on icon at bounding box center [102, 11] width 4 height 6
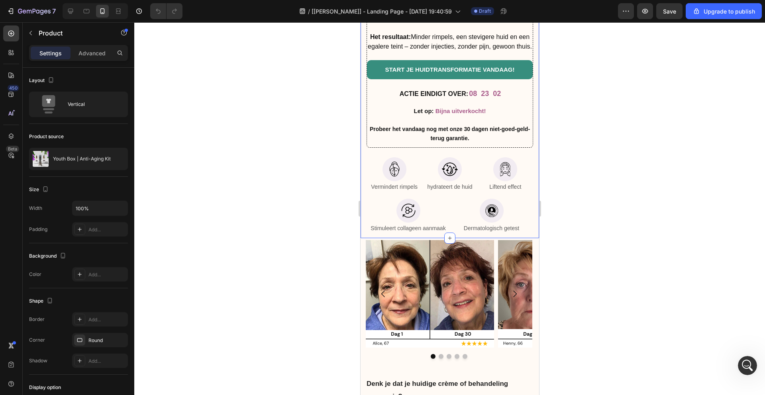
scroll to position [4107, 0]
click at [67, 12] on icon at bounding box center [70, 11] width 8 height 8
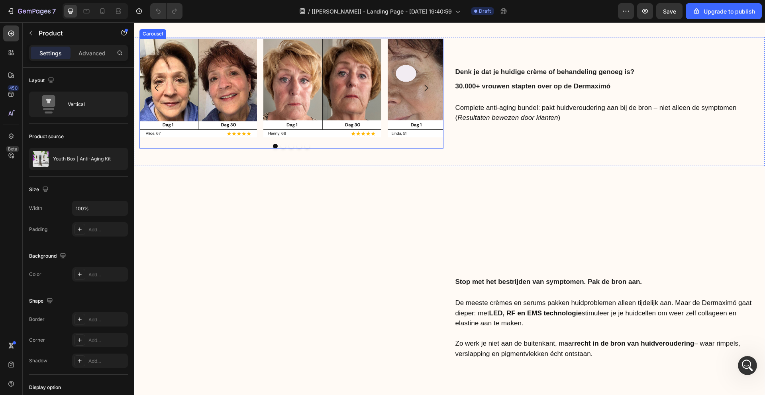
scroll to position [3884, 0]
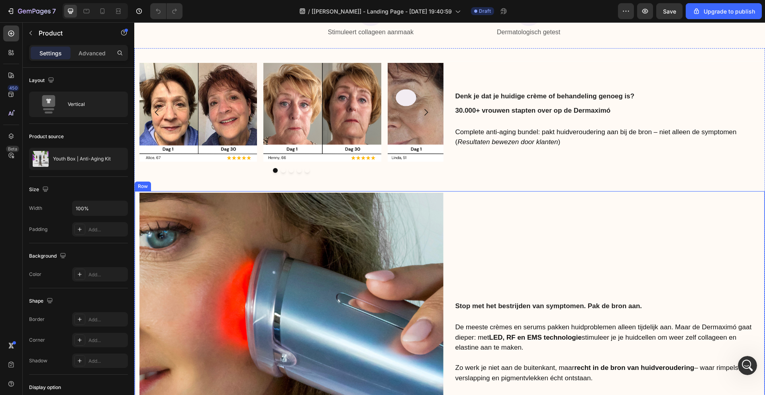
click at [462, 198] on div "Stop met het bestrijden van symptomen. Pak de bron aan. Heading De meeste crème…" at bounding box center [606, 345] width 304 height 304
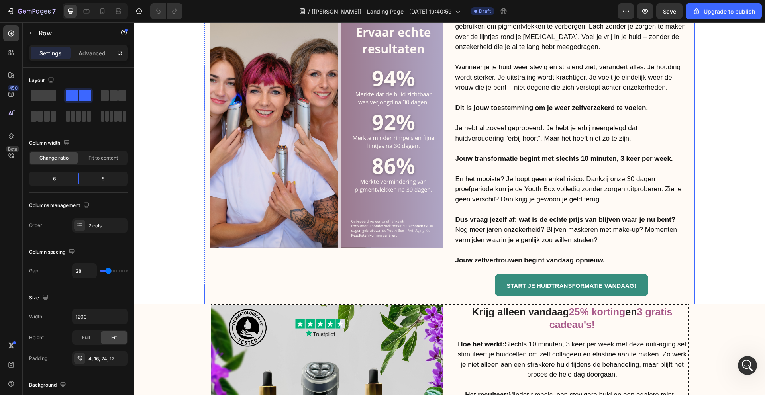
scroll to position [2708, 0]
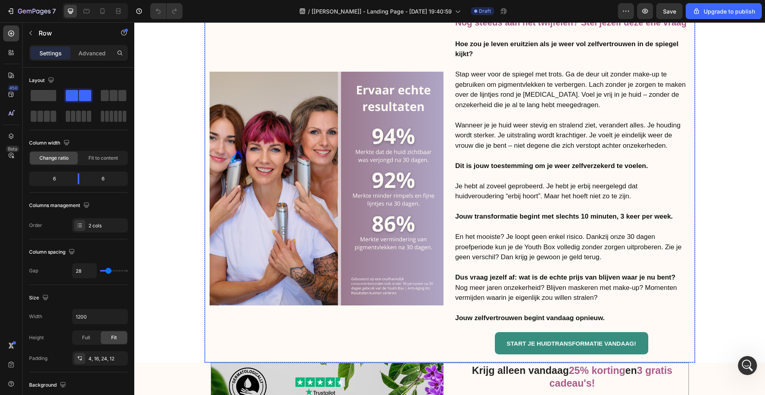
click at [233, 323] on div "Image" at bounding box center [326, 189] width 234 height 348
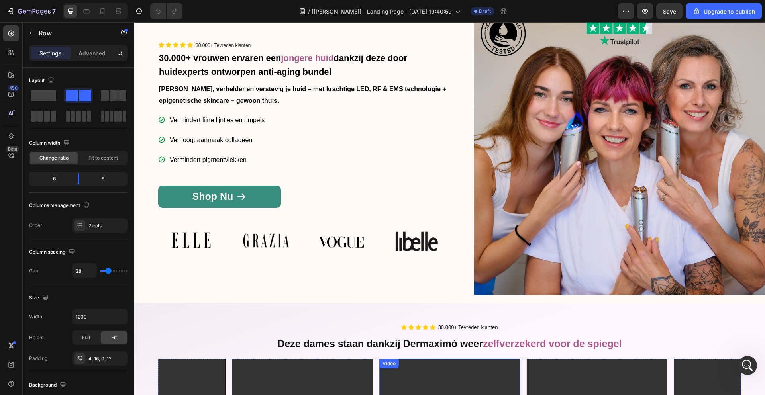
scroll to position [0, 0]
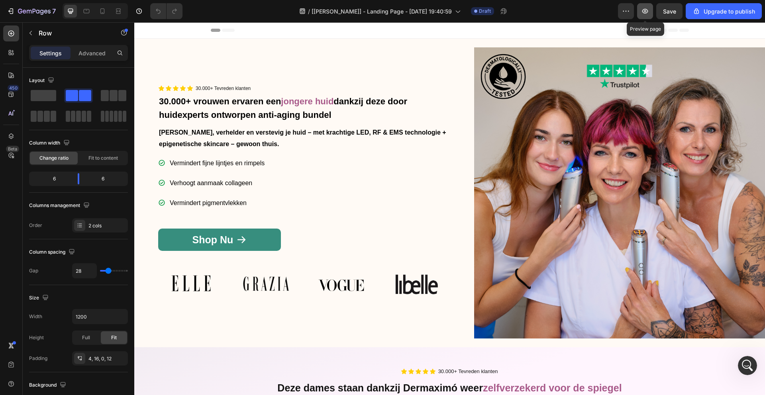
click at [648, 12] on icon "button" at bounding box center [645, 11] width 8 height 8
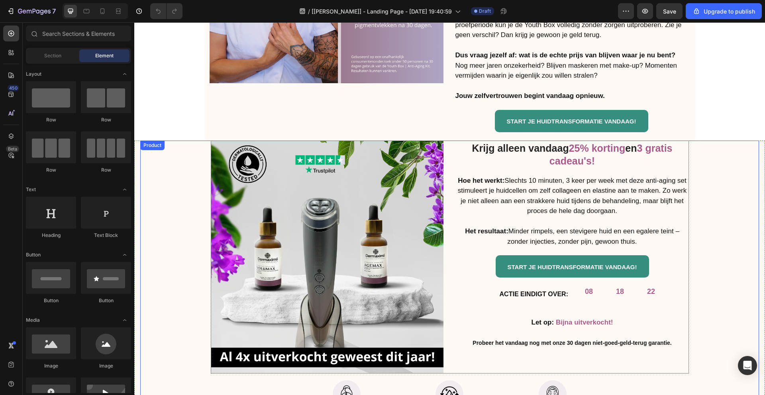
scroll to position [2920, 0]
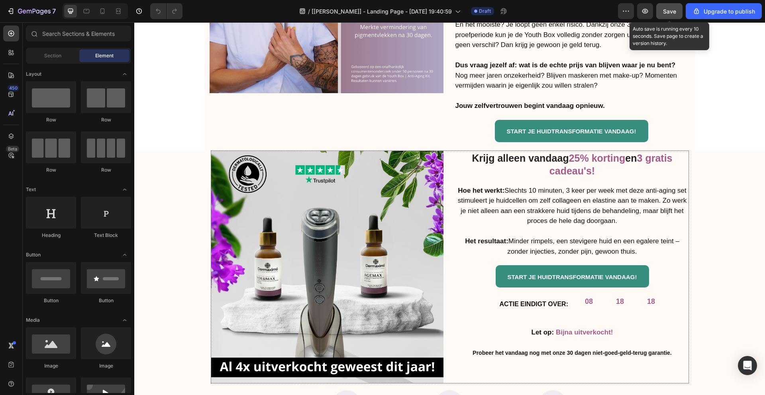
click at [670, 10] on span "Save" at bounding box center [669, 11] width 13 height 7
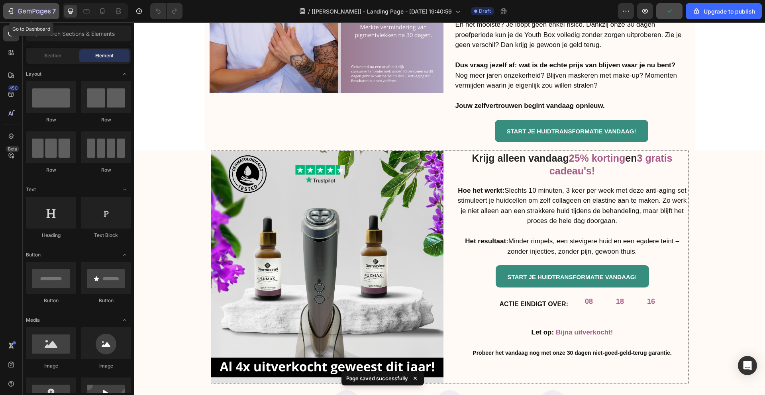
click at [8, 9] on icon "button" at bounding box center [11, 11] width 8 height 8
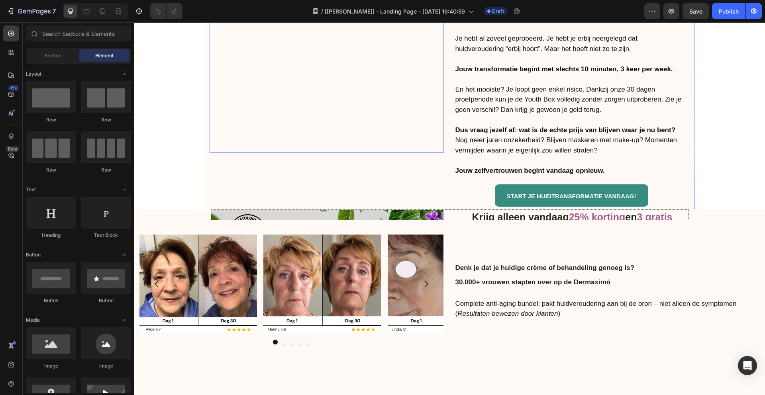
scroll to position [2863, 0]
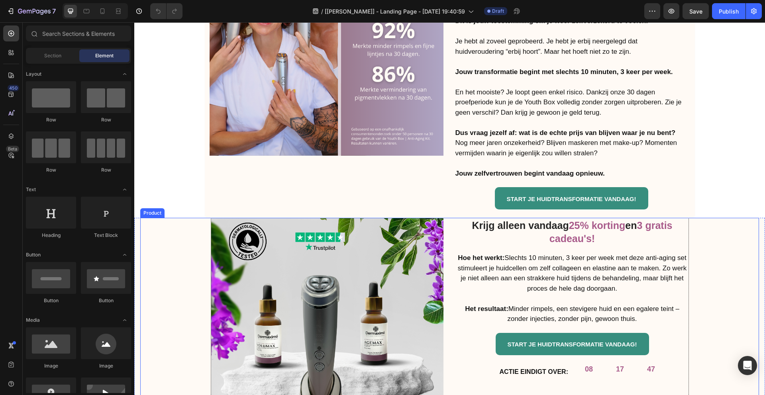
click at [187, 218] on div "Krijg alleen vandaag 25% korting en 3 gratis cadeau's! Heading Hoe het werkt: S…" at bounding box center [449, 351] width 618 height 267
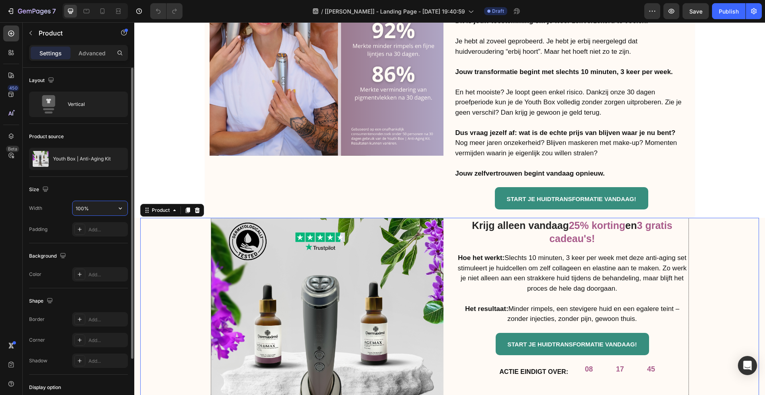
click at [99, 209] on input "100%" at bounding box center [99, 208] width 55 height 14
click at [117, 209] on icon "button" at bounding box center [120, 208] width 8 height 8
click at [97, 242] on p "Default 1200px" at bounding box center [97, 243] width 45 height 7
type input "1200"
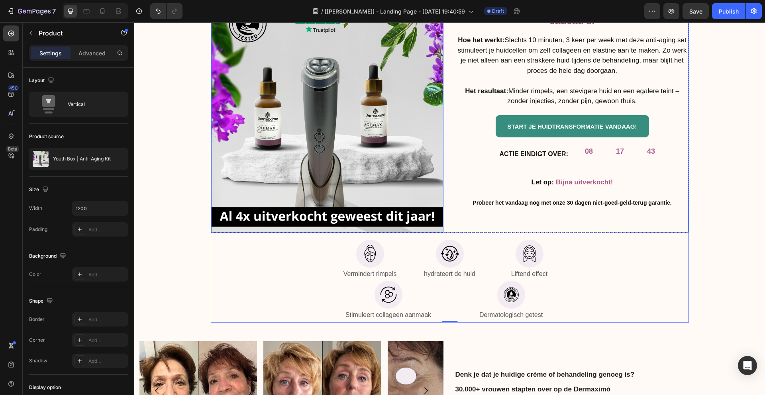
scroll to position [3115, 0]
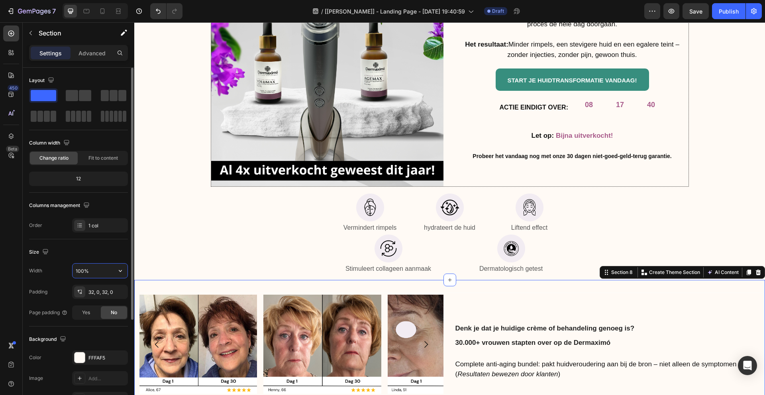
click at [101, 269] on input "100%" at bounding box center [99, 271] width 55 height 14
click at [116, 274] on icon "button" at bounding box center [120, 271] width 8 height 8
click at [97, 307] on p "Default 1200px" at bounding box center [97, 306] width 45 height 7
type input "1200"
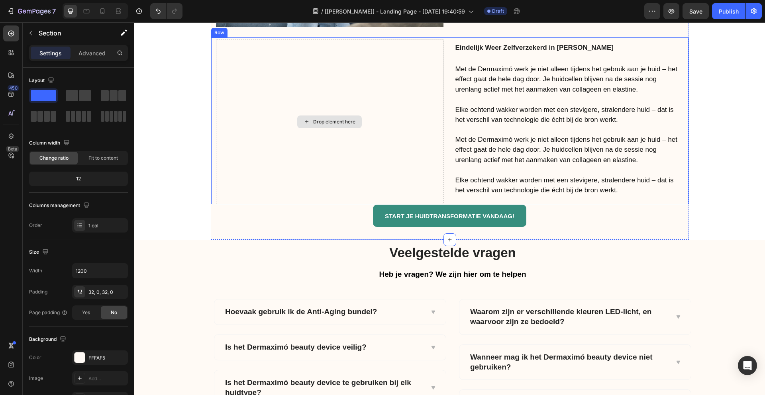
scroll to position [3970, 0]
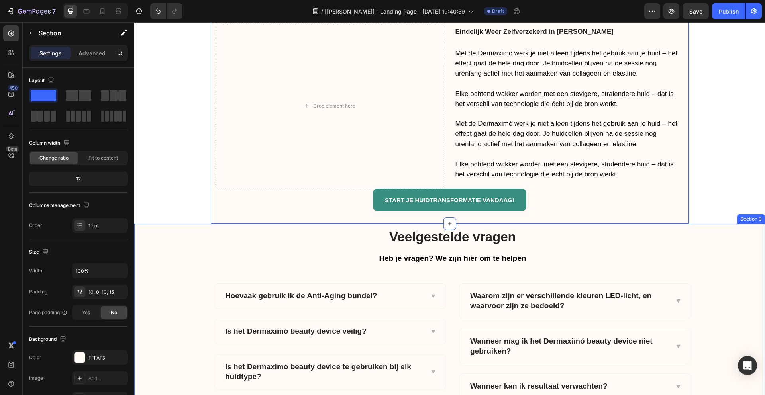
click at [203, 239] on div "Veelgestelde vragen Heading Heb je vragen? We zijn hier om te helpen Text block…" at bounding box center [452, 360] width 624 height 264
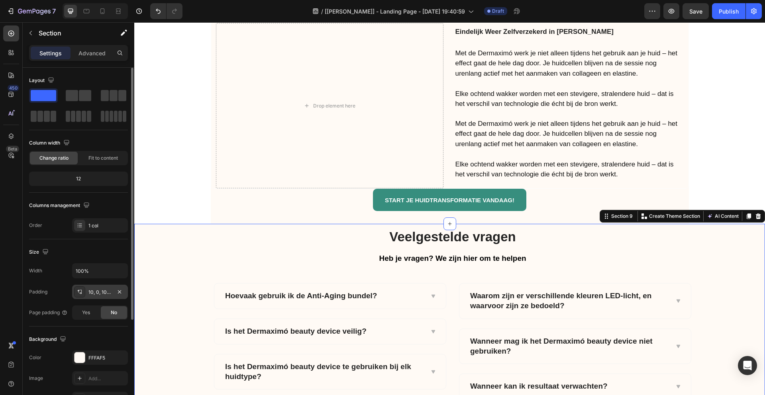
click at [84, 287] on div at bounding box center [79, 291] width 11 height 11
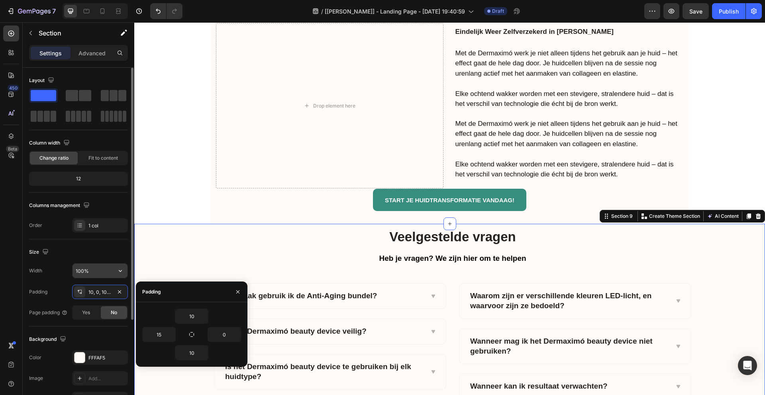
click at [98, 270] on input "100%" at bounding box center [99, 271] width 55 height 14
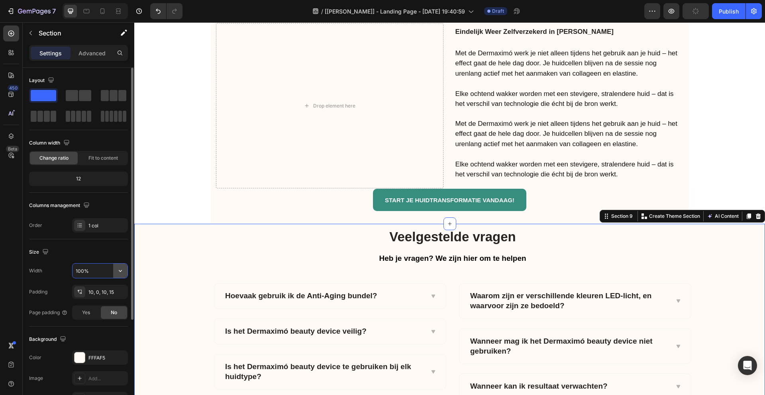
click at [126, 271] on button "button" at bounding box center [120, 271] width 14 height 14
click at [98, 304] on p "Default 1200px" at bounding box center [97, 306] width 45 height 7
type input "1200"
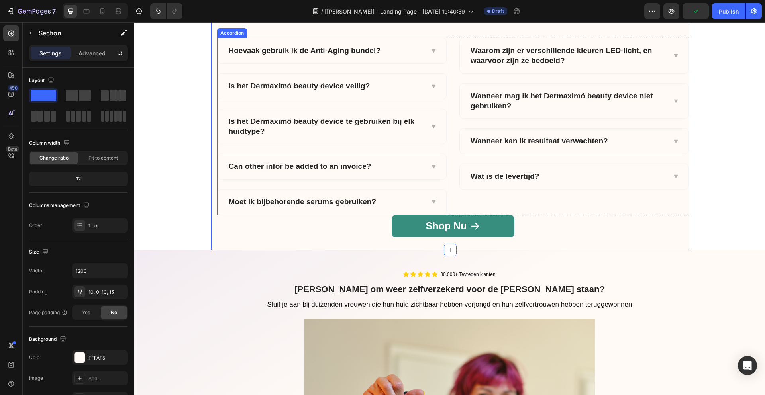
scroll to position [4232, 0]
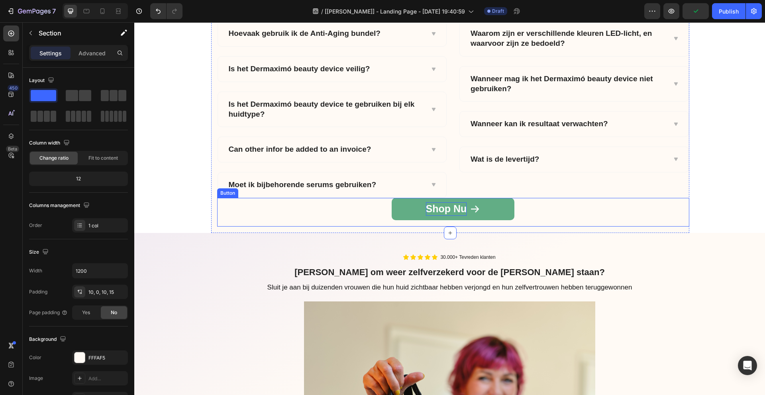
click at [454, 207] on span "Shop Nu" at bounding box center [446, 208] width 41 height 11
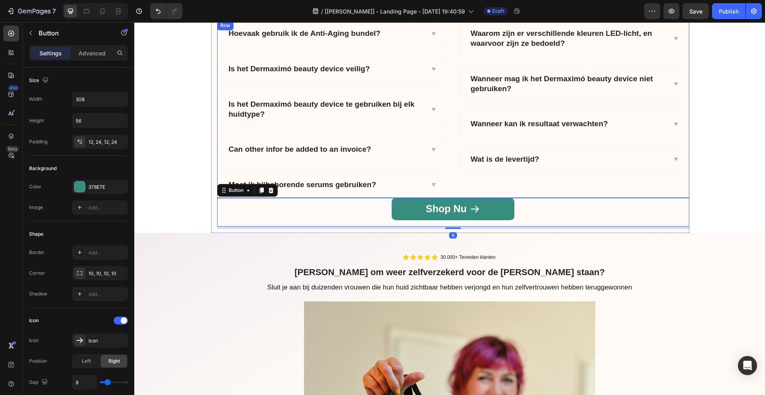
click at [468, 193] on div "Waarom zijn er verschillende kleuren LED-licht, en waarvoor zijn ze bedoeld? Wa…" at bounding box center [574, 109] width 230 height 177
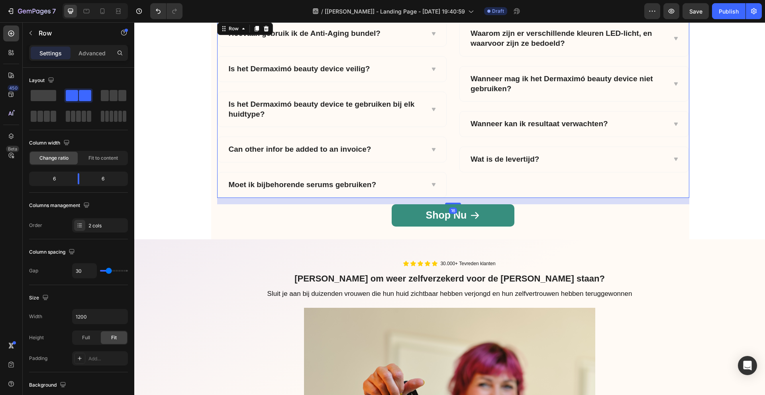
drag, startPoint x: 458, startPoint y: 196, endPoint x: 364, endPoint y: 277, distance: 124.0
click at [458, 203] on div at bounding box center [453, 204] width 16 height 2
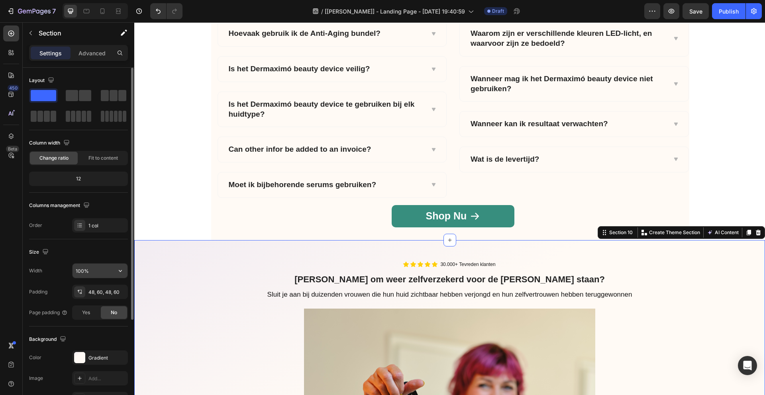
click at [97, 274] on input "100%" at bounding box center [99, 271] width 55 height 14
click at [123, 270] on icon "button" at bounding box center [120, 271] width 8 height 8
click at [98, 305] on p "Default 1200px" at bounding box center [97, 306] width 45 height 7
type input "1200"
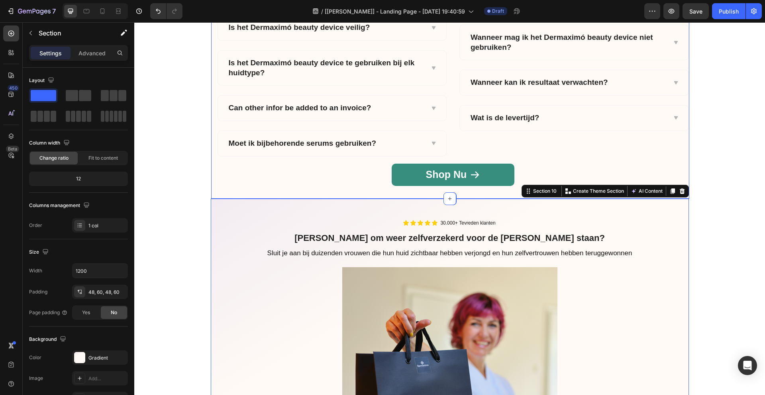
scroll to position [4540, 0]
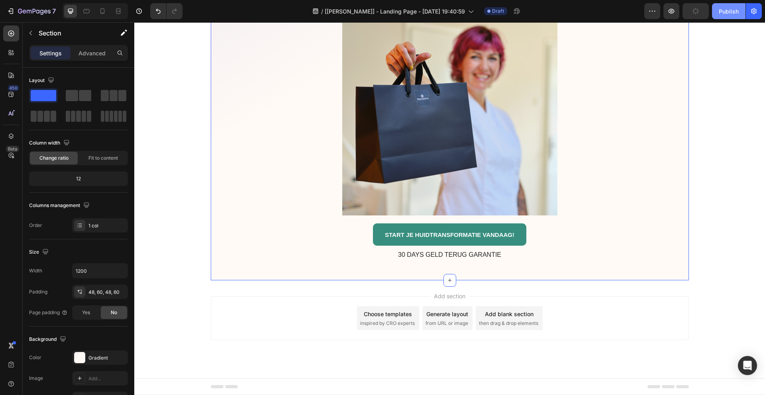
click at [731, 13] on div "Publish" at bounding box center [728, 11] width 20 height 8
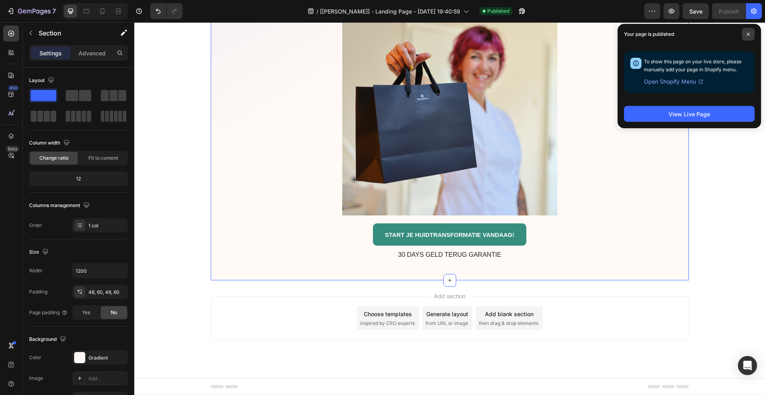
click at [747, 33] on icon at bounding box center [748, 34] width 4 height 4
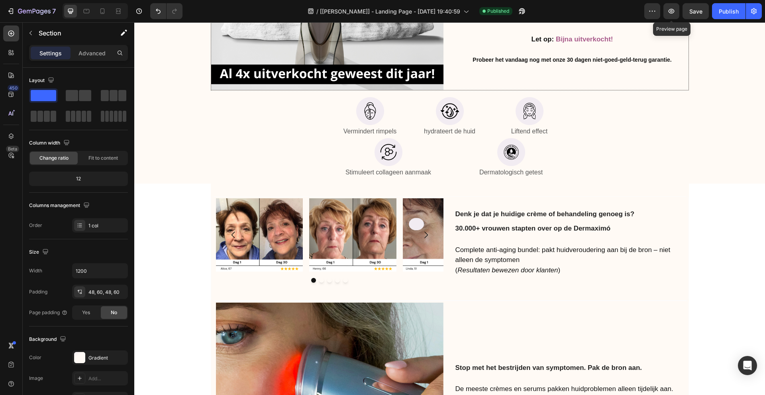
scroll to position [3211, 0]
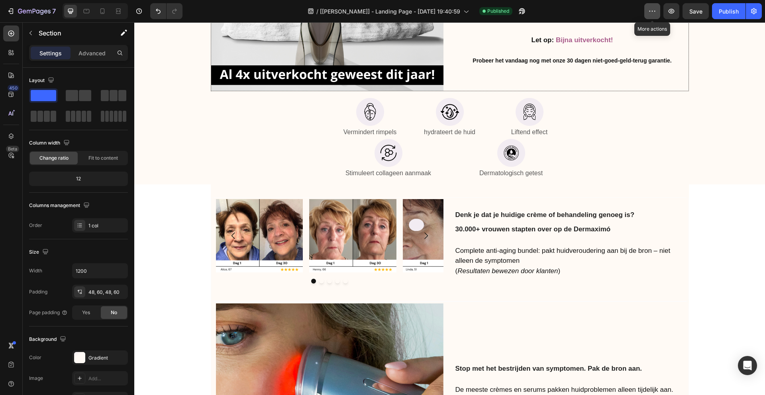
click at [651, 12] on icon "button" at bounding box center [652, 11] width 8 height 8
click at [669, 11] on icon "button" at bounding box center [671, 11] width 6 height 5
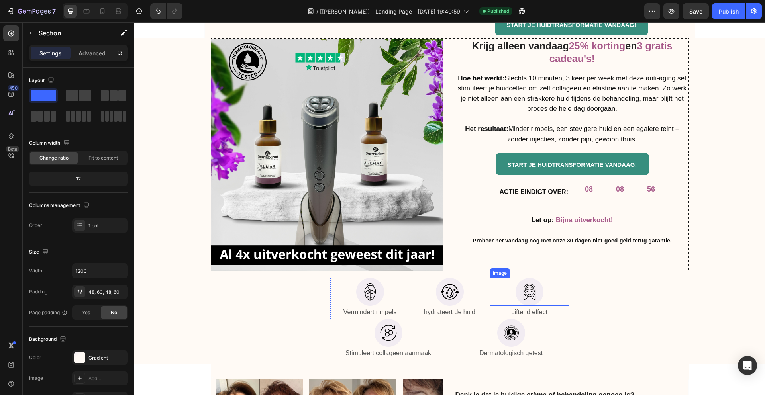
scroll to position [3014, 0]
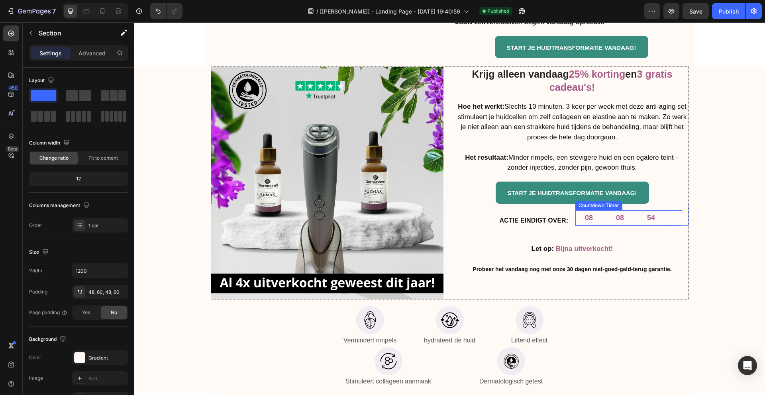
click at [606, 210] on div "08" at bounding box center [619, 218] width 27 height 16
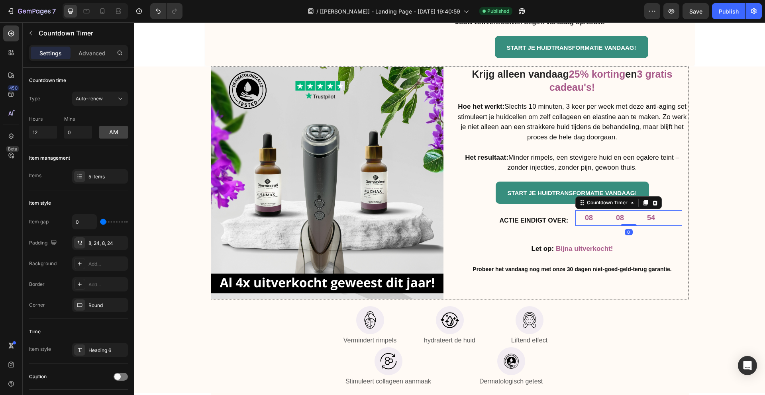
click at [606, 210] on div "08" at bounding box center [619, 218] width 27 height 16
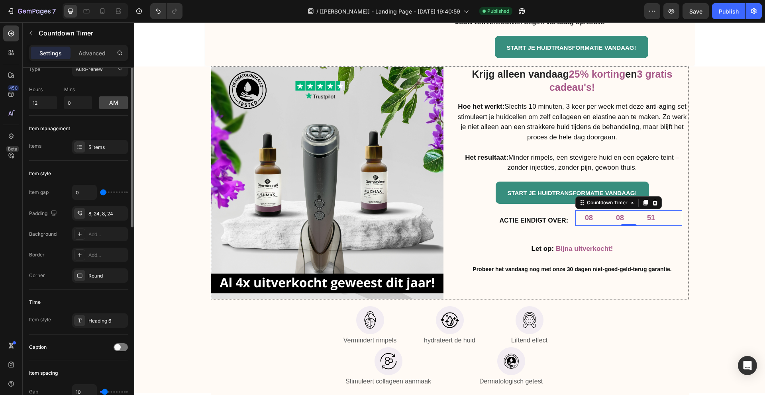
scroll to position [0, 0]
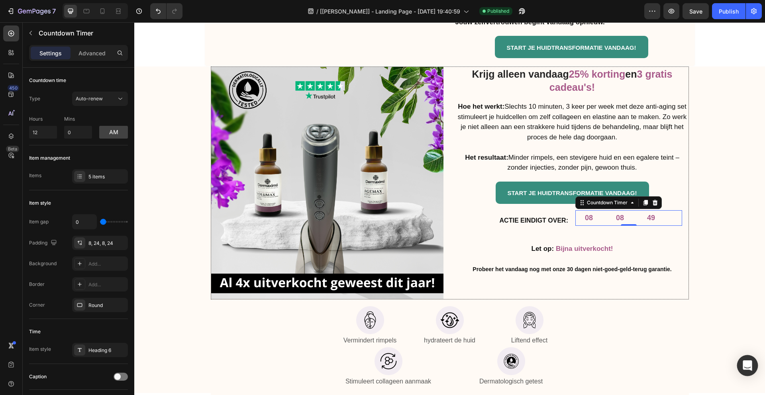
click at [743, 362] on icon "Open Intercom Messenger" at bounding box center [746, 365] width 9 height 10
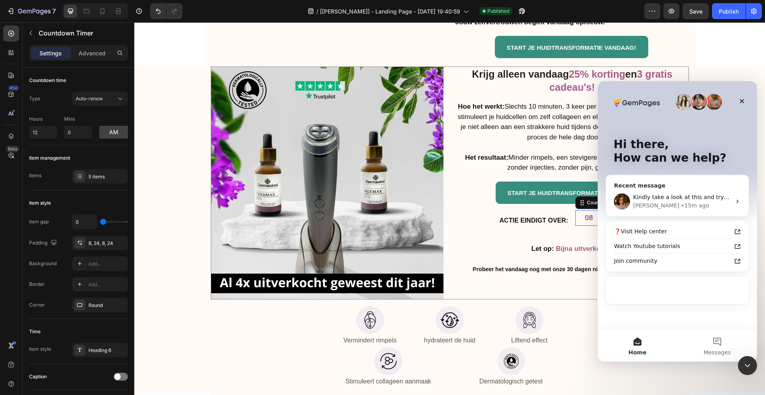
click at [679, 203] on div "[PERSON_NAME] • 15m ago" at bounding box center [682, 205] width 98 height 8
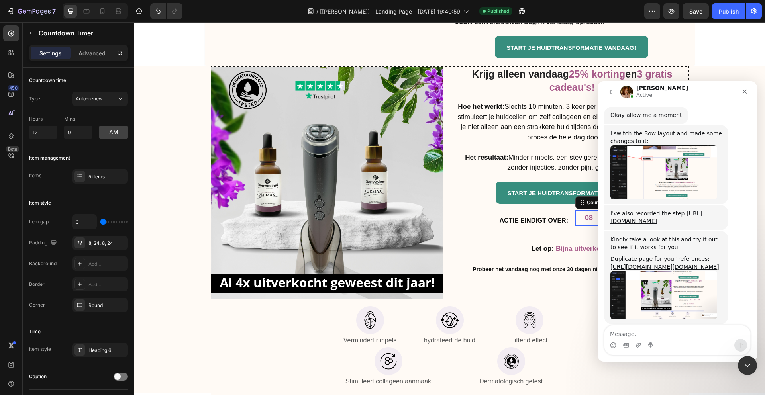
scroll to position [628, 0]
type textarea "okay tahnkyou"
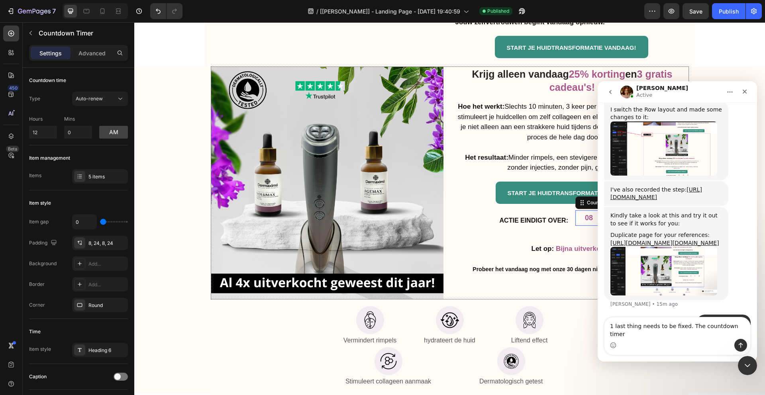
click at [611, 333] on textarea "1 last thing needs to be fixed. The countdown timer" at bounding box center [677, 328] width 146 height 22
click at [638, 335] on textarea "2 last thing needs to be fixed. The countdown timer" at bounding box center [677, 328] width 146 height 22
click at [747, 332] on textarea "2 last things needs to be fixed. The countdown timer" at bounding box center [677, 328] width 146 height 22
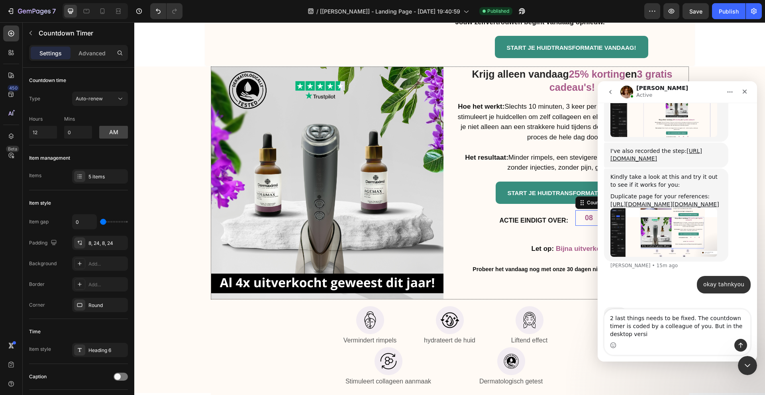
scroll to position [698, 0]
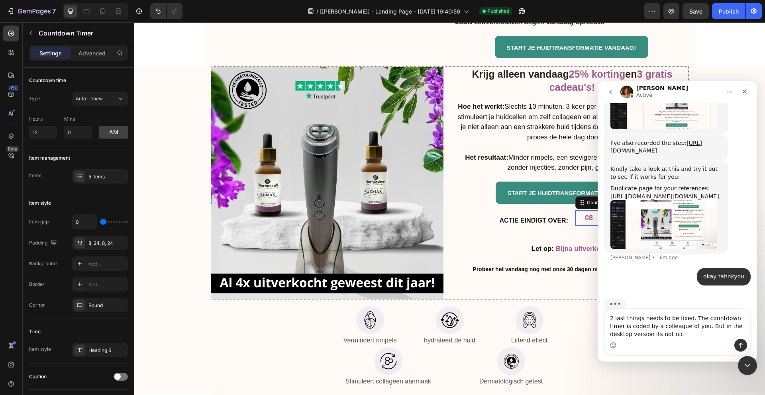
type textarea "2 last things needs to be fixed. The countdown timer is coded by a colleague of…"
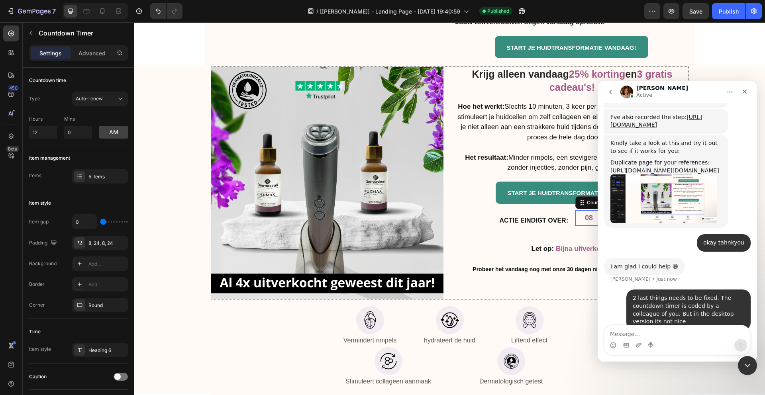
scroll to position [722, 0]
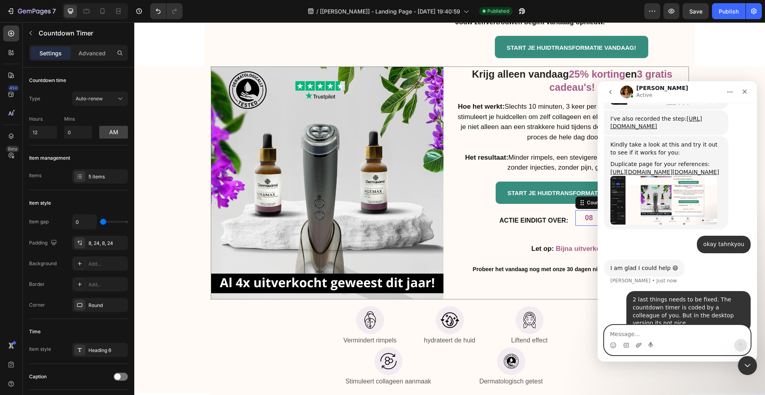
click at [638, 345] on icon "Upload attachment" at bounding box center [639, 345] width 6 height 4
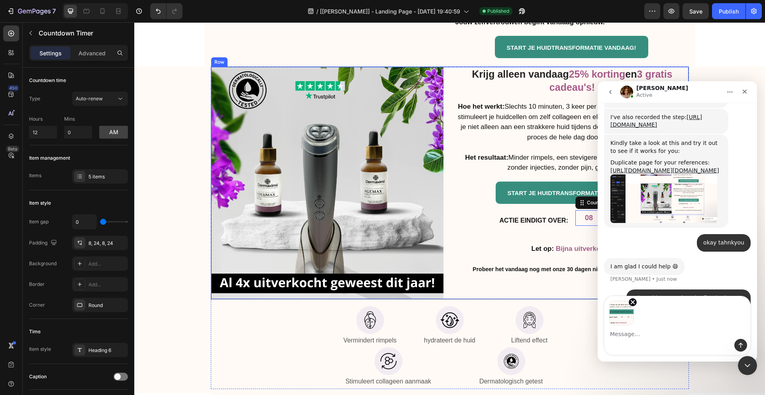
scroll to position [751, 0]
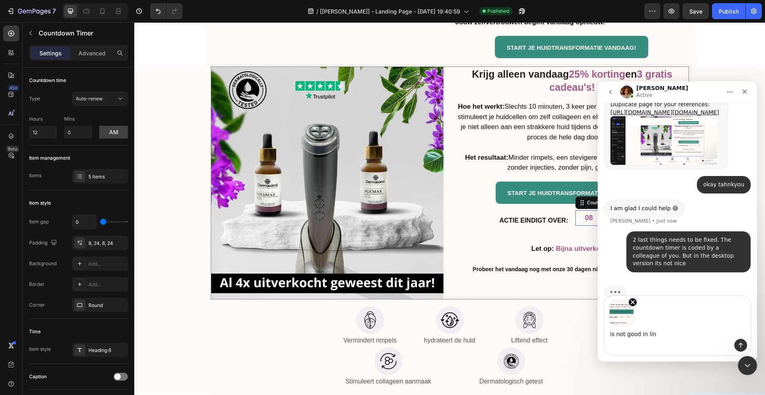
type textarea "is not good in line"
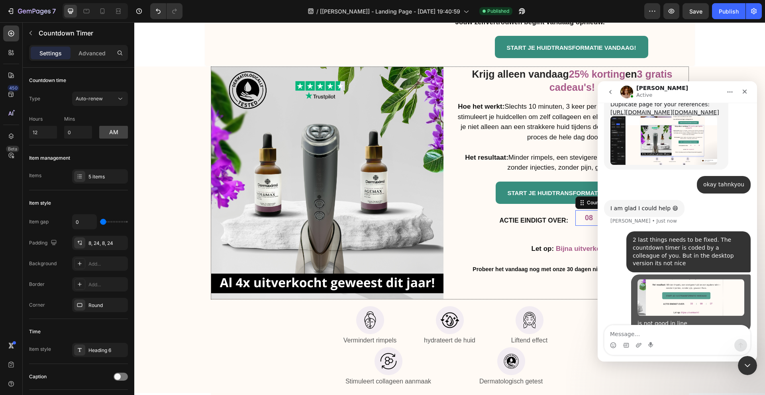
scroll to position [812, 0]
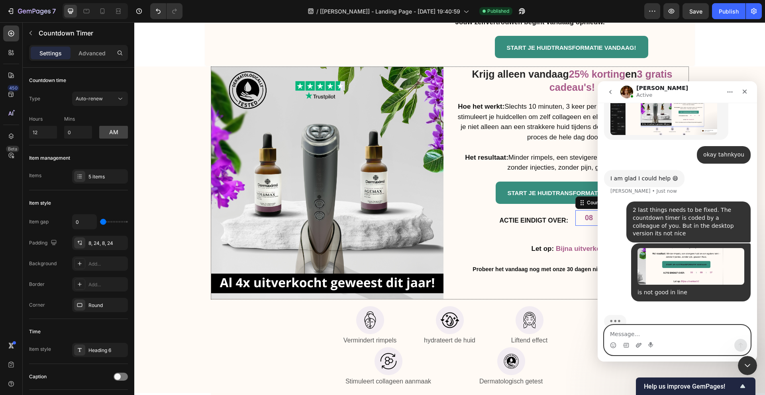
click at [637, 347] on icon "Upload attachment" at bounding box center [639, 345] width 6 height 4
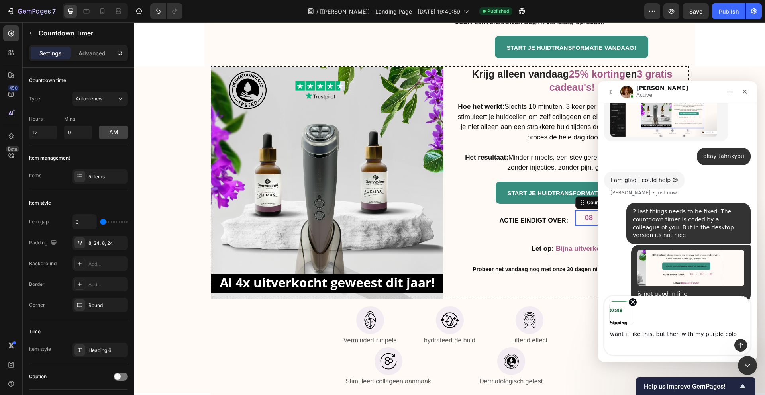
type textarea "want it like this, but then with my purple color"
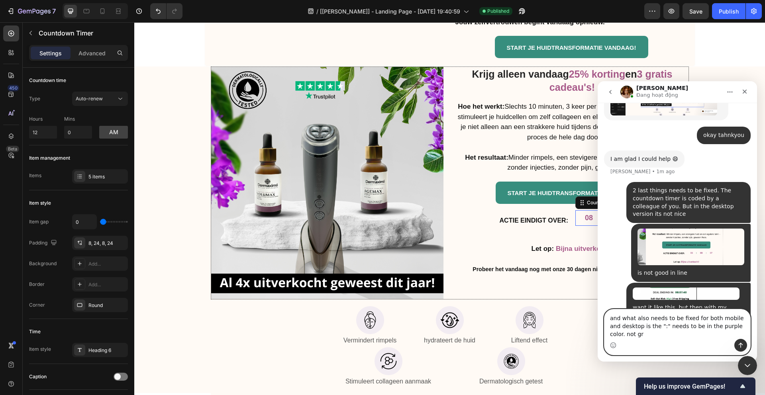
scroll to position [808, 0]
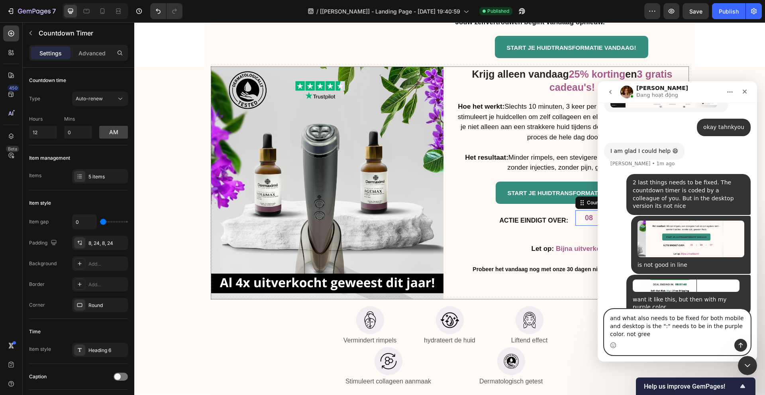
type textarea "and what also needs to be fixed for both mobile and desktop is the ":" needs to…"
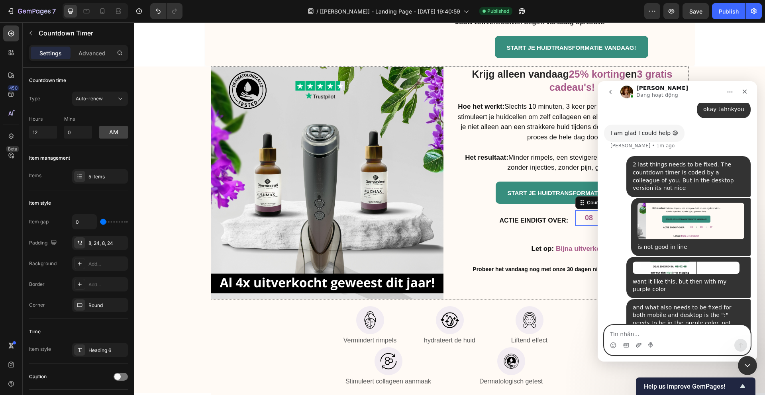
click at [639, 345] on icon "Upload attachment" at bounding box center [638, 345] width 6 height 6
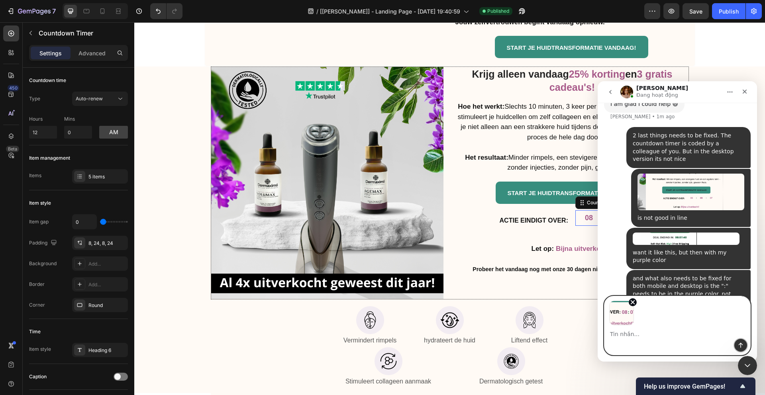
click at [743, 346] on icon "Send a message…" at bounding box center [740, 345] width 6 height 6
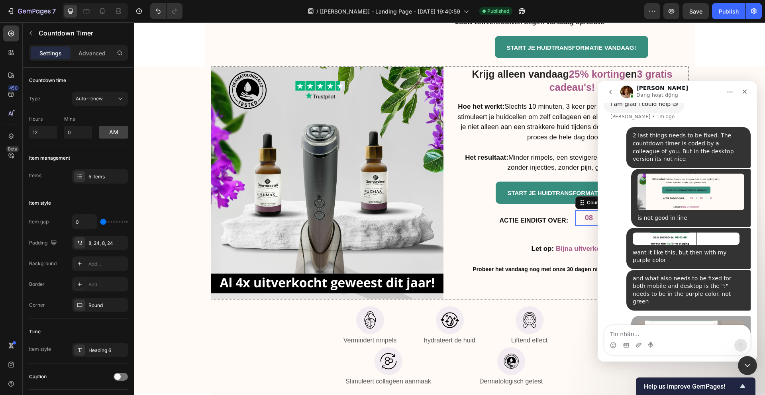
scroll to position [853, 0]
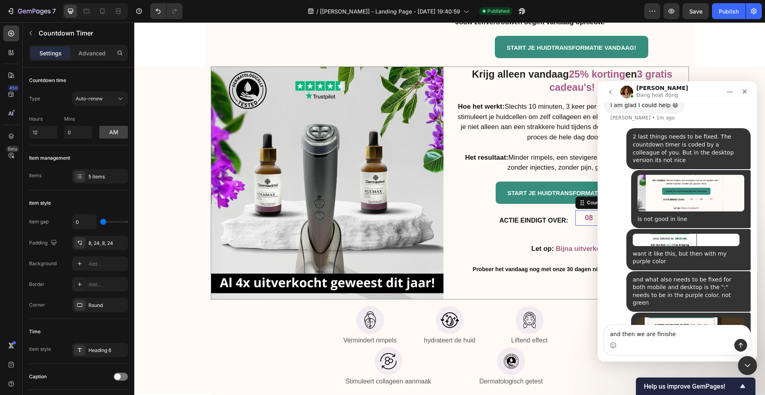
type textarea "and then we are finished"
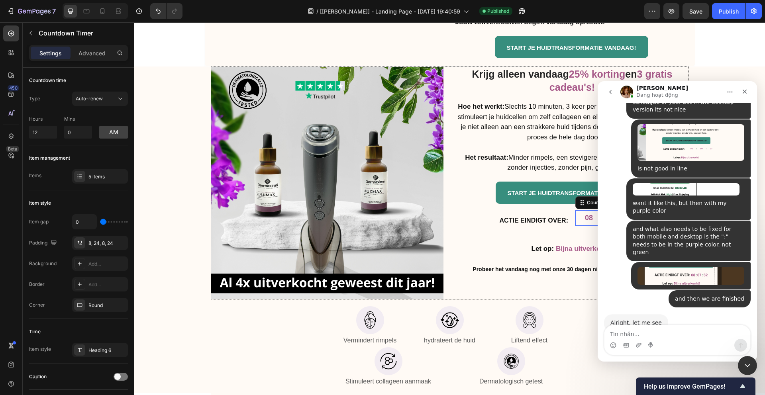
scroll to position [896, 0]
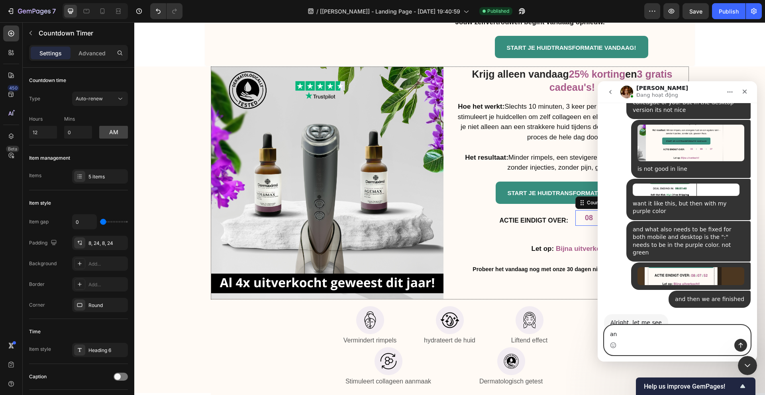
type textarea "and"
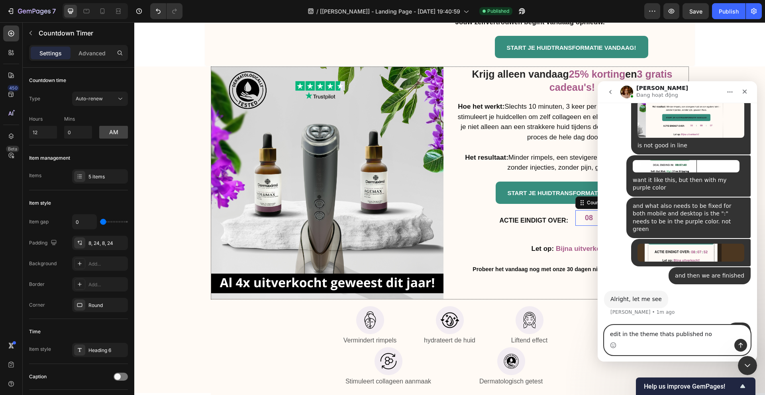
type textarea "edit in the theme thats published now"
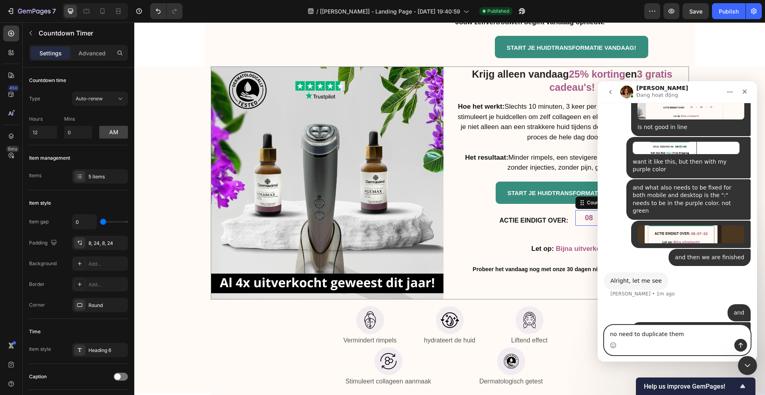
type textarea "no need to duplicate theme"
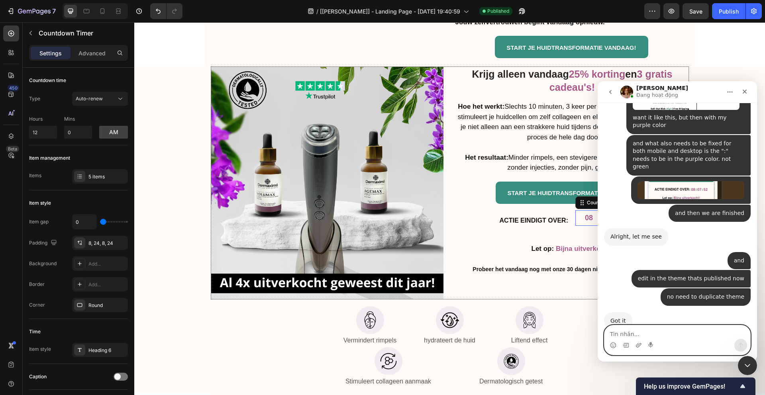
scroll to position [979, 0]
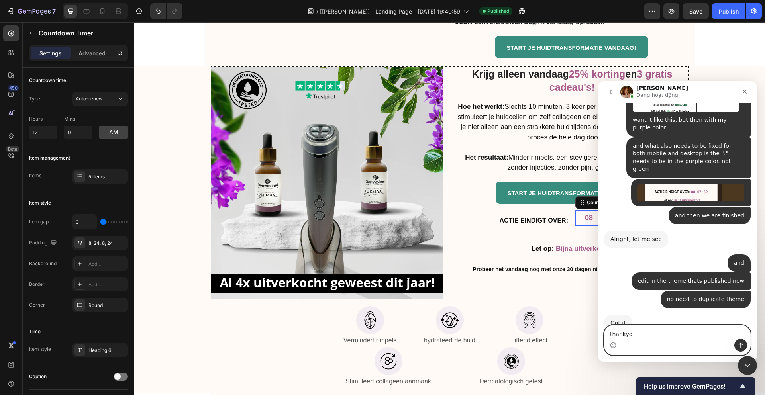
type textarea "thankyou"
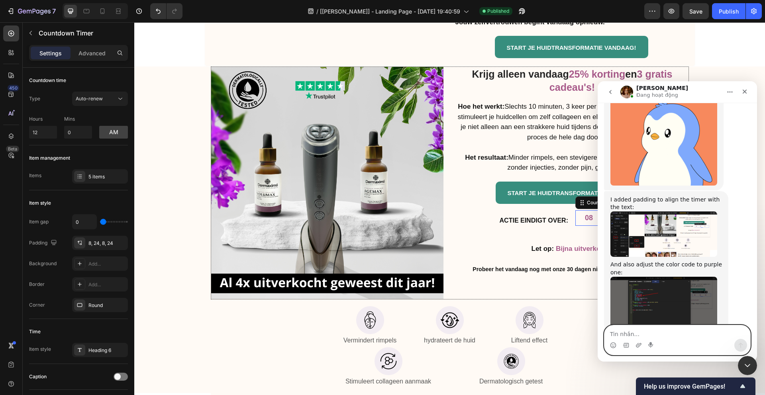
scroll to position [1268, 0]
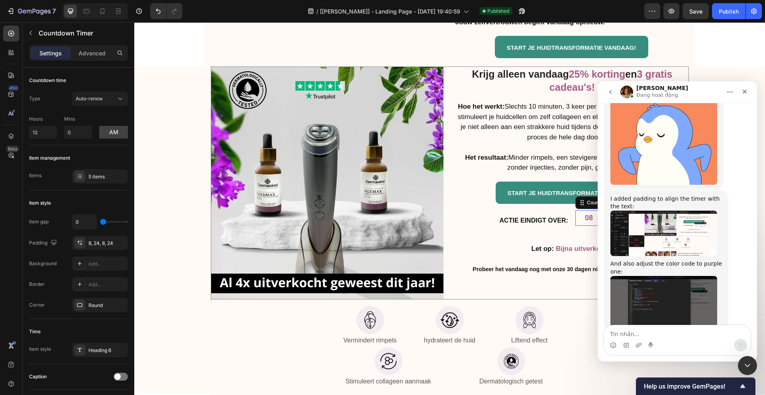
click at [671, 213] on img "Jamie says…" at bounding box center [663, 233] width 107 height 45
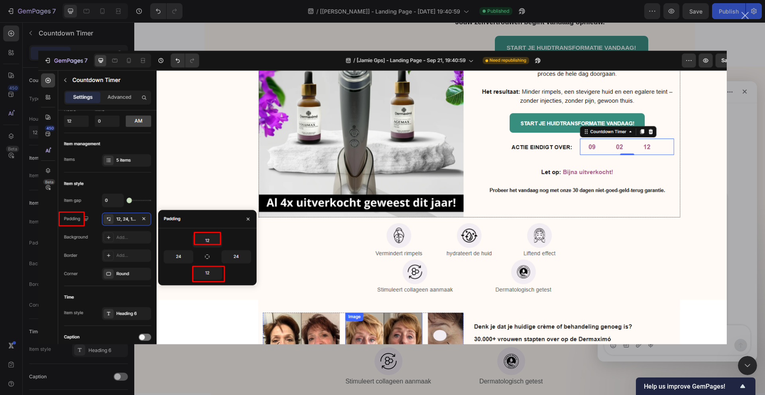
scroll to position [0, 0]
click at [739, 213] on div "Intercom messenger" at bounding box center [382, 197] width 765 height 395
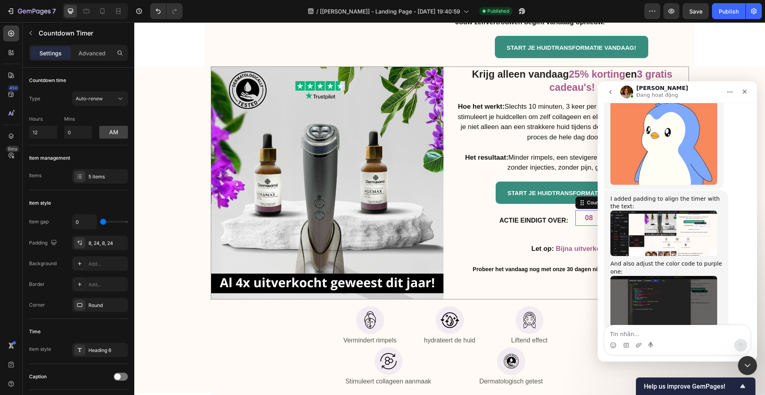
click at [654, 286] on img "Jamie says…" at bounding box center [663, 301] width 107 height 51
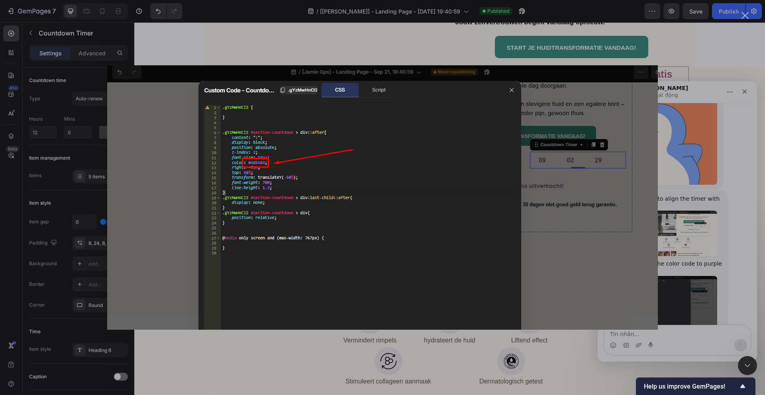
click at [670, 235] on div "Intercom messenger" at bounding box center [382, 197] width 765 height 395
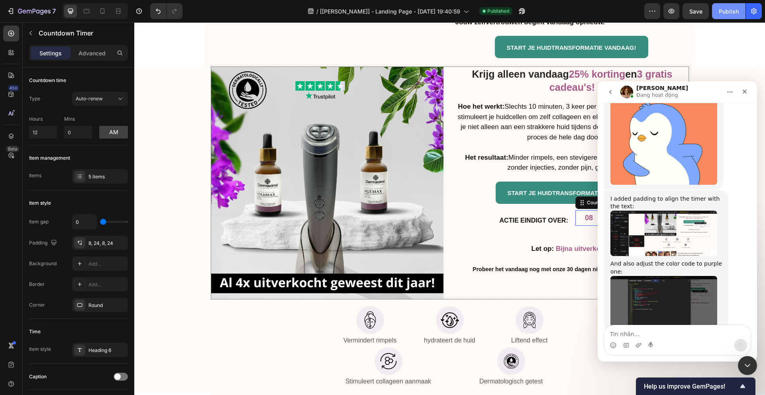
click at [721, 14] on div "Publish" at bounding box center [728, 11] width 20 height 8
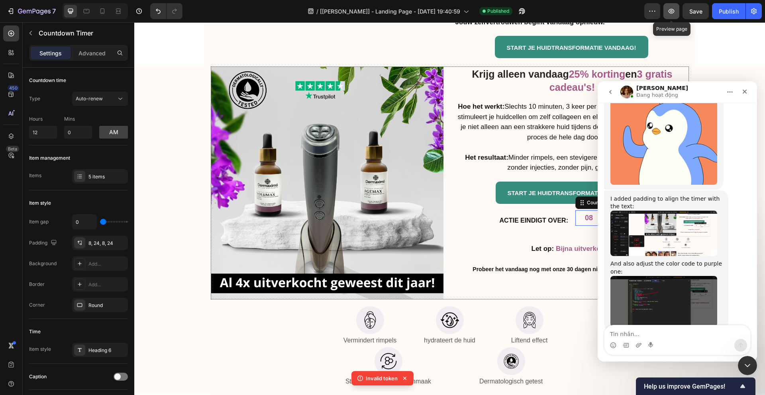
click at [668, 11] on icon "button" at bounding box center [671, 11] width 6 height 5
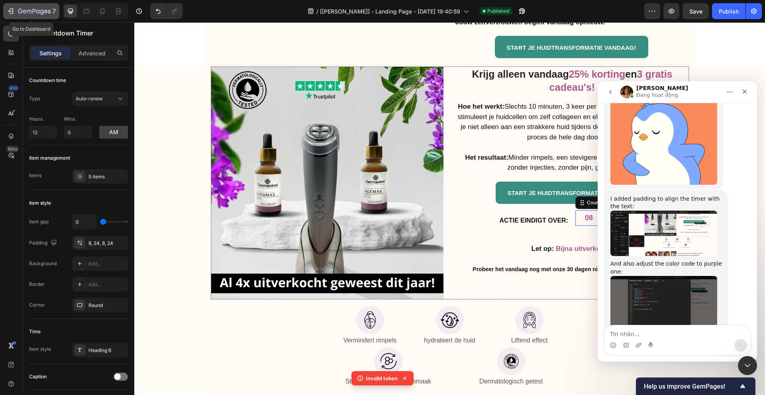
click at [12, 10] on icon "button" at bounding box center [11, 11] width 8 height 8
